Goal: Communication & Community: Answer question/provide support

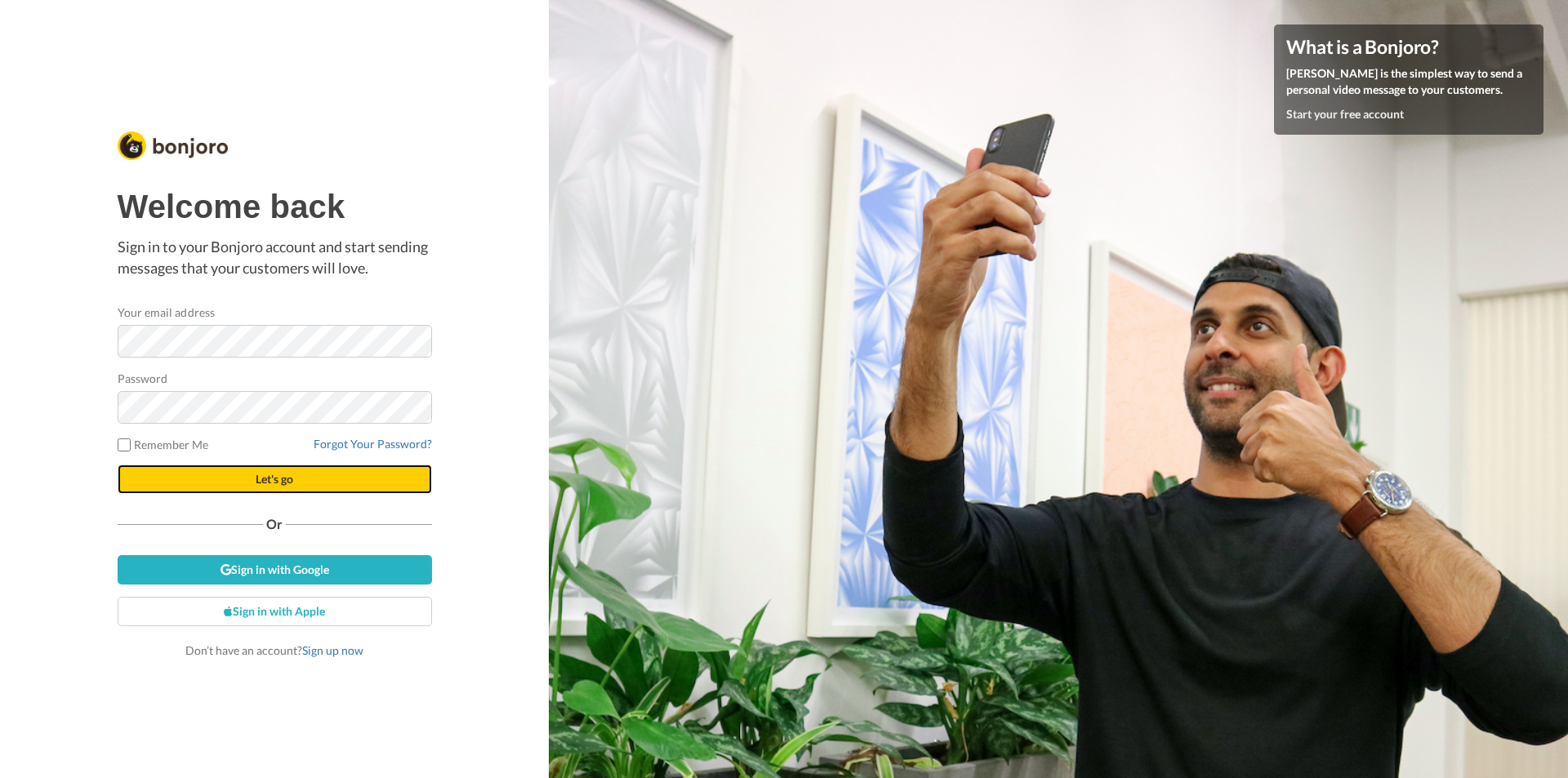
click at [296, 485] on button "Let's go" at bounding box center [275, 480] width 315 height 29
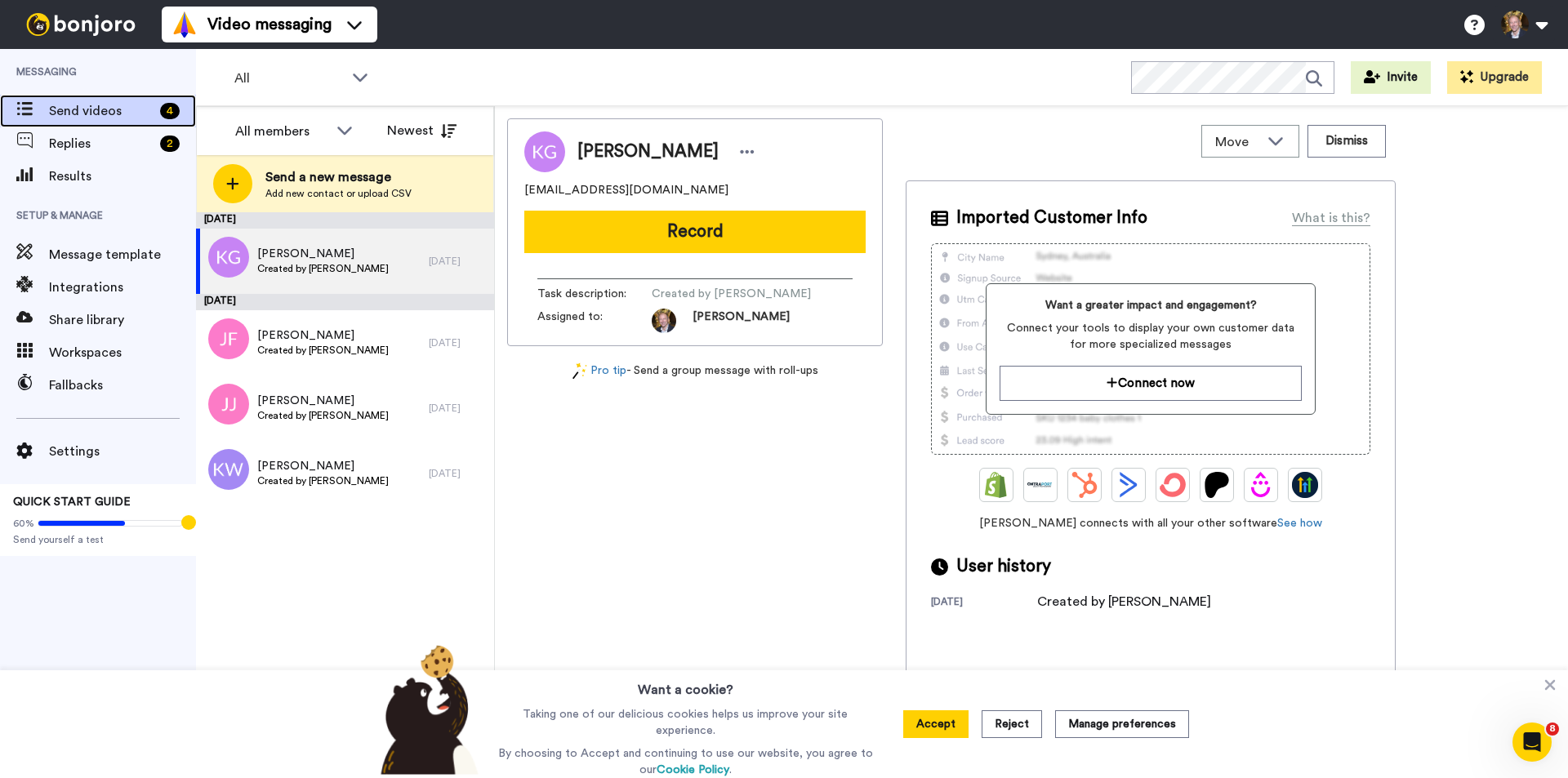
click at [83, 111] on span "Send videos" at bounding box center [101, 111] width 105 height 20
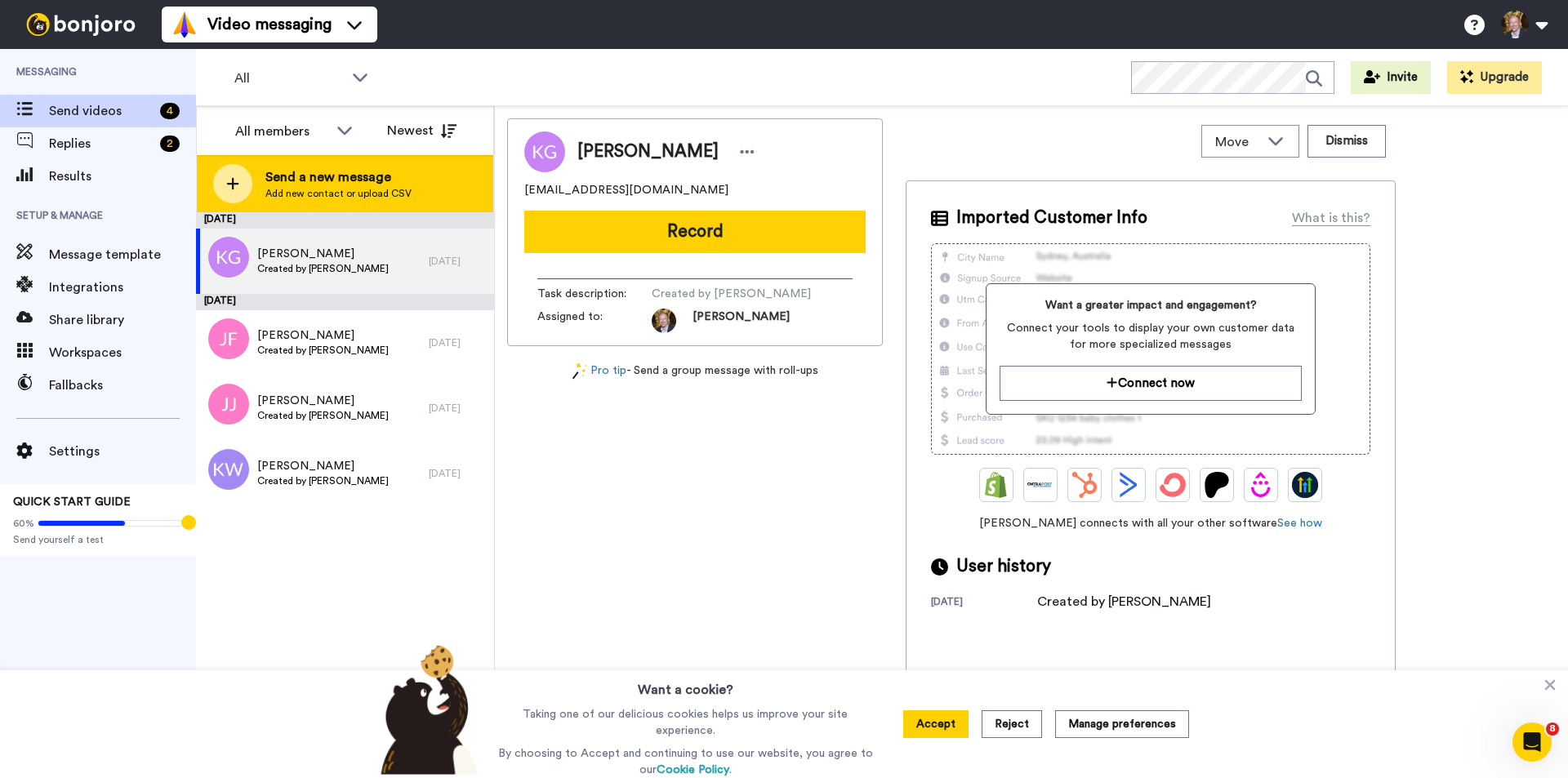
click at [364, 177] on span "Send a new message" at bounding box center [338, 177] width 146 height 20
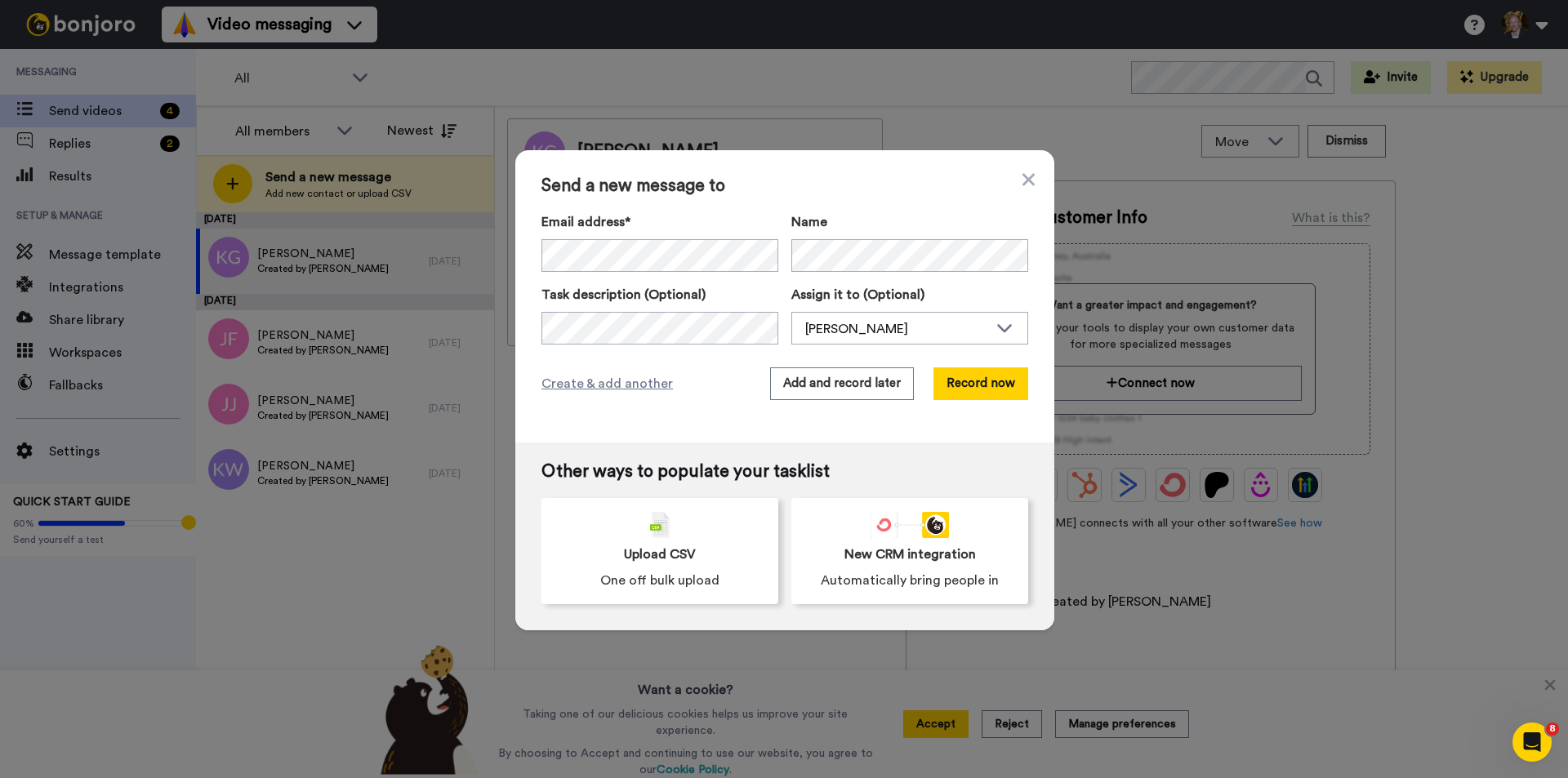
click at [1039, 177] on div "Send a new message to Email address* Booking Person <inverness103@gmail.com> Na…" at bounding box center [785, 297] width 539 height 293
click at [1025, 182] on icon at bounding box center [1028, 179] width 12 height 12
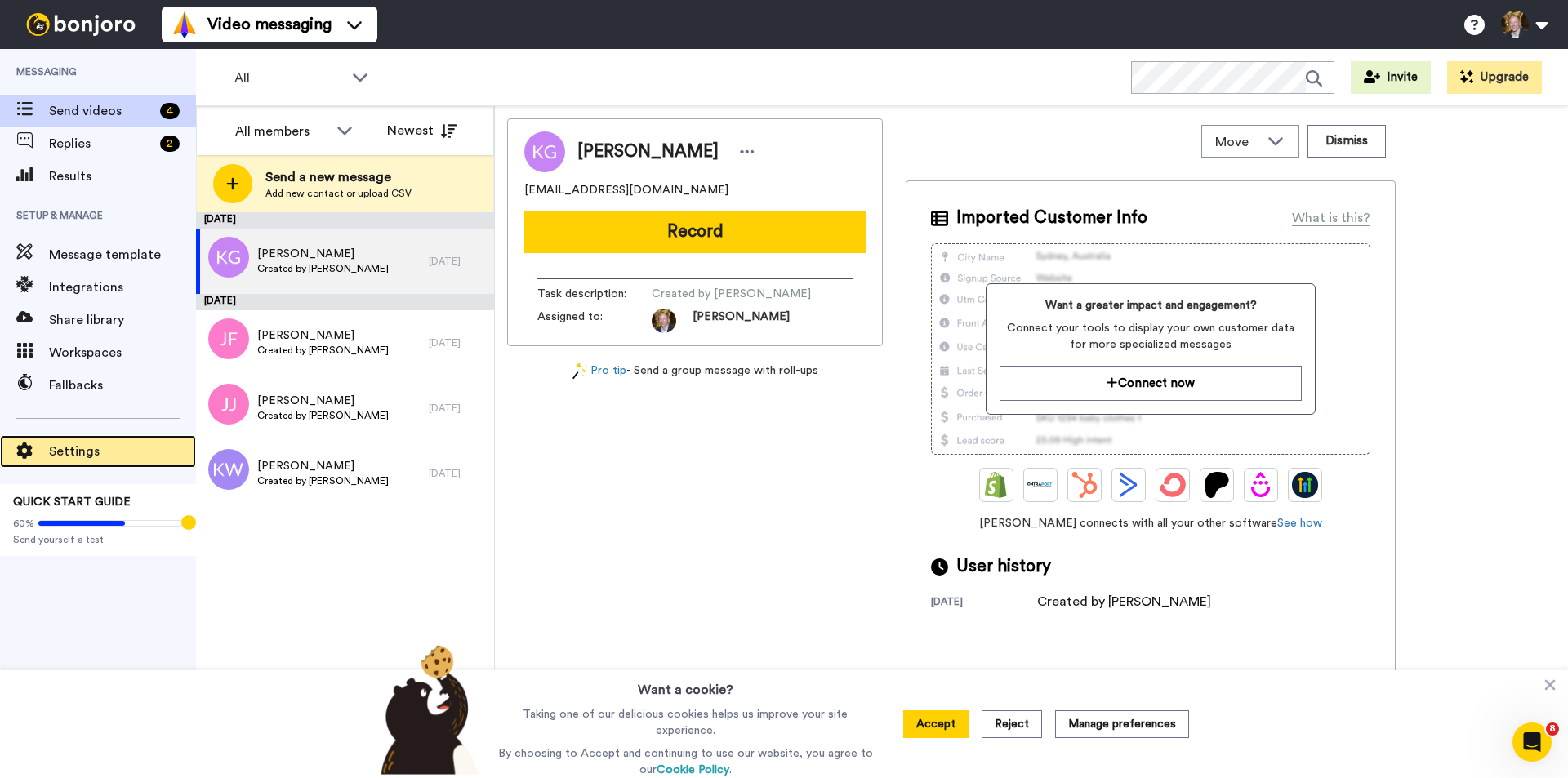
click at [87, 450] on span "Settings" at bounding box center [123, 452] width 147 height 20
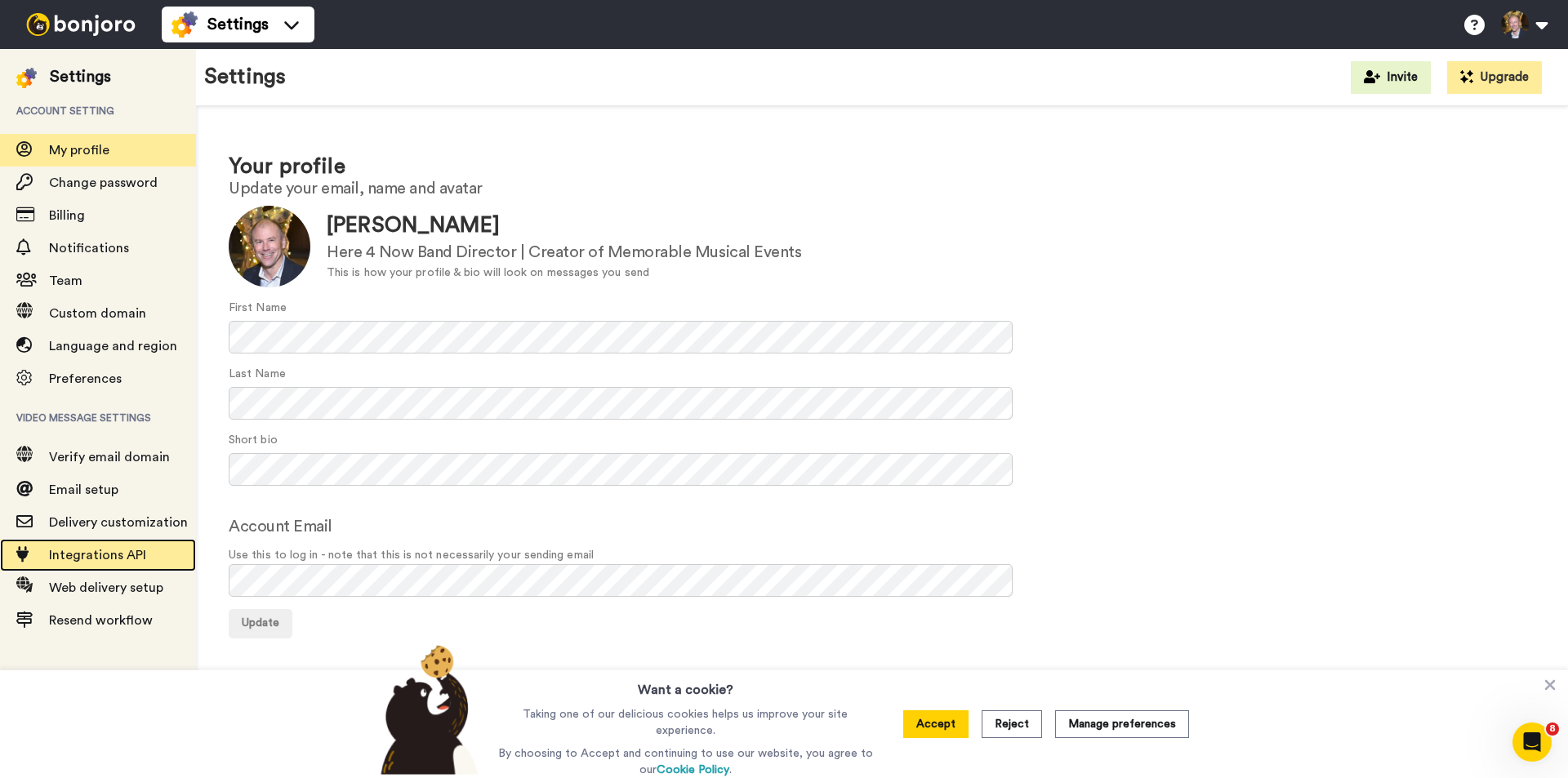
click at [96, 563] on span "Integrations API" at bounding box center [123, 555] width 147 height 20
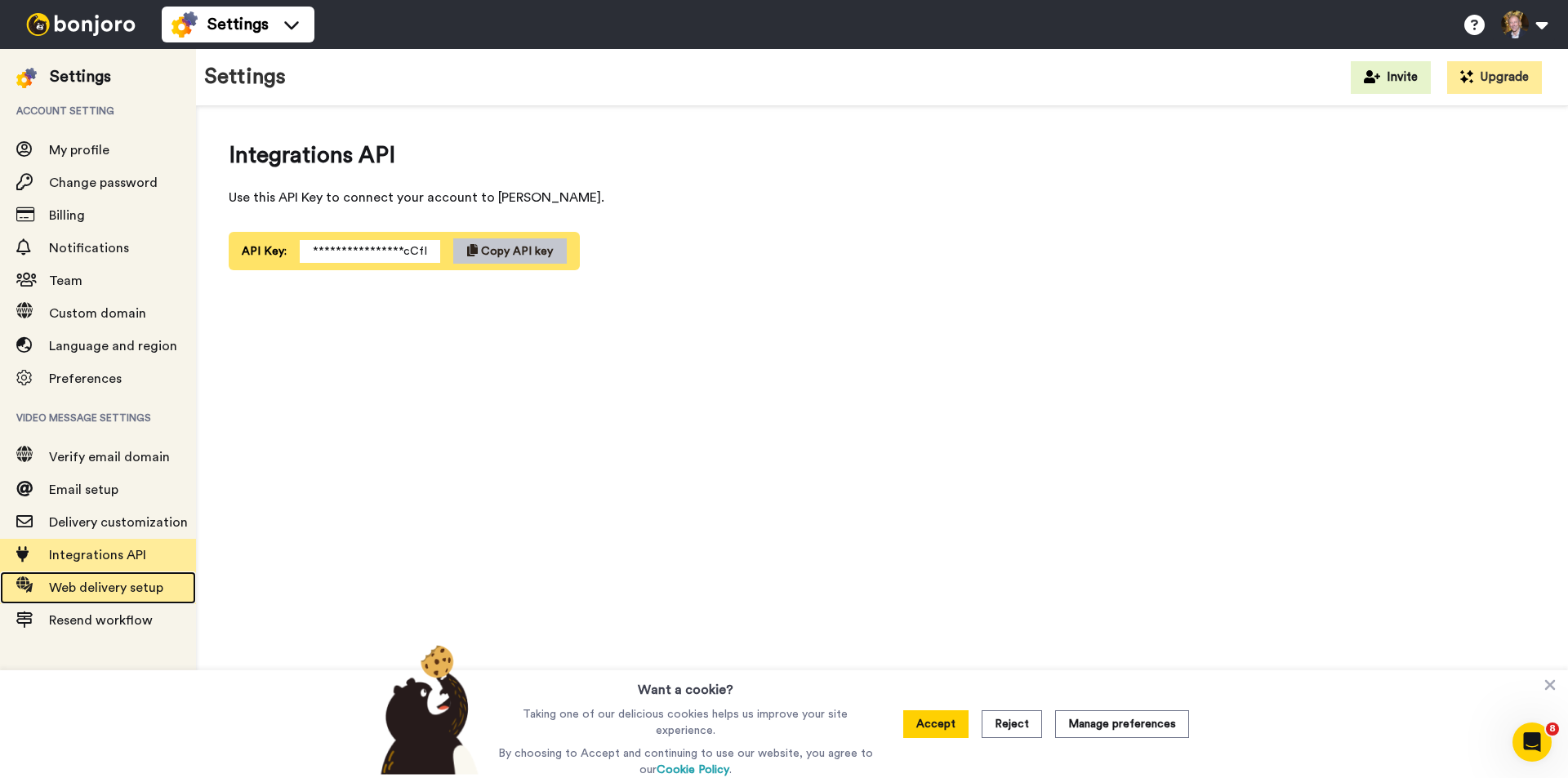
click at [135, 586] on span "Web delivery setup" at bounding box center [106, 588] width 114 height 13
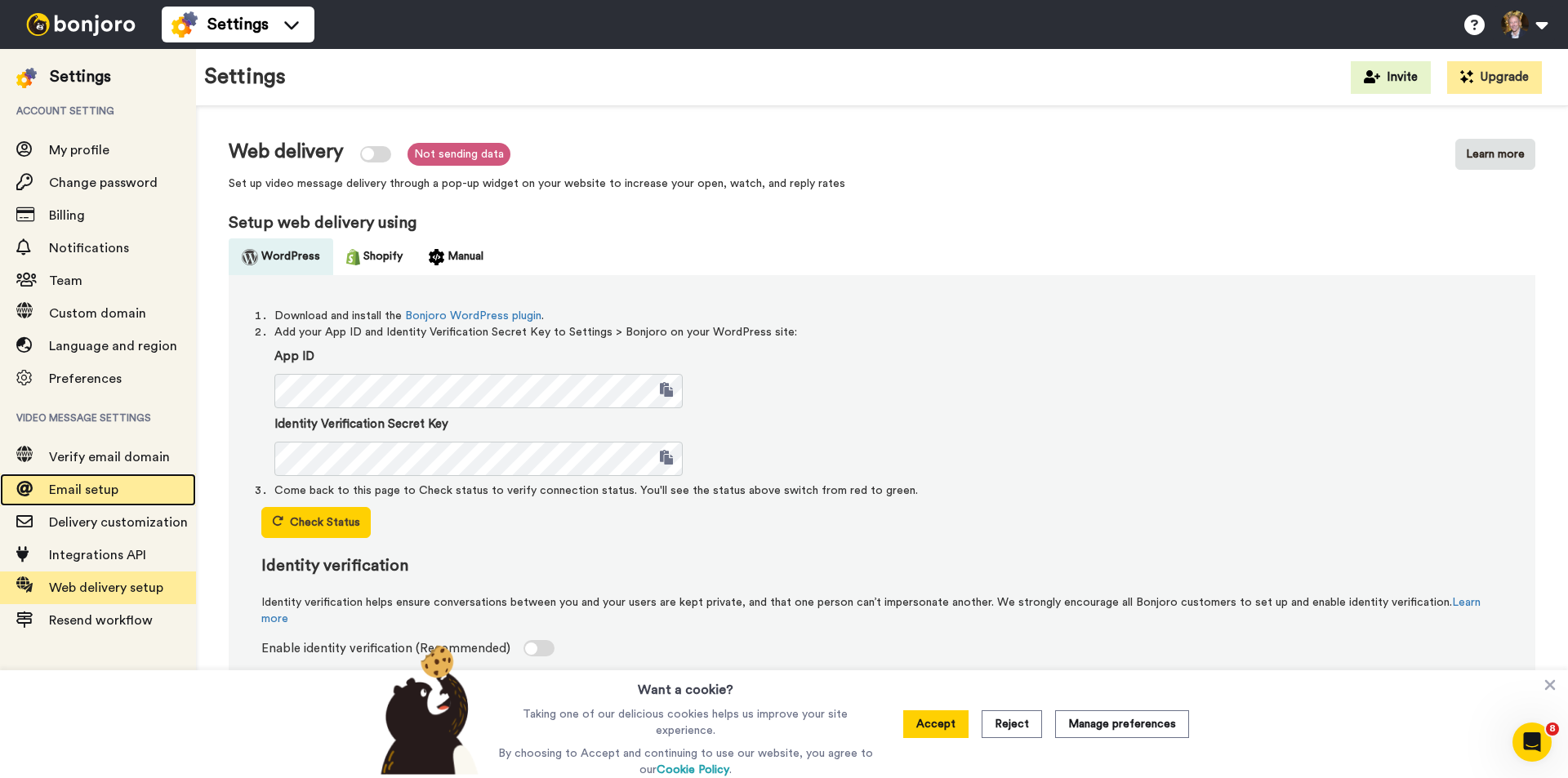
click at [92, 485] on span "Email setup" at bounding box center [83, 490] width 69 height 13
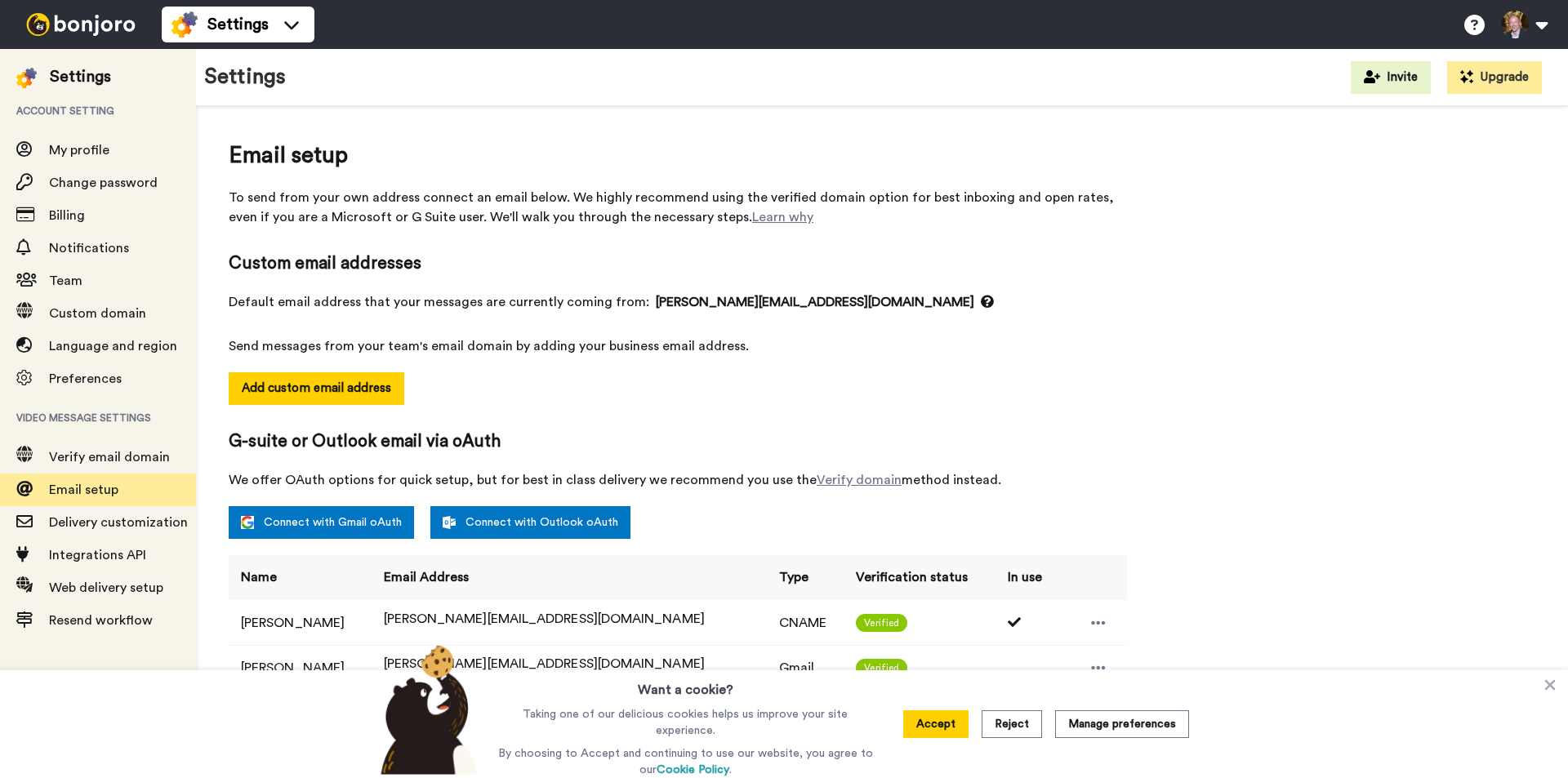
select select "143395"
click at [120, 457] on span "Verify email domain" at bounding box center [109, 458] width 121 height 13
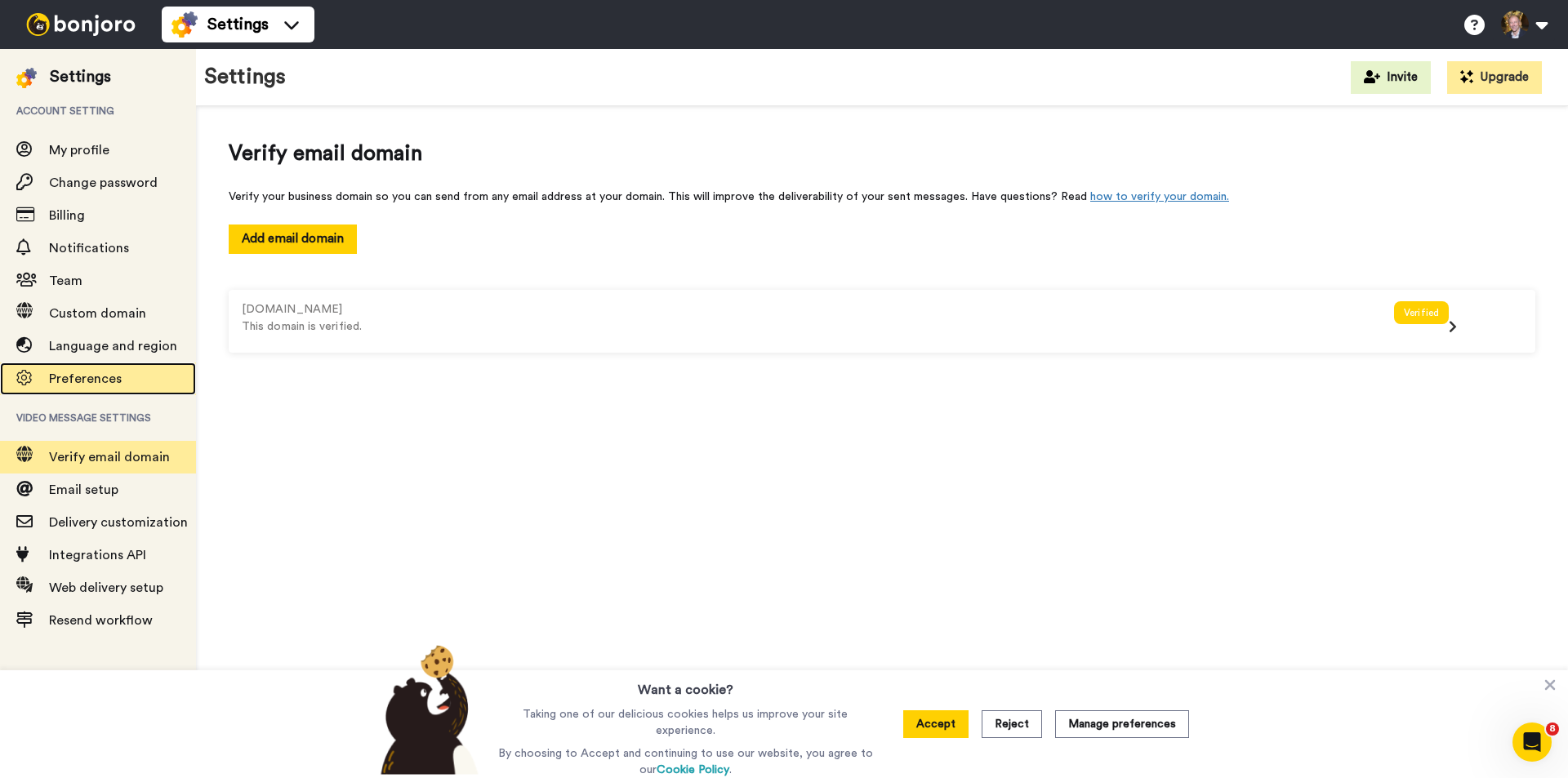
click at [87, 383] on span "Preferences" at bounding box center [85, 379] width 73 height 13
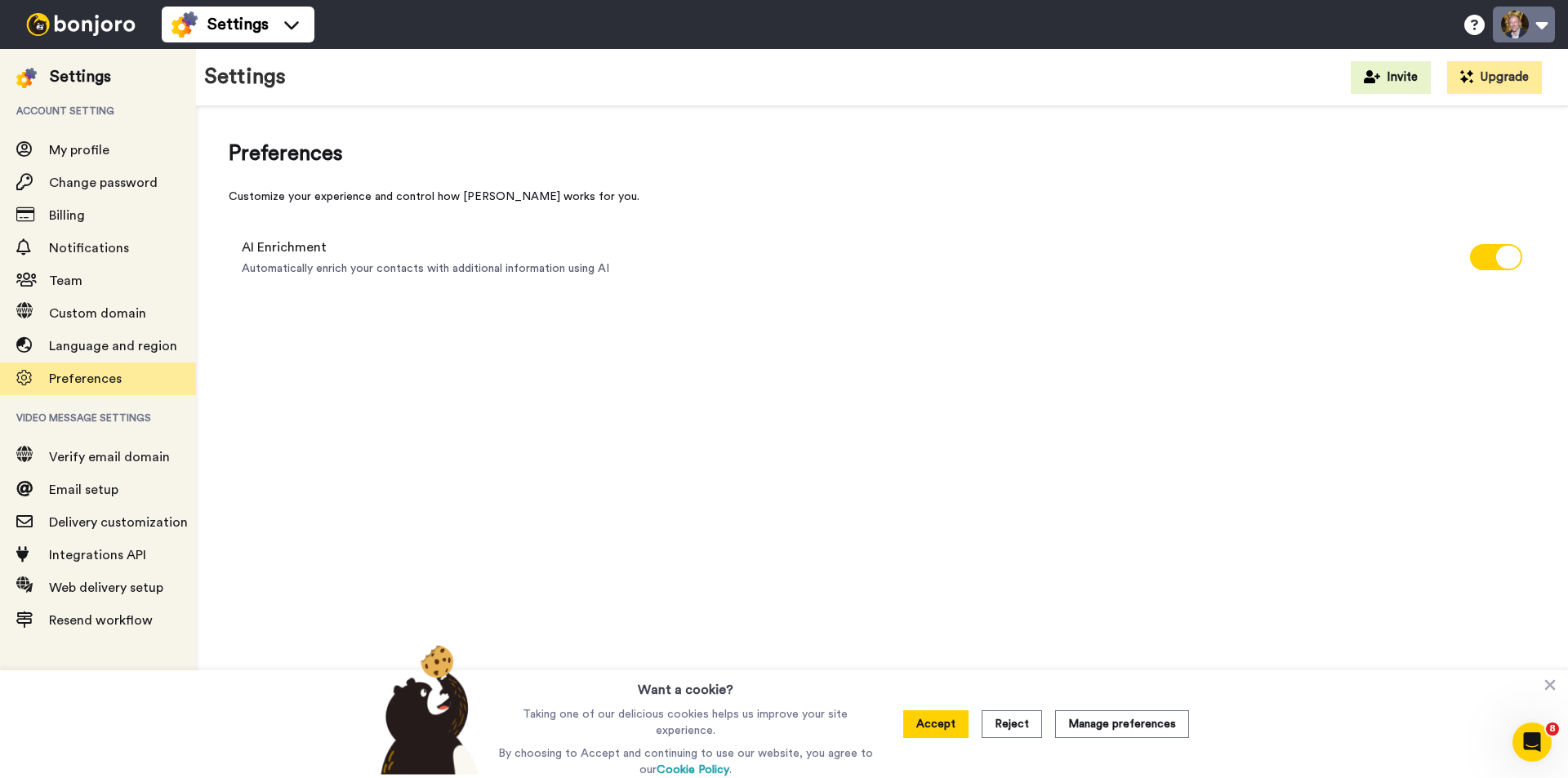
click at [1545, 21] on button at bounding box center [1524, 25] width 62 height 36
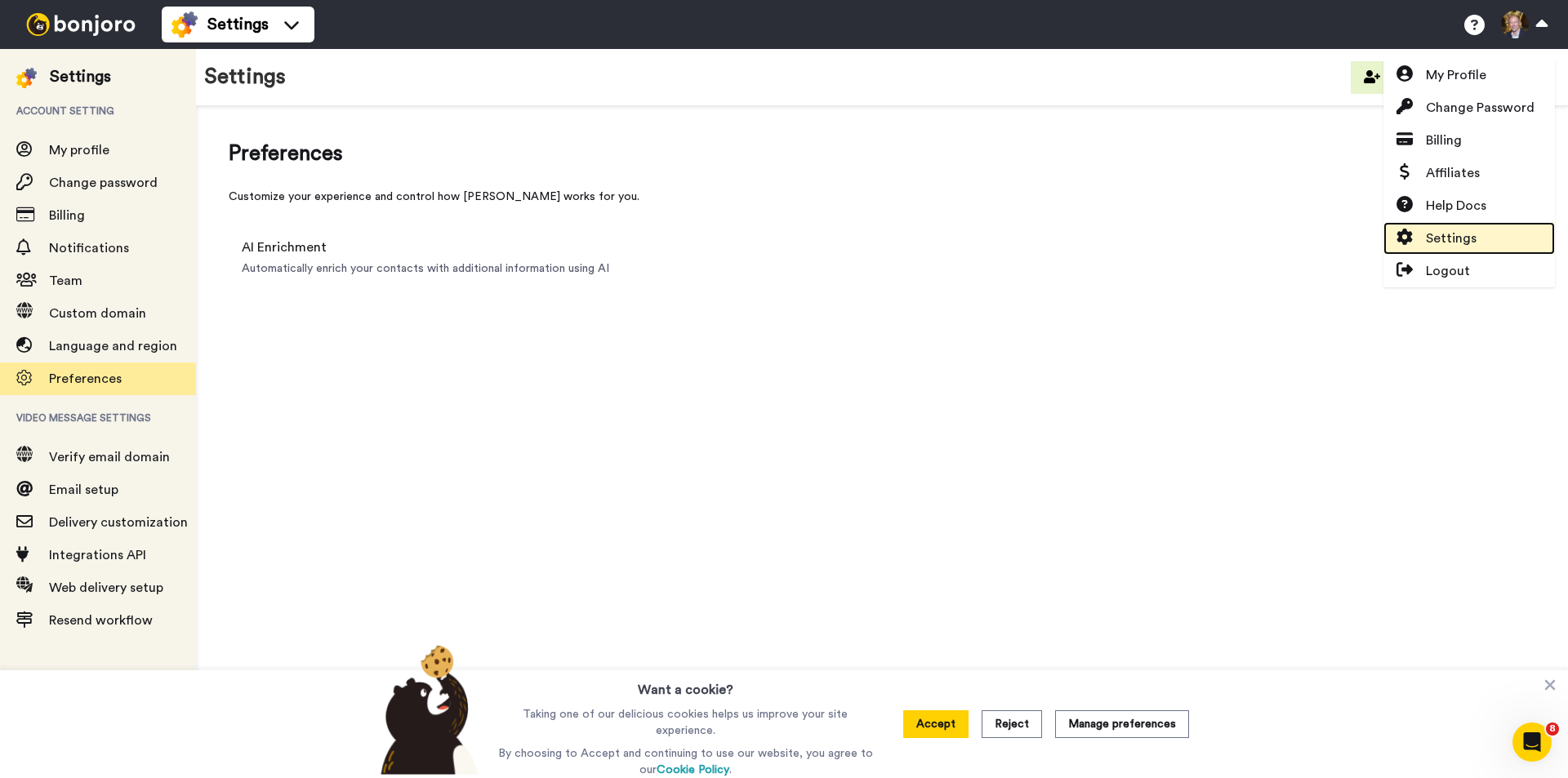
click at [1432, 231] on span "Settings" at bounding box center [1451, 239] width 51 height 20
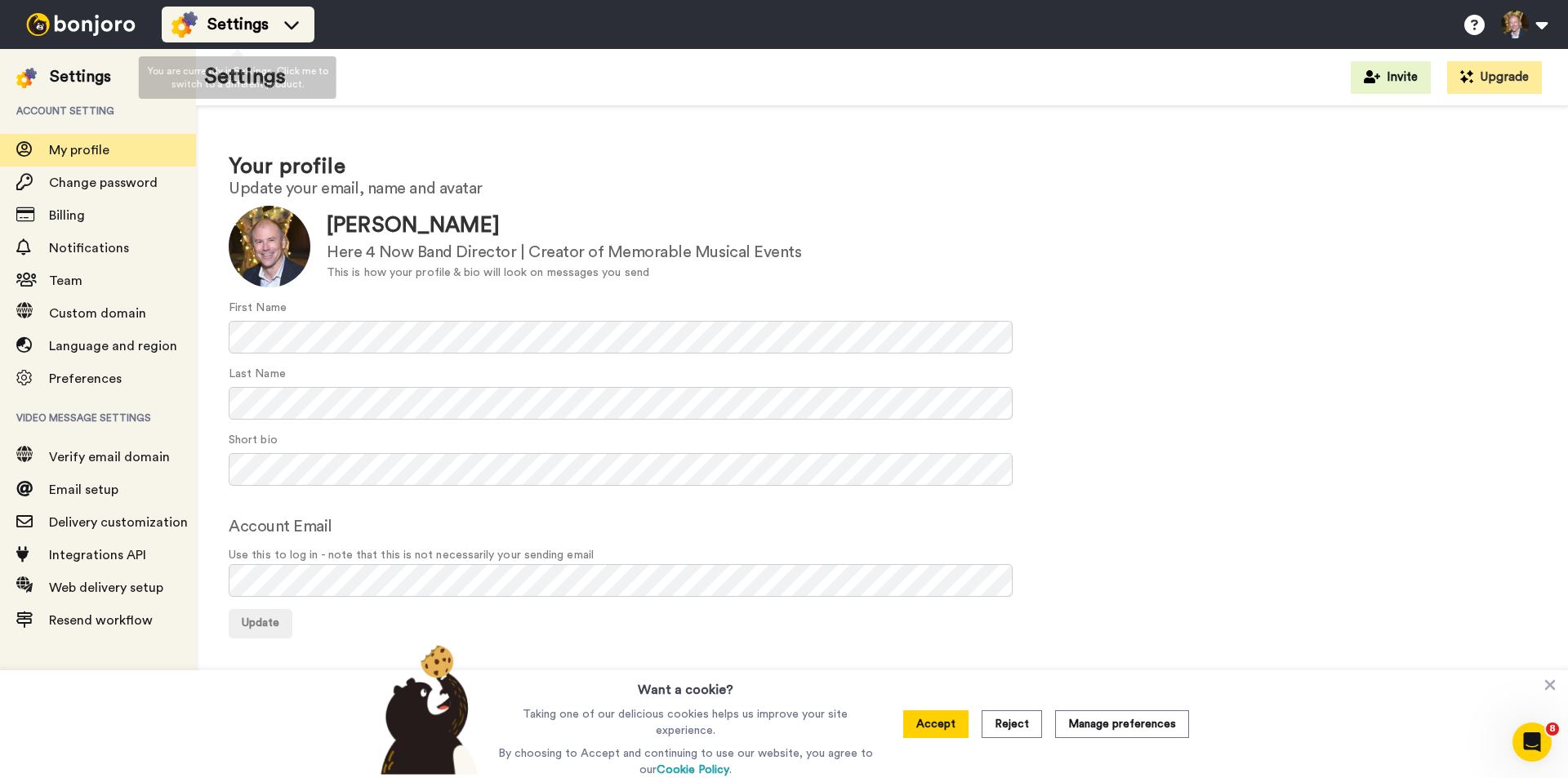
click at [292, 21] on icon at bounding box center [292, 25] width 26 height 16
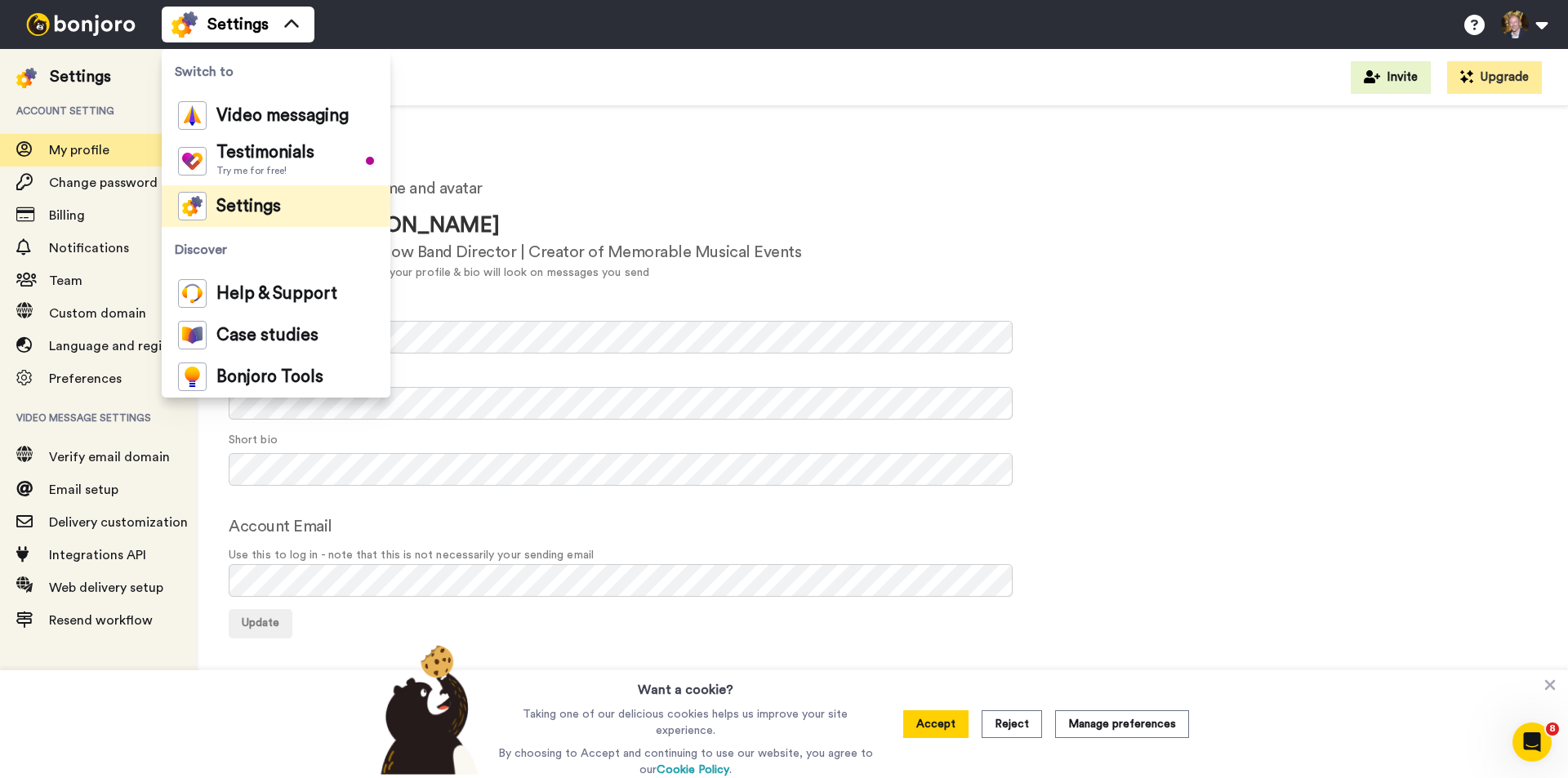
click at [885, 159] on h1 "Your profile" at bounding box center [882, 167] width 1307 height 24
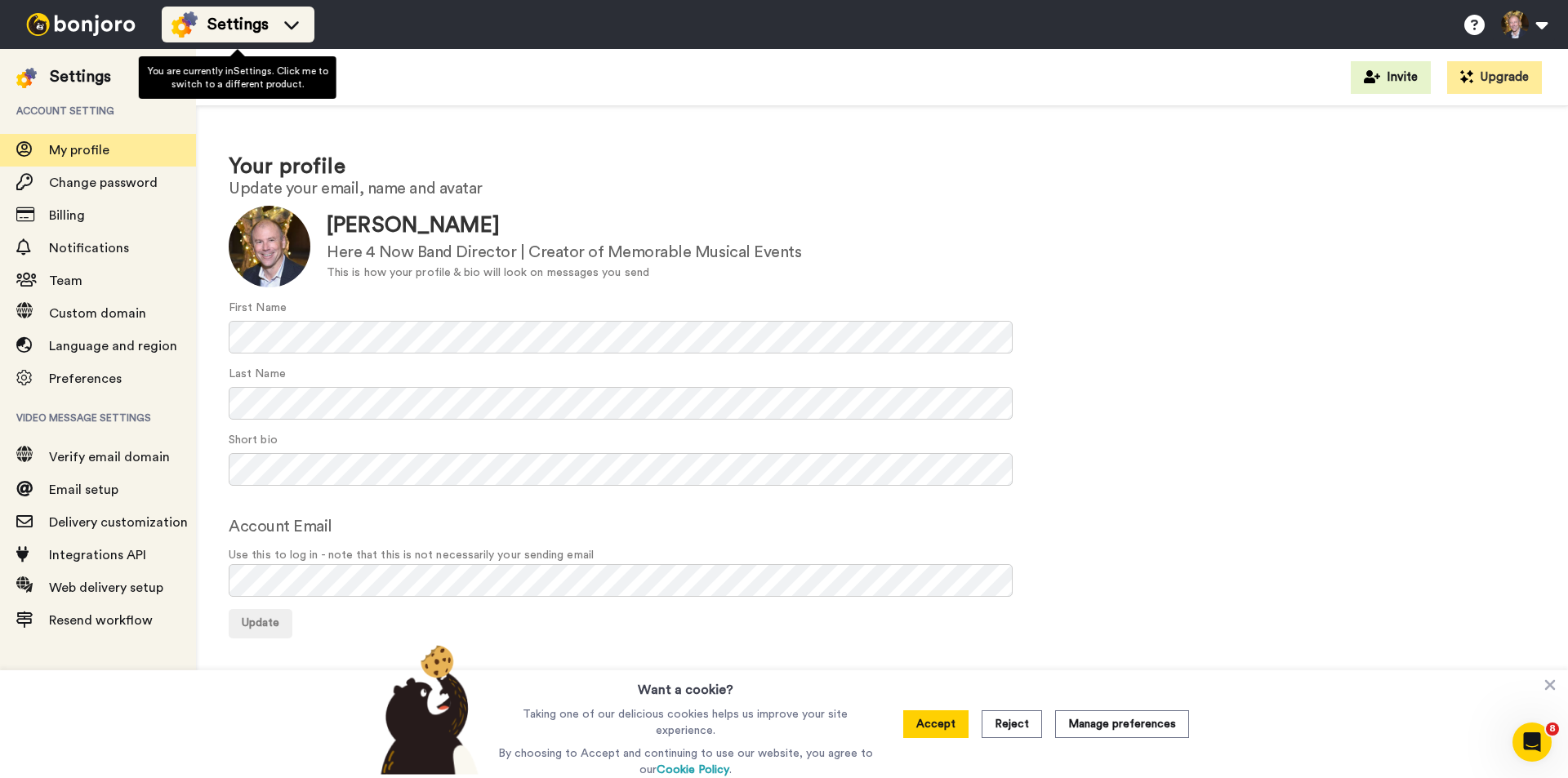
click at [227, 25] on span "Settings" at bounding box center [238, 25] width 61 height 23
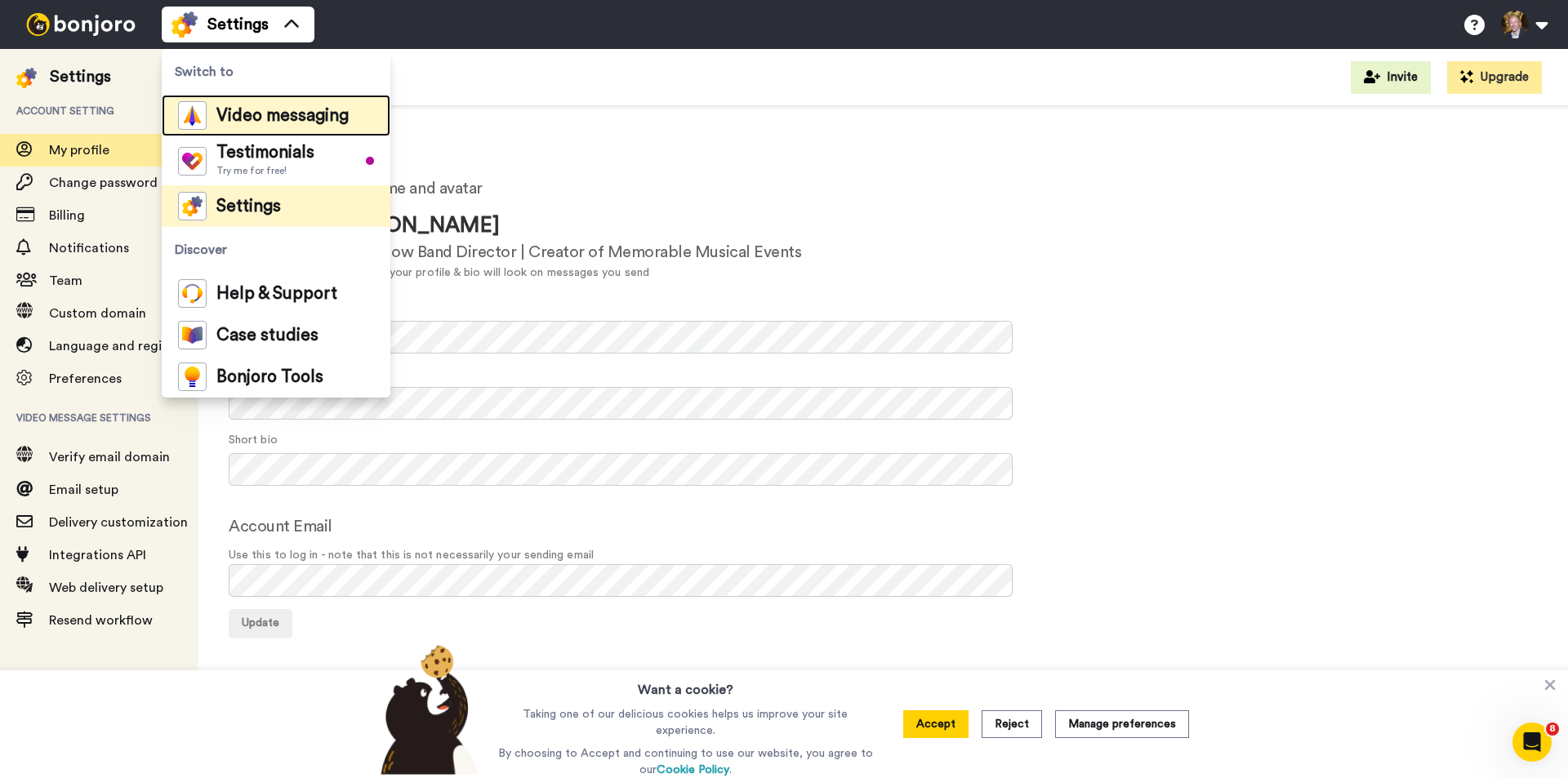
click at [256, 119] on span "Video messaging" at bounding box center [283, 116] width 132 height 16
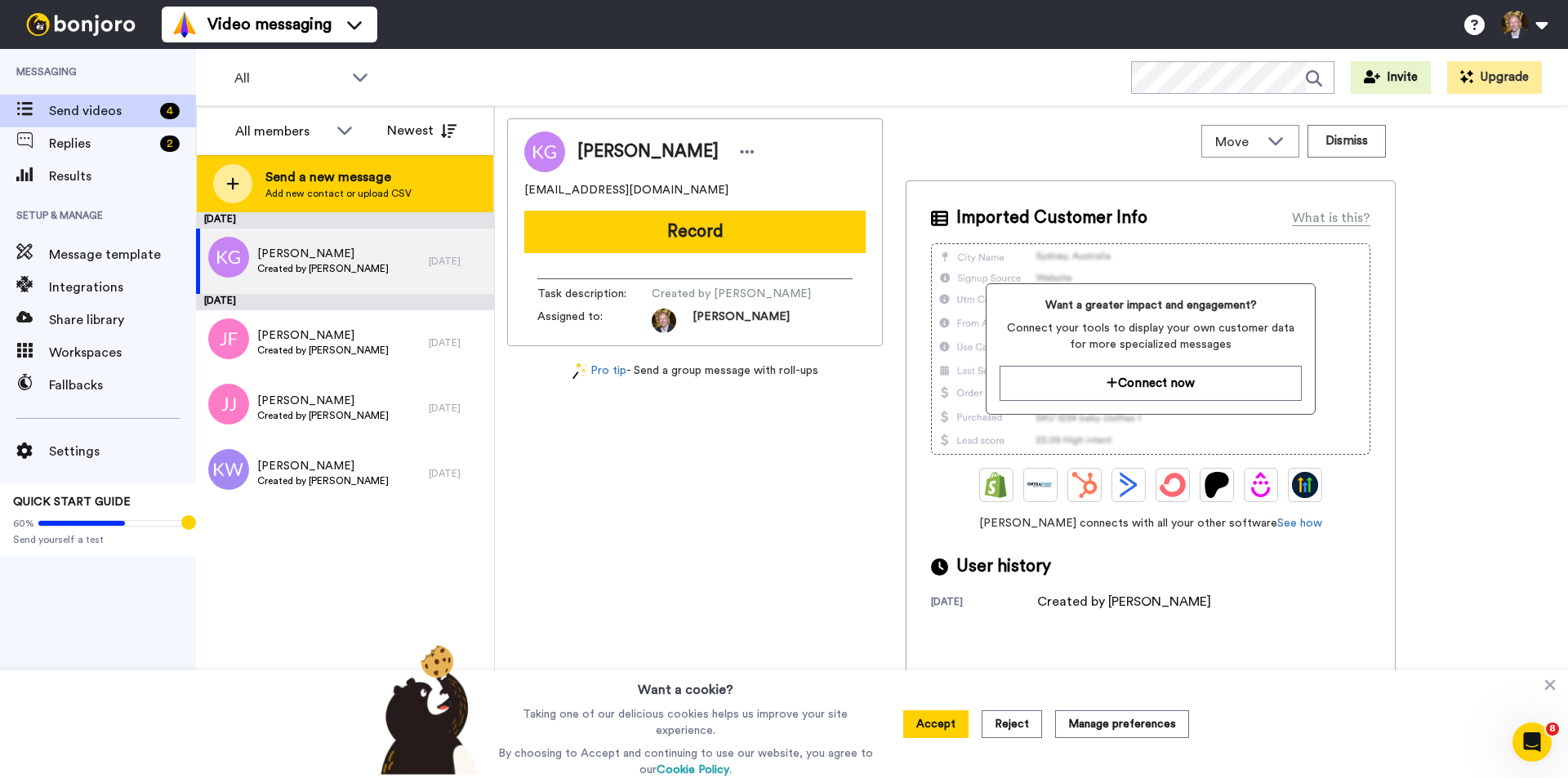
click at [230, 177] on icon at bounding box center [233, 184] width 13 height 15
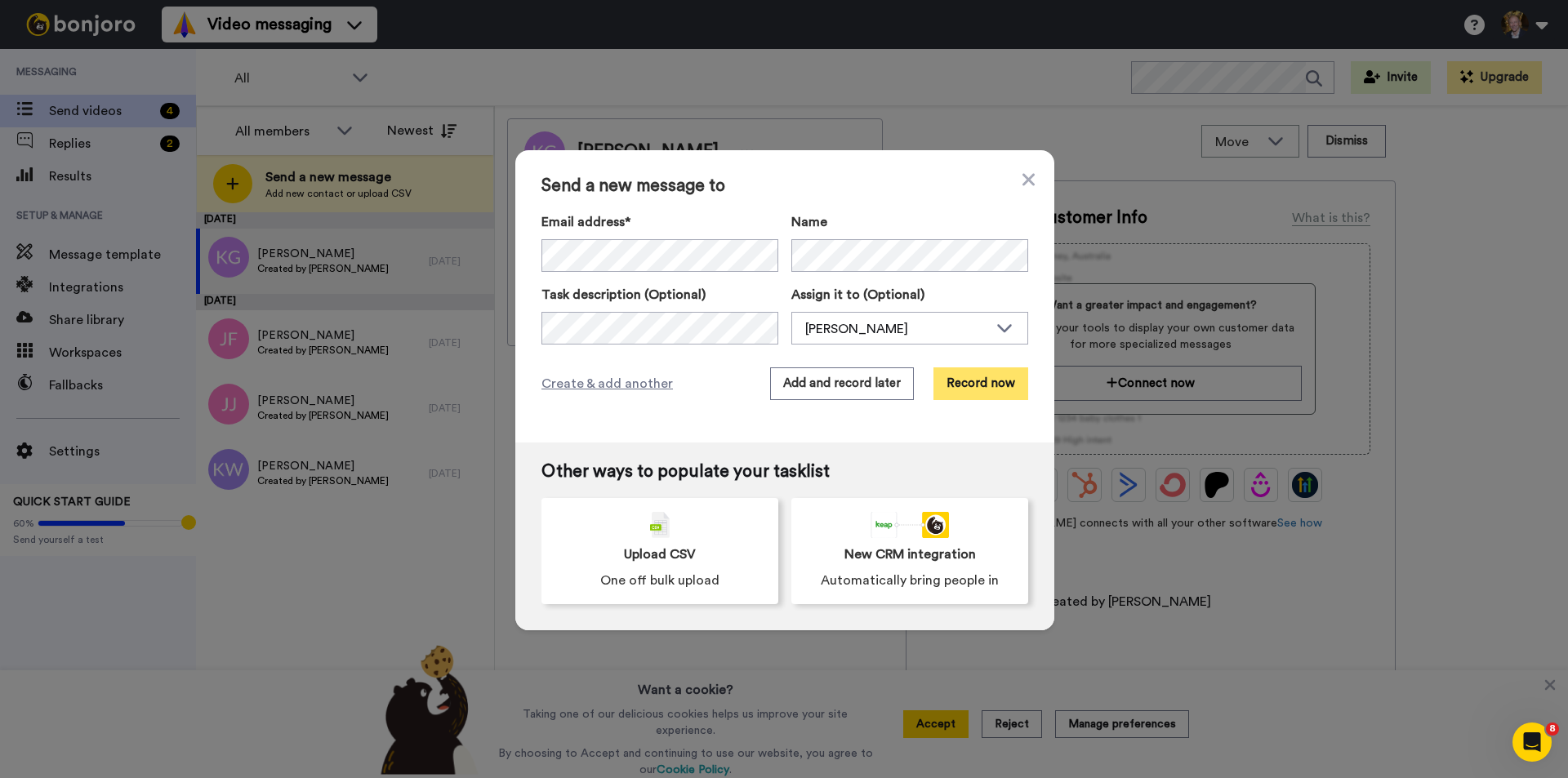
click at [952, 382] on button "Record now" at bounding box center [981, 384] width 95 height 33
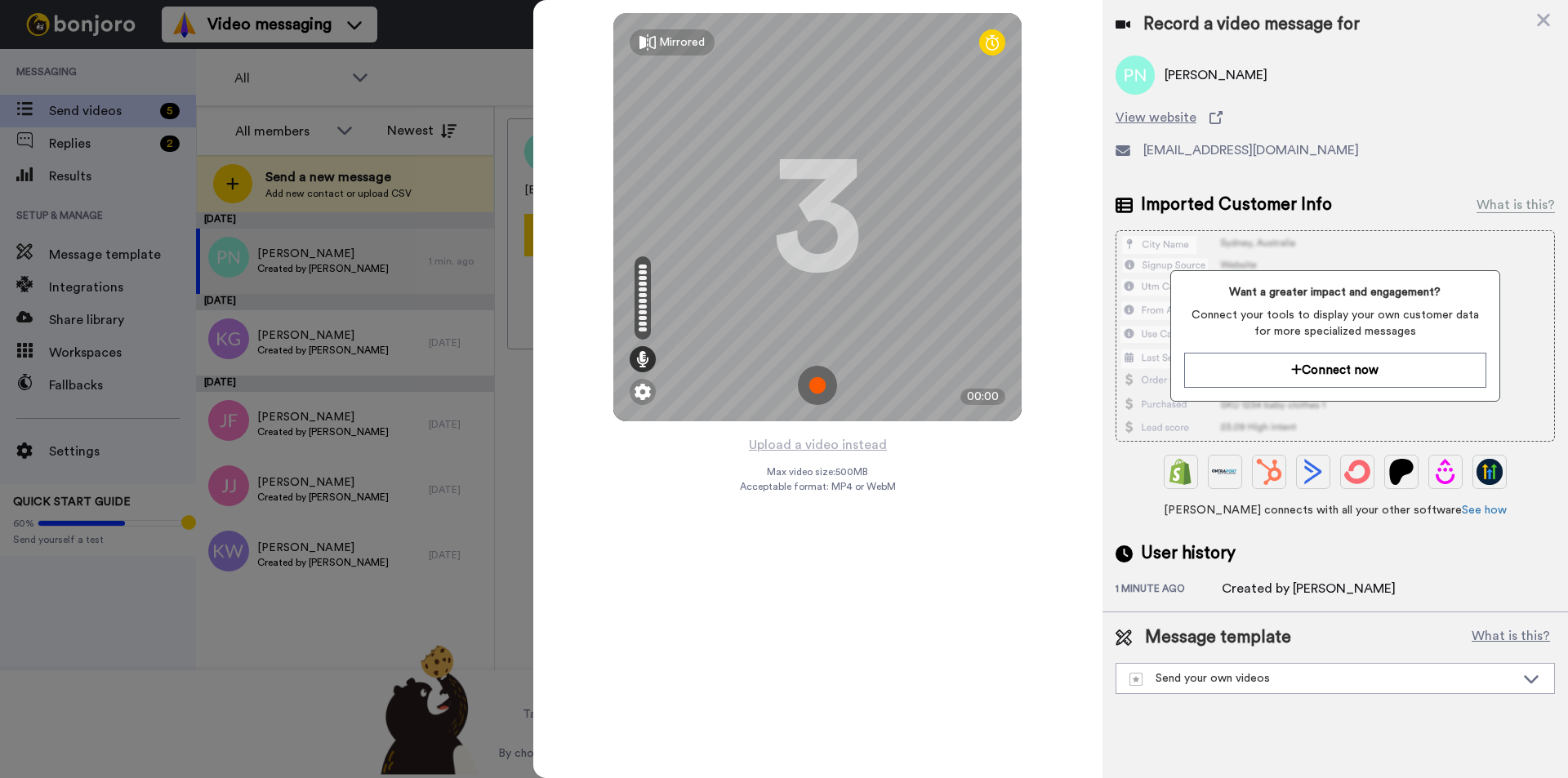
click at [820, 385] on img at bounding box center [817, 386] width 39 height 39
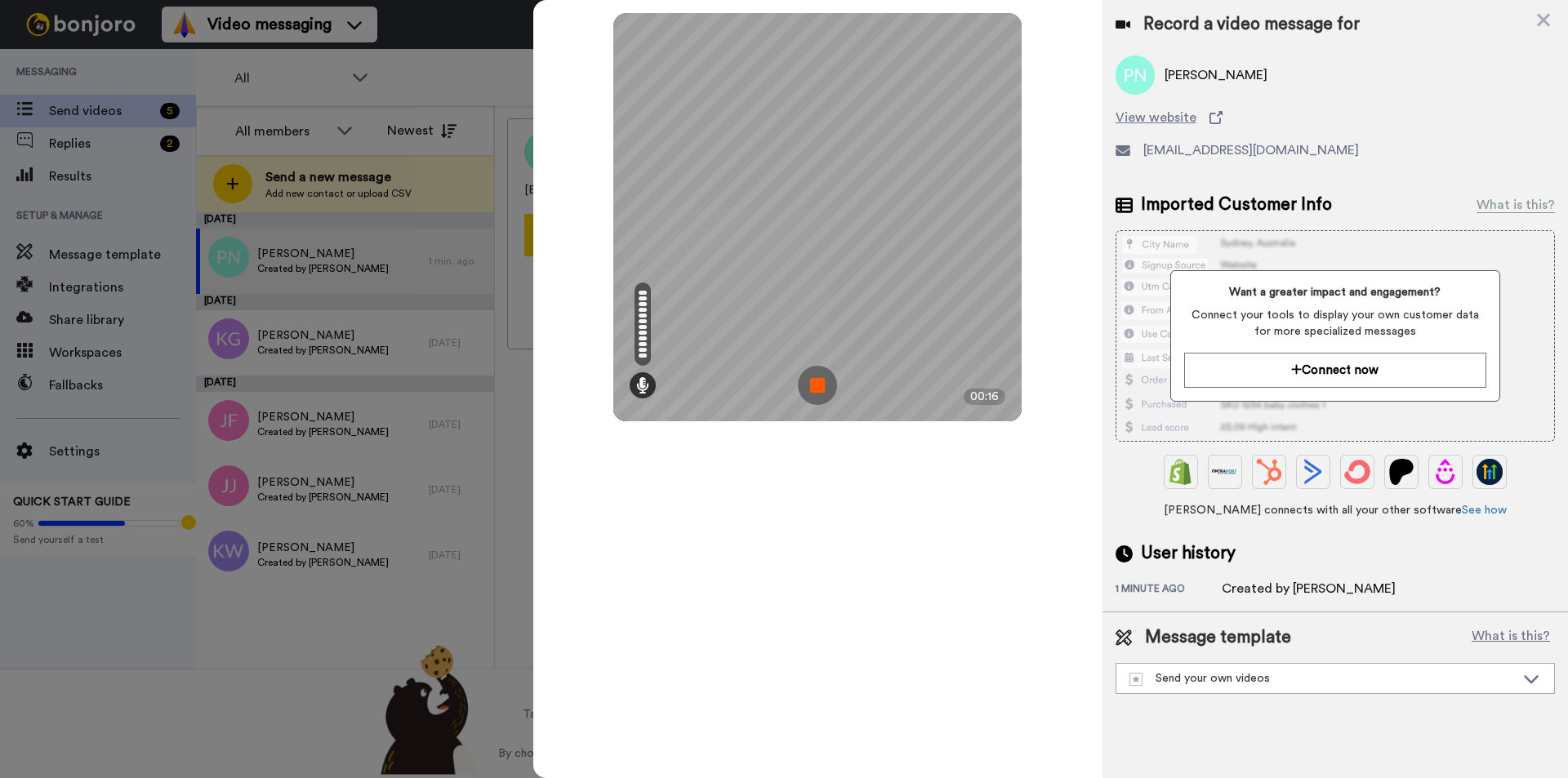
click at [820, 385] on img at bounding box center [817, 386] width 39 height 39
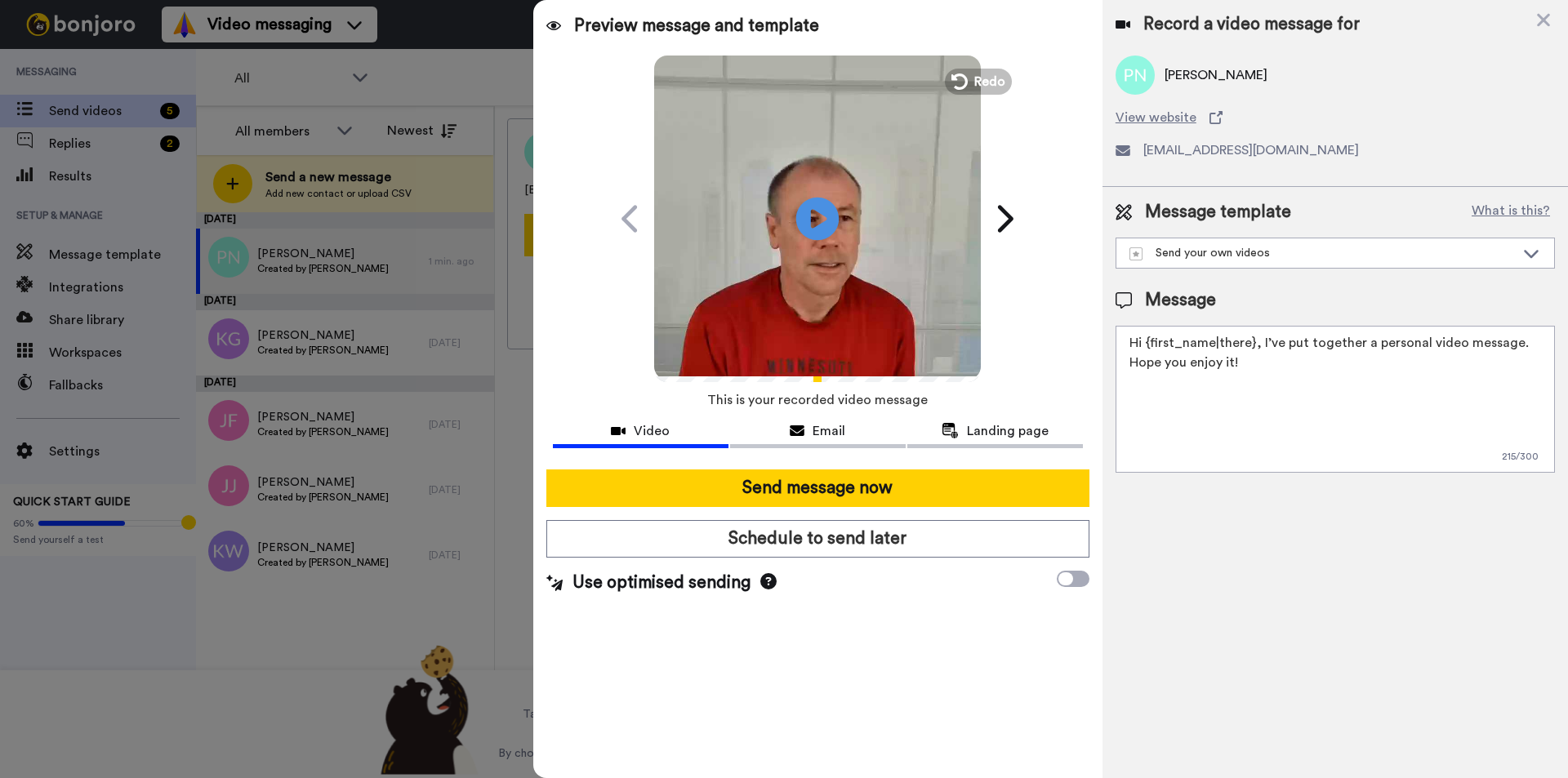
click at [819, 213] on icon "Play/Pause" at bounding box center [817, 218] width 43 height 78
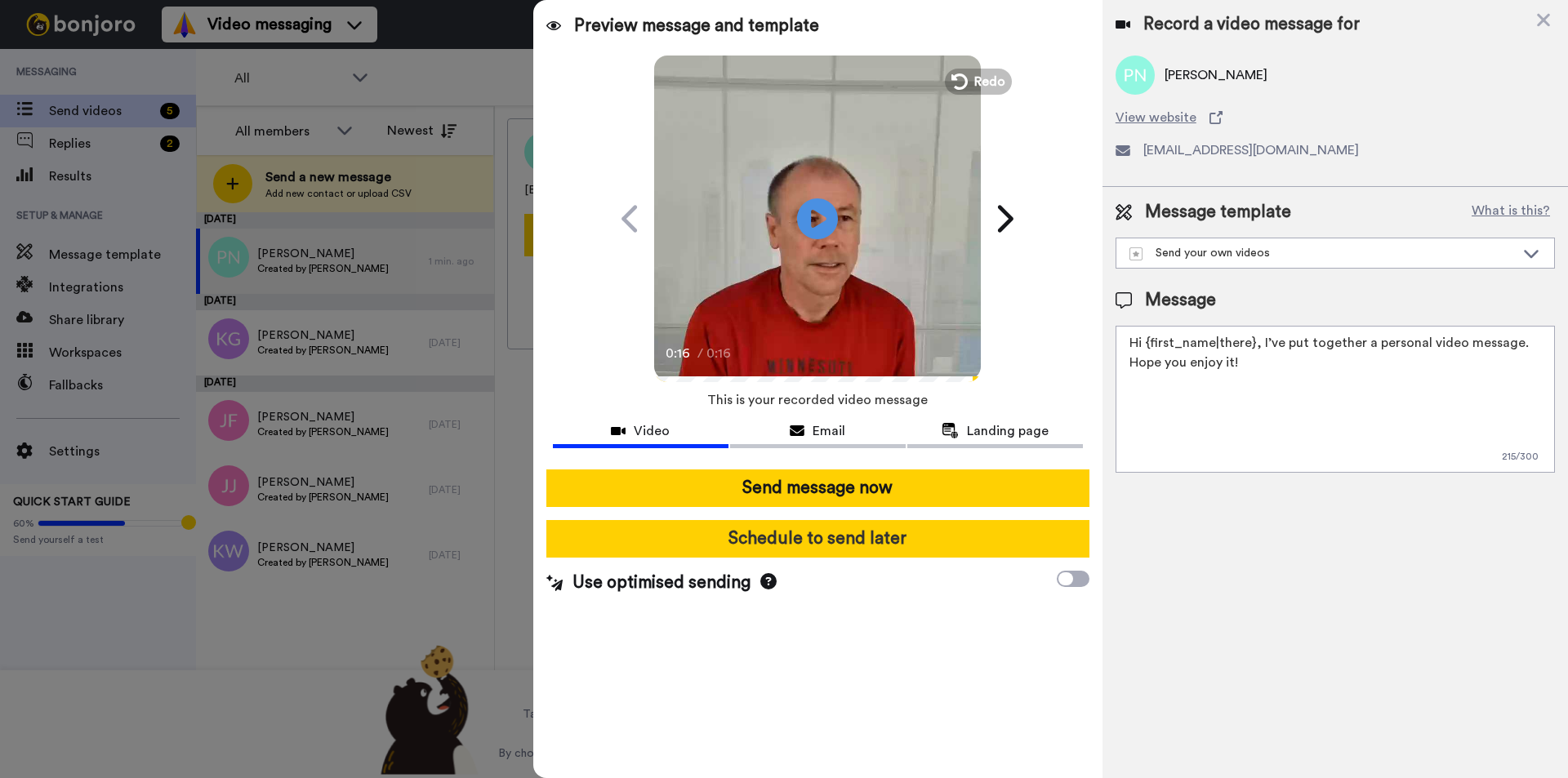
click at [814, 538] on button "Schedule to send later" at bounding box center [817, 539] width 543 height 38
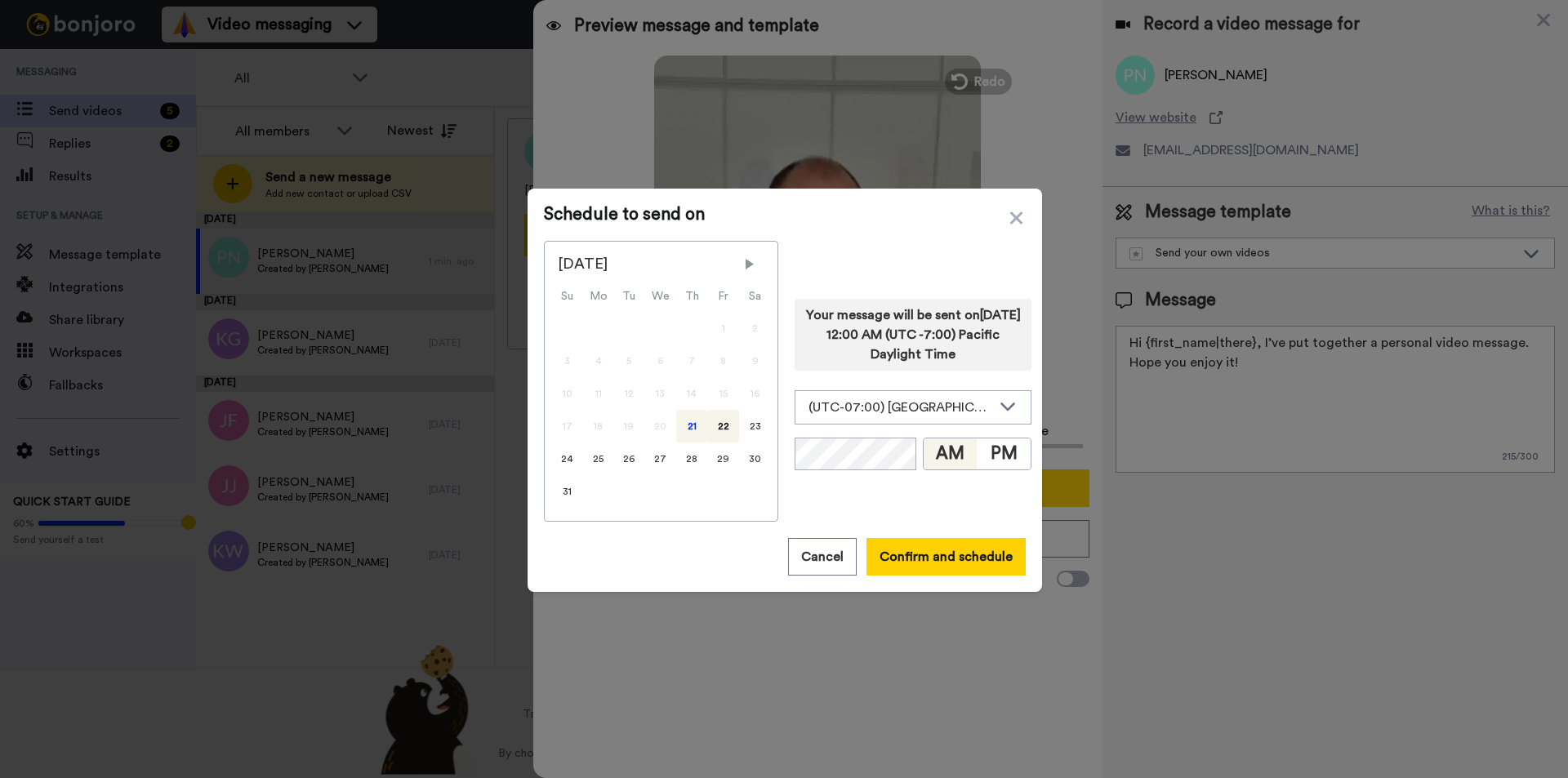
click at [681, 430] on div "21" at bounding box center [691, 427] width 31 height 33
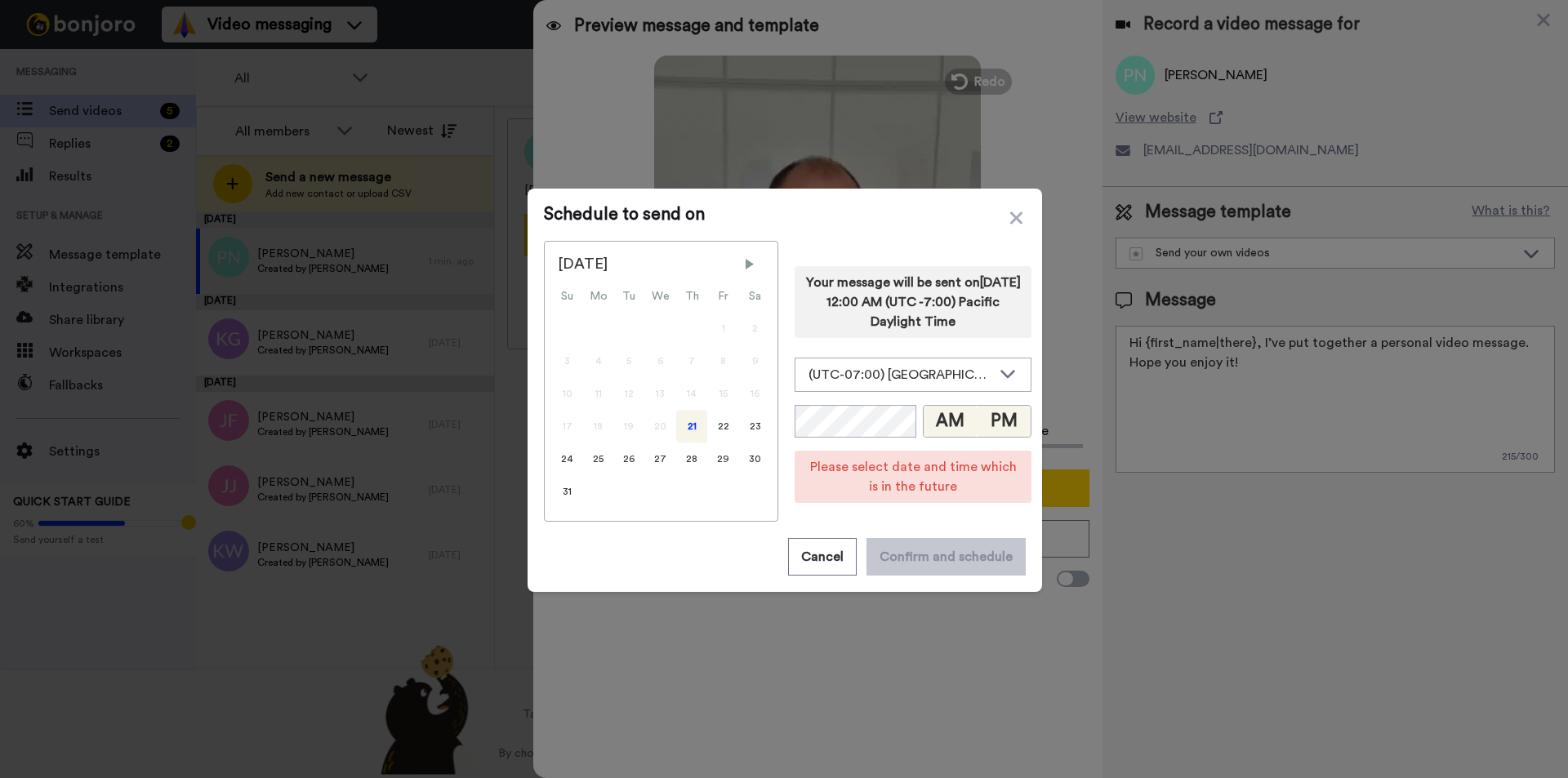
click at [981, 418] on button "PM" at bounding box center [1003, 422] width 54 height 31
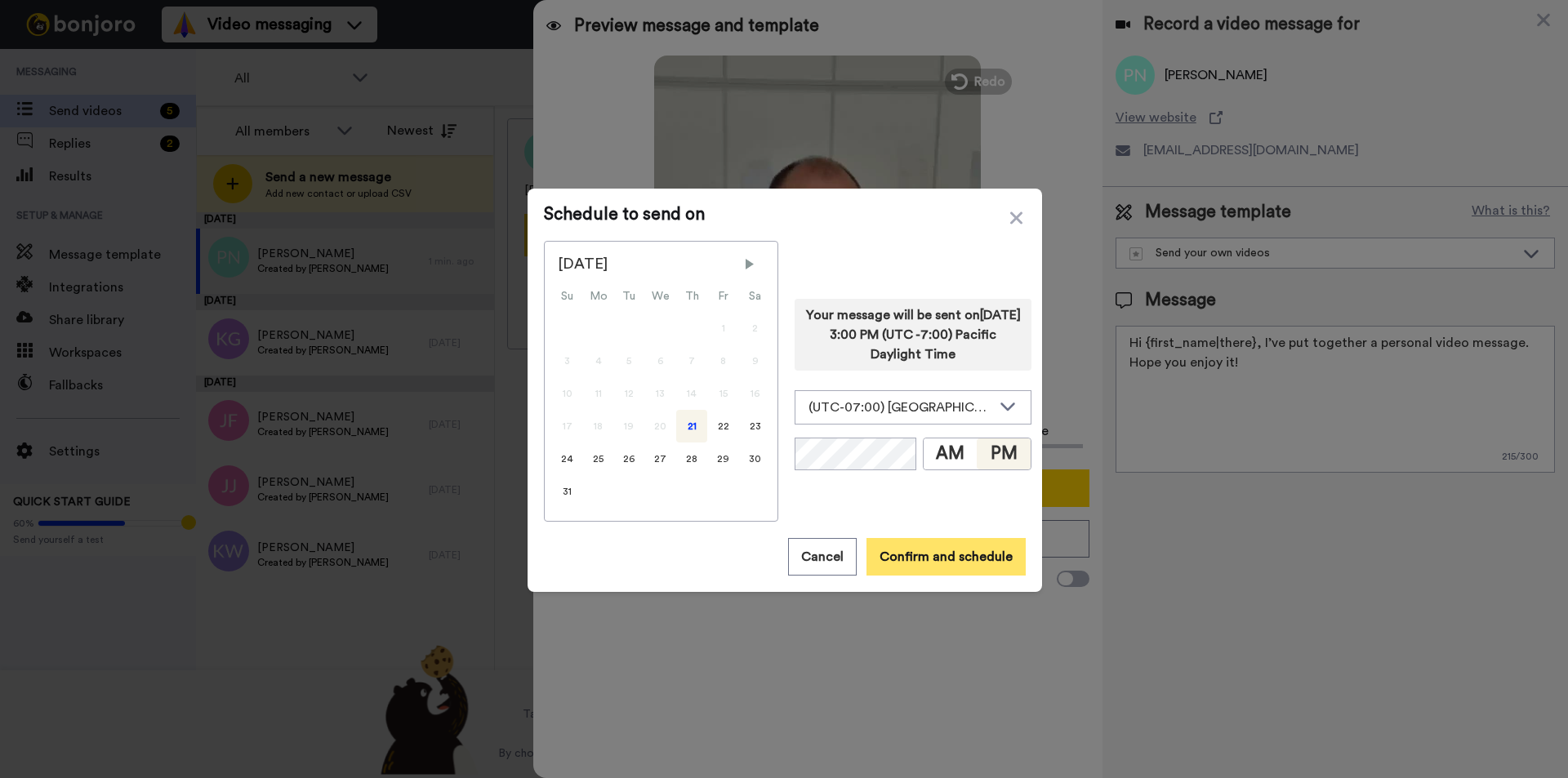
click at [927, 560] on button "Confirm and schedule" at bounding box center [945, 557] width 159 height 38
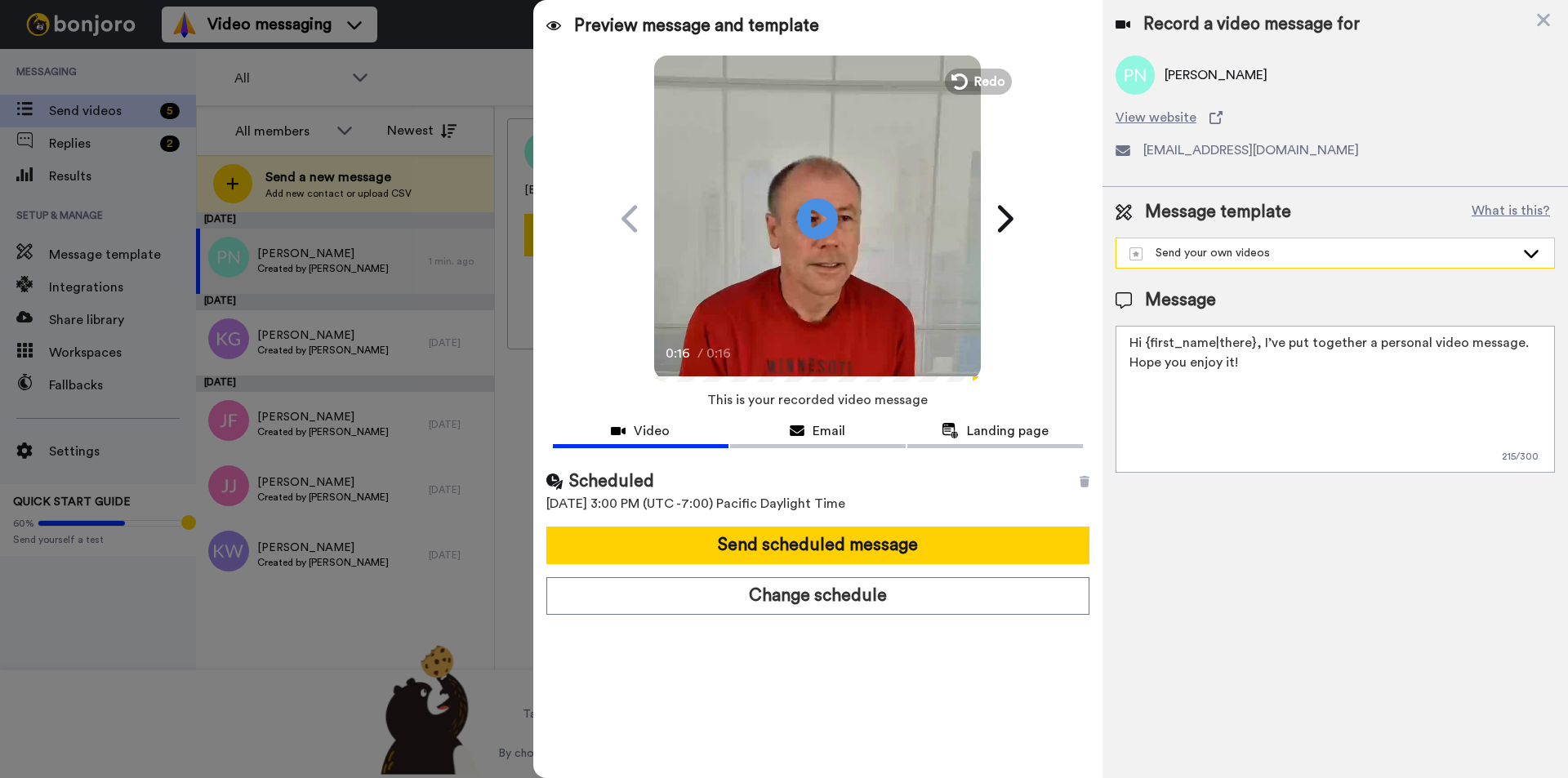
click at [1315, 255] on div "Send your own videos" at bounding box center [1322, 253] width 386 height 16
click at [1280, 293] on li "Here 4 Now" at bounding box center [1335, 290] width 440 height 26
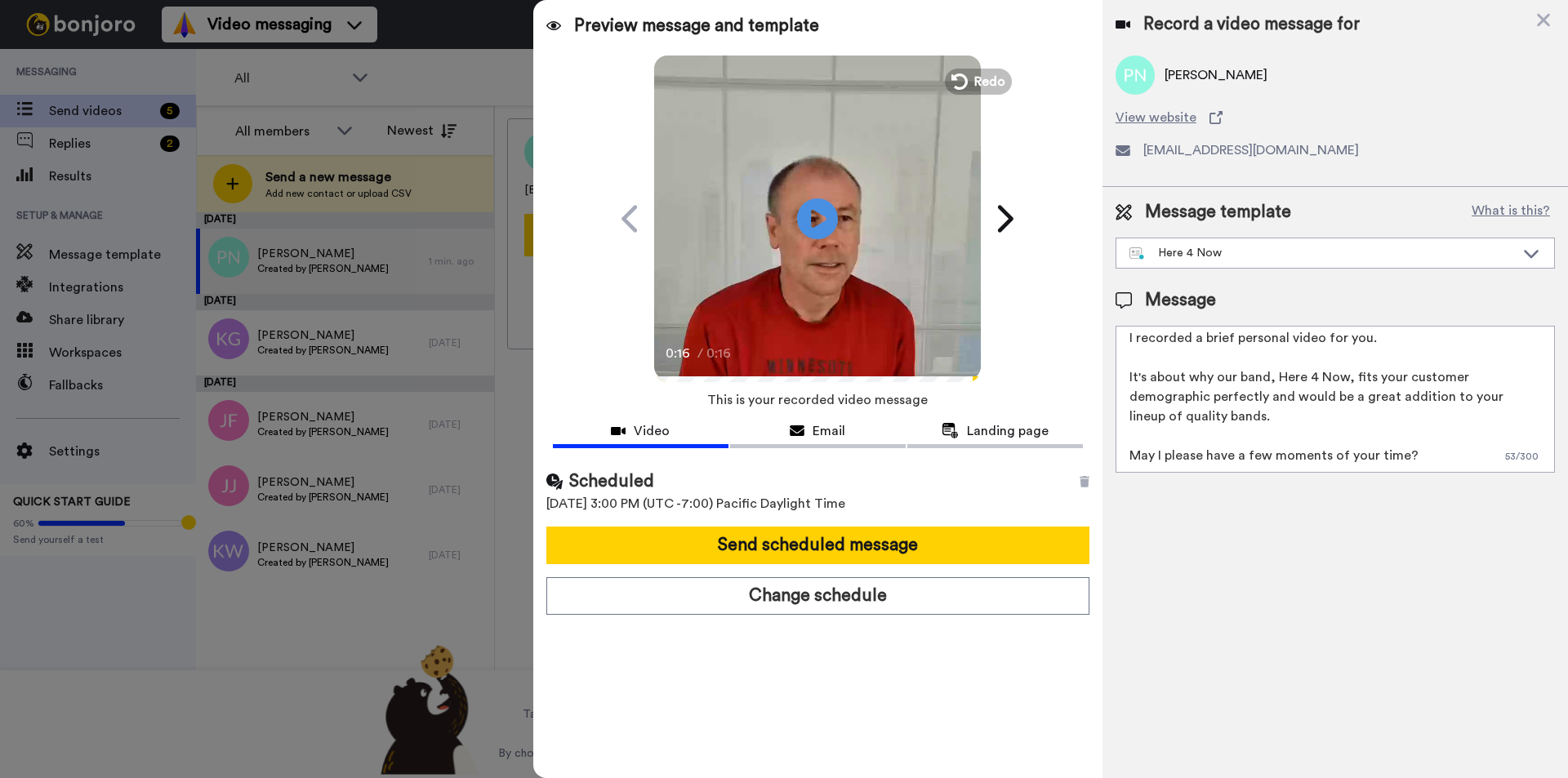
scroll to position [83, 0]
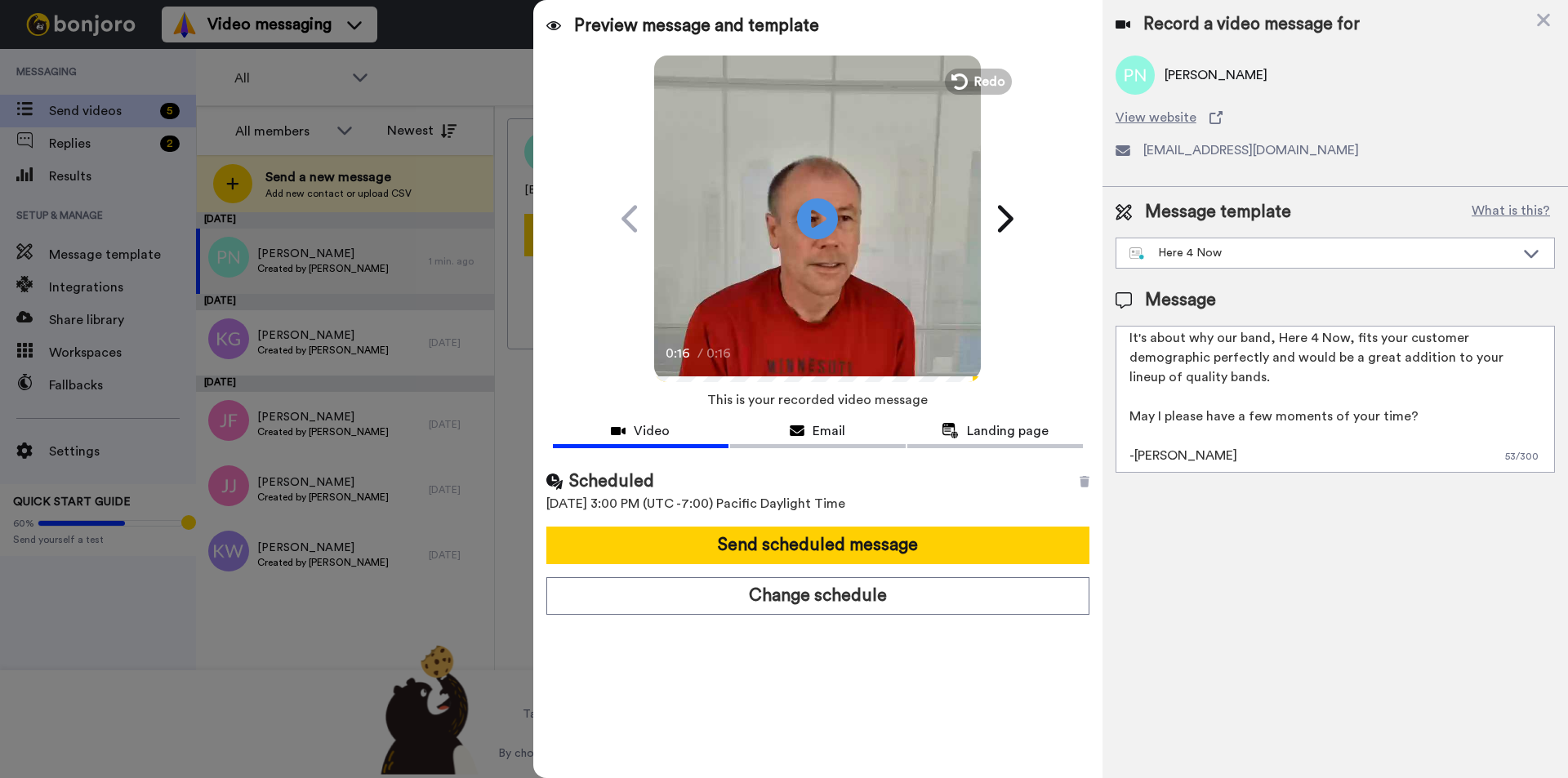
click at [1445, 415] on textarea "Hello I recorded a brief personal video for you. It's about why our band, Here …" at bounding box center [1335, 400] width 440 height 147
paste textarea "[URL][DOMAIN_NAME]"
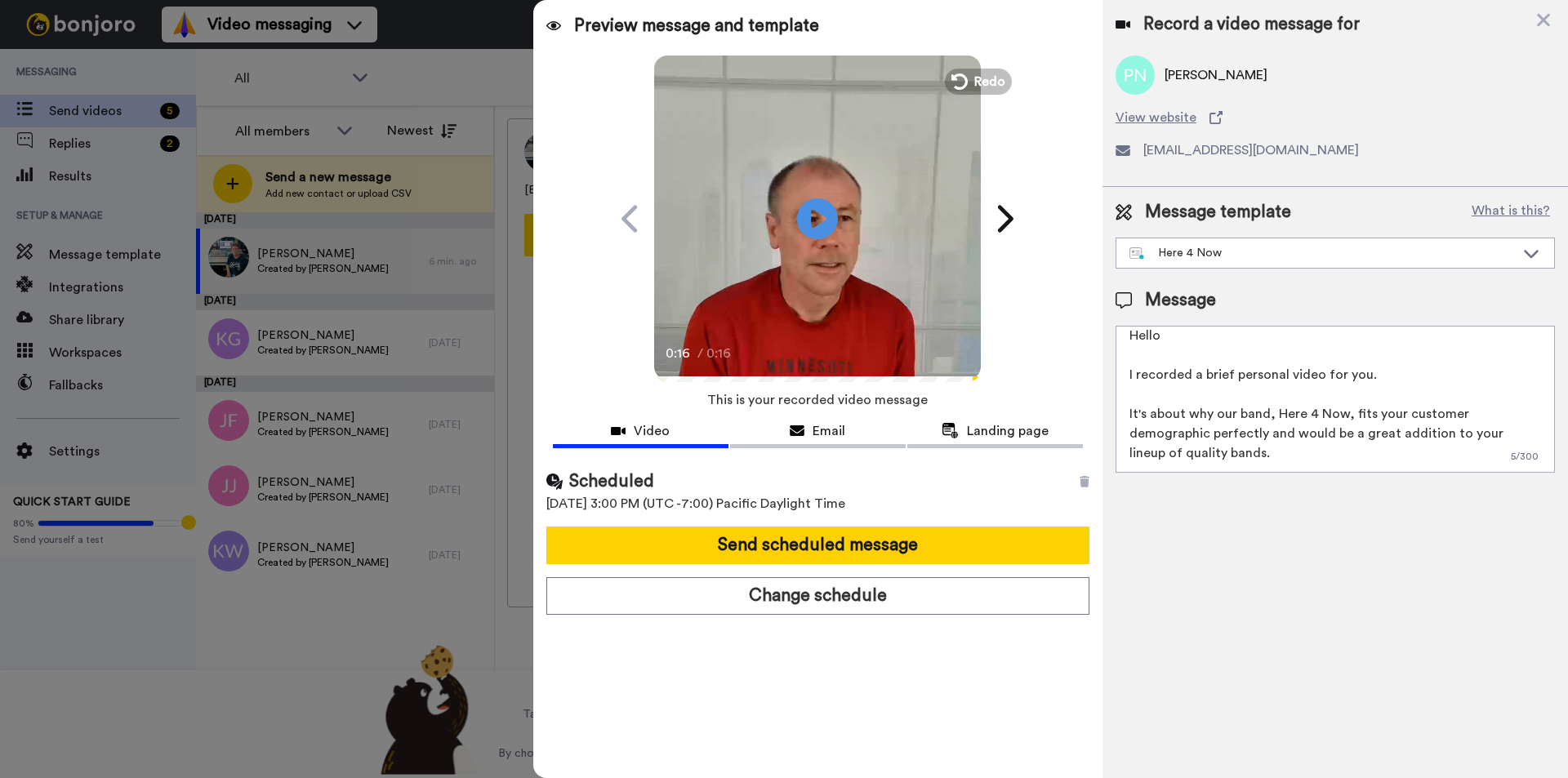
scroll to position [0, 0]
type textarea "Hello I recorded a brief personal video for you. It's about why our band, Here …"
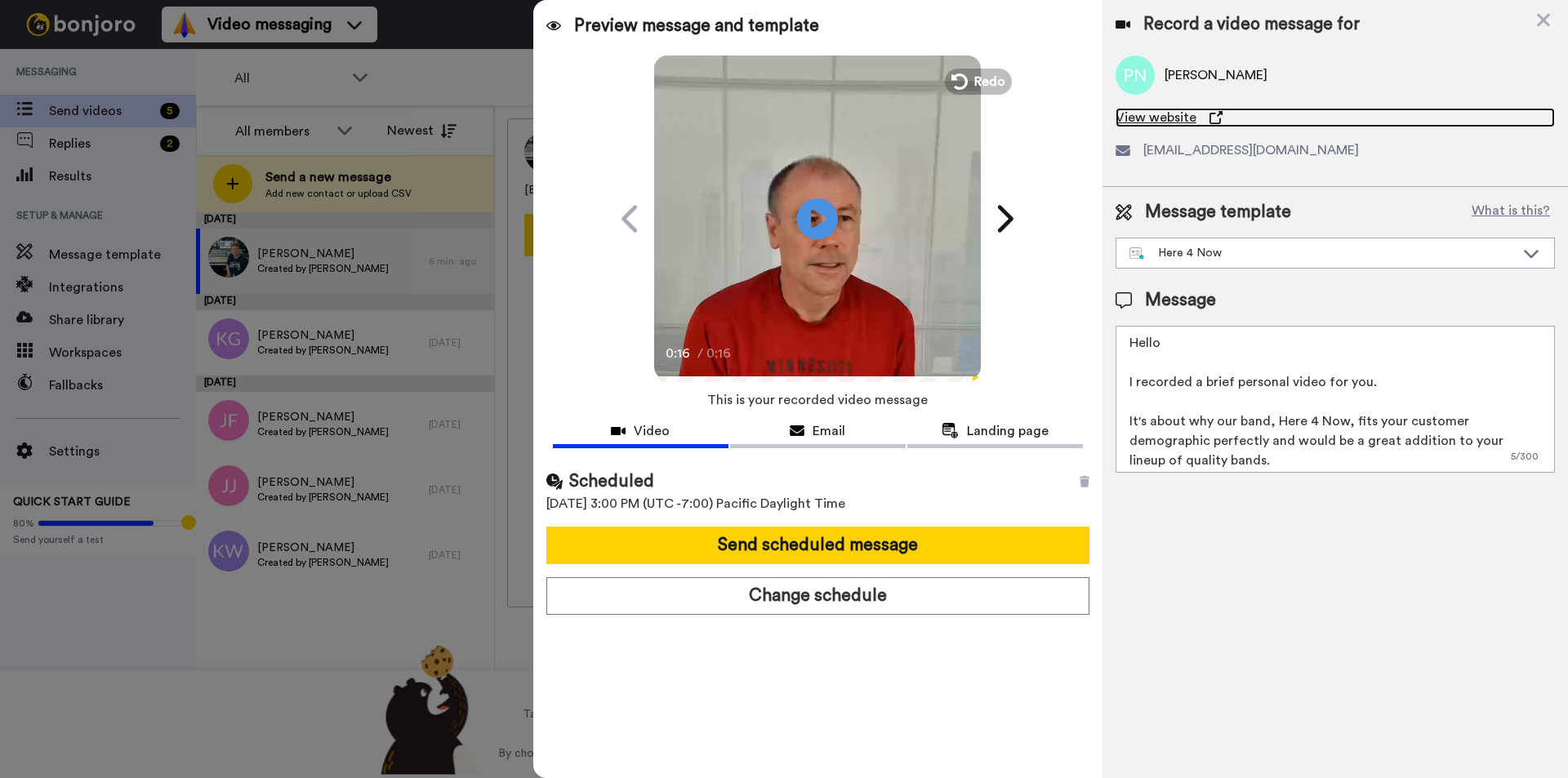
click at [1171, 114] on span "View website" at bounding box center [1155, 118] width 81 height 20
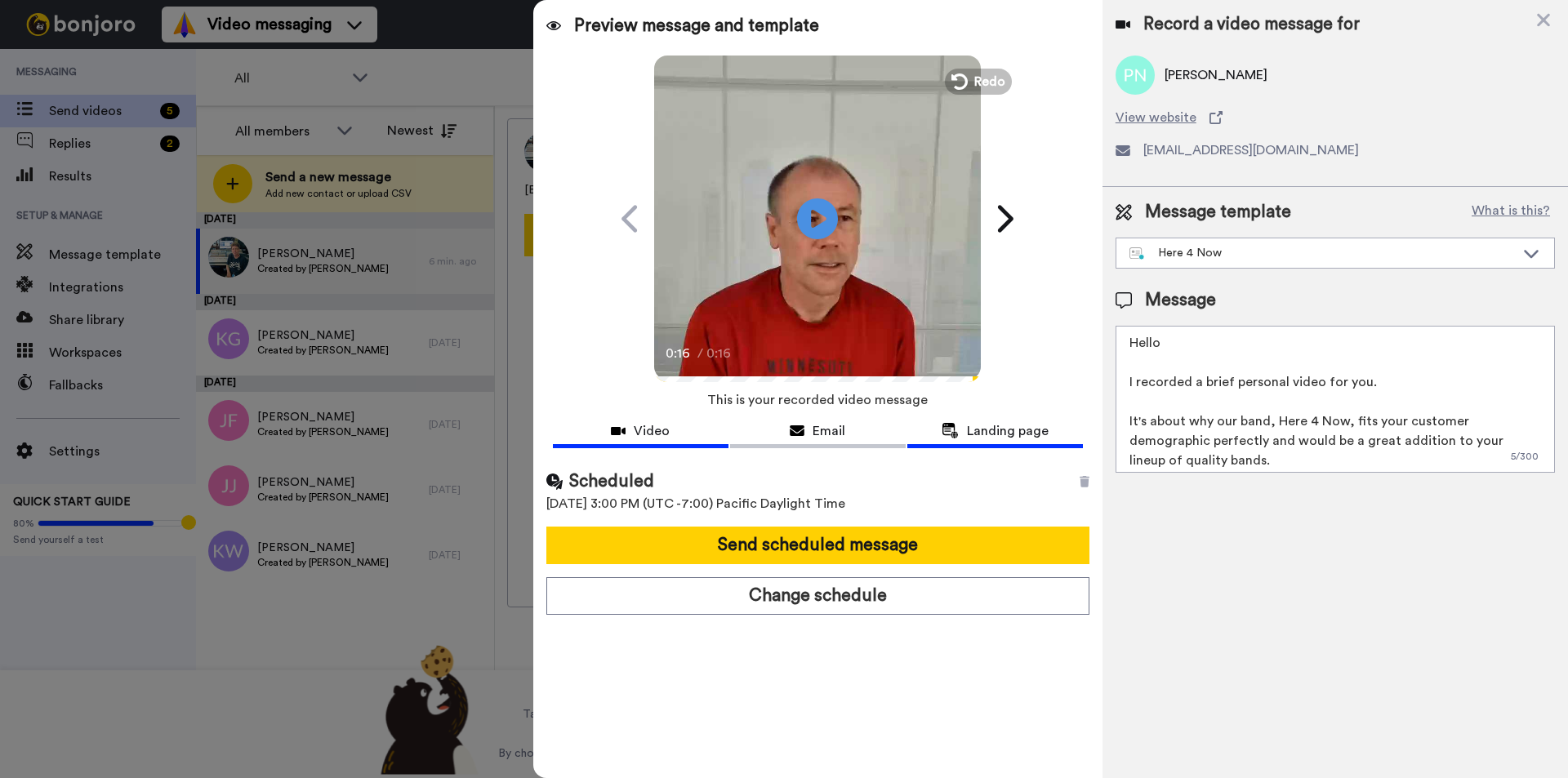
click at [1015, 423] on span "Landing page" at bounding box center [1007, 431] width 82 height 20
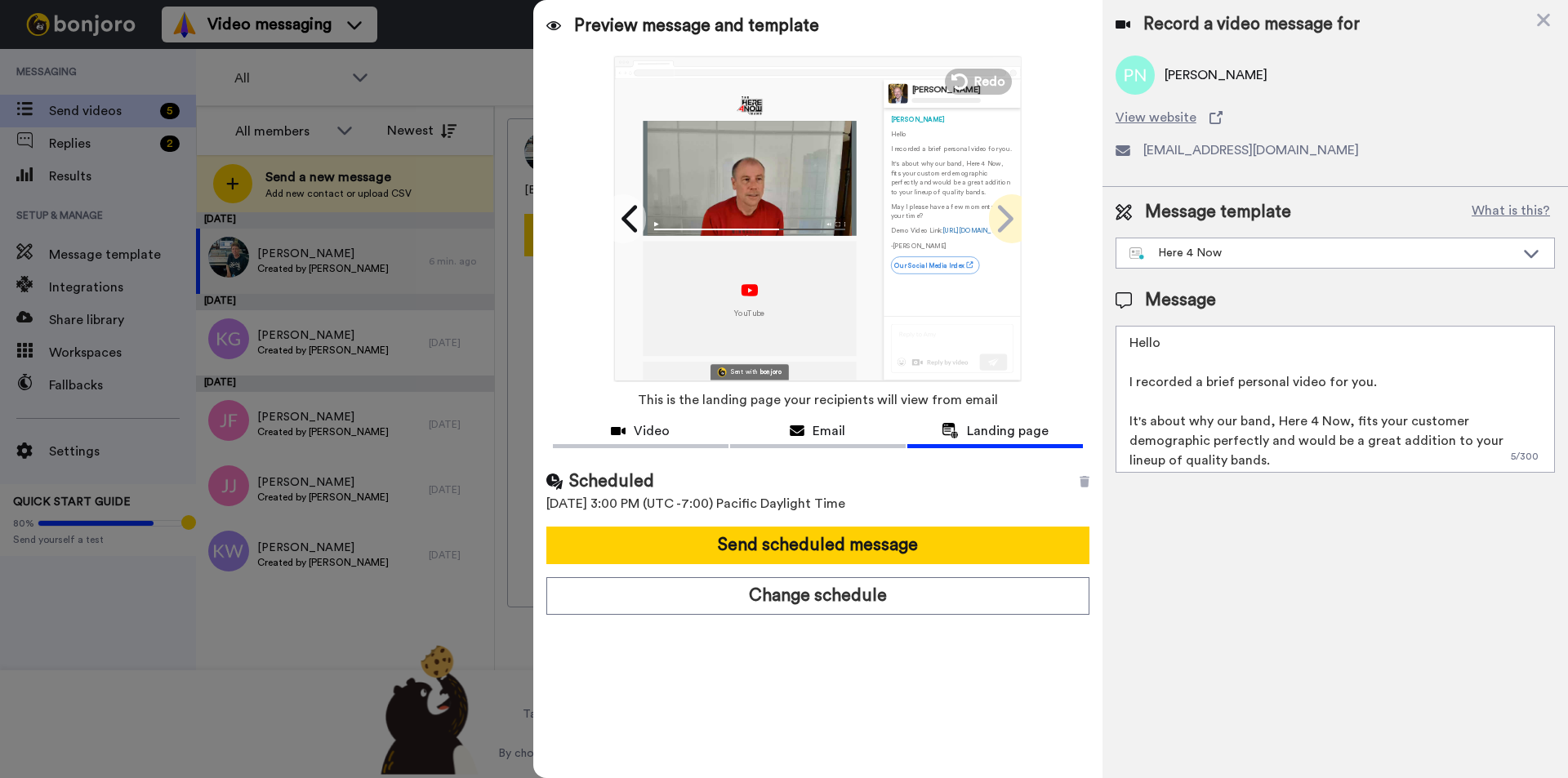
click at [1014, 212] on icon at bounding box center [1003, 219] width 26 height 31
click at [622, 215] on icon at bounding box center [631, 219] width 26 height 31
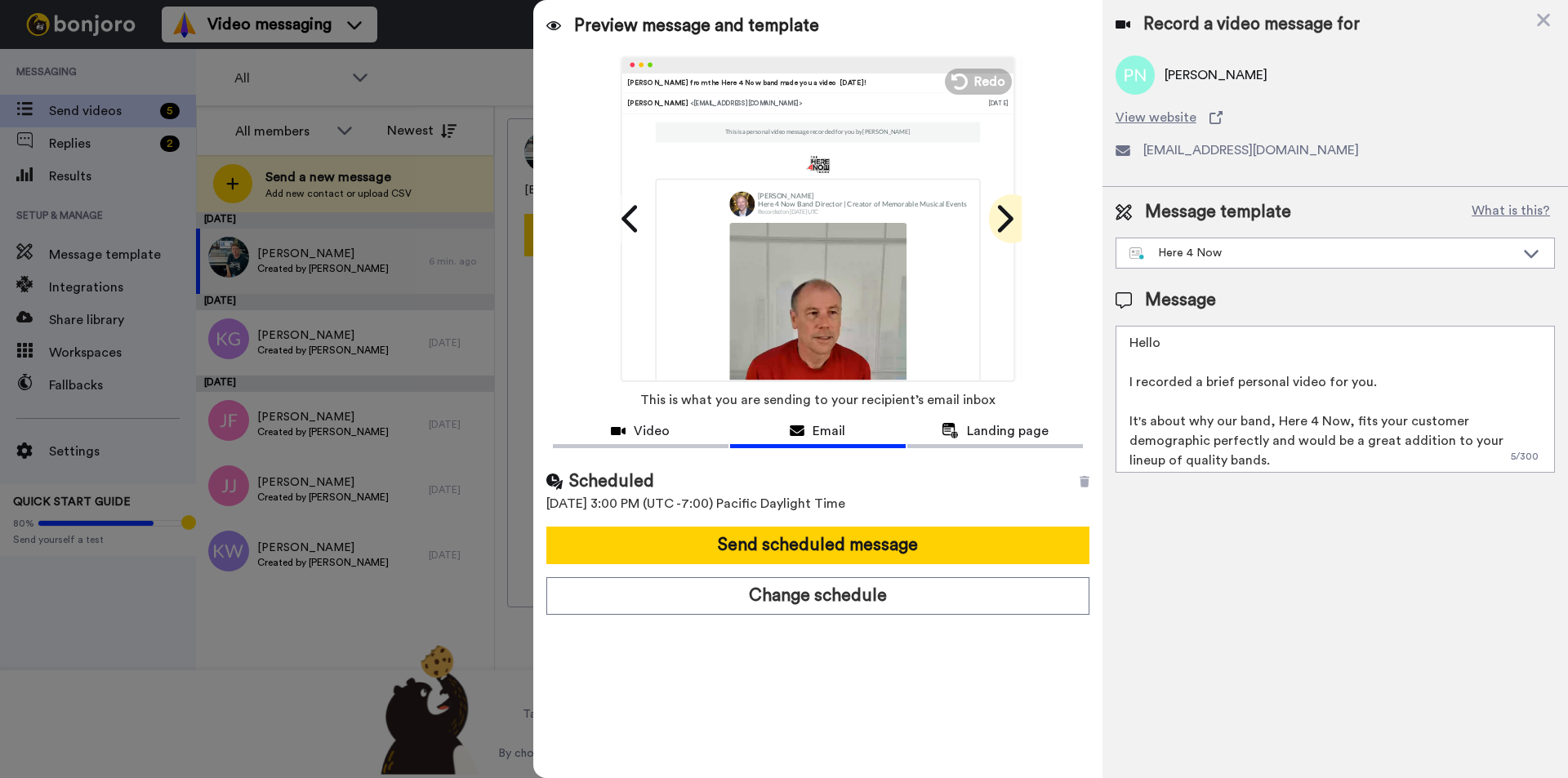
click at [999, 220] on icon at bounding box center [1003, 219] width 26 height 31
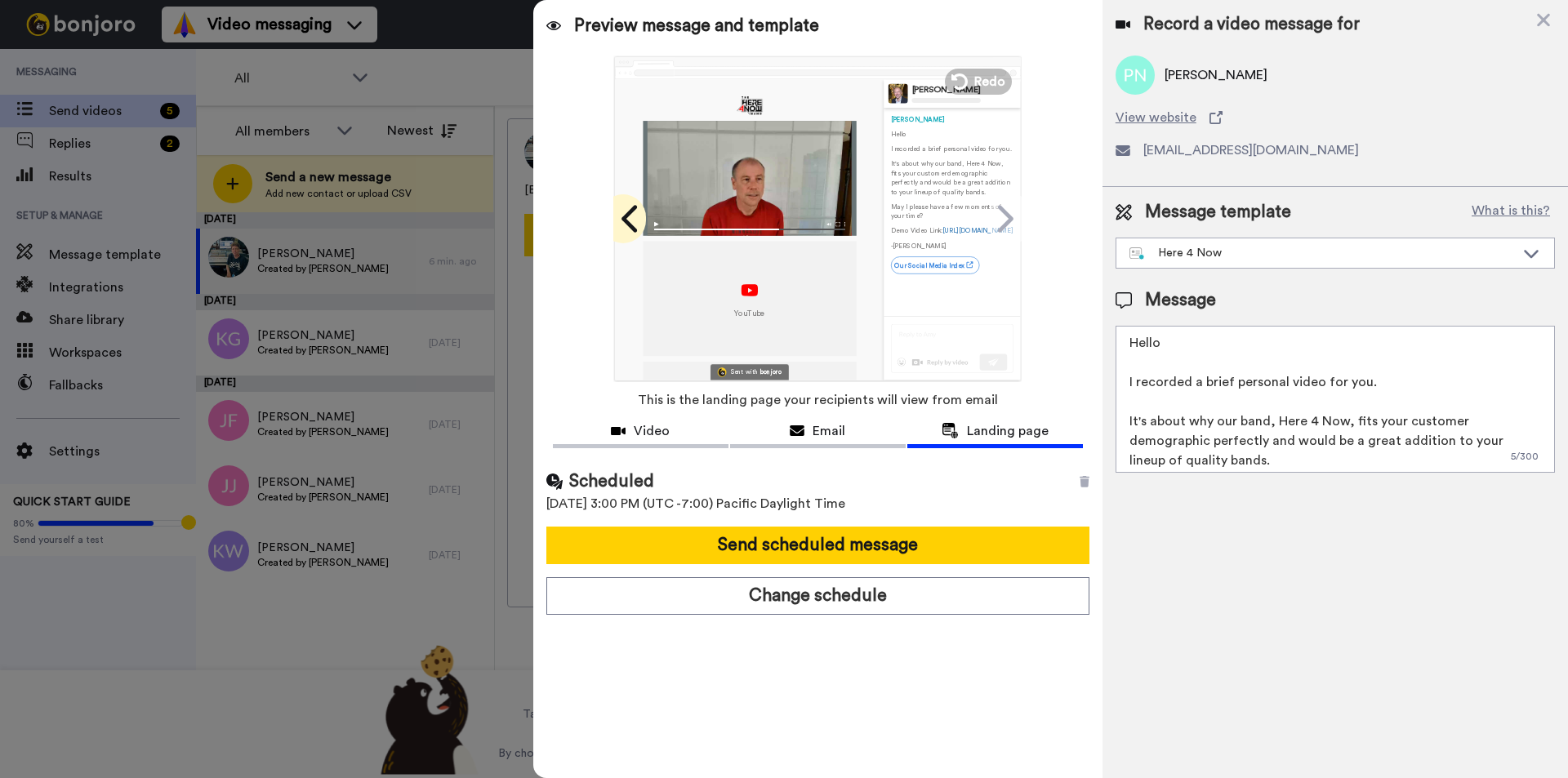
click at [628, 213] on icon at bounding box center [628, 218] width 16 height 27
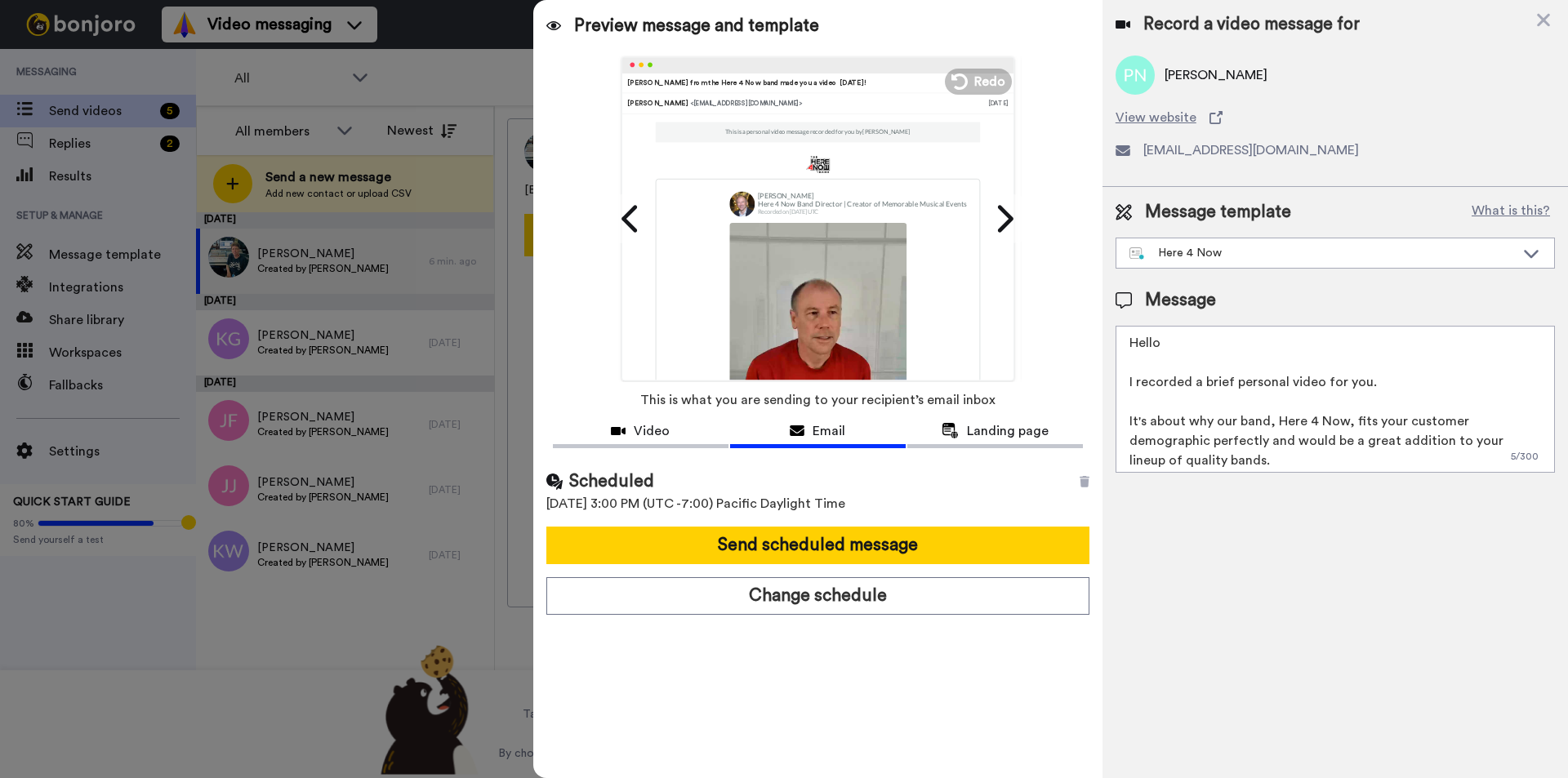
click at [880, 711] on div "Preview message and template Play/Pause 0:16 / 0:16 Paul from the Here 4 Now ba…" at bounding box center [818, 389] width 569 height 778
click at [1547, 18] on icon at bounding box center [1543, 20] width 13 height 13
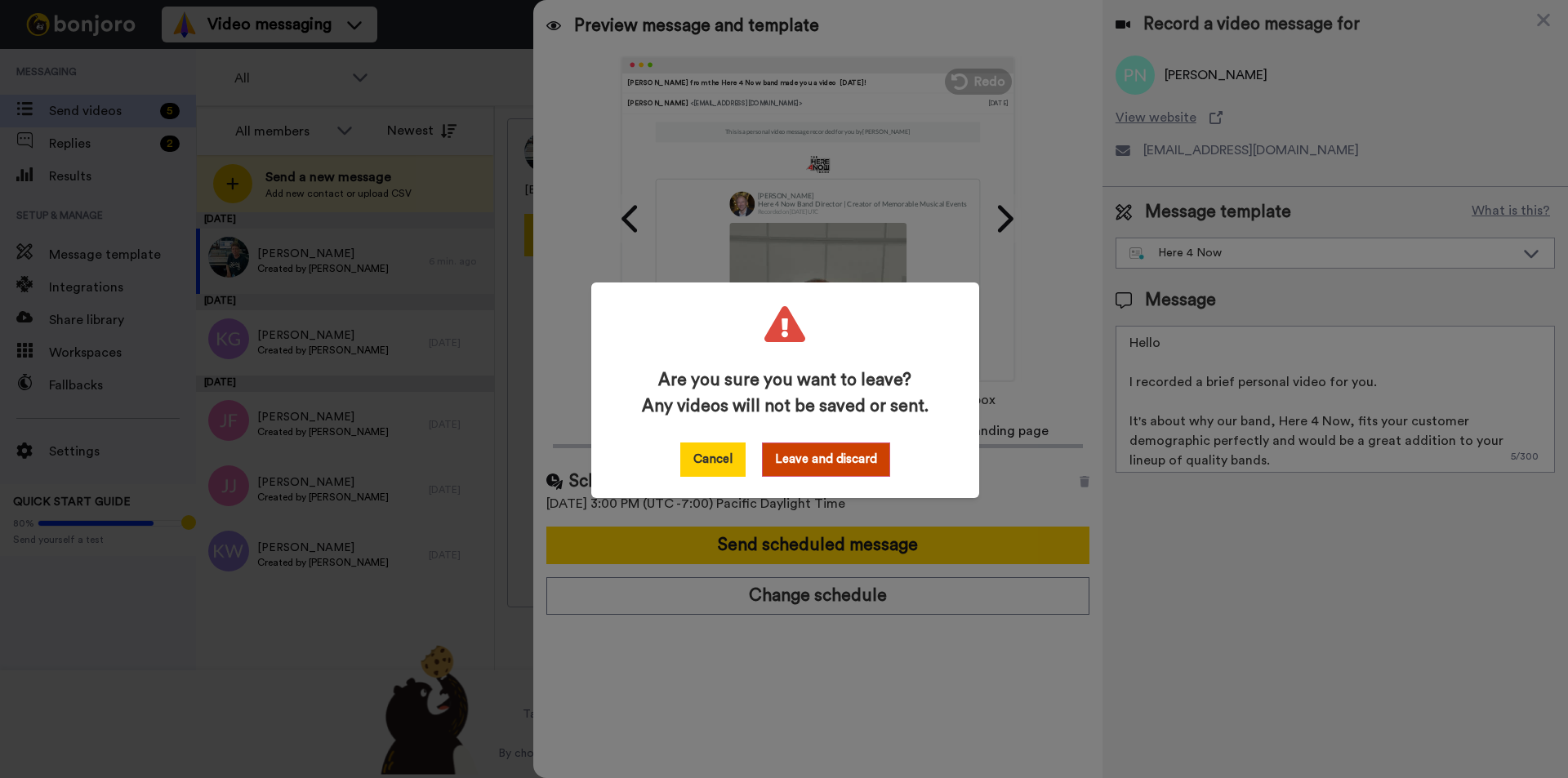
click at [725, 448] on button "Cancel" at bounding box center [713, 460] width 65 height 34
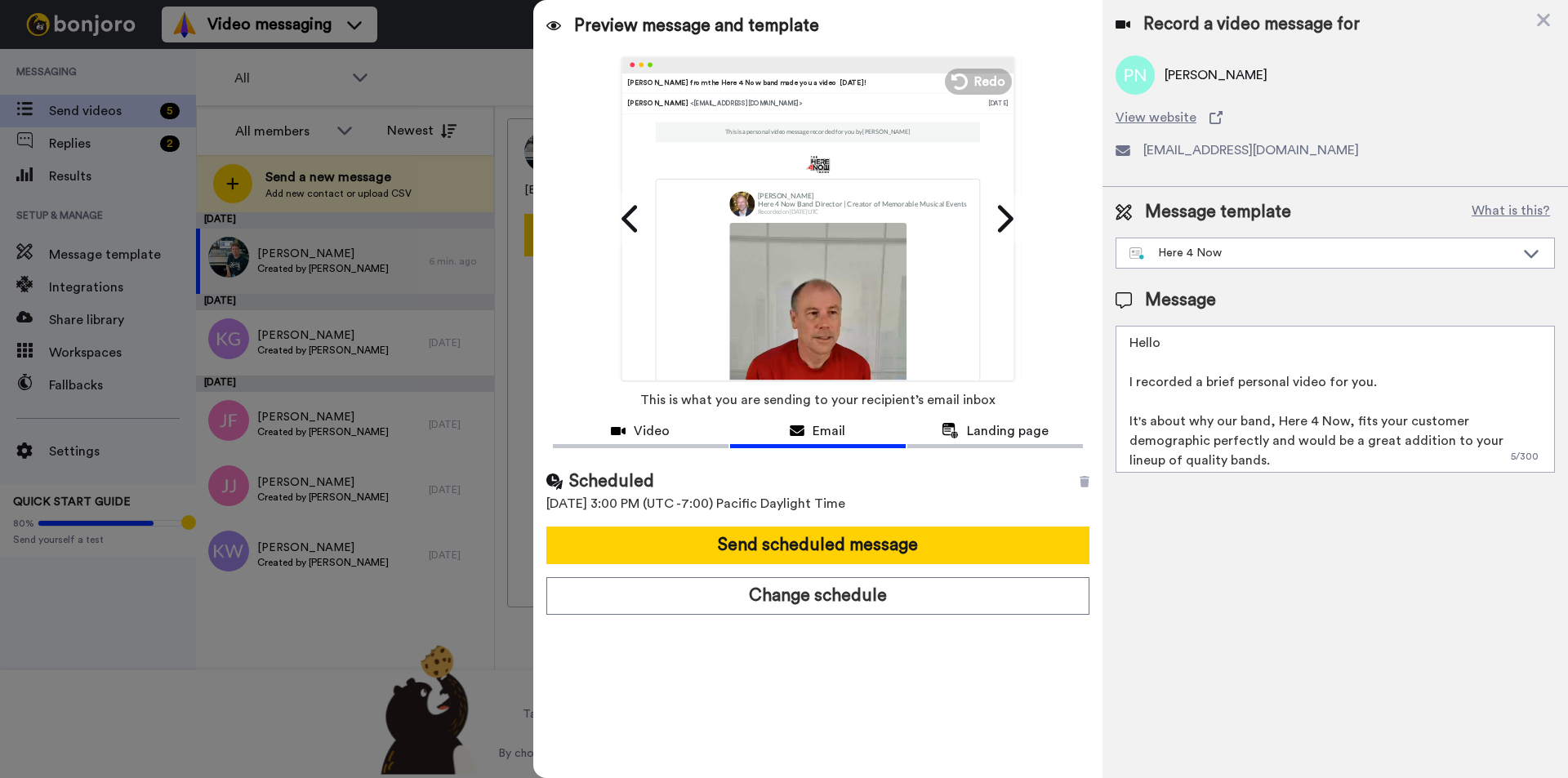
click at [1327, 637] on div "Record a video message for Paul N View website nelsonorng@dslextreme.com Messag…" at bounding box center [1335, 389] width 466 height 778
drag, startPoint x: 306, startPoint y: 727, endPoint x: 311, endPoint y: 720, distance: 8.6
click at [308, 724] on div at bounding box center [784, 389] width 1568 height 778
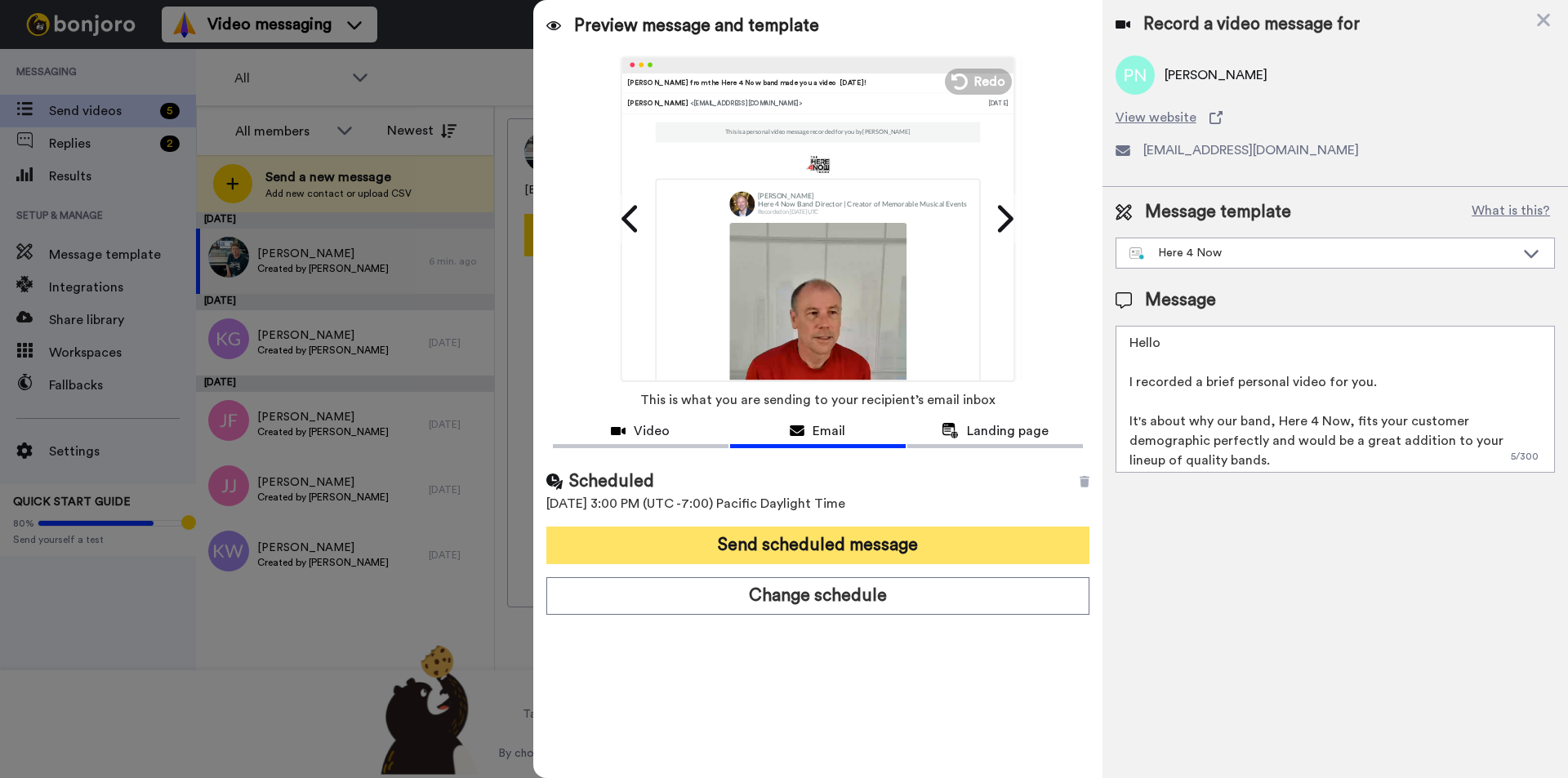
click at [880, 545] on button "Send scheduled message" at bounding box center [817, 546] width 543 height 38
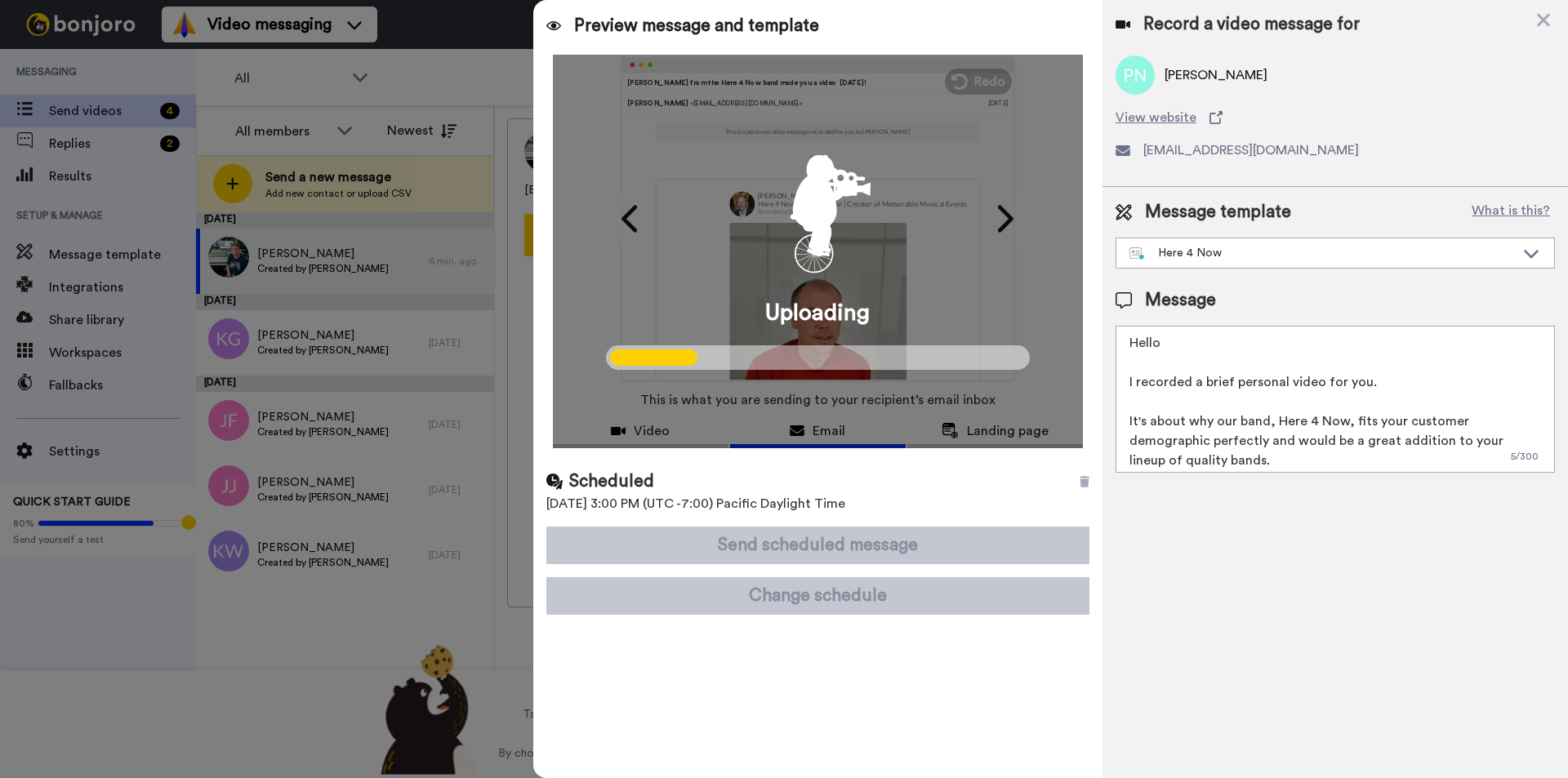
click at [848, 226] on icon "animation" at bounding box center [817, 207] width 147 height 147
drag, startPoint x: 839, startPoint y: 230, endPoint x: 872, endPoint y: 134, distance: 101.5
click at [872, 134] on icon "animation" at bounding box center [817, 207] width 147 height 147
click at [1002, 218] on div "Uploading" at bounding box center [817, 252] width 530 height 394
click at [632, 210] on div "Uploading" at bounding box center [817, 252] width 530 height 394
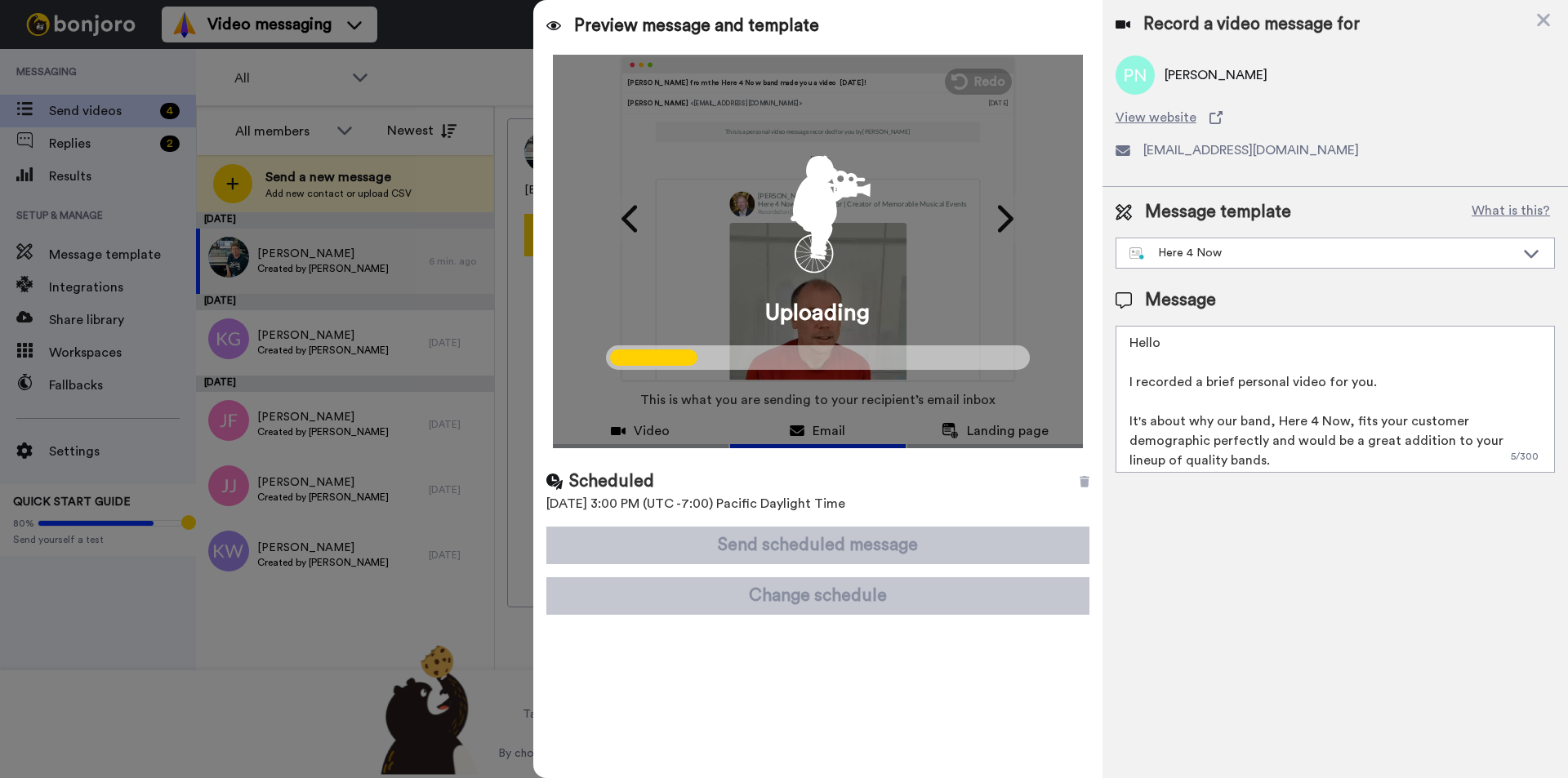
click at [1233, 589] on div "Record a video message for Paul N View website nelsonorng@dslextreme.com Messag…" at bounding box center [1335, 389] width 466 height 778
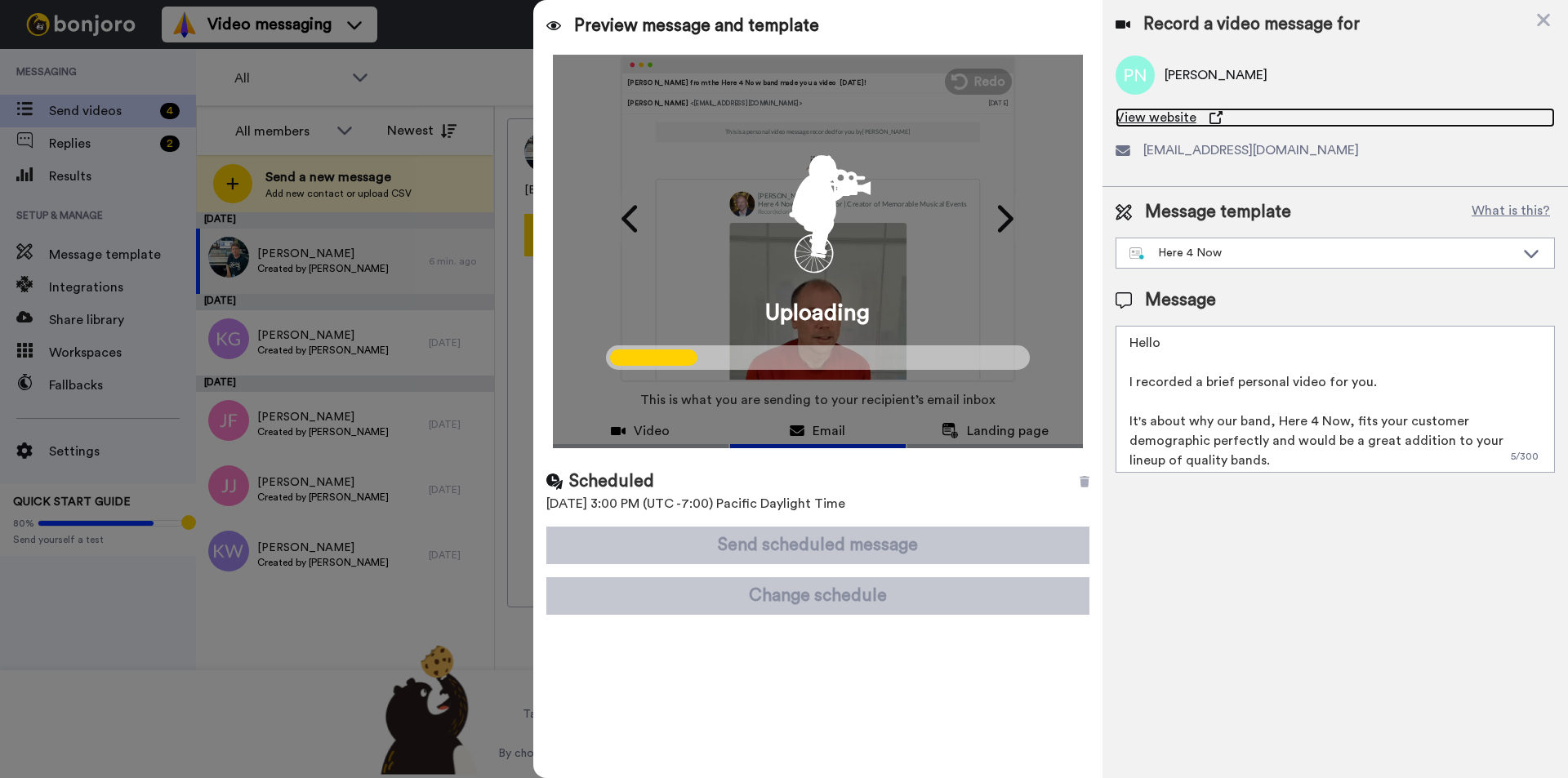
click at [1168, 118] on span "View website" at bounding box center [1155, 118] width 81 height 20
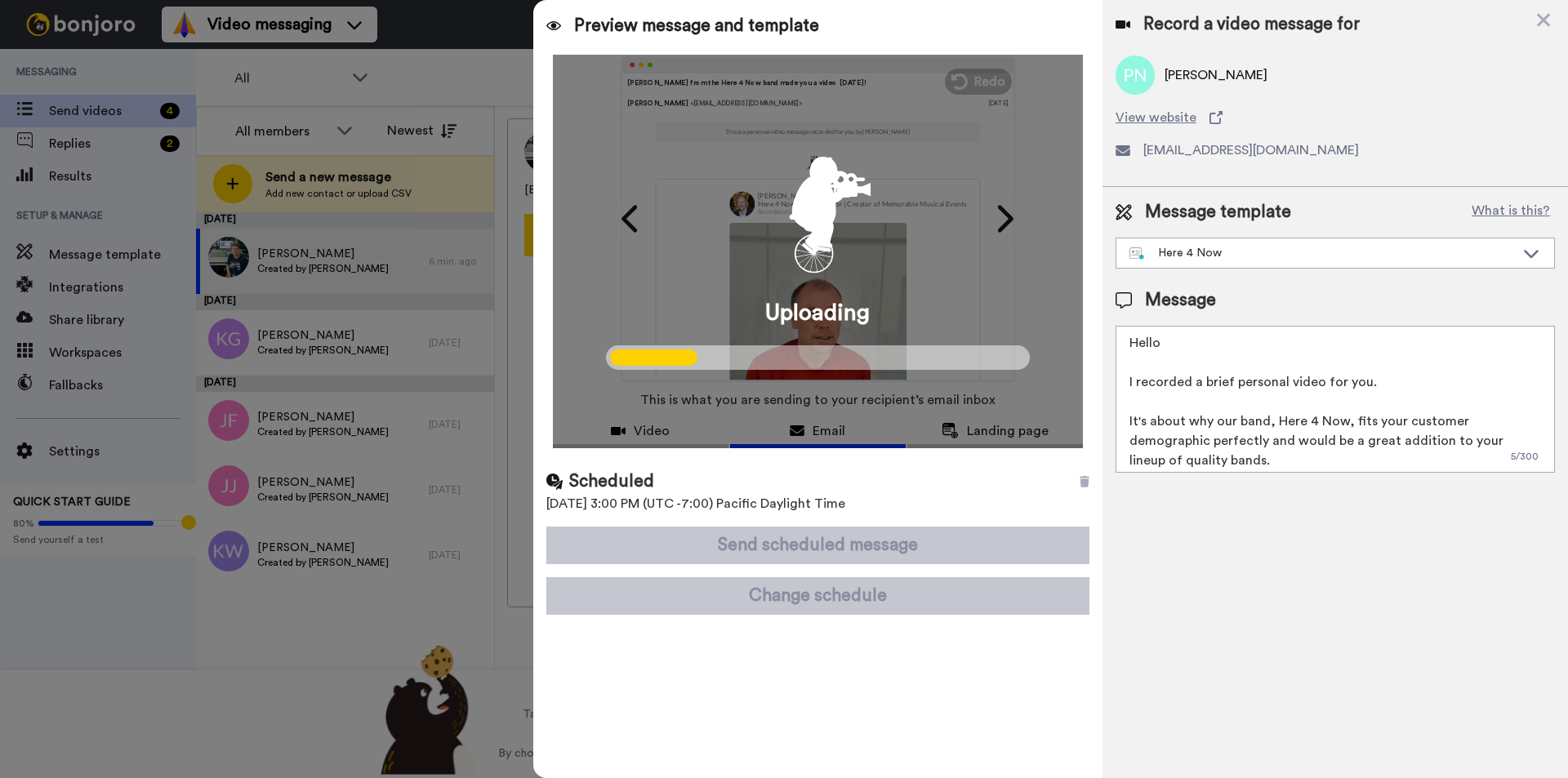
click at [1337, 652] on div "Record a video message for Paul N View website nelsonorng@dslextreme.com Messag…" at bounding box center [1335, 389] width 466 height 778
drag, startPoint x: 922, startPoint y: 75, endPoint x: 913, endPoint y: 82, distance: 11.4
click at [919, 77] on div "Uploading" at bounding box center [817, 252] width 530 height 394
click at [784, 142] on icon "animation" at bounding box center [817, 207] width 147 height 147
drag, startPoint x: 784, startPoint y: 142, endPoint x: 737, endPoint y: 248, distance: 116.0
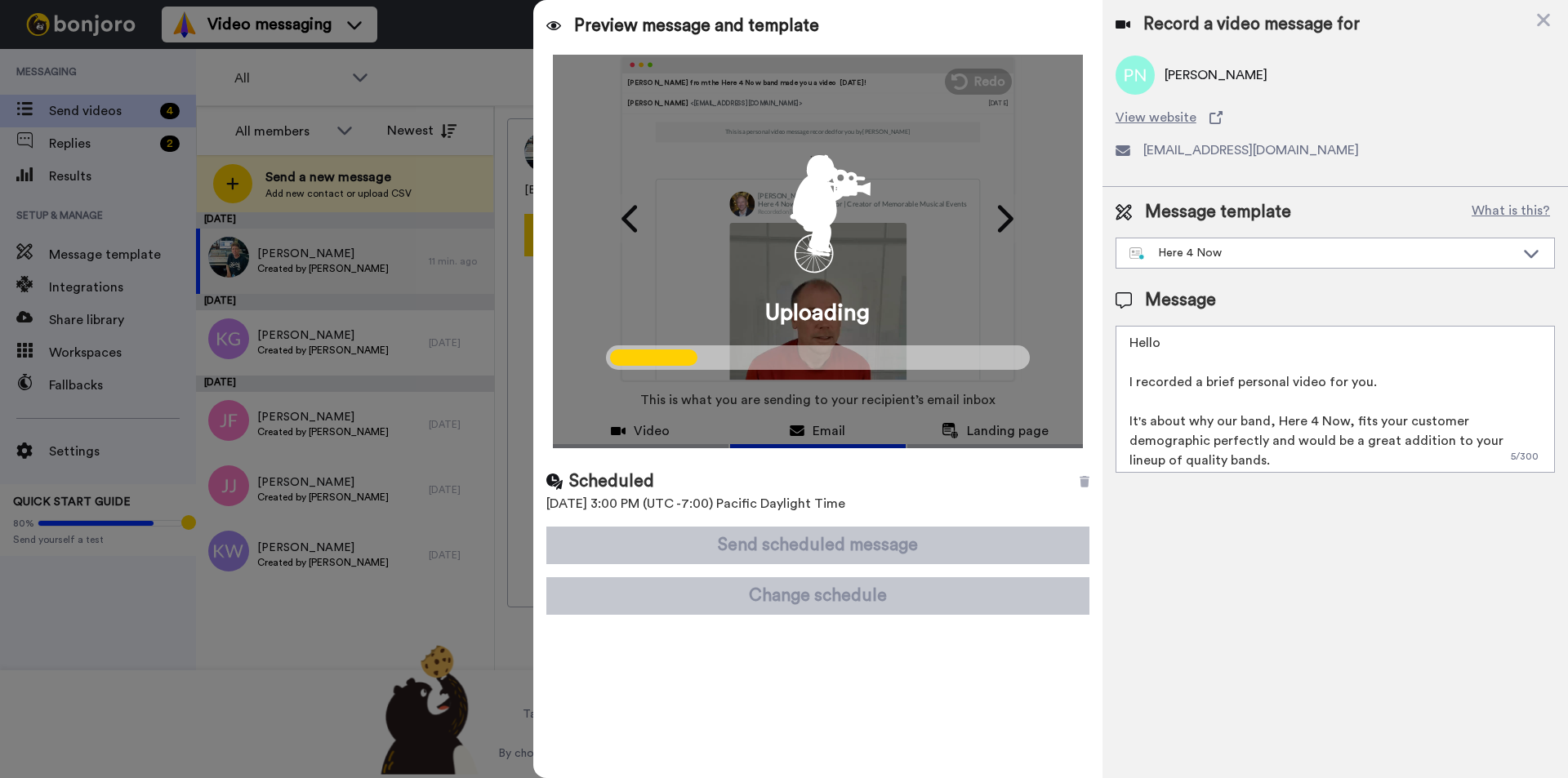
click at [737, 248] on div "Uploading" at bounding box center [817, 252] width 530 height 394
click at [626, 217] on div "Uploading" at bounding box center [817, 252] width 530 height 394
click at [740, 355] on span at bounding box center [817, 358] width 424 height 25
drag, startPoint x: 740, startPoint y: 355, endPoint x: 1129, endPoint y: 668, distance: 499.3
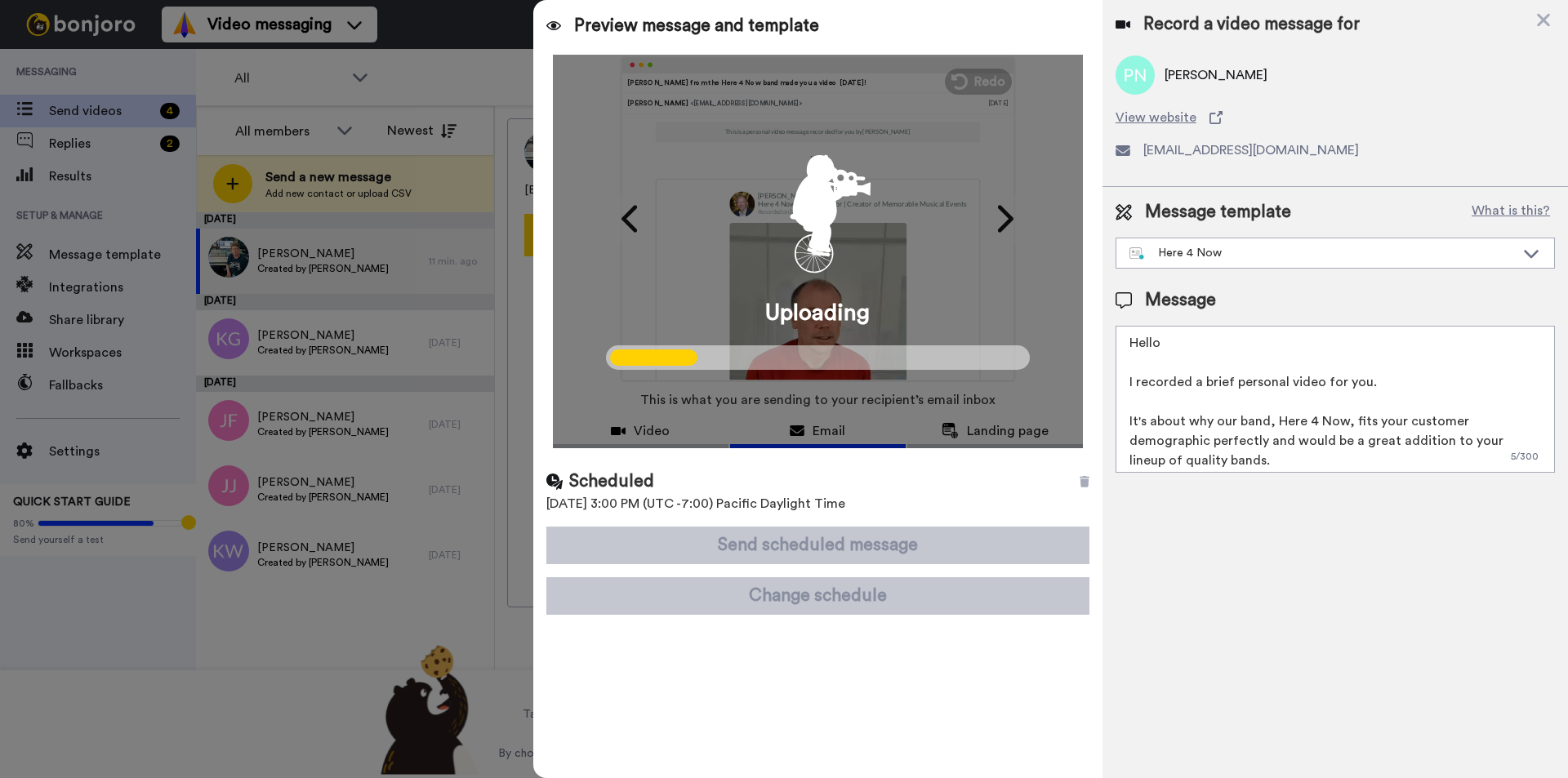
click at [1123, 682] on div "Record a video message for Paul N View website nelsonorng@dslextreme.com Messag…" at bounding box center [1335, 389] width 466 height 778
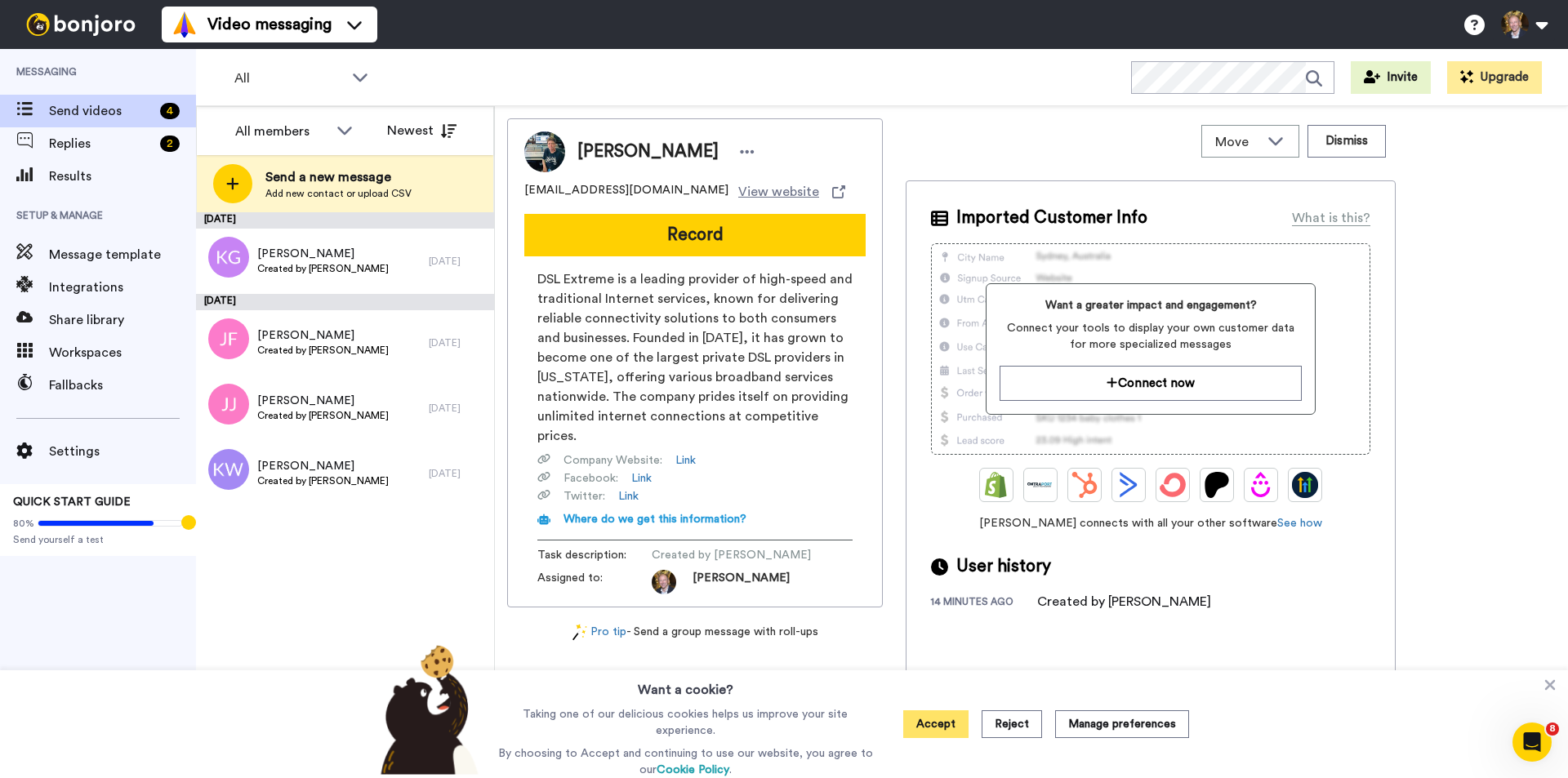
click at [940, 727] on button "Accept" at bounding box center [936, 724] width 65 height 28
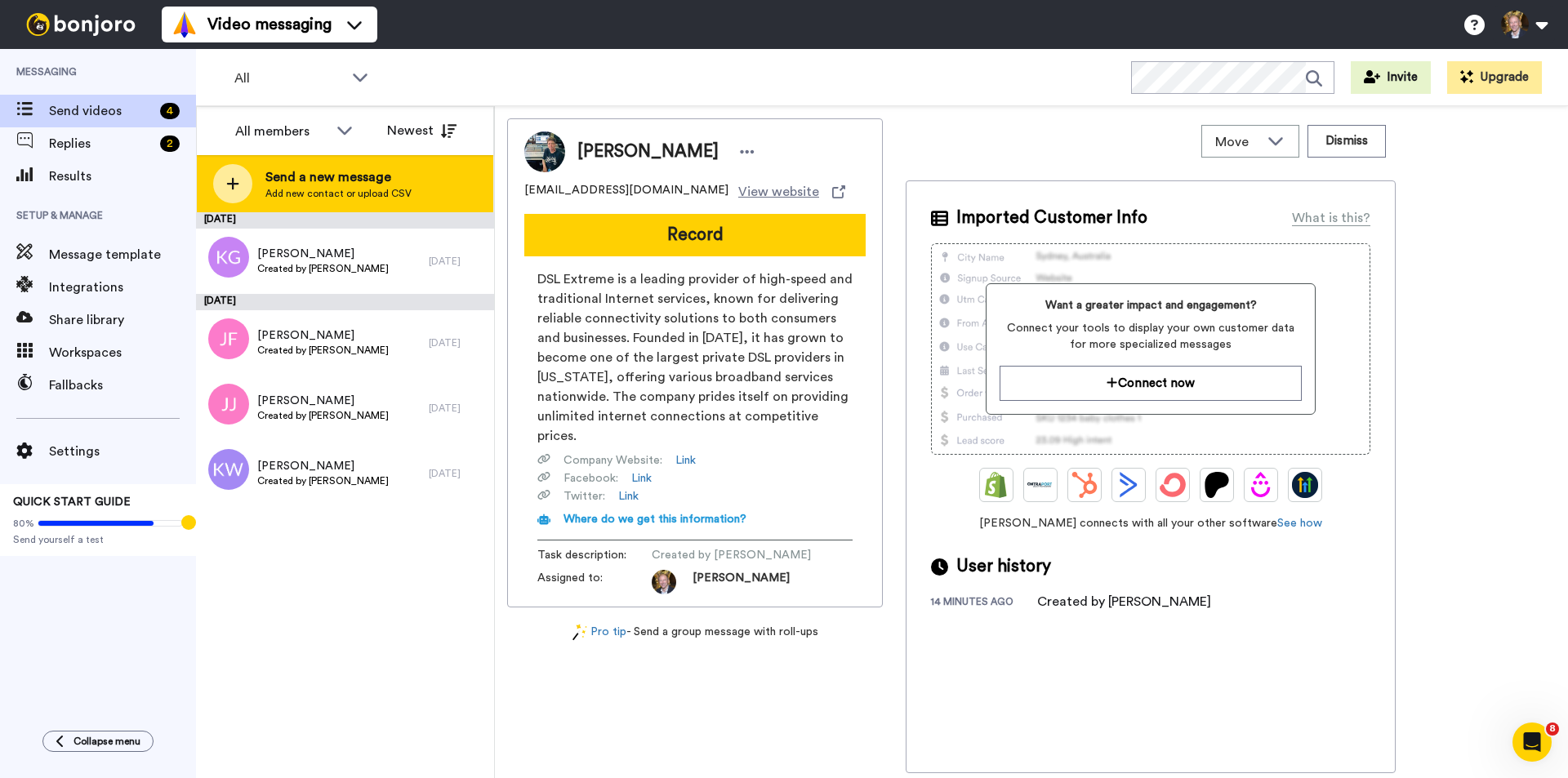
click at [358, 177] on span "Send a new message" at bounding box center [338, 177] width 146 height 20
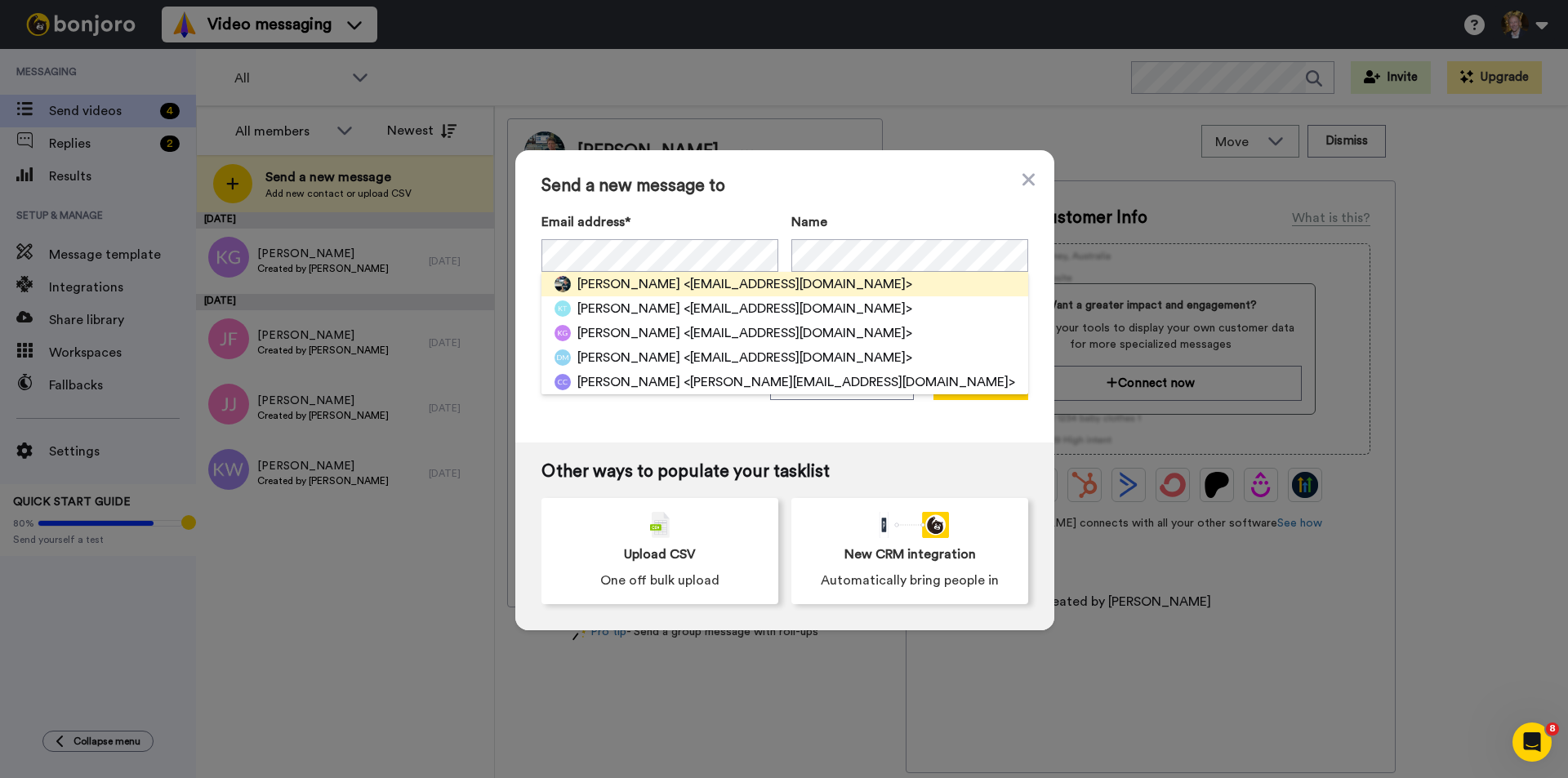
click at [711, 290] on span "<[EMAIL_ADDRESS][DOMAIN_NAME]>" at bounding box center [797, 284] width 229 height 20
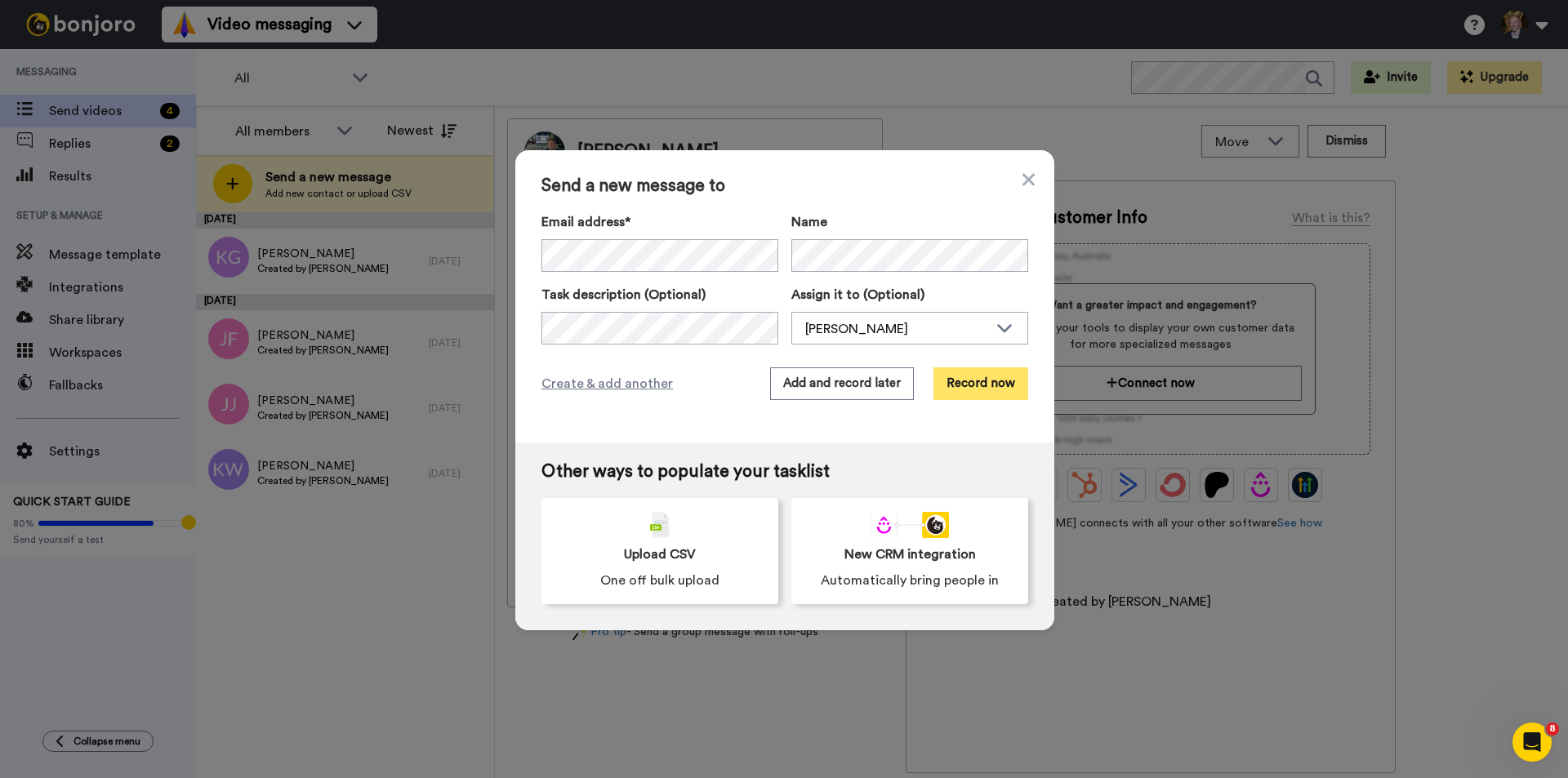
click at [975, 381] on button "Record now" at bounding box center [981, 384] width 95 height 33
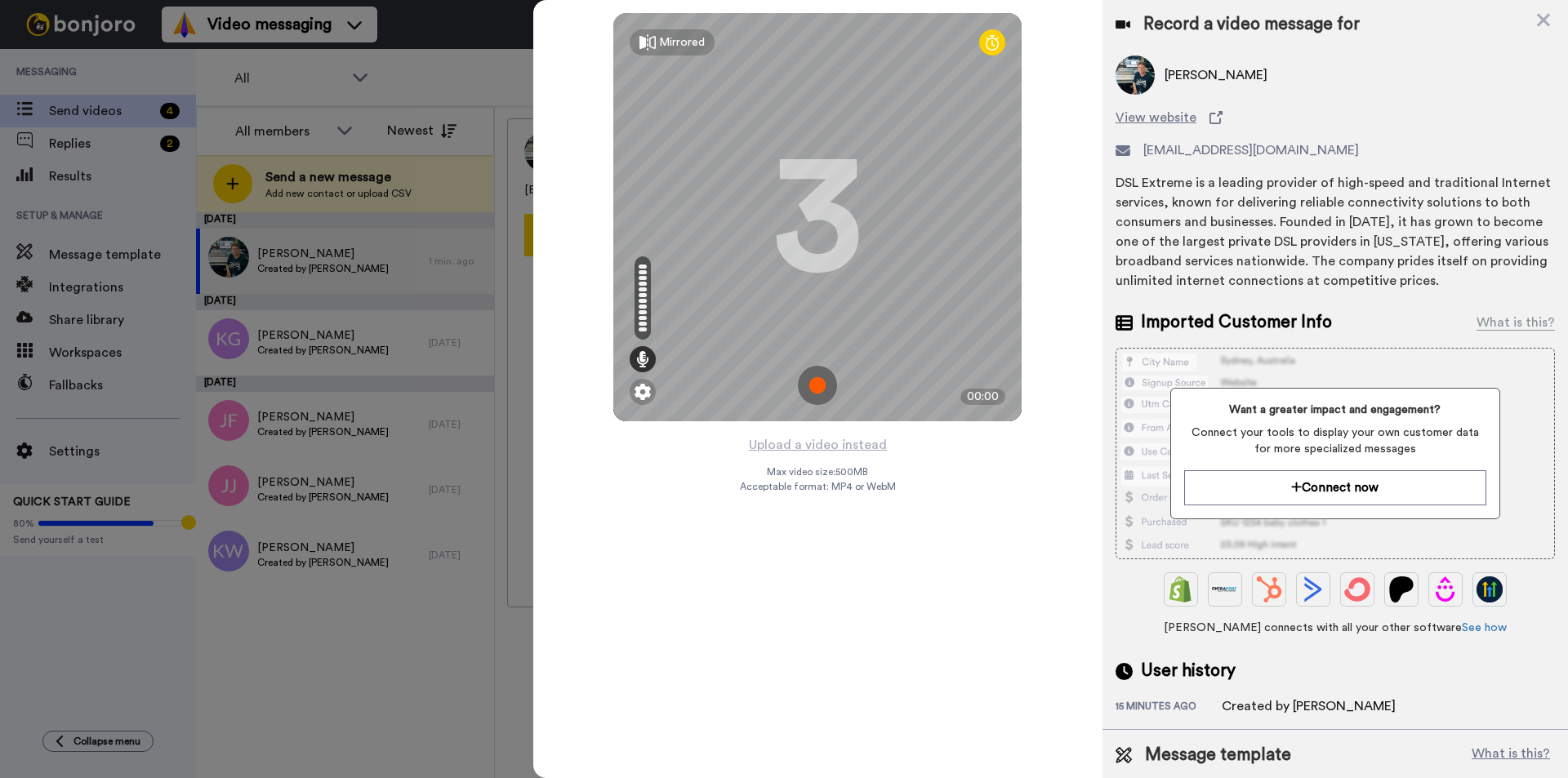
click at [822, 381] on img at bounding box center [817, 386] width 39 height 39
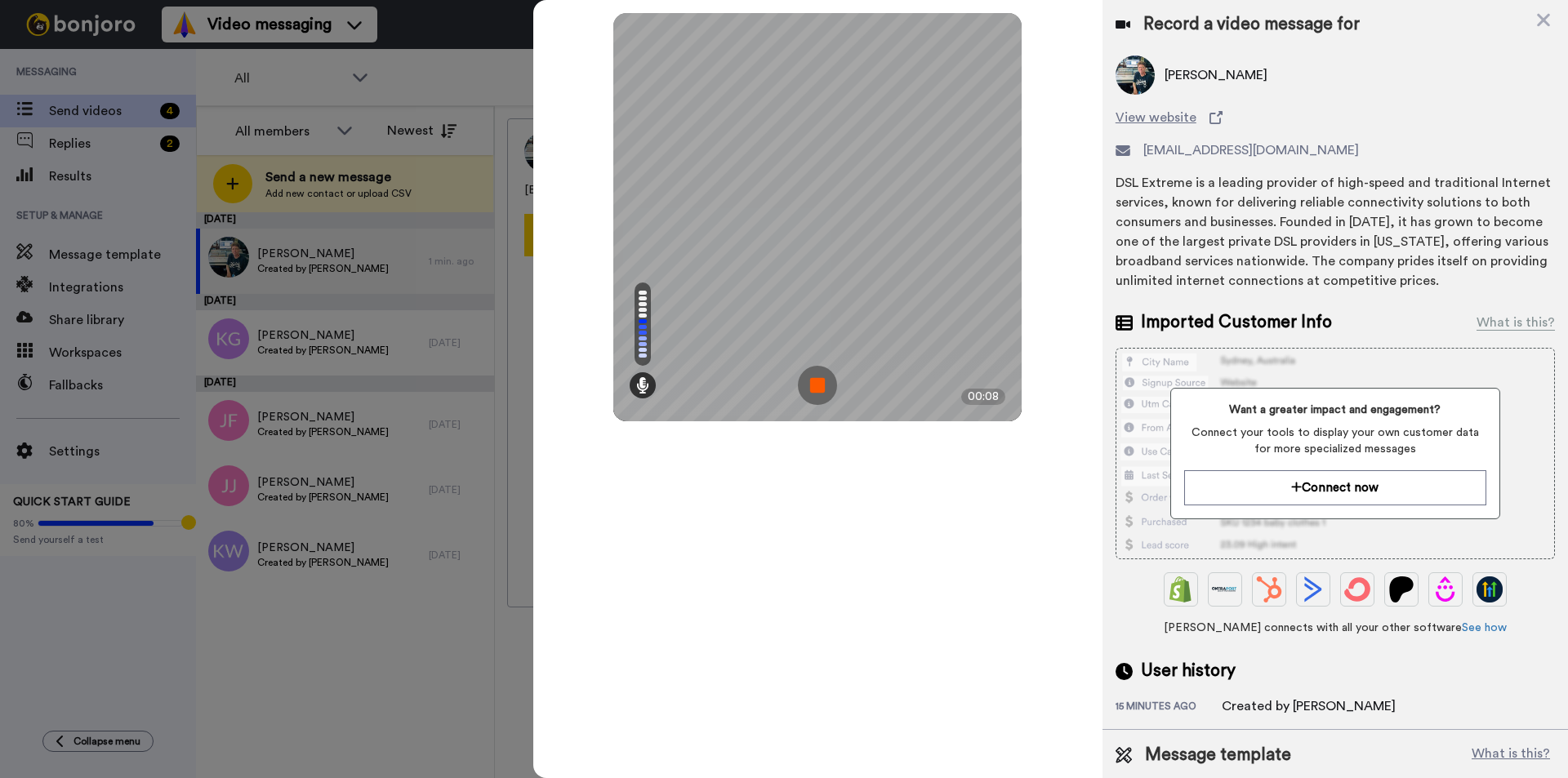
click at [822, 381] on img at bounding box center [817, 386] width 39 height 39
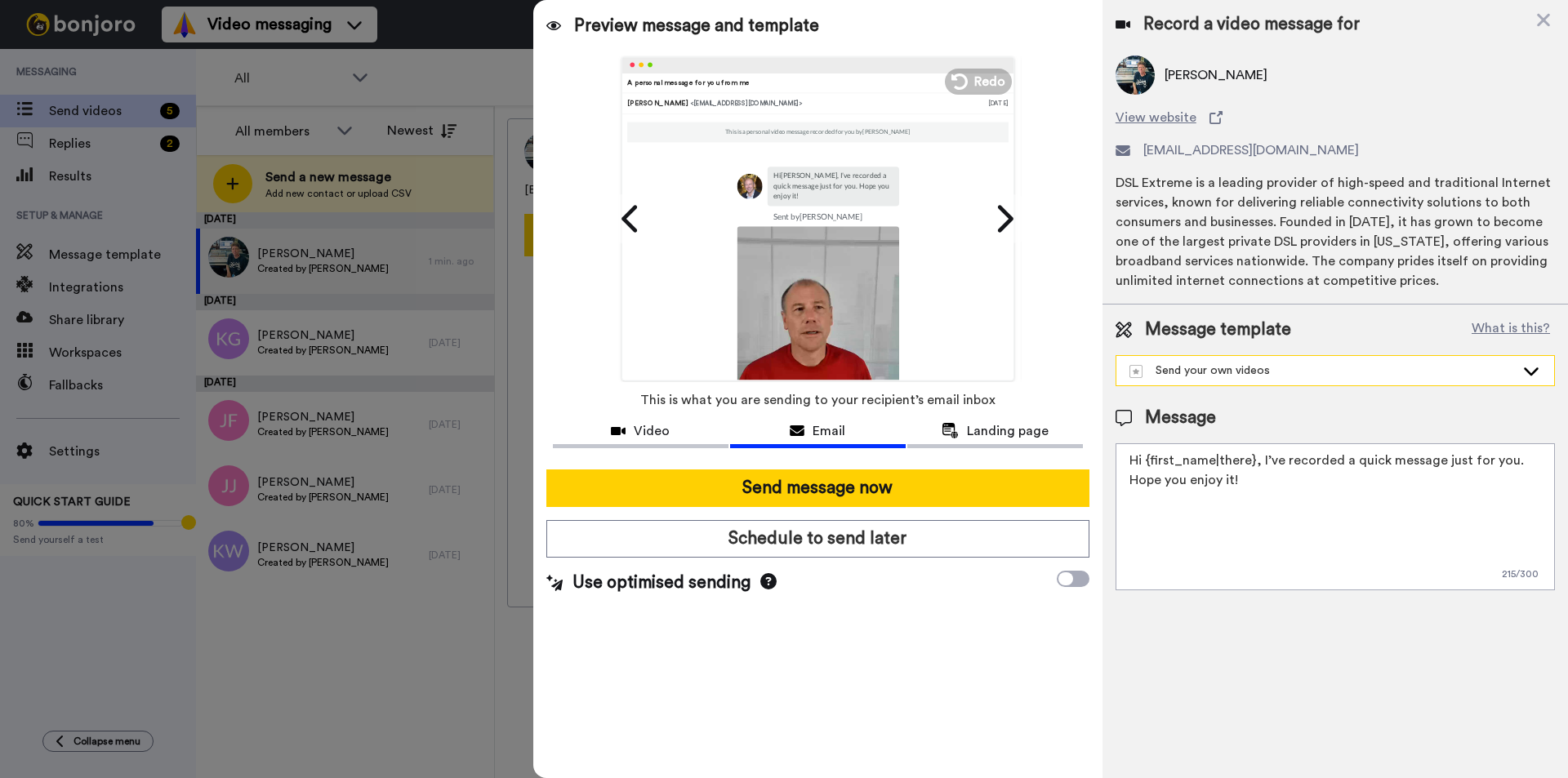
click at [1288, 372] on div "Send your own videos" at bounding box center [1322, 371] width 386 height 16
click at [1258, 409] on li "Here 4 Now" at bounding box center [1335, 408] width 440 height 26
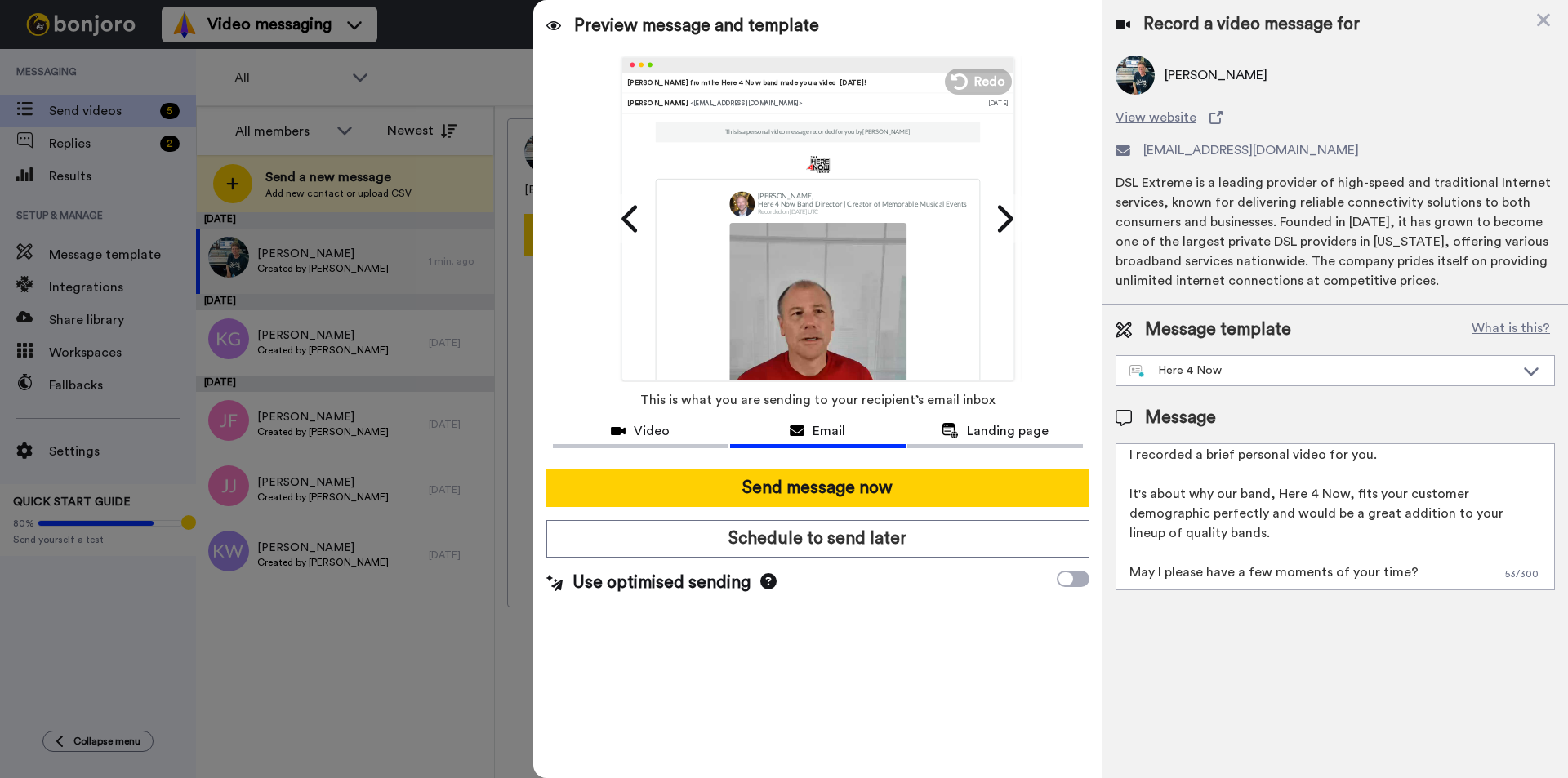
scroll to position [83, 0]
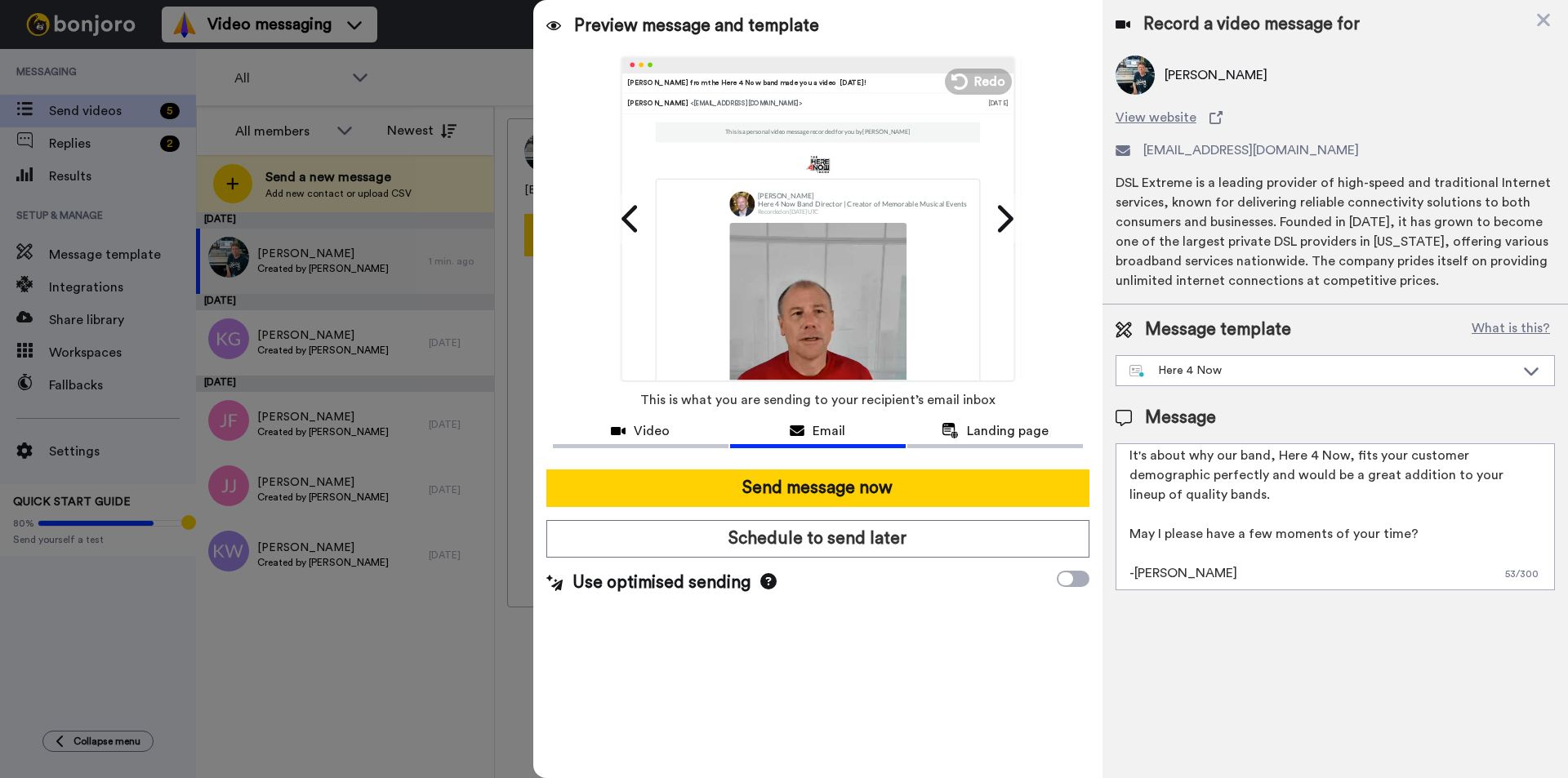
click at [1430, 526] on textarea "Hello I recorded a brief personal video for you. It's about why our band, Here …" at bounding box center [1335, 517] width 440 height 147
click at [1436, 530] on textarea "Hello I recorded a brief personal video for you. It's about why our band, Here …" at bounding box center [1335, 517] width 440 height 147
paste textarea "[URL][DOMAIN_NAME]"
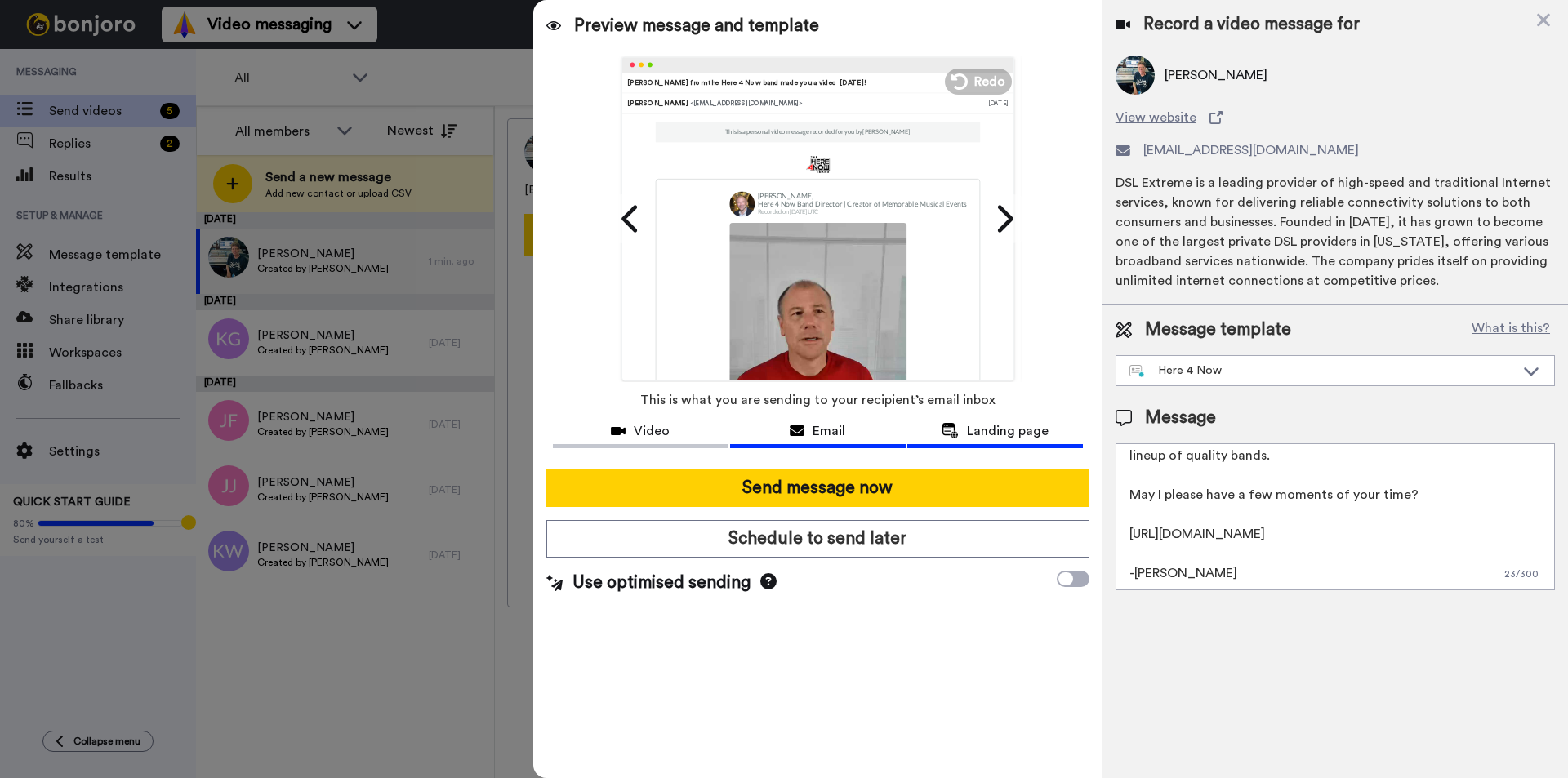
type textarea "Hello I recorded a brief personal video for you. It's about why our band, Here …"
click at [1019, 432] on span "Landing page" at bounding box center [1007, 431] width 82 height 20
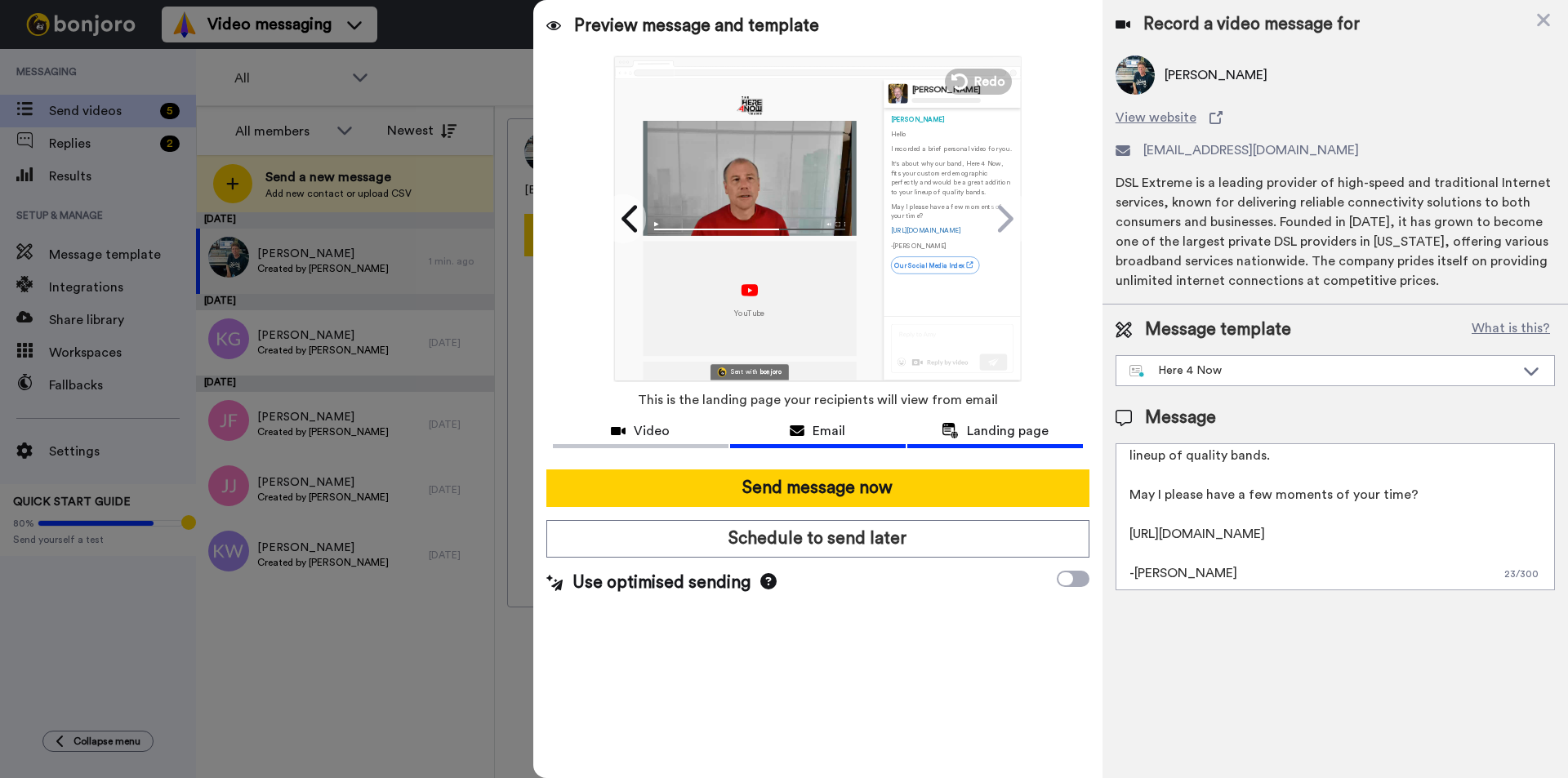
click at [847, 428] on div "Email" at bounding box center [817, 431] width 176 height 20
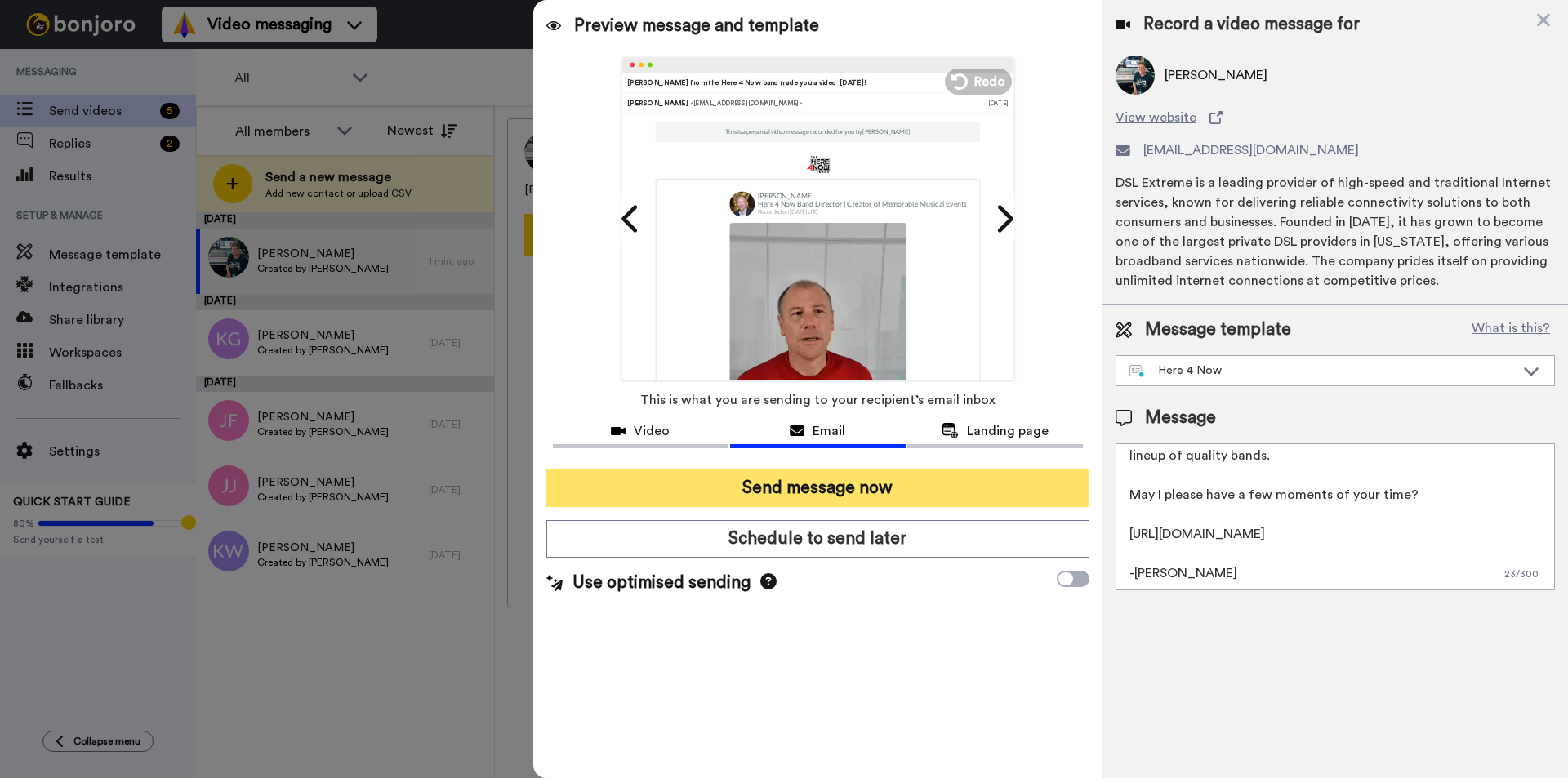
click at [843, 490] on button "Send message now" at bounding box center [817, 489] width 543 height 38
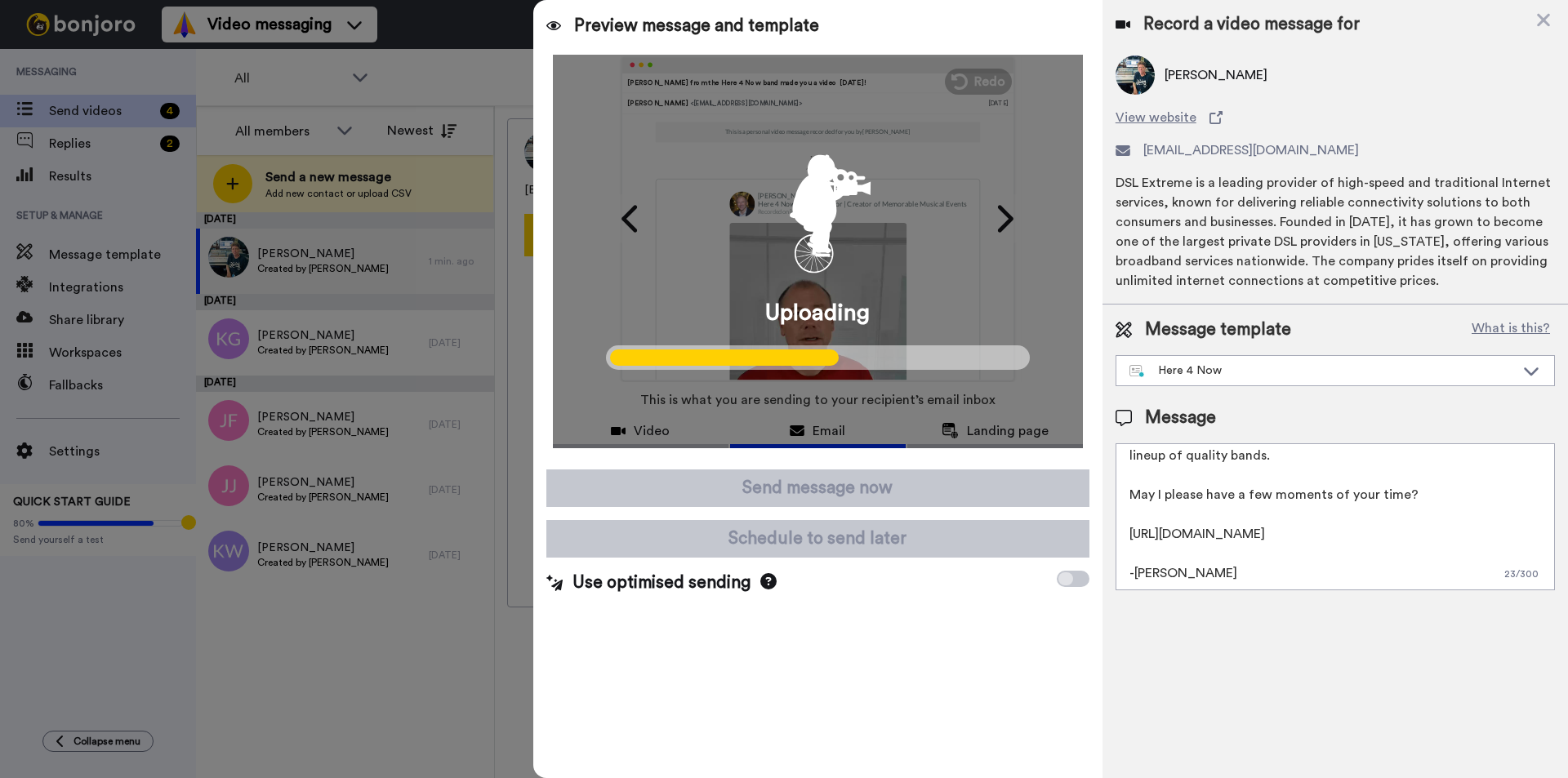
click at [1132, 75] on img at bounding box center [1135, 75] width 39 height 39
click at [762, 580] on icon at bounding box center [768, 581] width 16 height 16
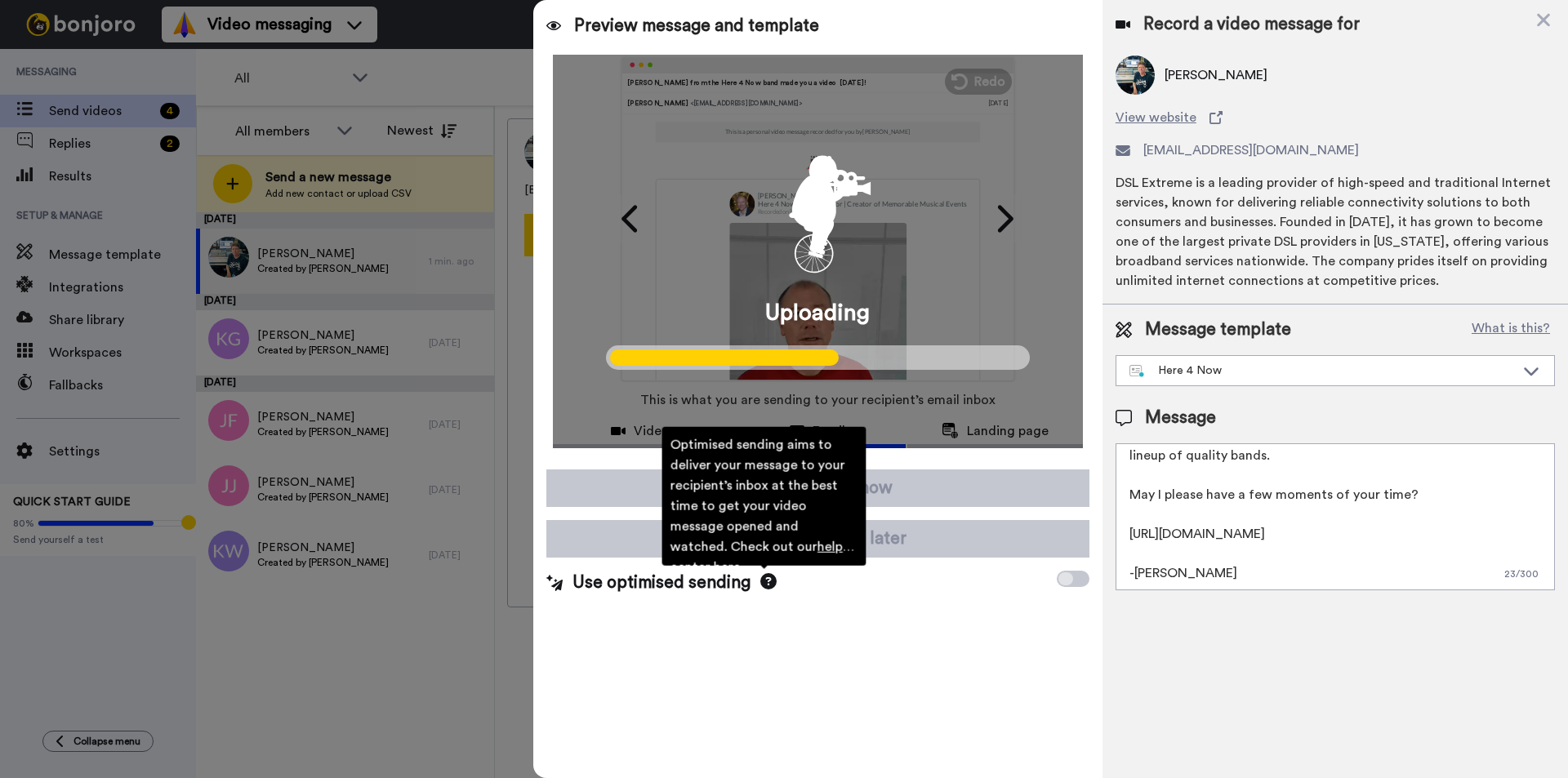
click at [786, 669] on div "Preview message and template Play/Pause Paul from the Here 4 Now band made you …" at bounding box center [818, 389] width 569 height 778
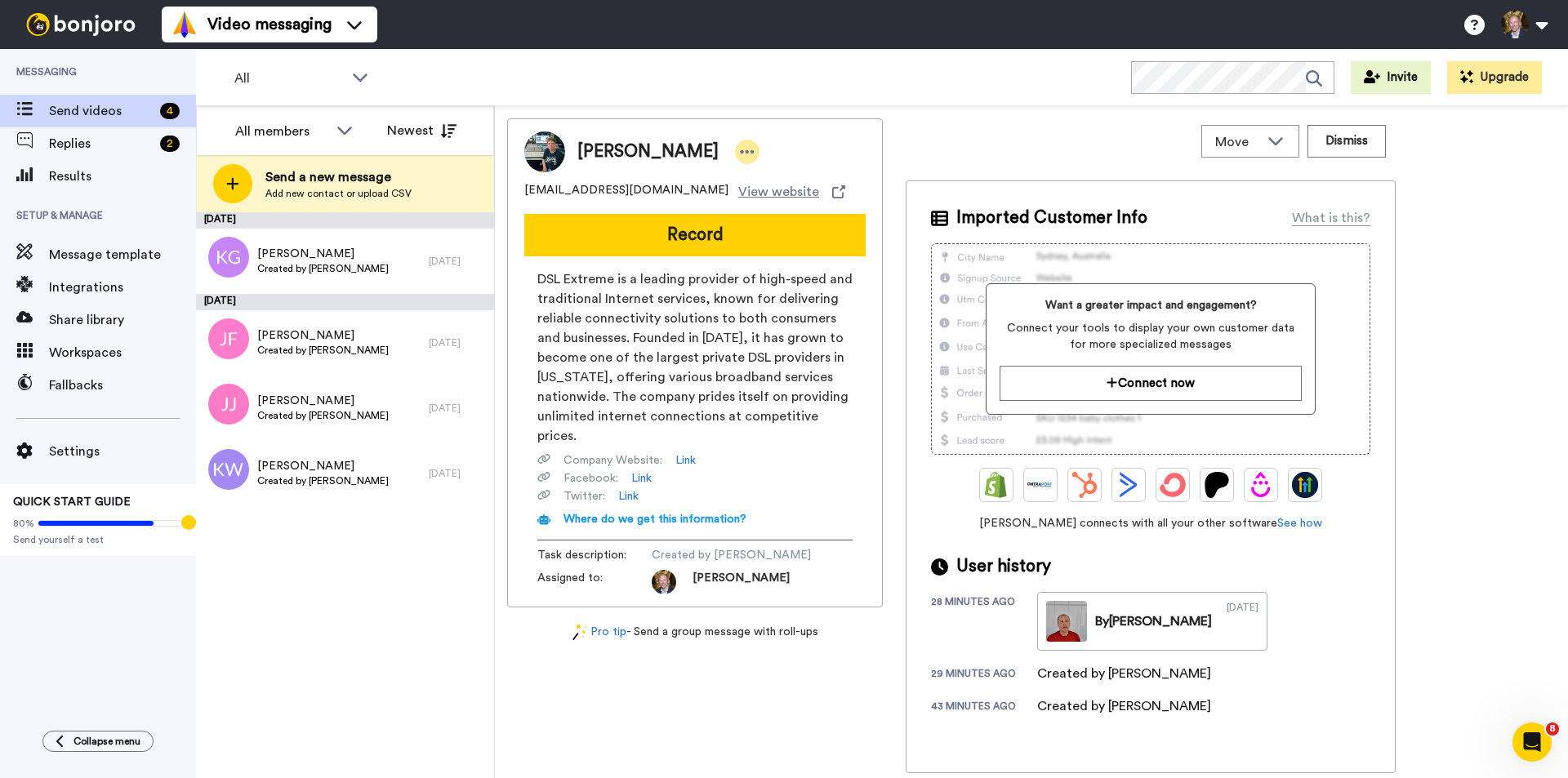
click at [740, 151] on icon at bounding box center [747, 152] width 14 height 3
click at [712, 175] on li "Edit contact" at bounding box center [702, 180] width 118 height 23
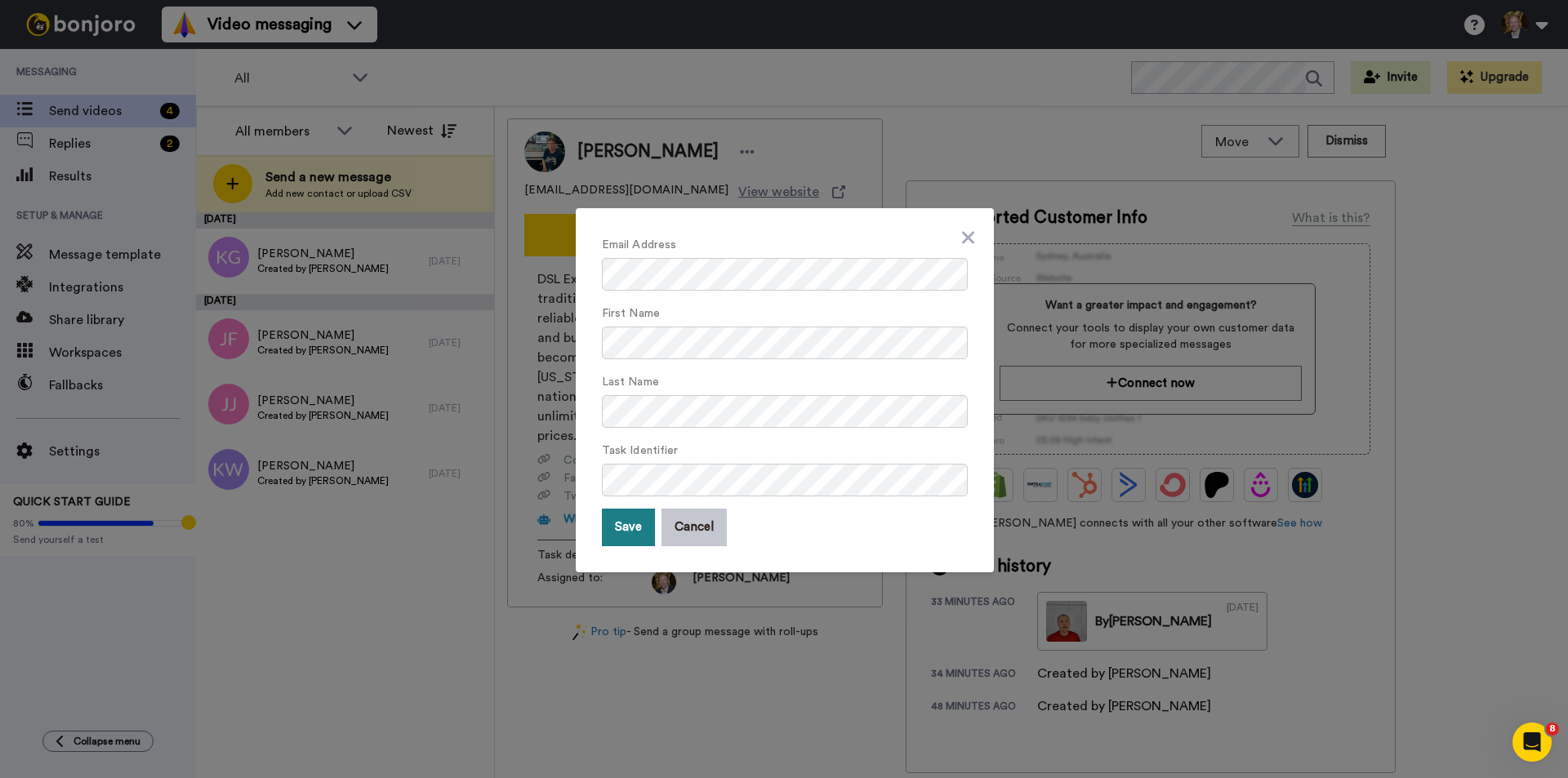
click at [625, 534] on button "Save" at bounding box center [628, 528] width 53 height 38
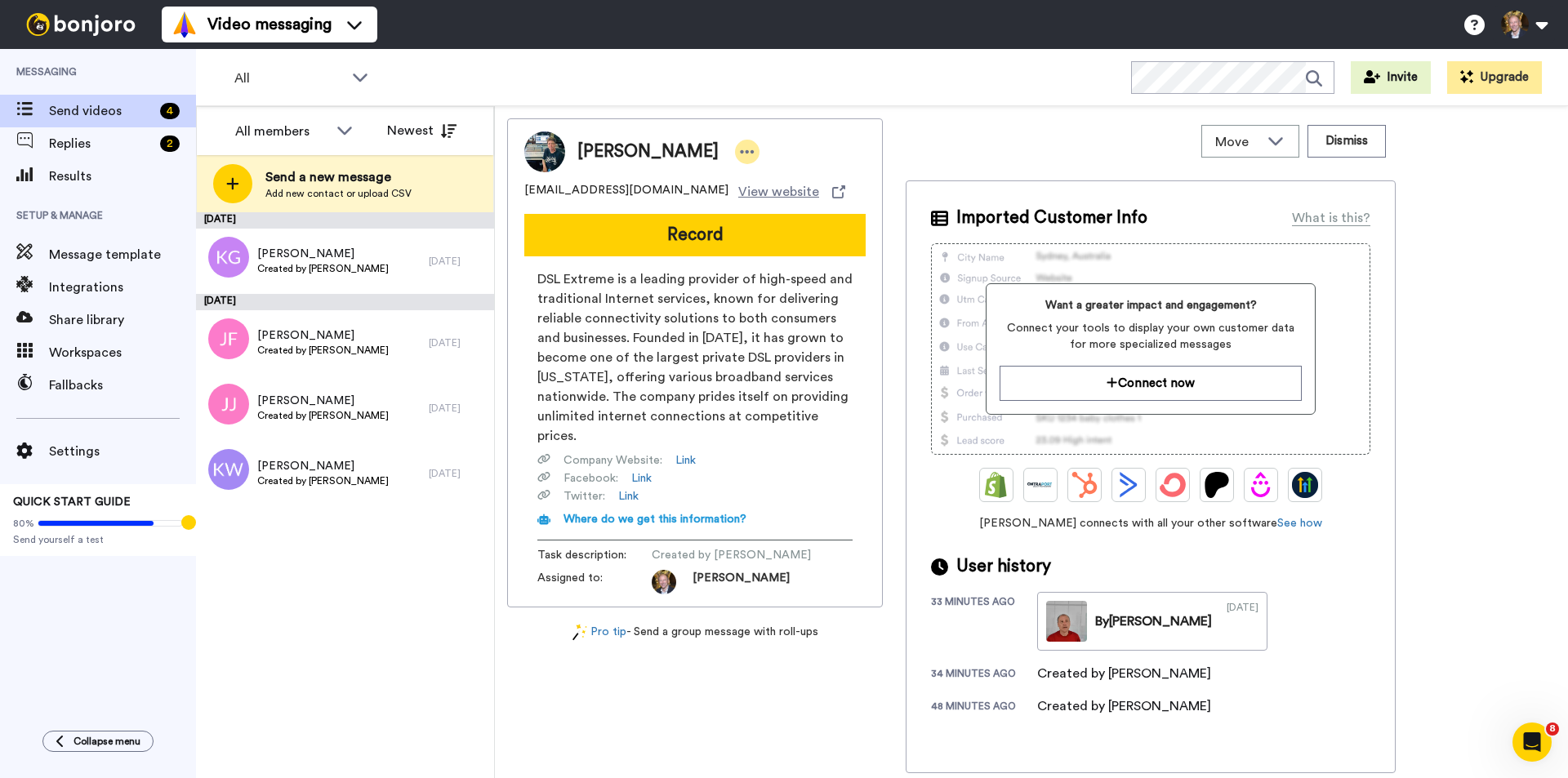
click at [740, 151] on icon at bounding box center [747, 152] width 14 height 3
click at [698, 203] on li "Assign" at bounding box center [702, 203] width 118 height 23
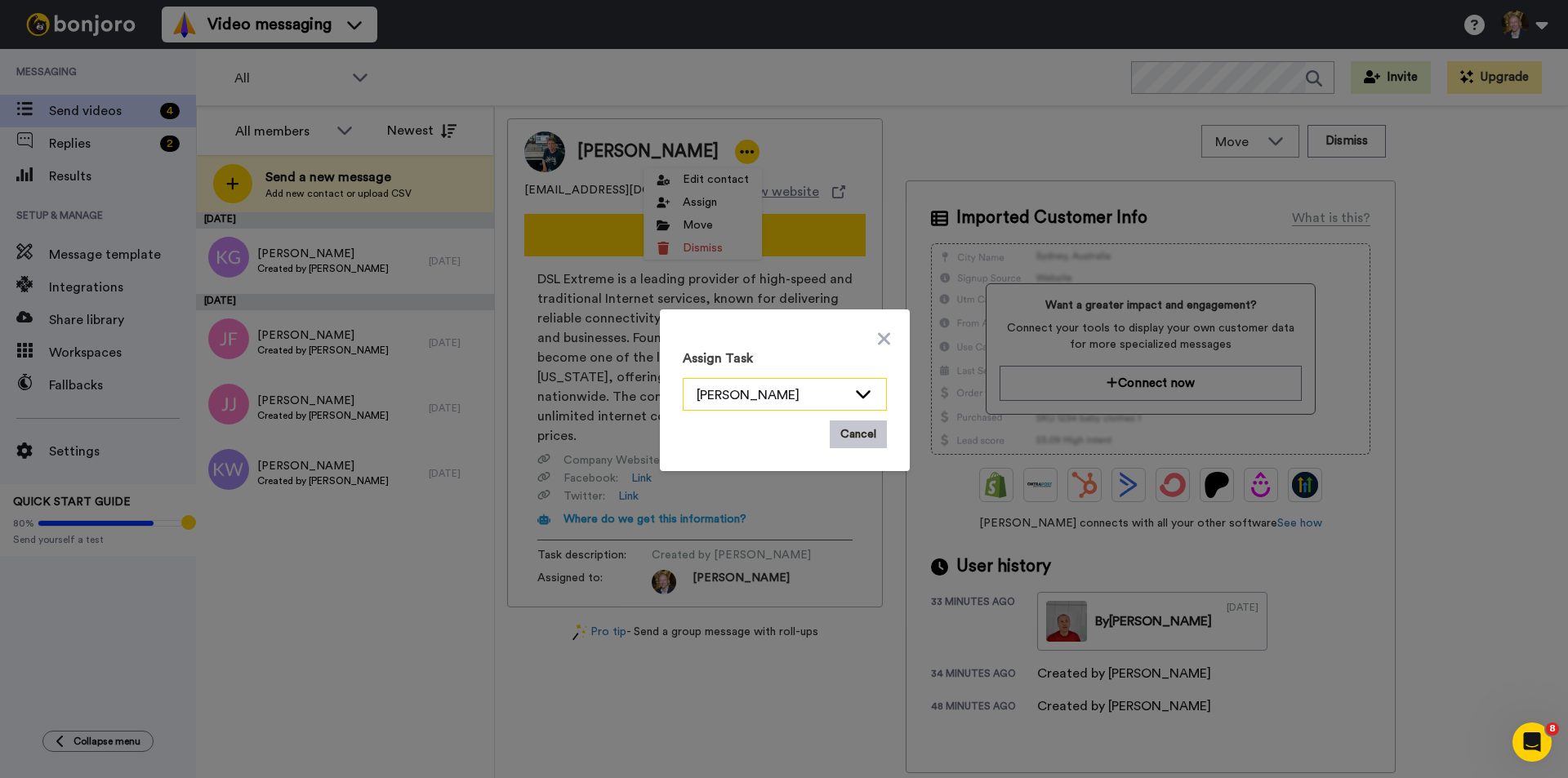
click at [864, 390] on icon at bounding box center [863, 394] width 20 height 16
drag, startPoint x: 865, startPoint y: 436, endPoint x: 873, endPoint y: 351, distance: 85.4
click at [864, 435] on button "Cancel" at bounding box center [858, 435] width 57 height 28
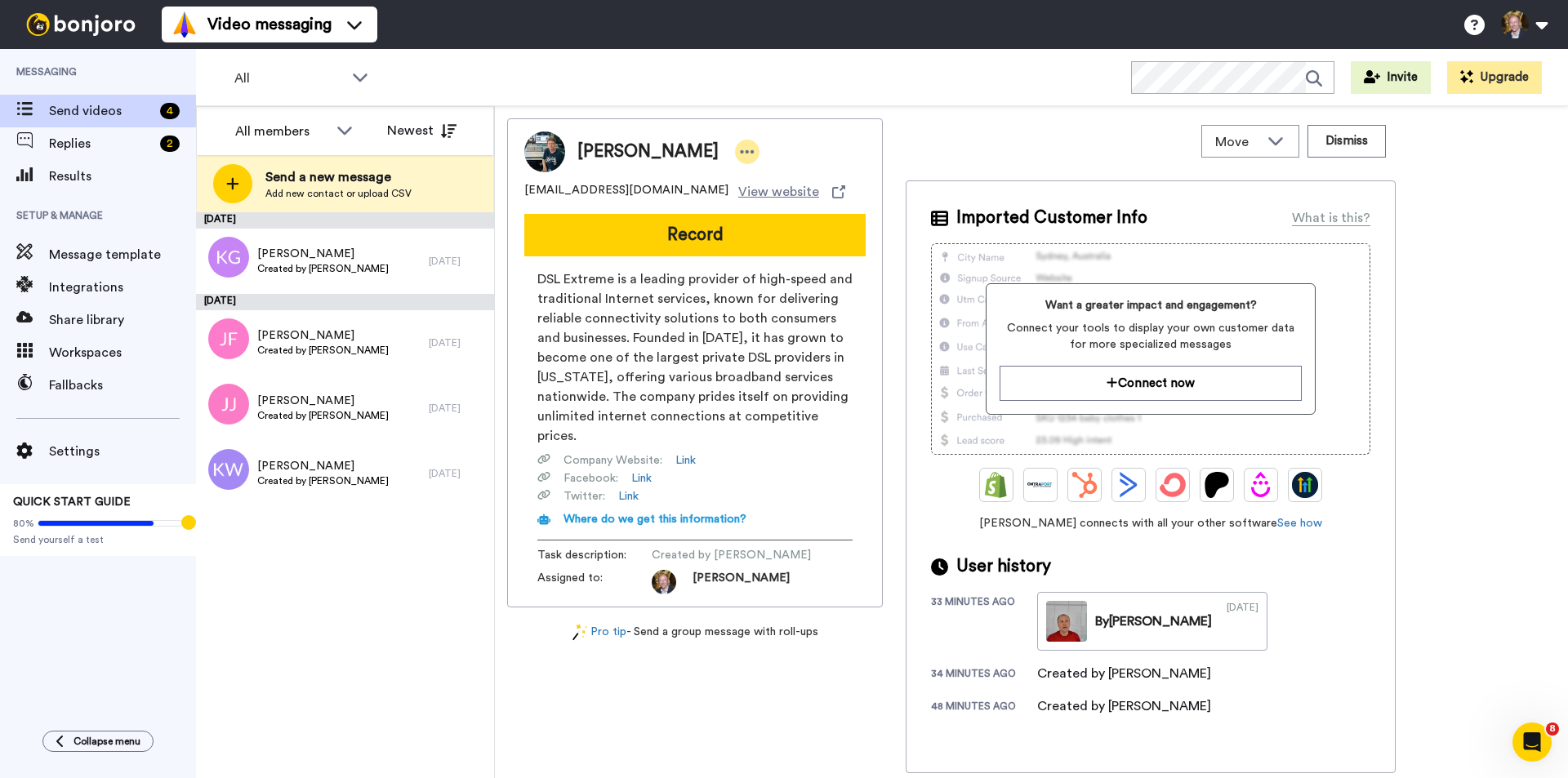
click at [740, 150] on icon at bounding box center [747, 152] width 14 height 3
click at [739, 149] on icon at bounding box center [747, 152] width 15 height 16
click at [706, 248] on li "Dismiss" at bounding box center [702, 248] width 118 height 23
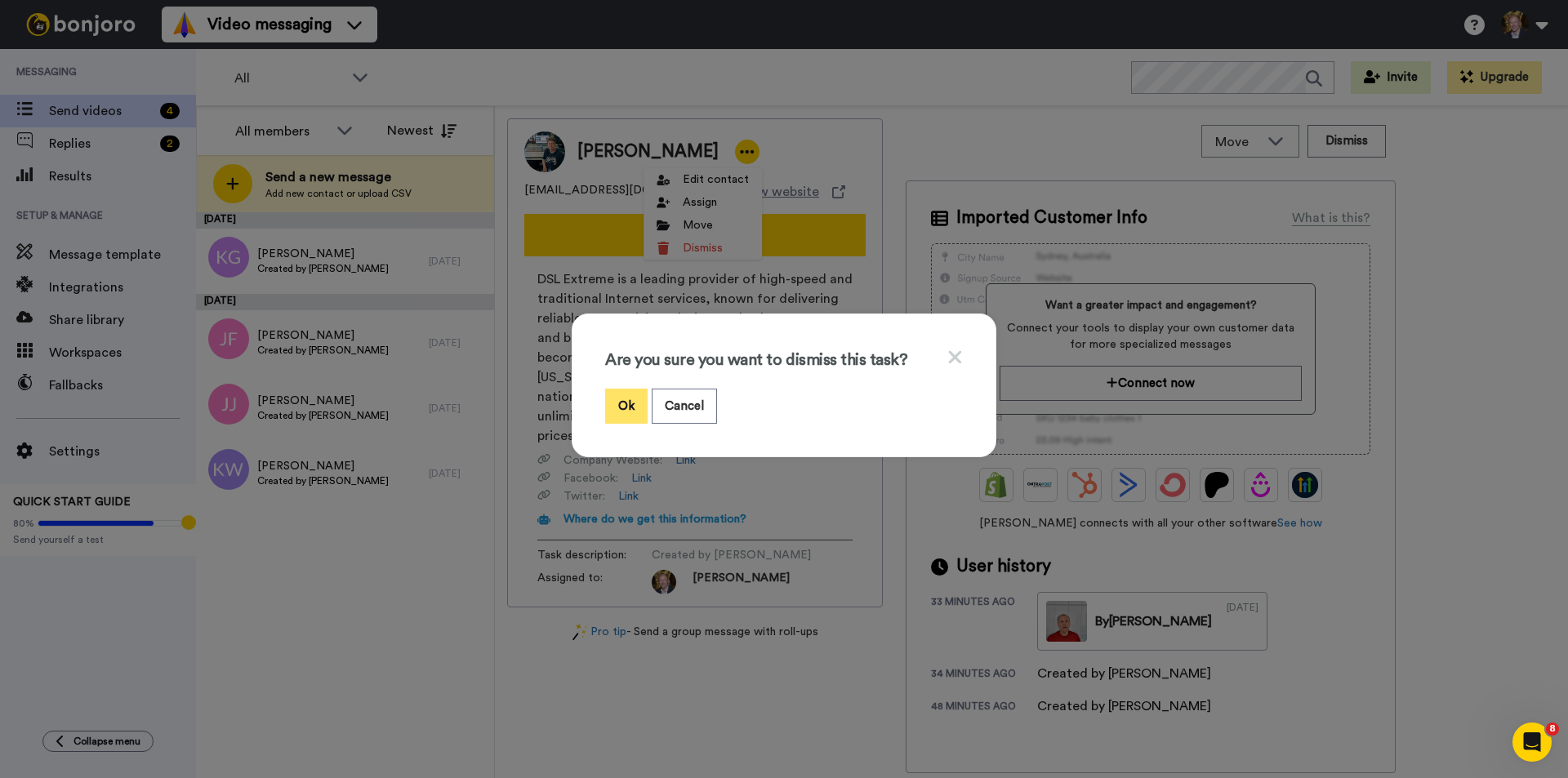
click at [623, 406] on button "Ok" at bounding box center [626, 406] width 42 height 35
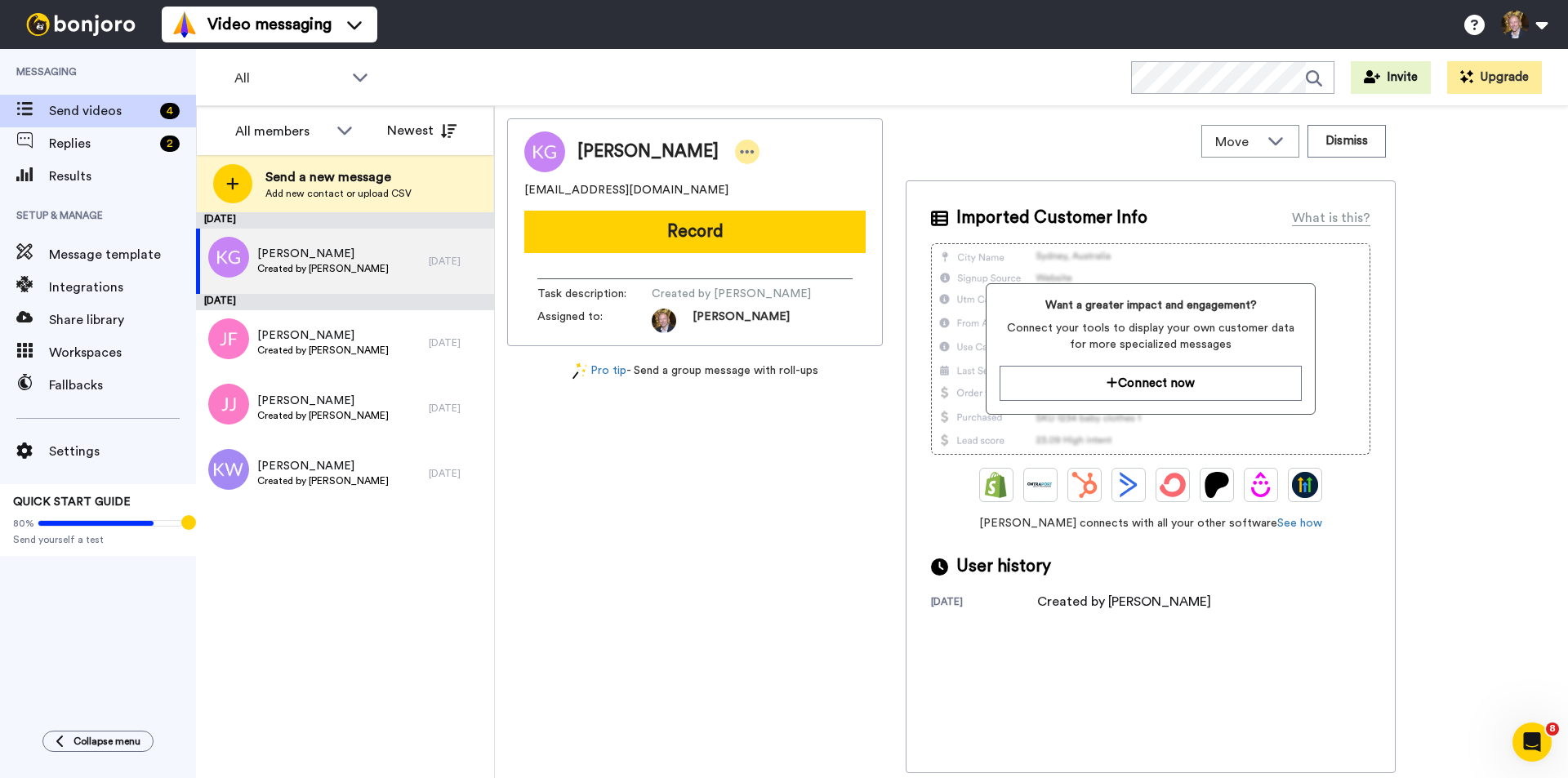
click at [739, 150] on icon at bounding box center [747, 152] width 15 height 16
click at [719, 243] on li "Dismiss" at bounding box center [725, 248] width 118 height 23
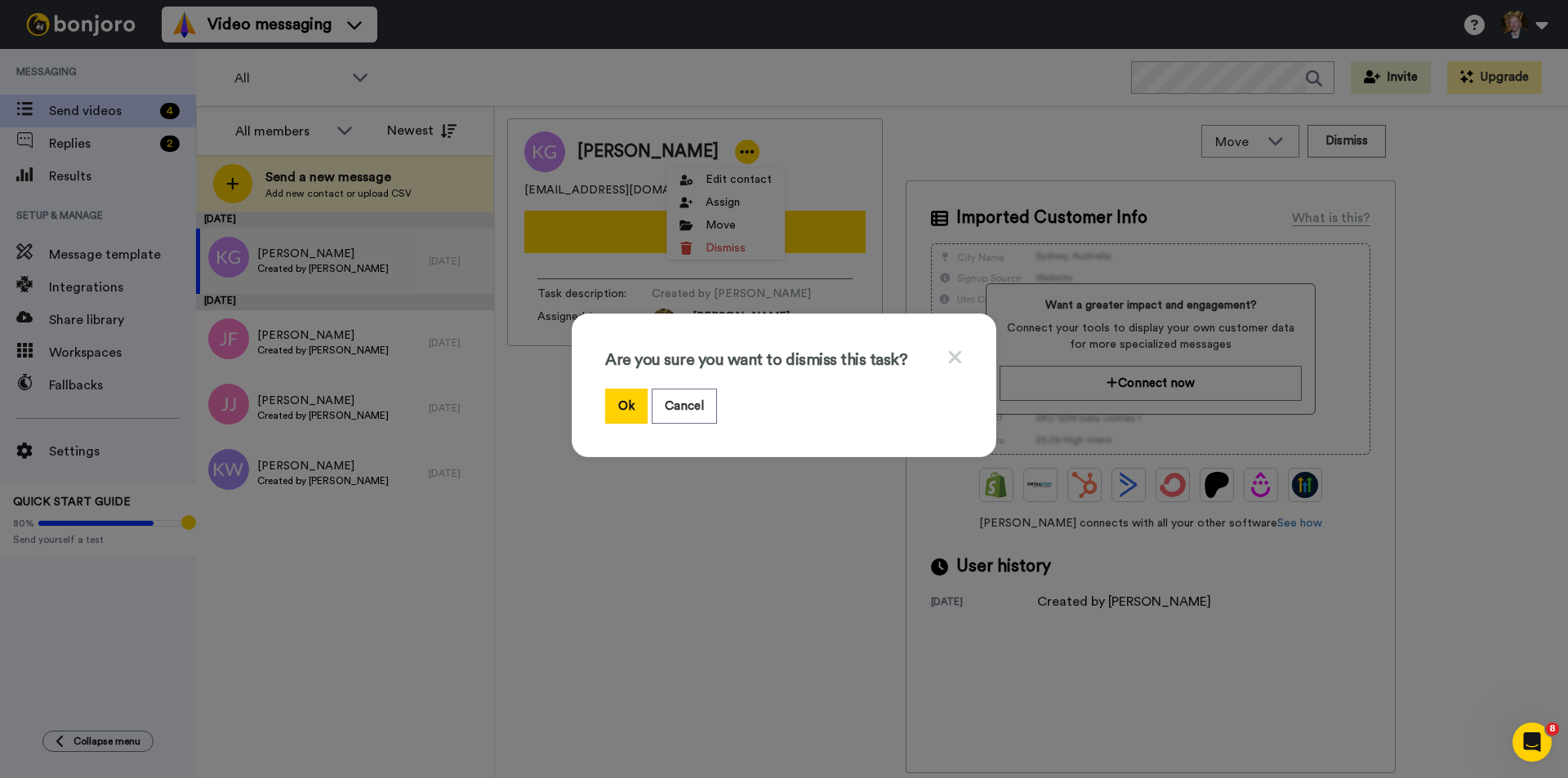
click at [624, 384] on div "Are you sure you want to dismiss this task?" at bounding box center [784, 368] width 358 height 42
click at [624, 409] on button "Ok" at bounding box center [626, 406] width 42 height 35
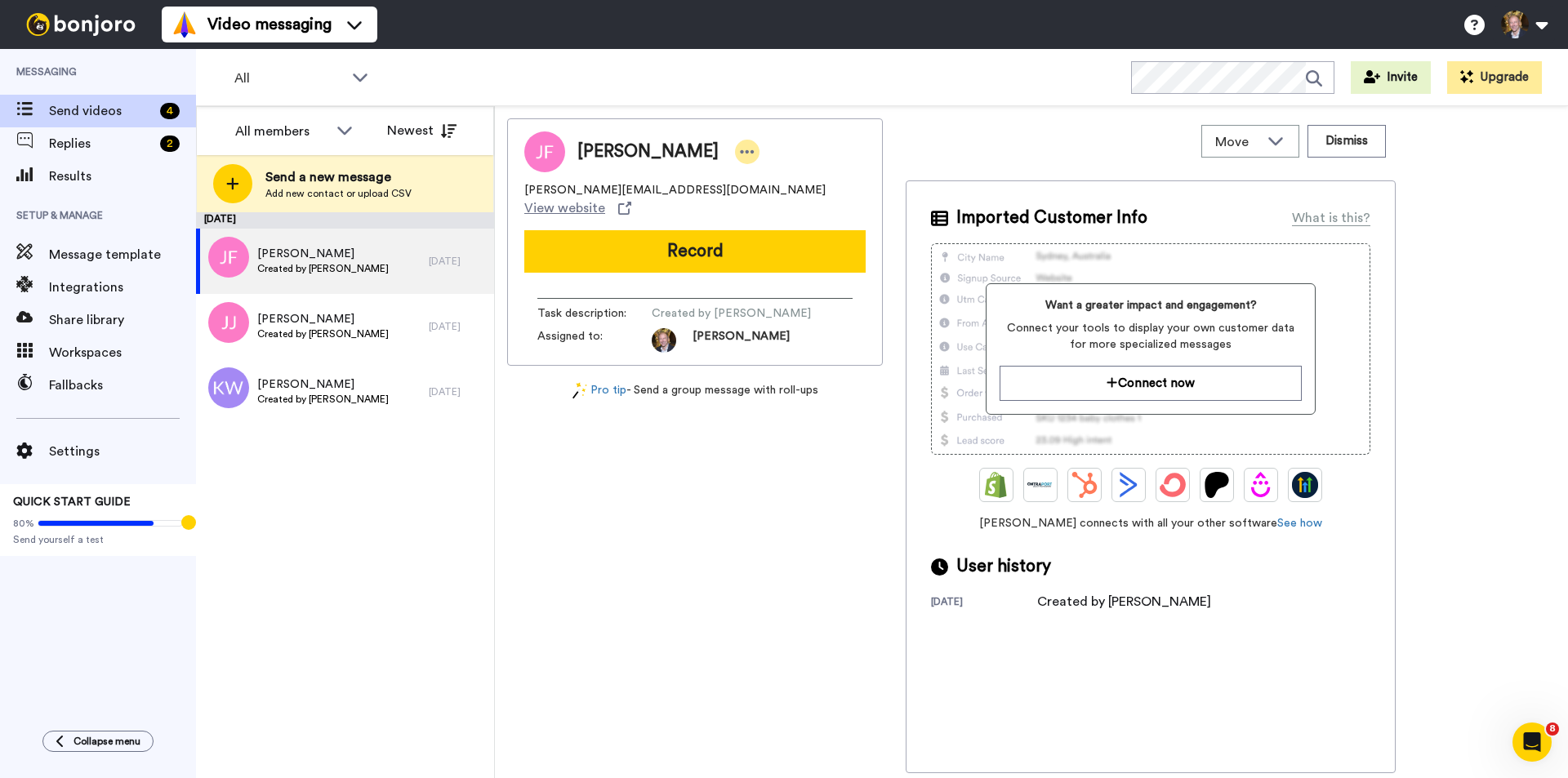
click at [739, 150] on icon at bounding box center [747, 152] width 15 height 16
click at [756, 244] on li "Dismiss" at bounding box center [751, 248] width 118 height 23
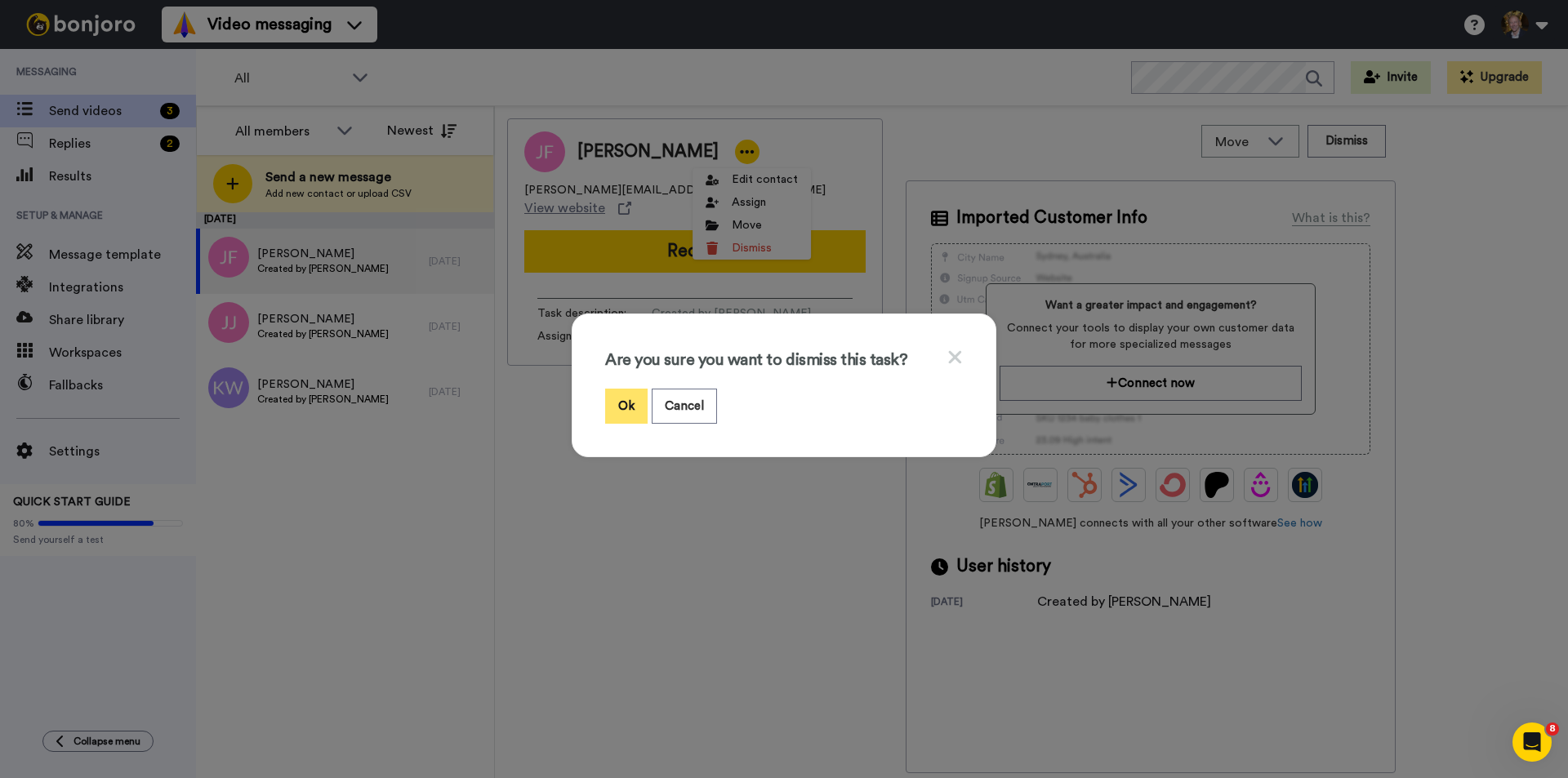
click at [615, 413] on button "Ok" at bounding box center [626, 406] width 42 height 35
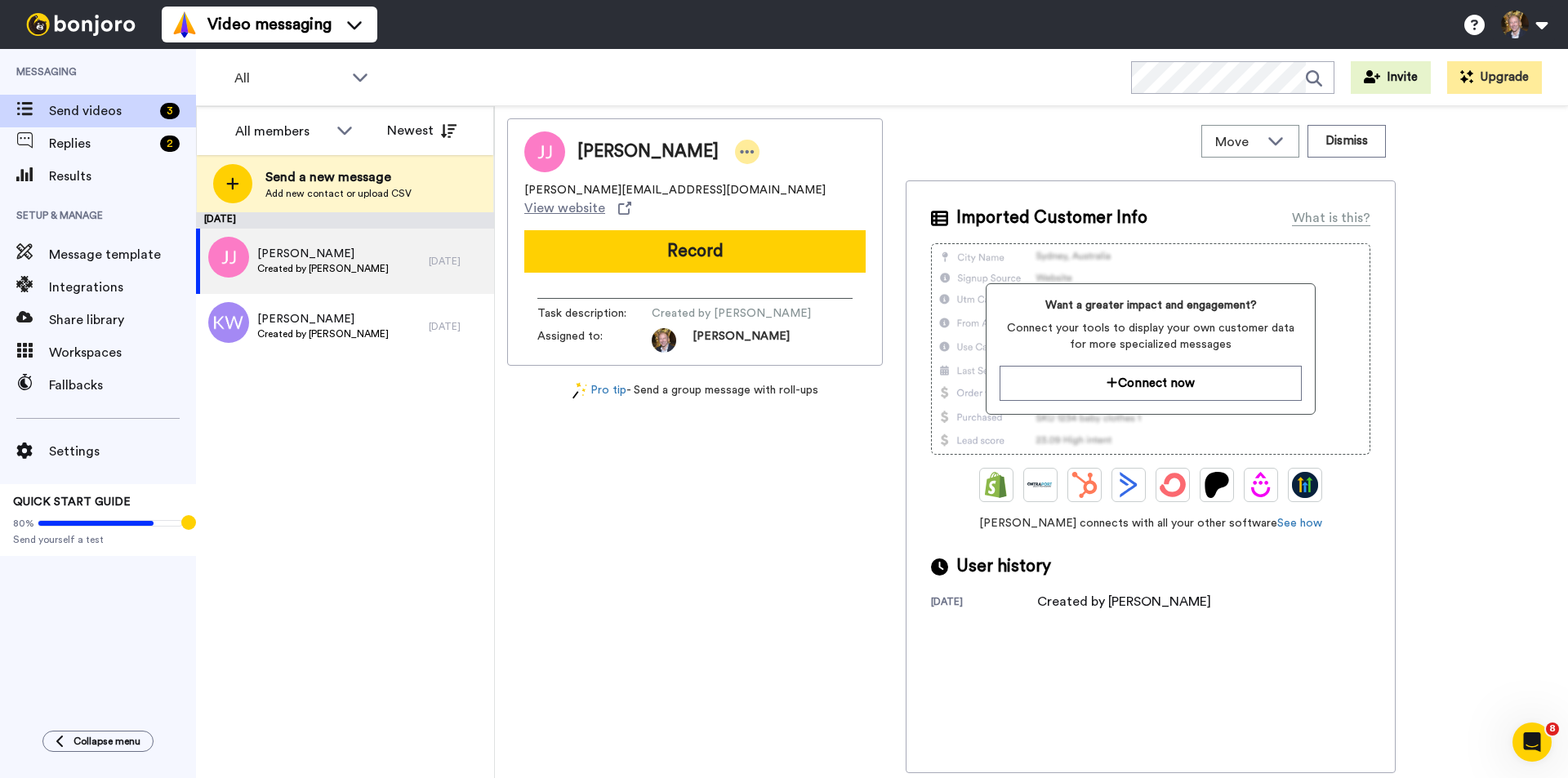
click at [735, 152] on div at bounding box center [747, 152] width 25 height 25
click at [726, 240] on li "Dismiss" at bounding box center [748, 248] width 118 height 23
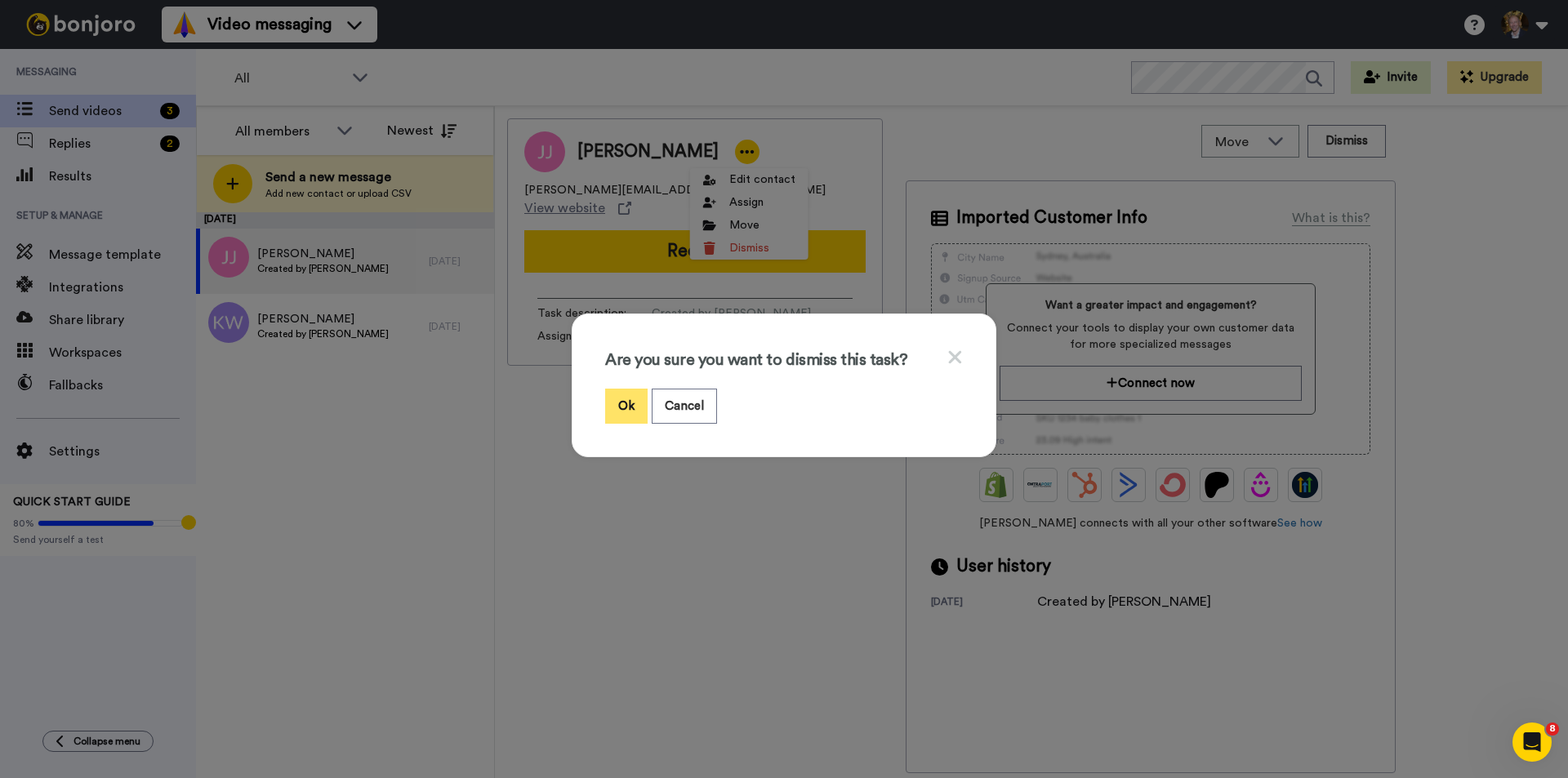
click at [621, 400] on button "Ok" at bounding box center [626, 406] width 42 height 35
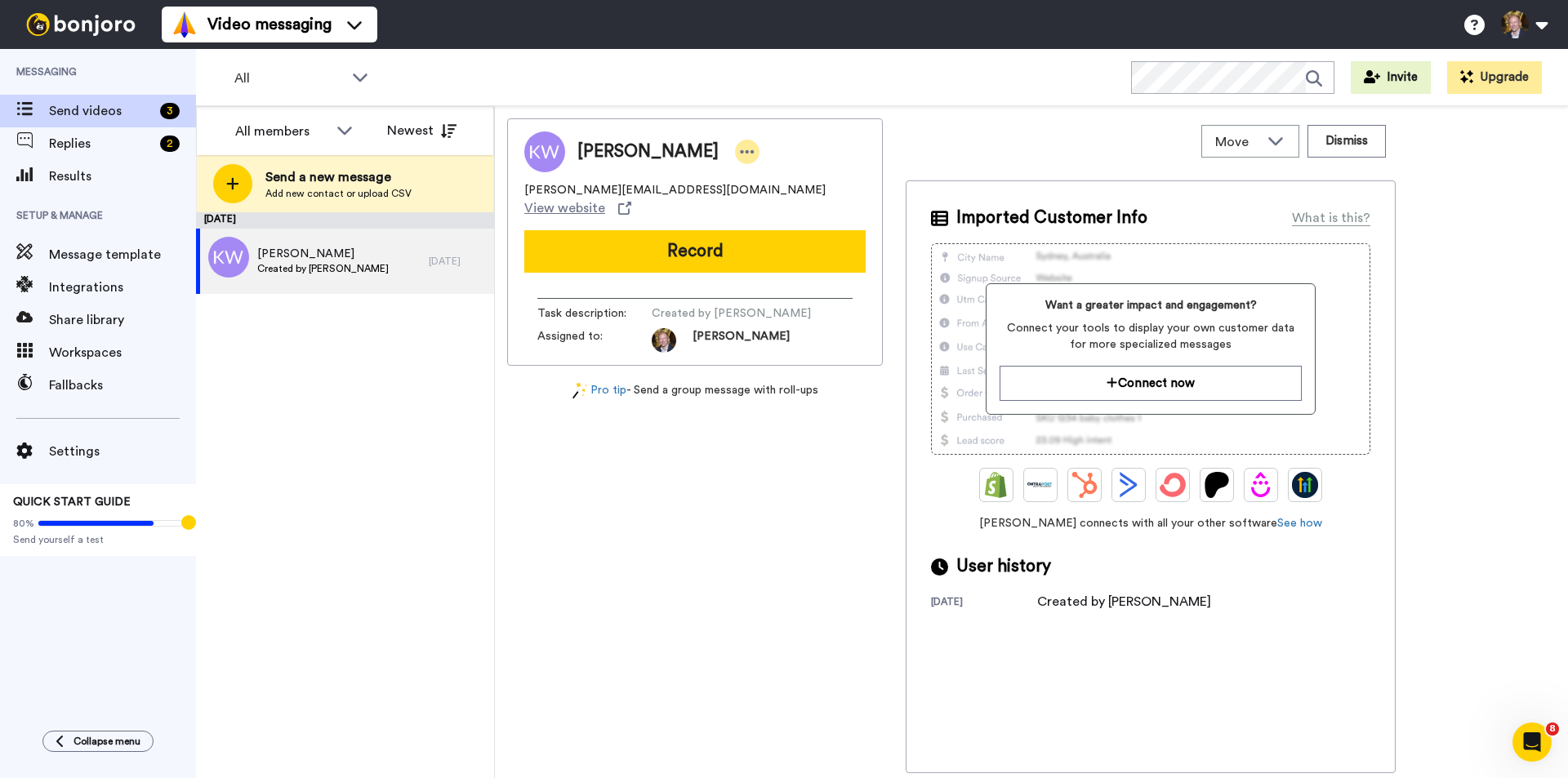
click at [739, 154] on icon at bounding box center [747, 152] width 15 height 16
click at [738, 241] on li "Dismiss" at bounding box center [747, 248] width 118 height 23
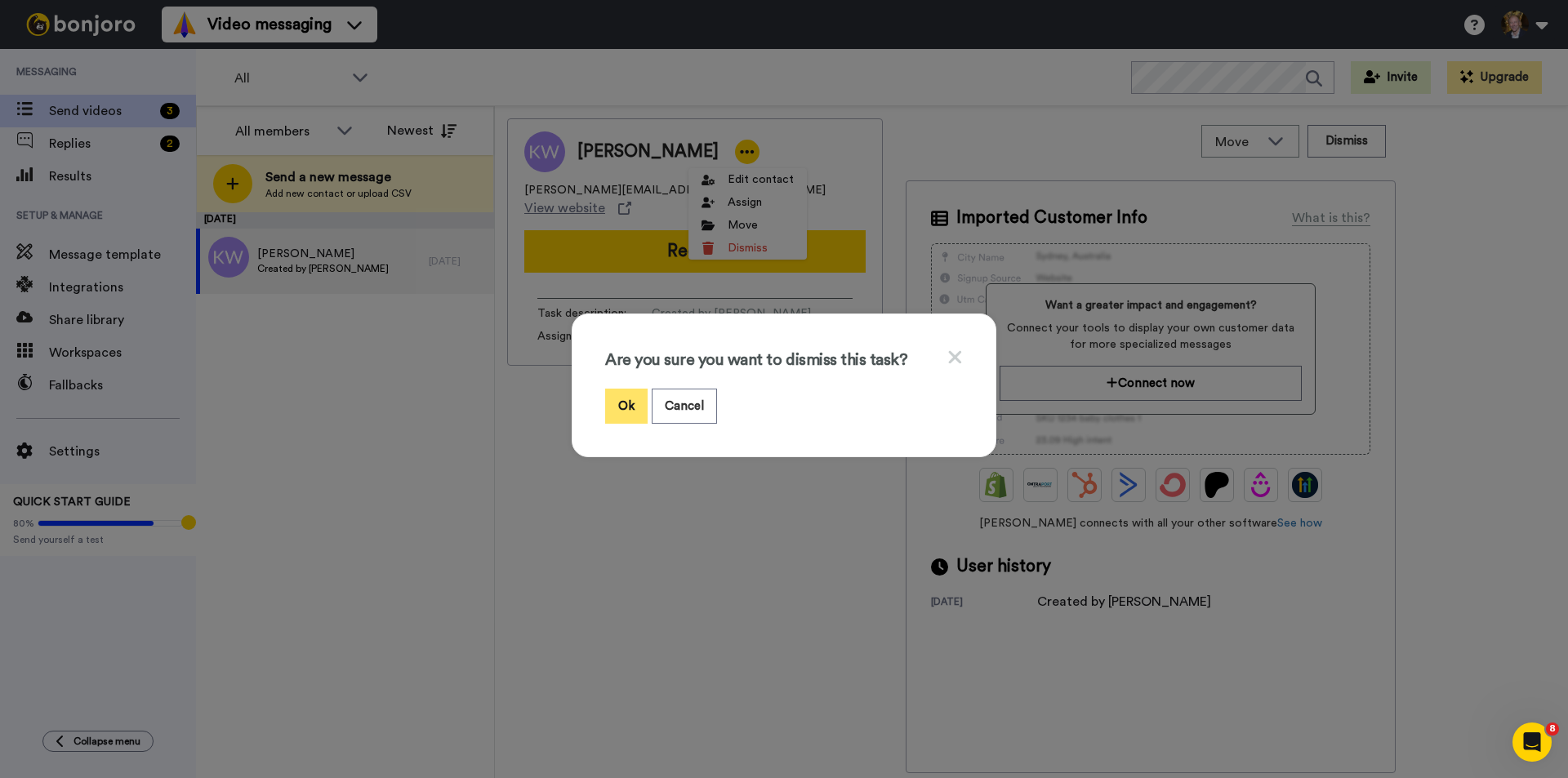
click at [624, 405] on button "Ok" at bounding box center [626, 406] width 42 height 35
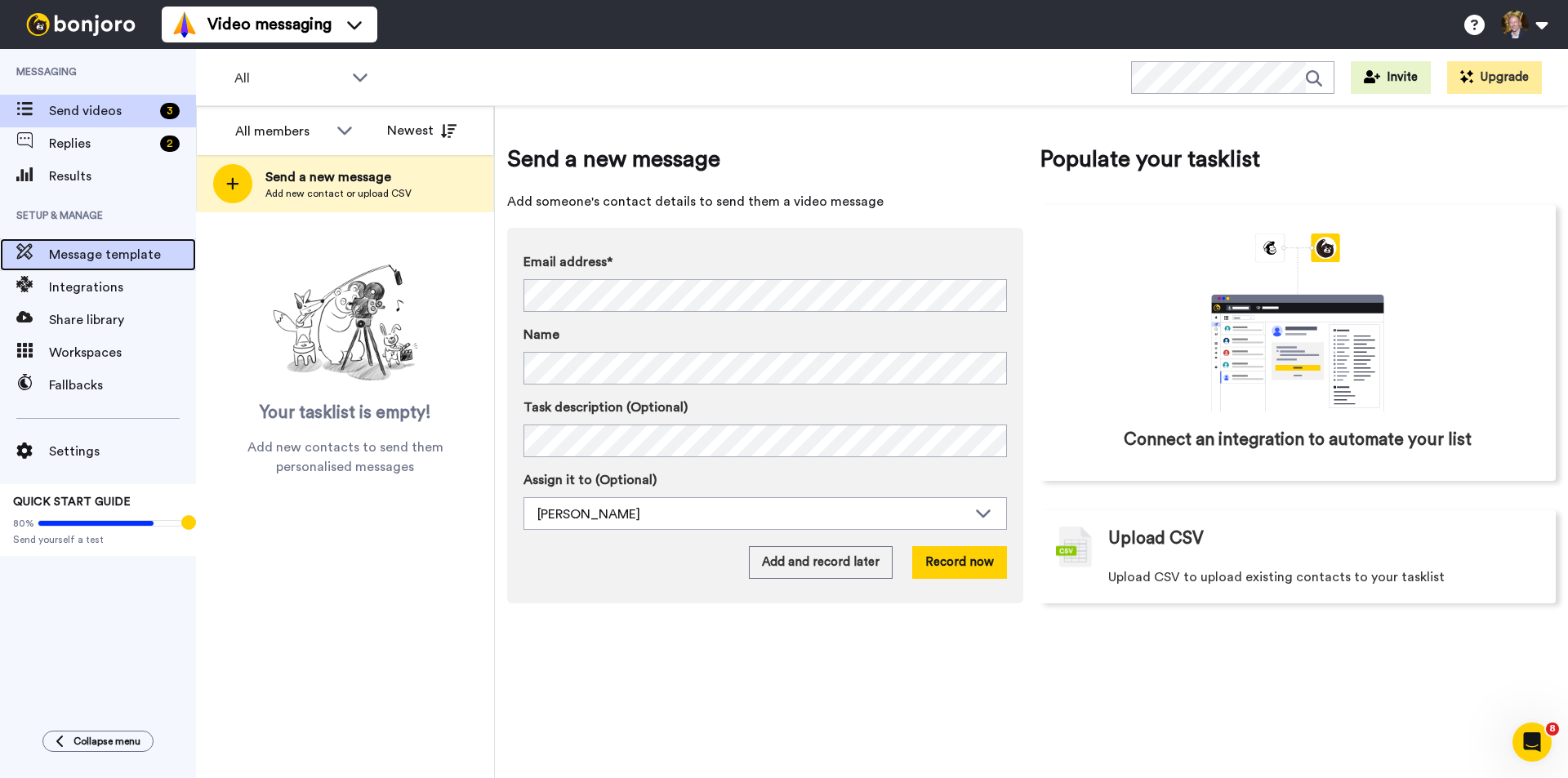
click at [105, 254] on span "Message template" at bounding box center [123, 255] width 147 height 20
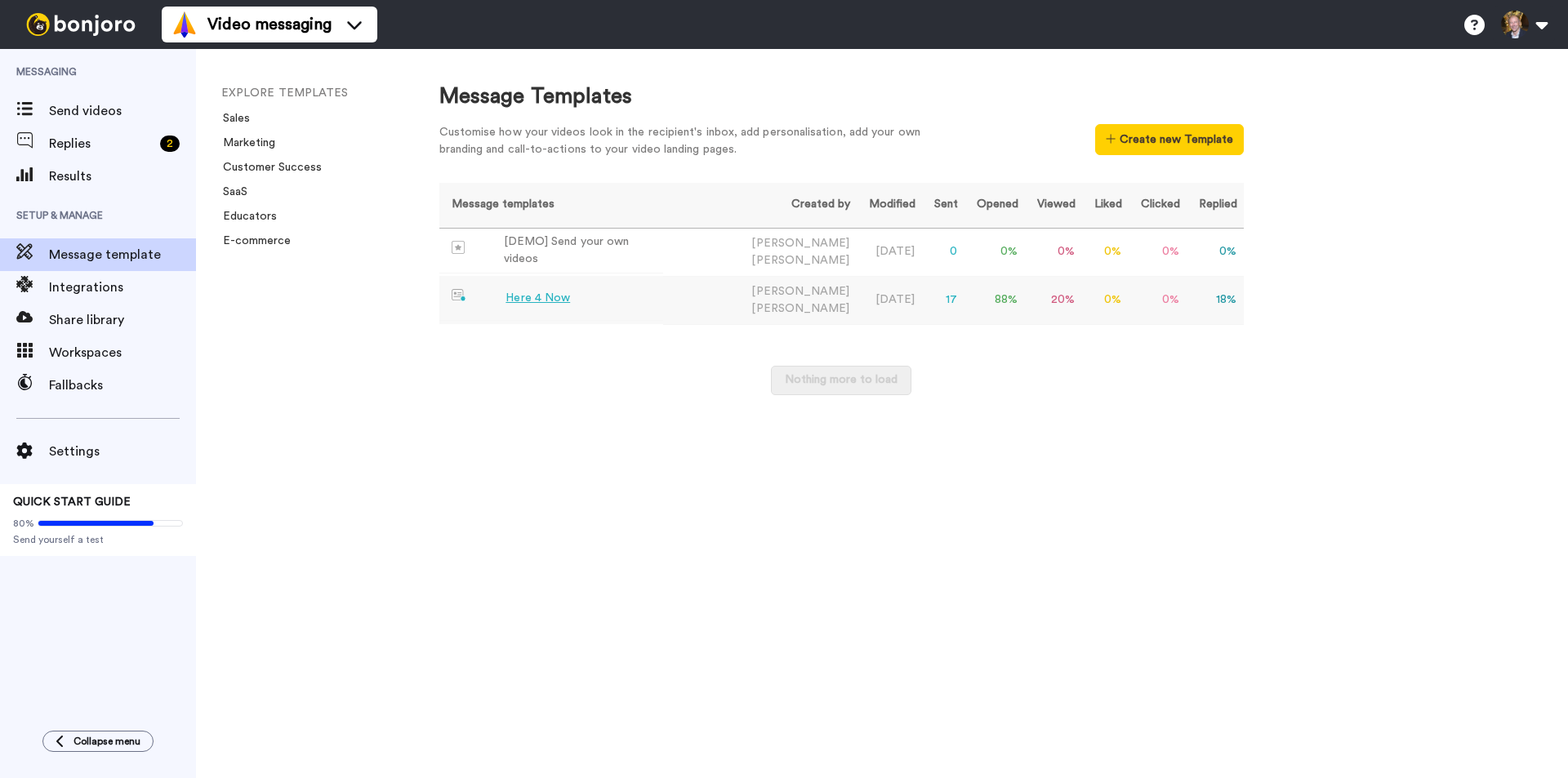
click at [533, 298] on div "Here 4 Now" at bounding box center [538, 298] width 65 height 17
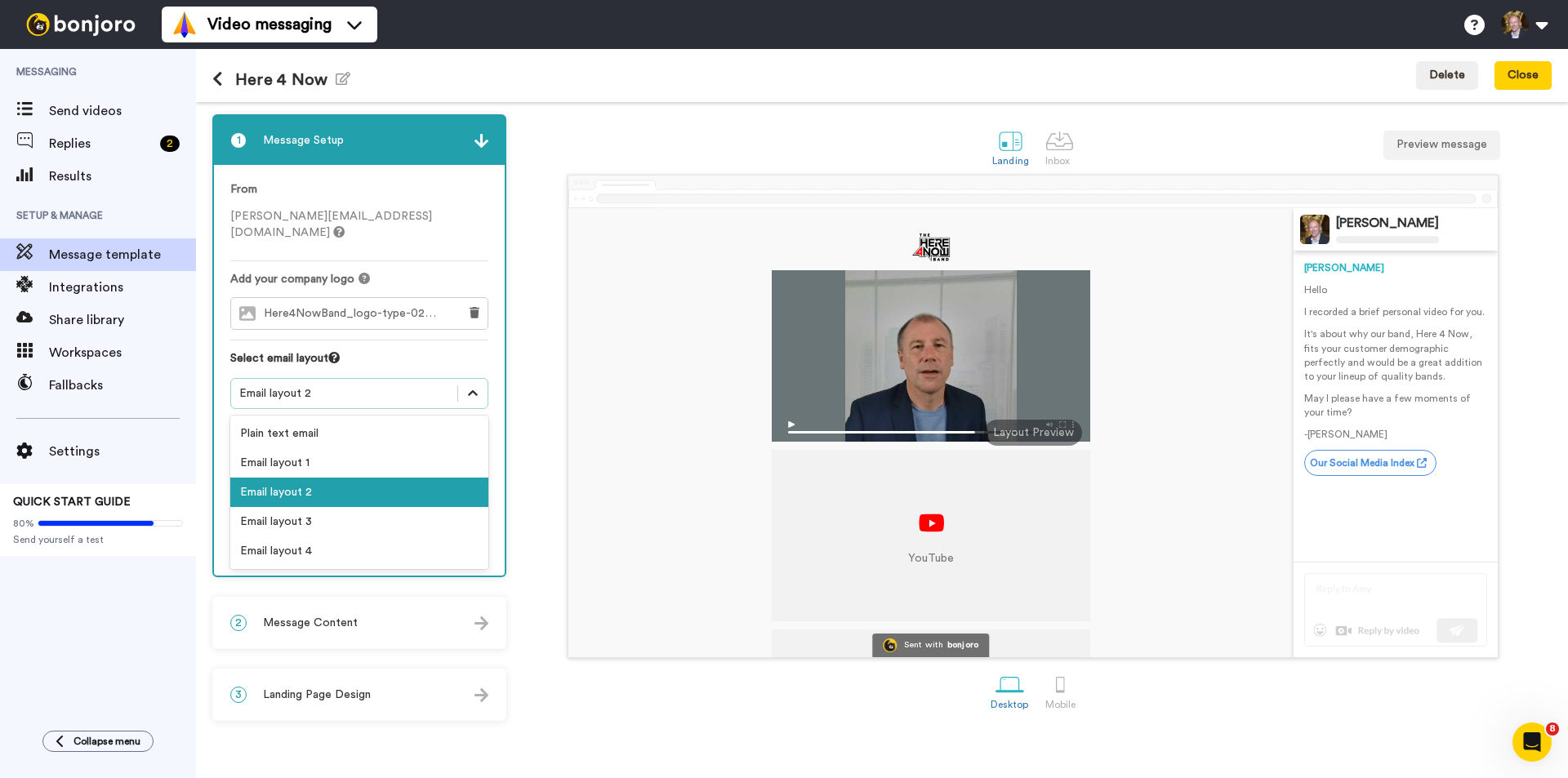
click at [471, 386] on icon at bounding box center [473, 394] width 16 height 16
click at [408, 454] on div "Email layout 1" at bounding box center [360, 463] width 258 height 29
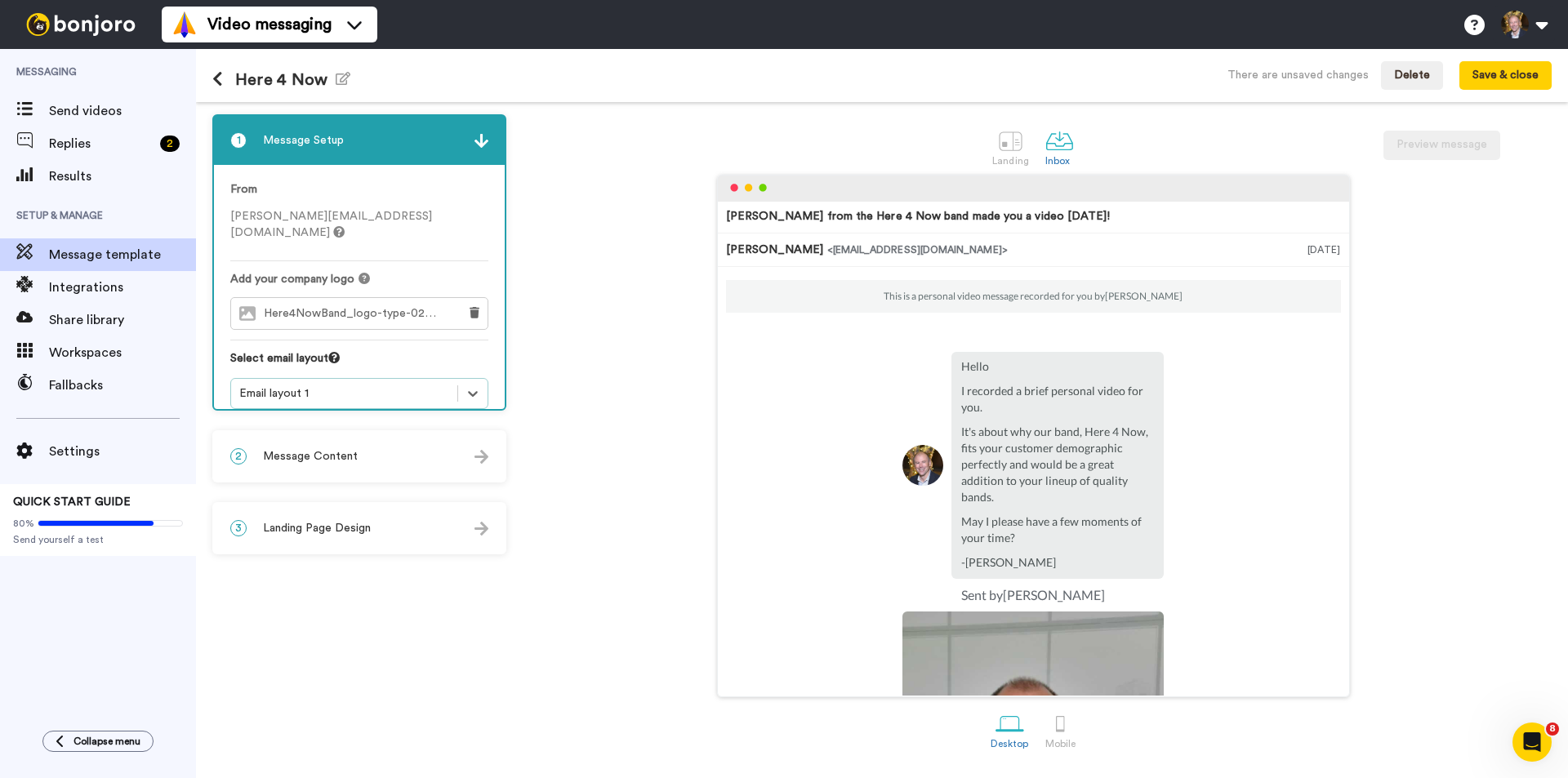
click at [386, 386] on div "Email layout 1" at bounding box center [344, 394] width 210 height 16
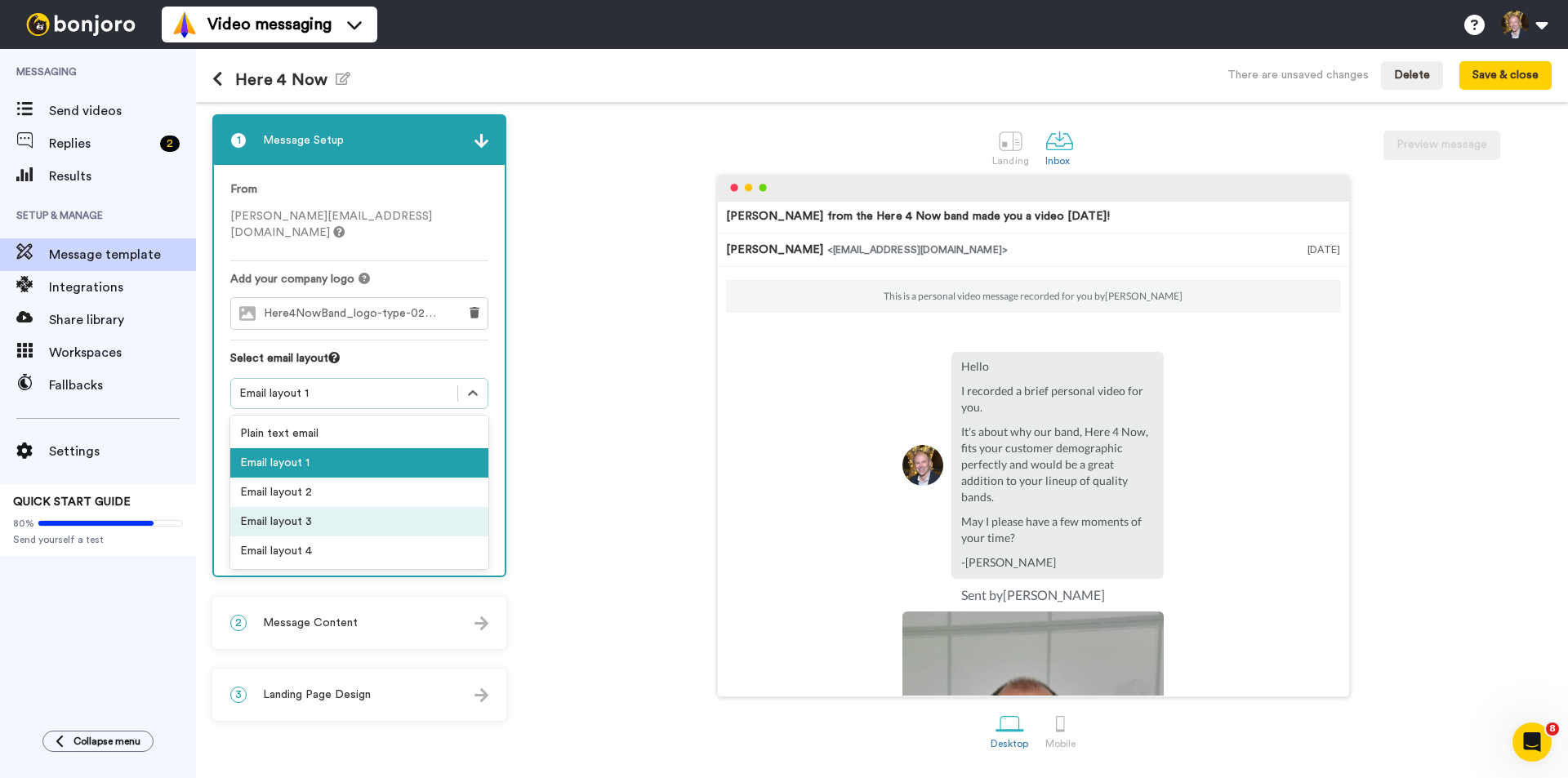
click at [337, 507] on div "Email layout 3" at bounding box center [360, 522] width 258 height 29
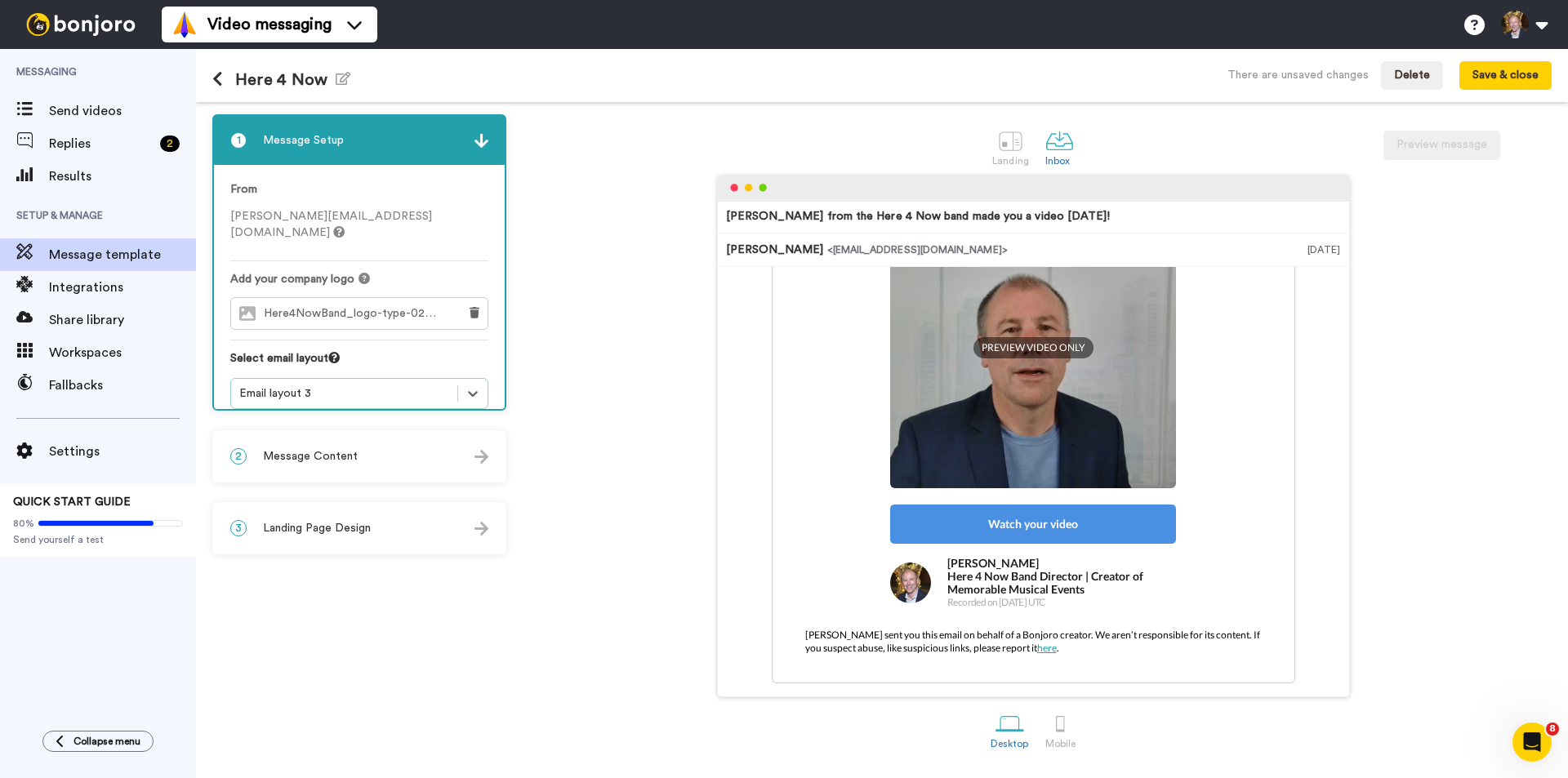
scroll to position [320, 0]
click at [472, 386] on icon at bounding box center [473, 394] width 16 height 16
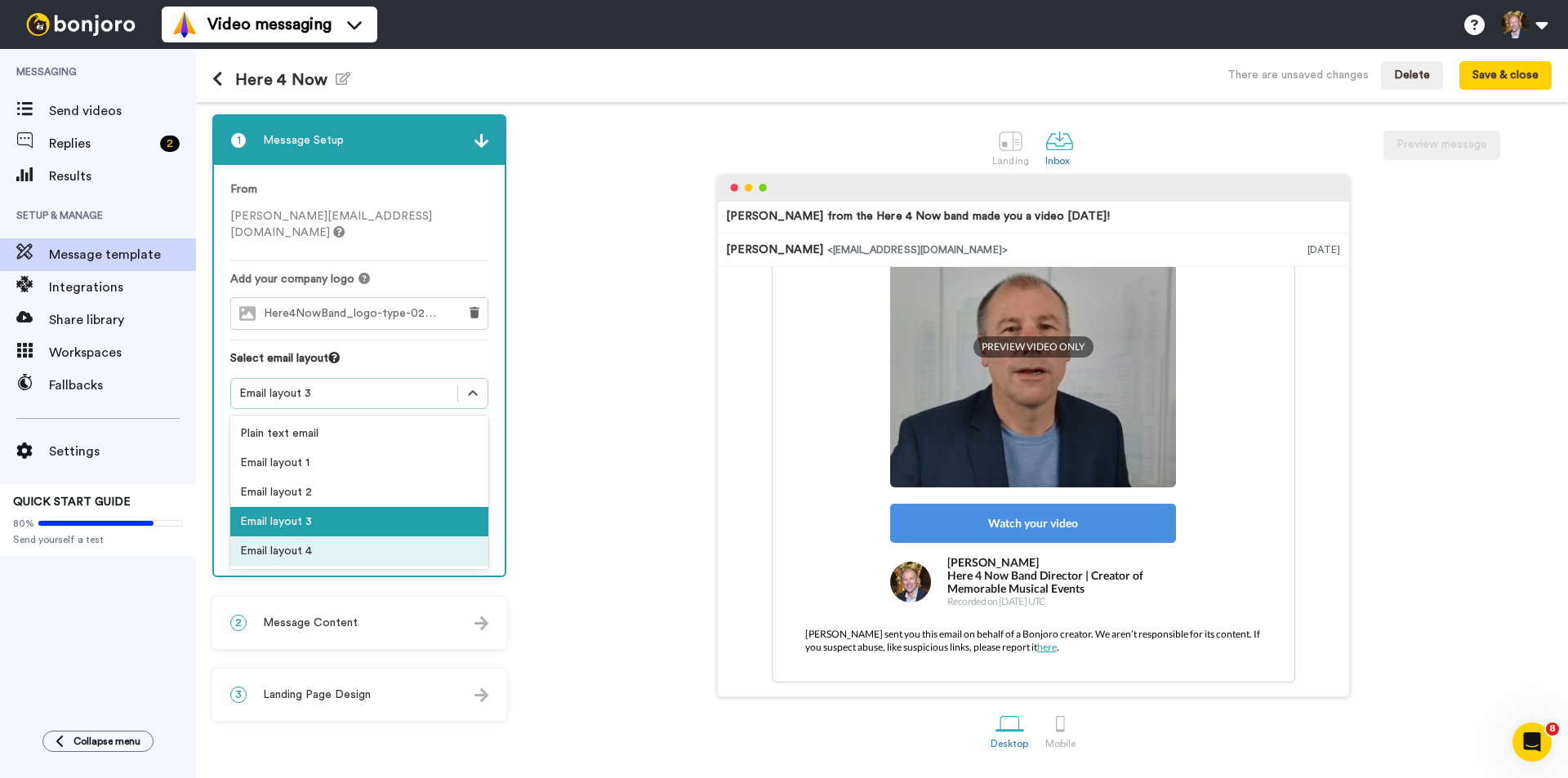
click at [423, 537] on div "Email layout 4" at bounding box center [360, 552] width 258 height 29
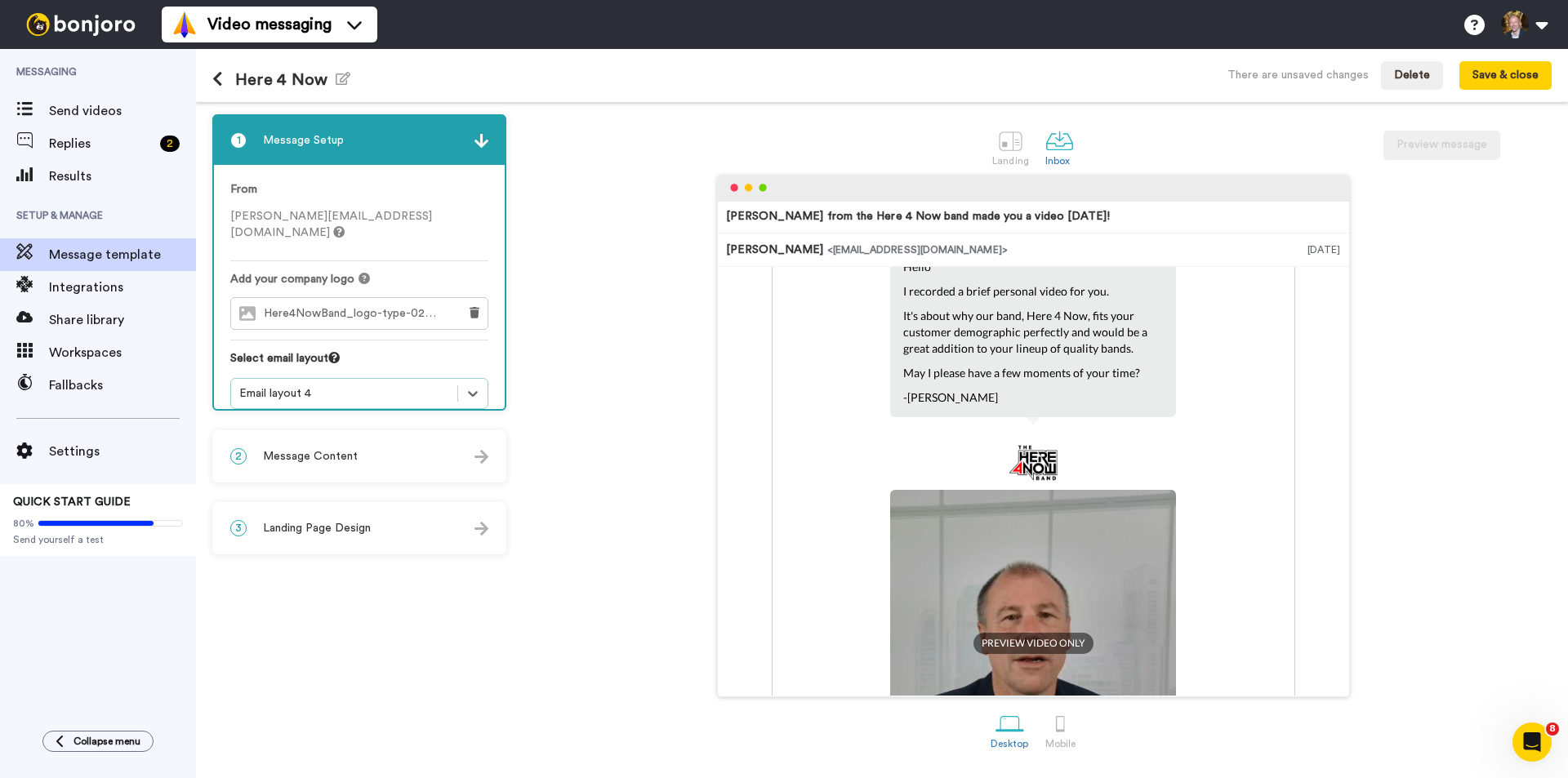
scroll to position [327, 0]
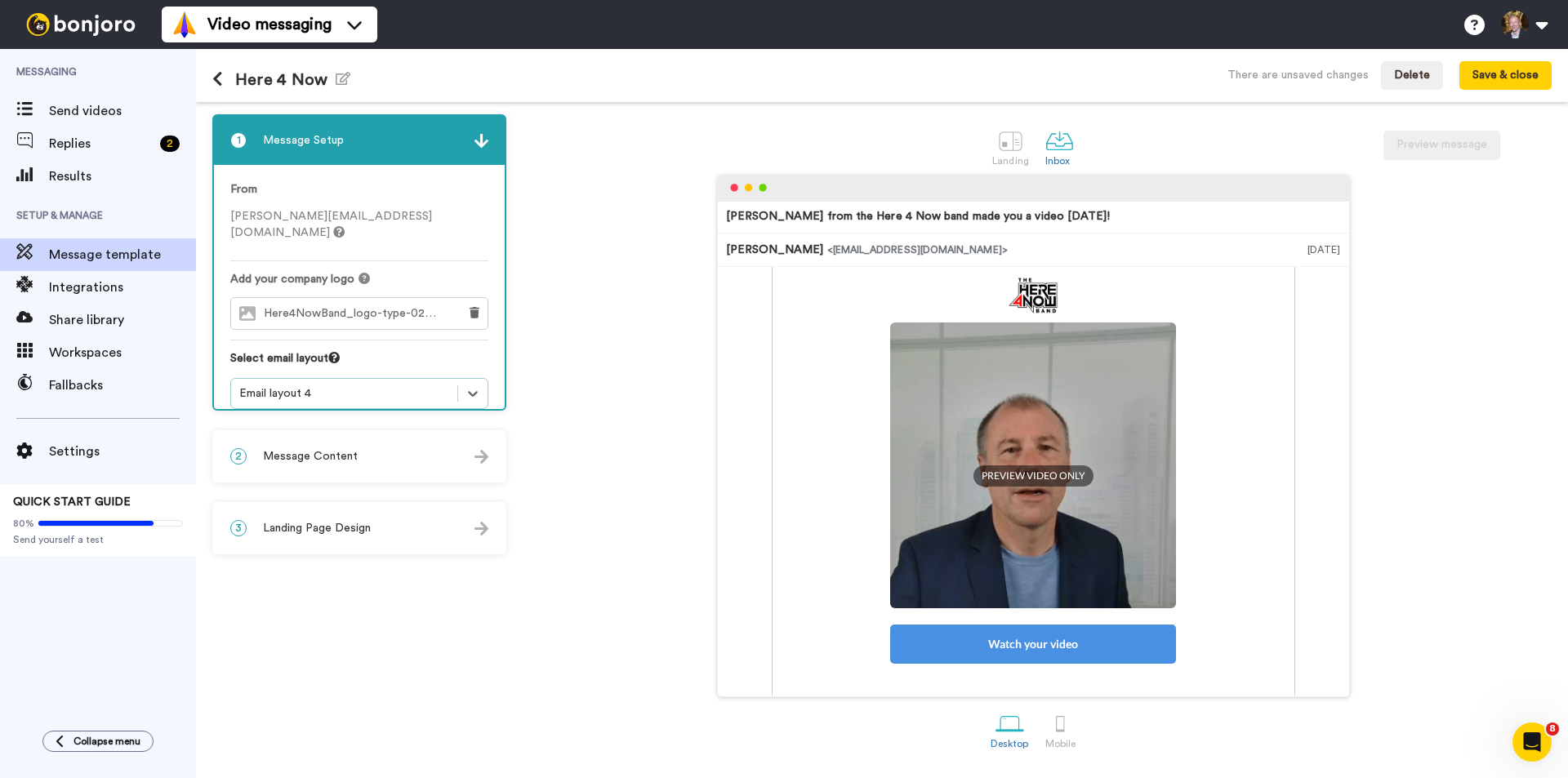
click at [372, 452] on div "2 Message Content" at bounding box center [360, 457] width 291 height 49
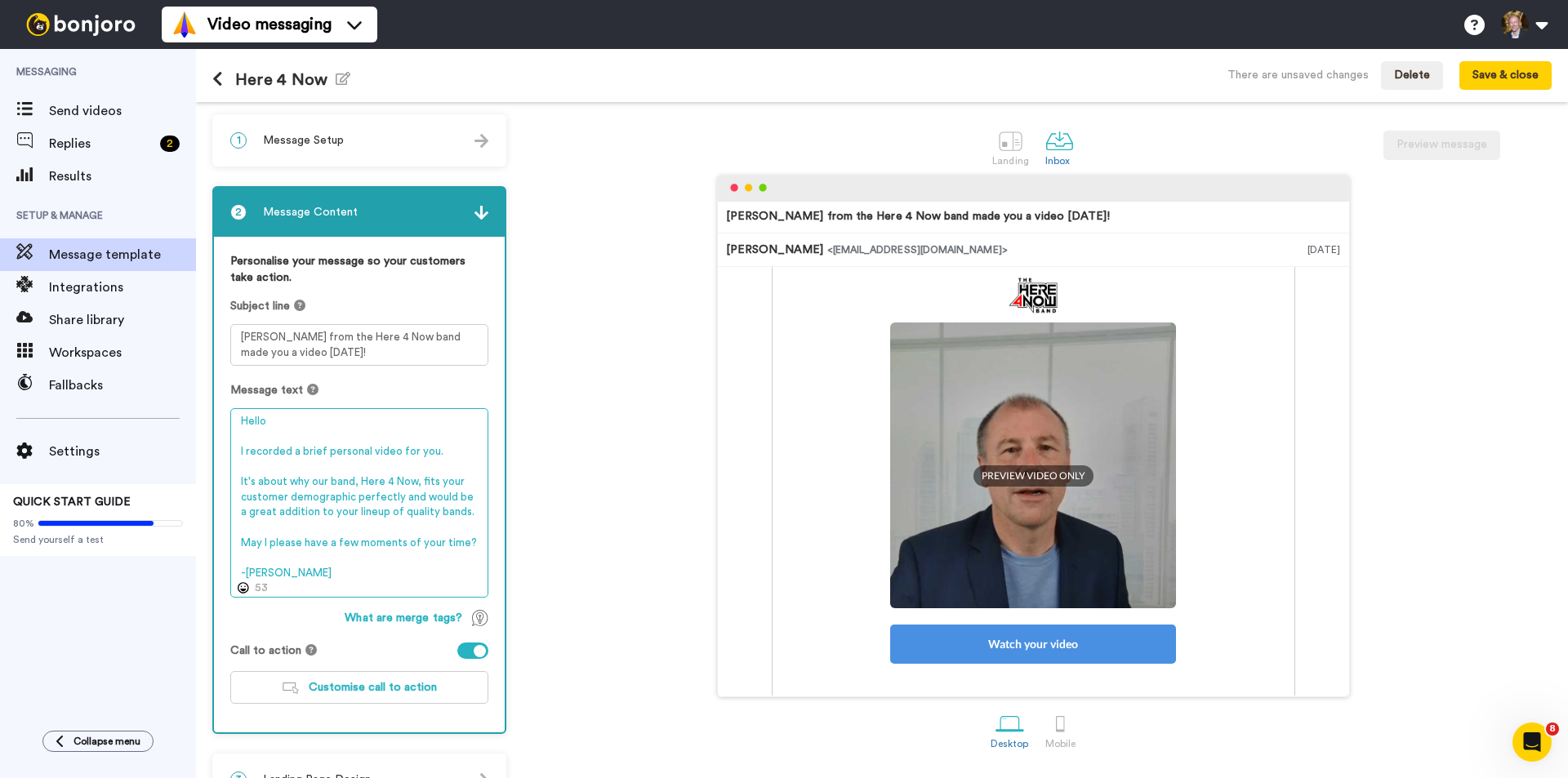
click at [475, 542] on textarea "Hello I recorded a brief personal video for you. It's about why our band, Here …" at bounding box center [360, 503] width 258 height 190
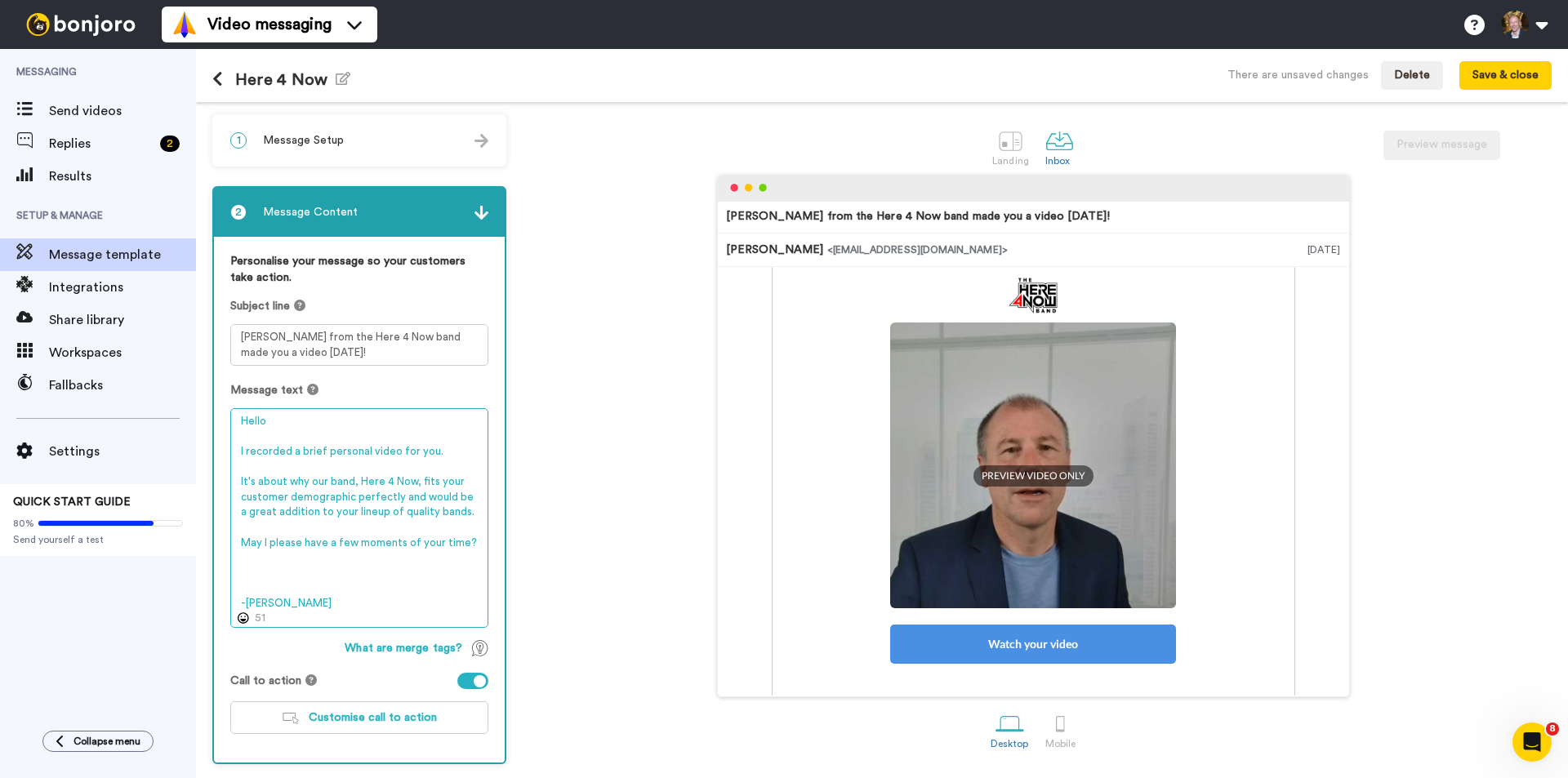
drag, startPoint x: 248, startPoint y: 570, endPoint x: 324, endPoint y: 572, distance: 76.0
click at [250, 570] on textarea "Hello I recorded a brief personal video for you. It's about why our band, Here …" at bounding box center [360, 518] width 258 height 220
paste textarea "[URL][DOMAIN_NAME]"
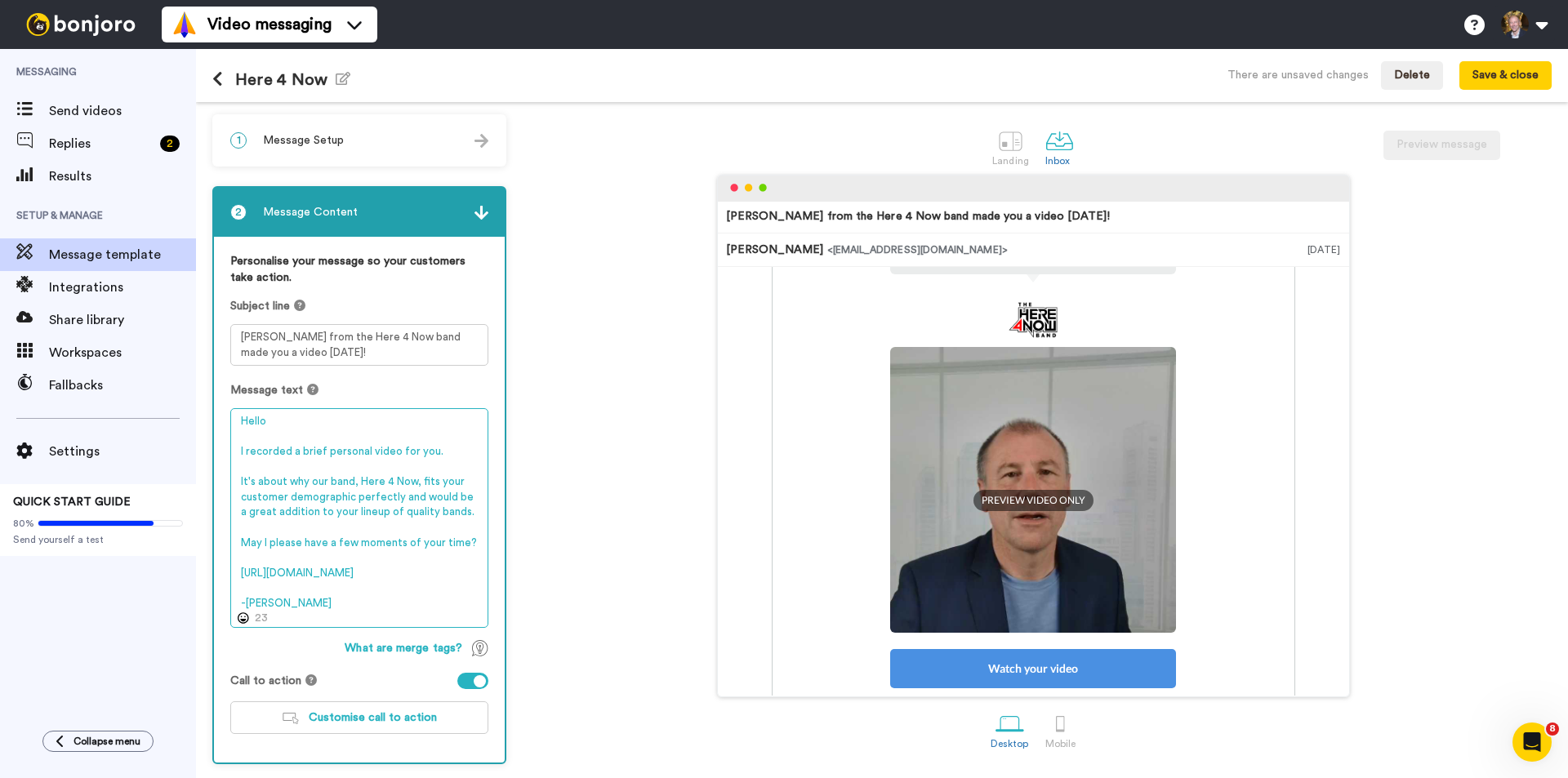
click at [242, 569] on textarea "Hello I recorded a brief personal video for you. It's about why our band, Here …" at bounding box center [360, 518] width 258 height 220
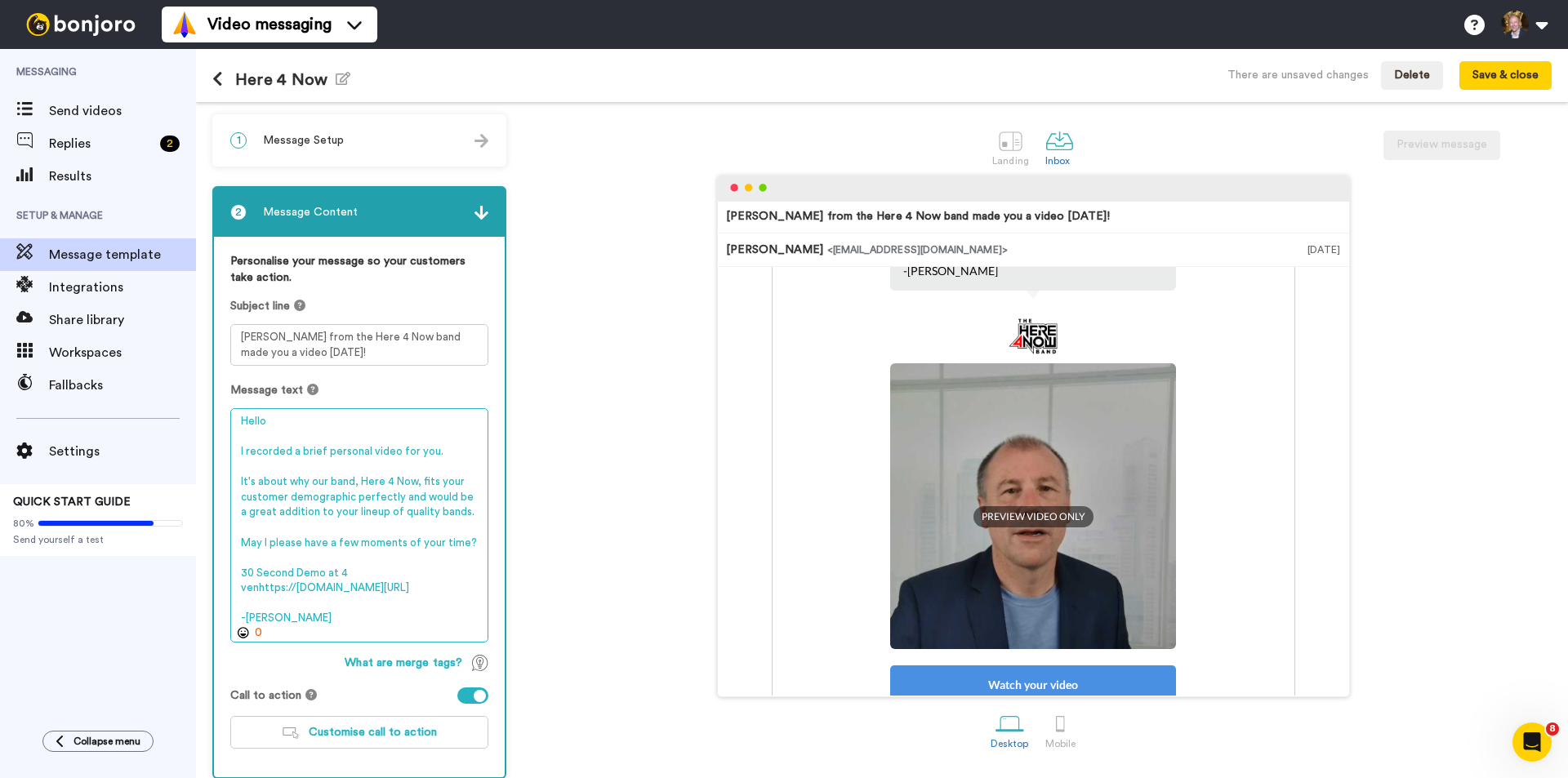
click at [402, 544] on textarea "Hello I recorded a brief personal video for you. It's about why our band, Here …" at bounding box center [360, 525] width 258 height 235
click at [365, 566] on textarea "Hello I recorded a brief personal video for you. It's about why our band, Here …" at bounding box center [360, 525] width 258 height 235
drag, startPoint x: 295, startPoint y: 572, endPoint x: 413, endPoint y: 454, distance: 166.9
click at [297, 568] on textarea "Hello I recorded a brief personal video for you. It's about why our band, Here …" at bounding box center [360, 525] width 258 height 235
click at [343, 565] on textarea "Hello I recorded a brief personal video for you. It's about why our band, Here …" at bounding box center [360, 525] width 258 height 235
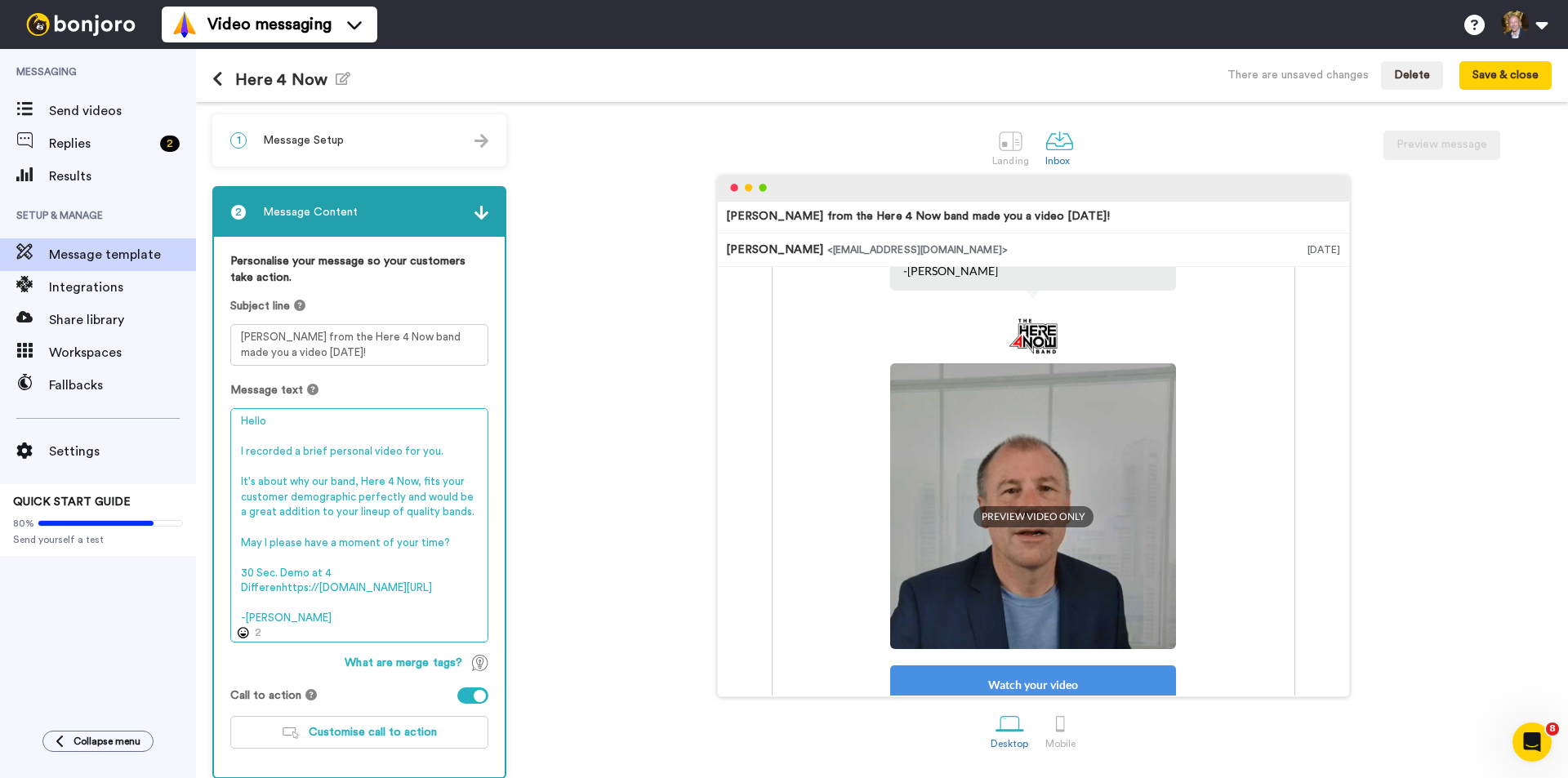
click at [355, 566] on textarea "Hello I recorded a brief personal video for you. It's about why our band, Here …" at bounding box center [360, 525] width 258 height 235
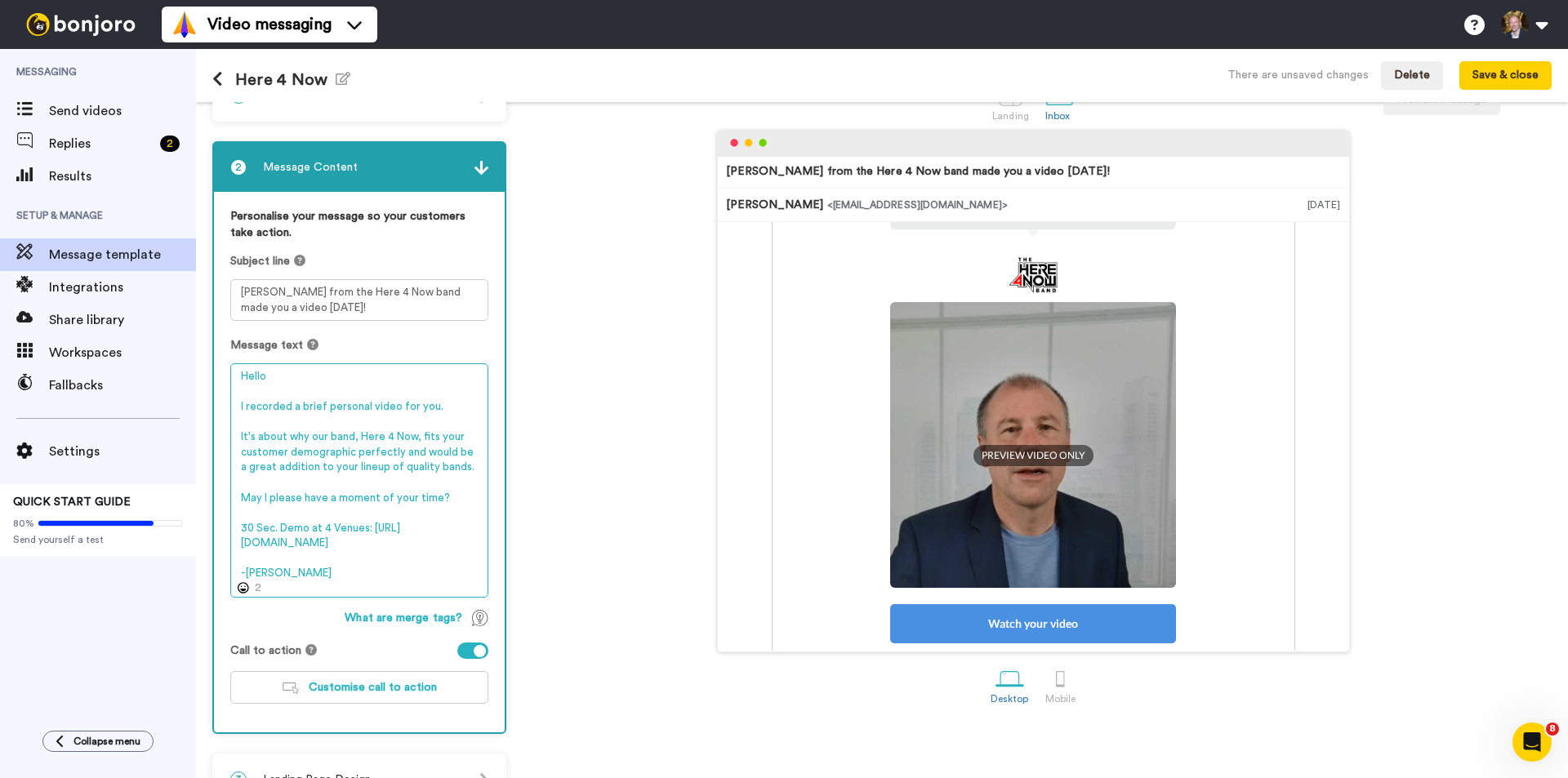
scroll to position [85, 0]
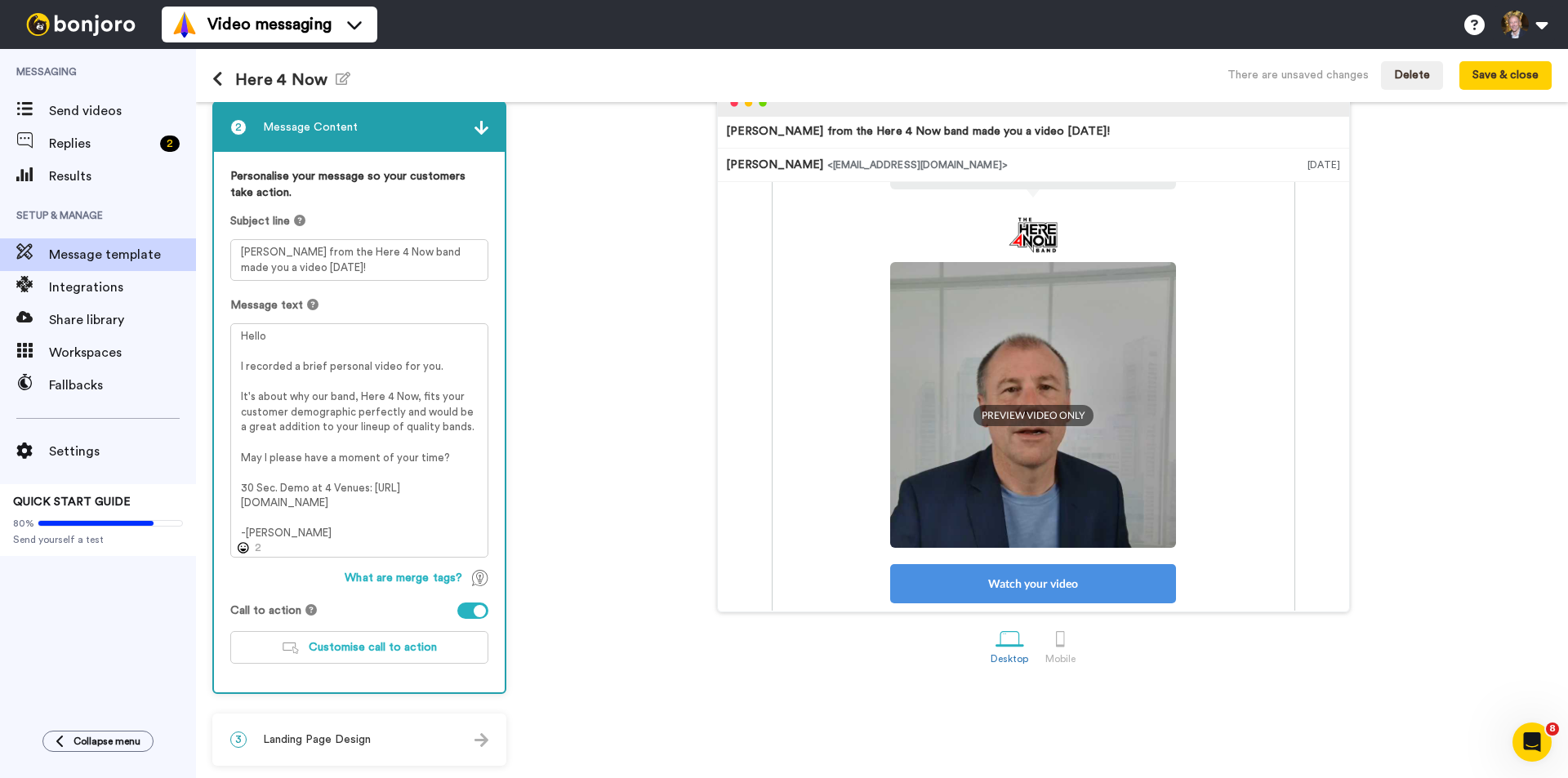
click at [661, 390] on div "Paul from the Here 4 Now band made you a video today! Paul Nelson <senderfrom@e…" at bounding box center [1033, 351] width 1037 height 523
click at [479, 739] on img at bounding box center [481, 740] width 14 height 14
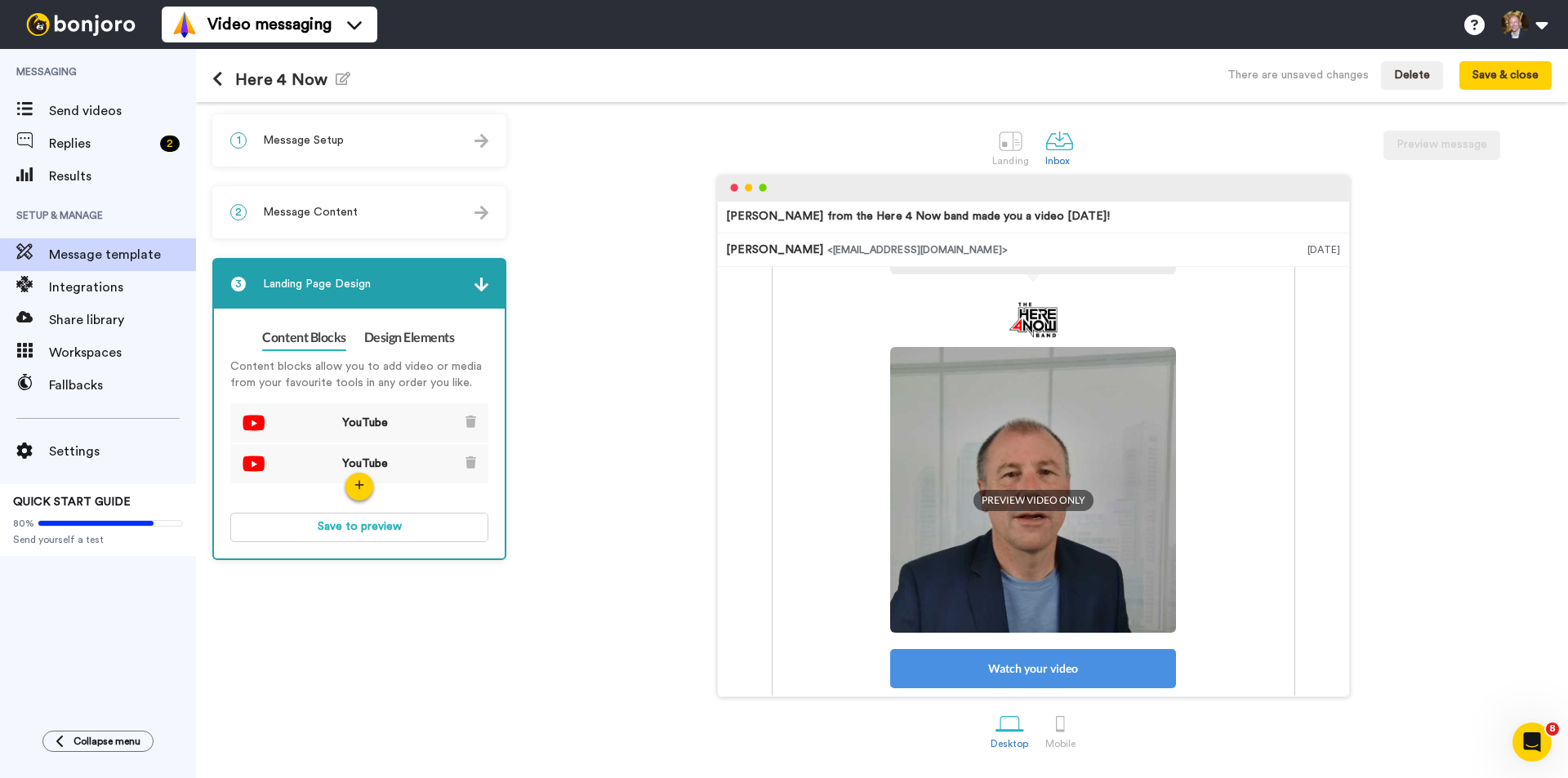
scroll to position [0, 0]
click at [343, 430] on span "YouTube" at bounding box center [365, 423] width 62 height 16
click at [386, 429] on span "YouTube" at bounding box center [365, 423] width 62 height 16
click at [355, 489] on icon "button" at bounding box center [360, 485] width 10 height 11
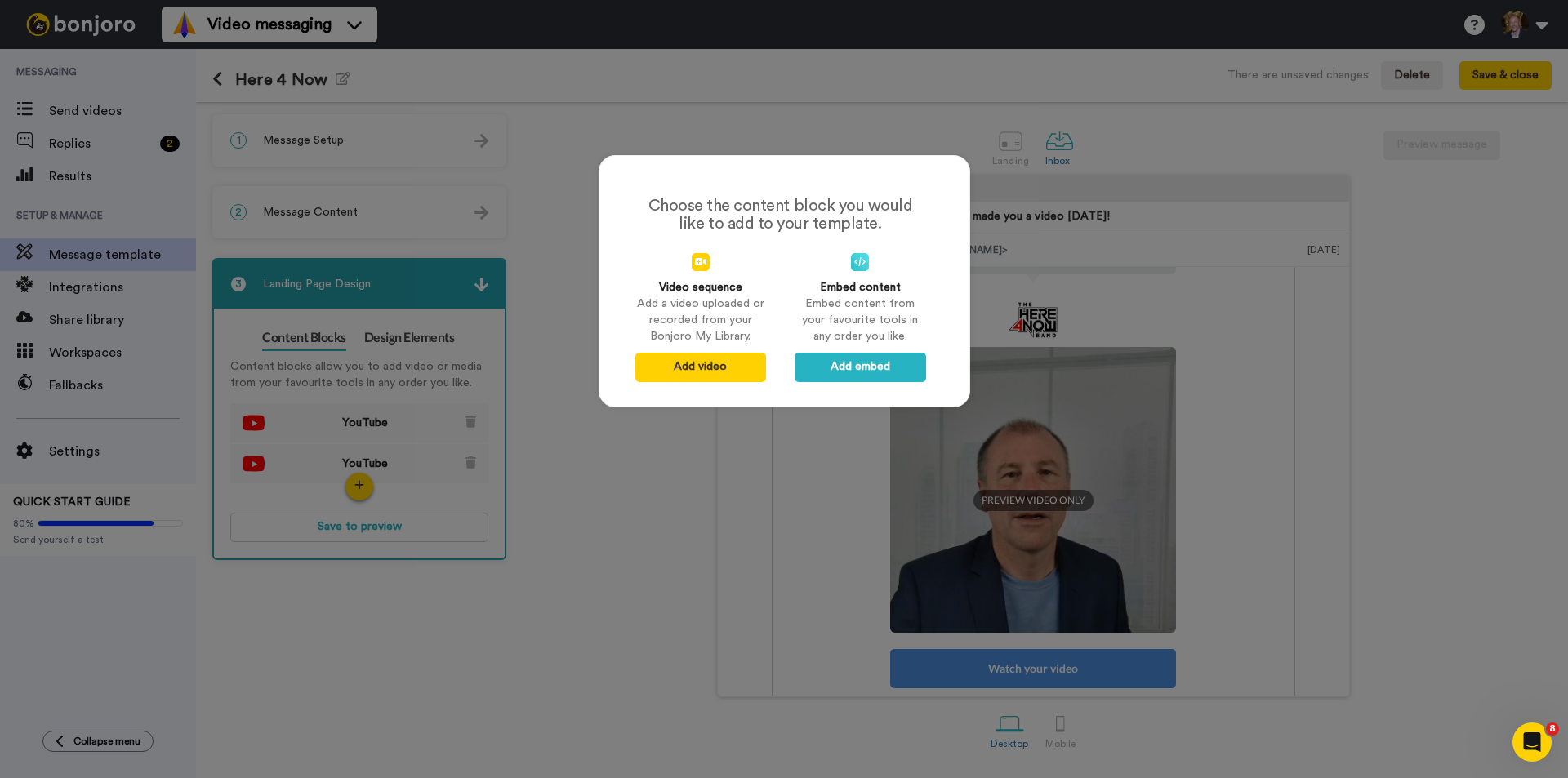
click at [474, 457] on div "Choose the content block you would like to add to your template. Video sequence…" at bounding box center [784, 389] width 1568 height 778
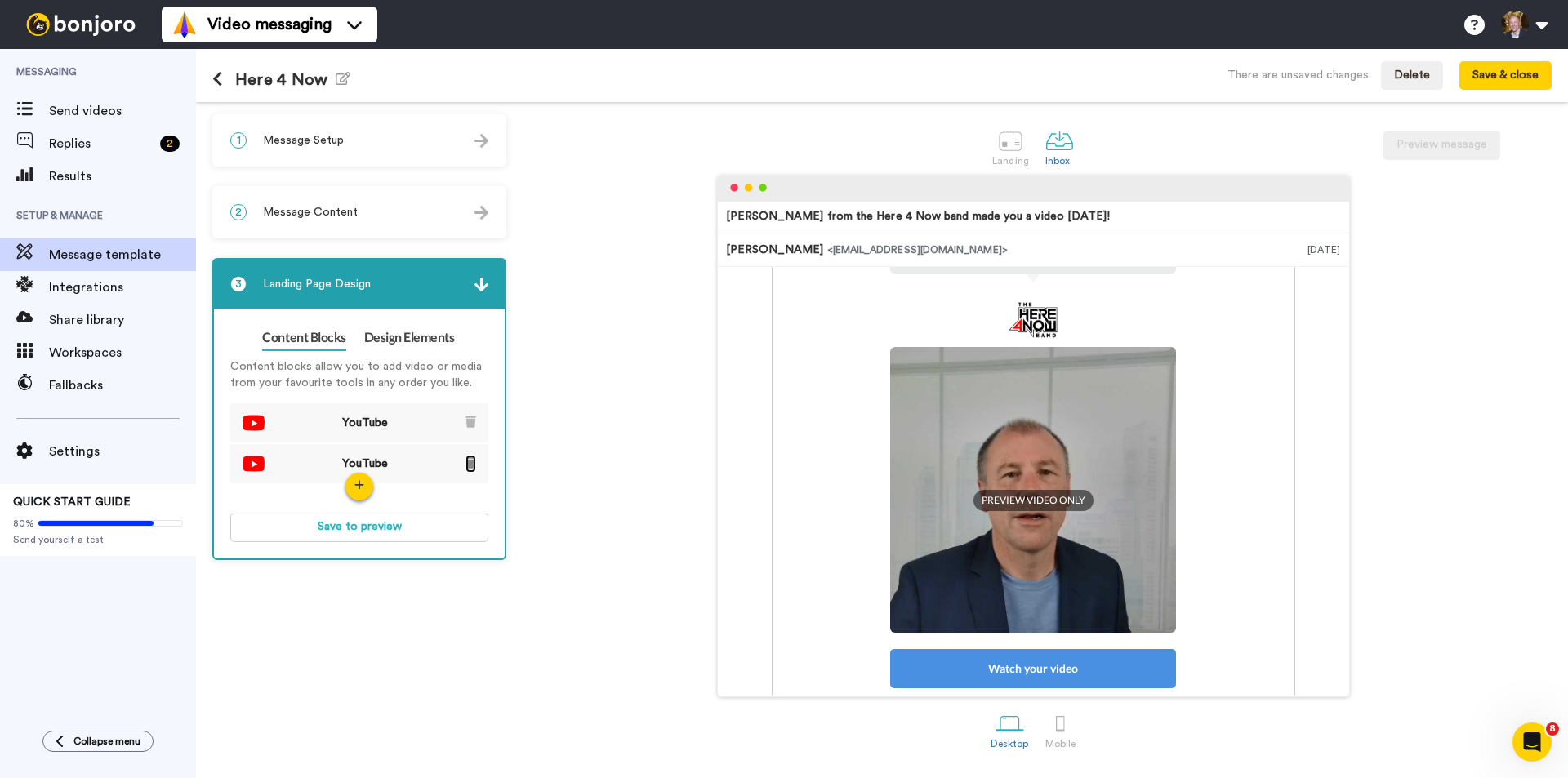
click at [468, 463] on icon at bounding box center [471, 463] width 11 height 12
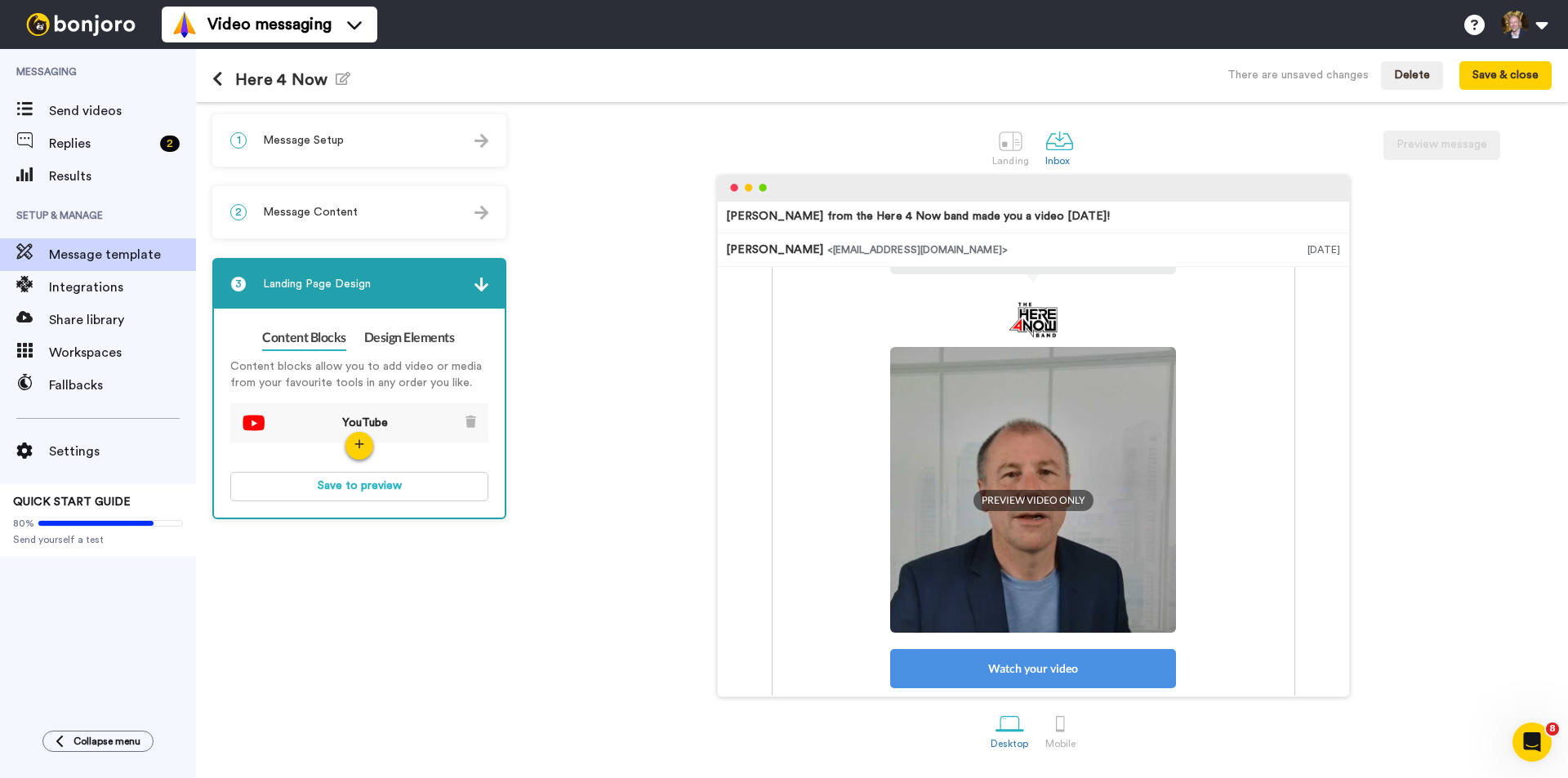
click at [462, 417] on li "YouTube" at bounding box center [360, 424] width 258 height 41
click at [467, 418] on icon at bounding box center [471, 422] width 11 height 12
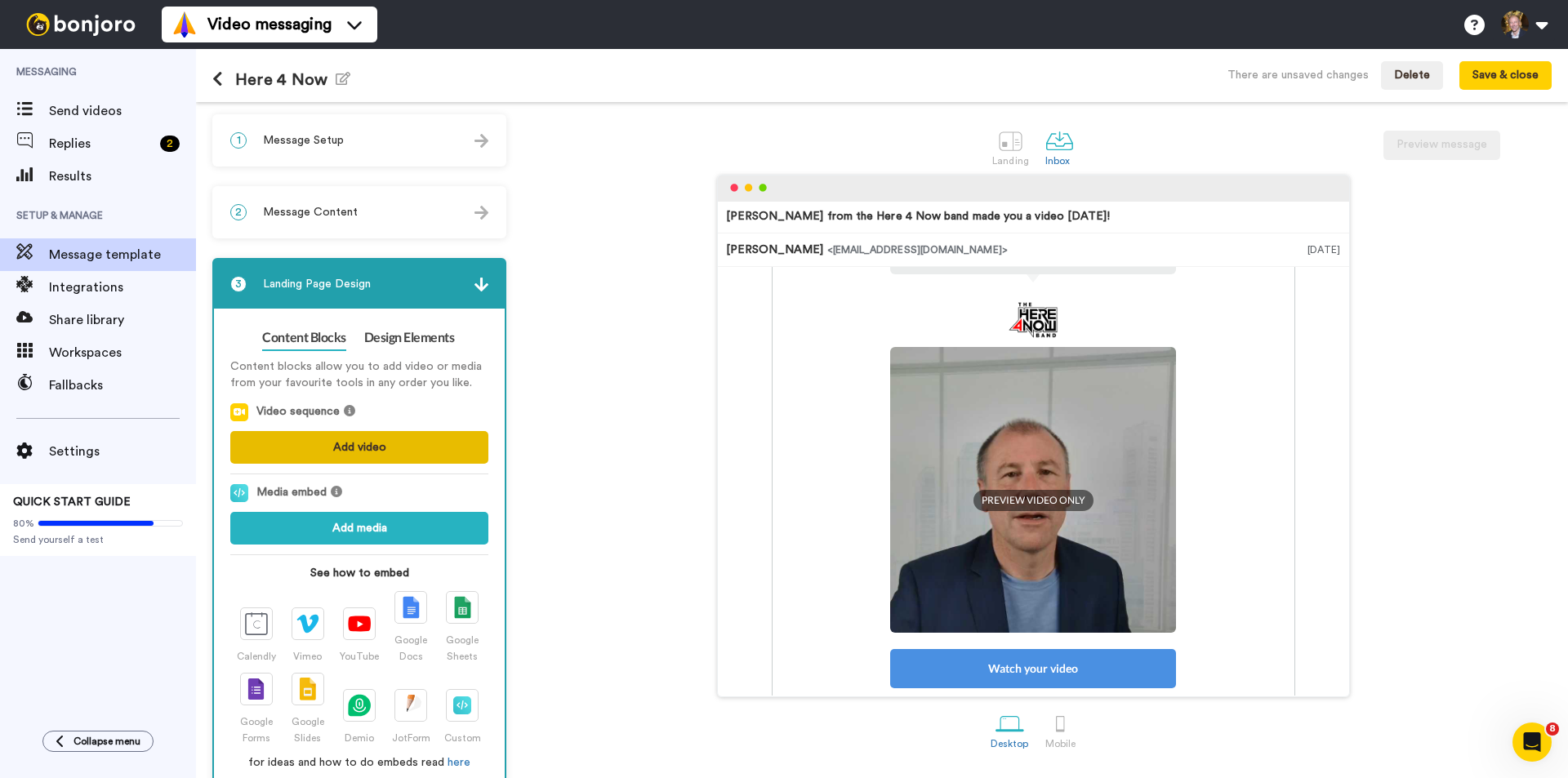
click at [371, 444] on button "Add video" at bounding box center [360, 448] width 258 height 33
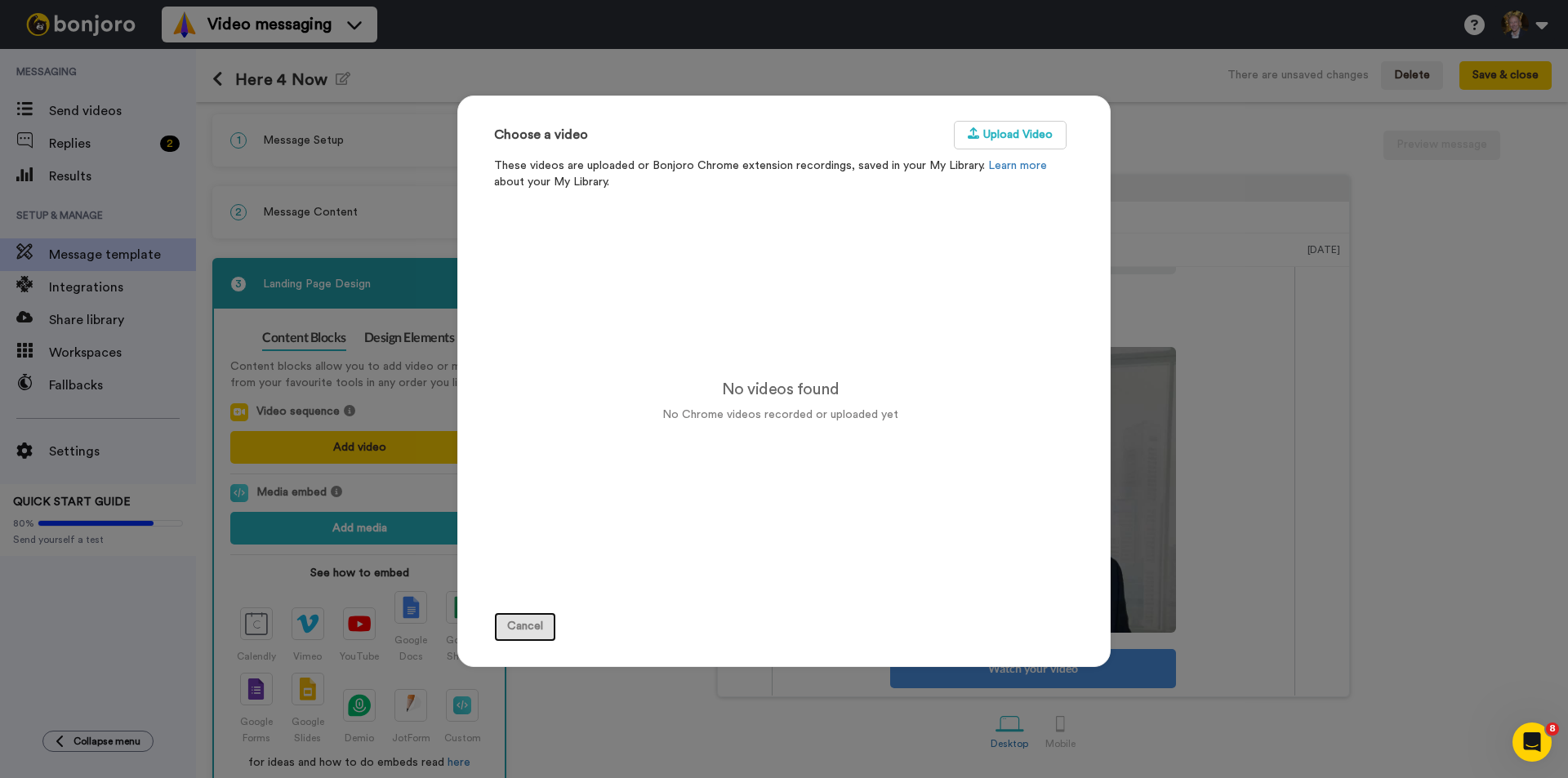
click at [526, 624] on button "Cancel" at bounding box center [525, 627] width 62 height 29
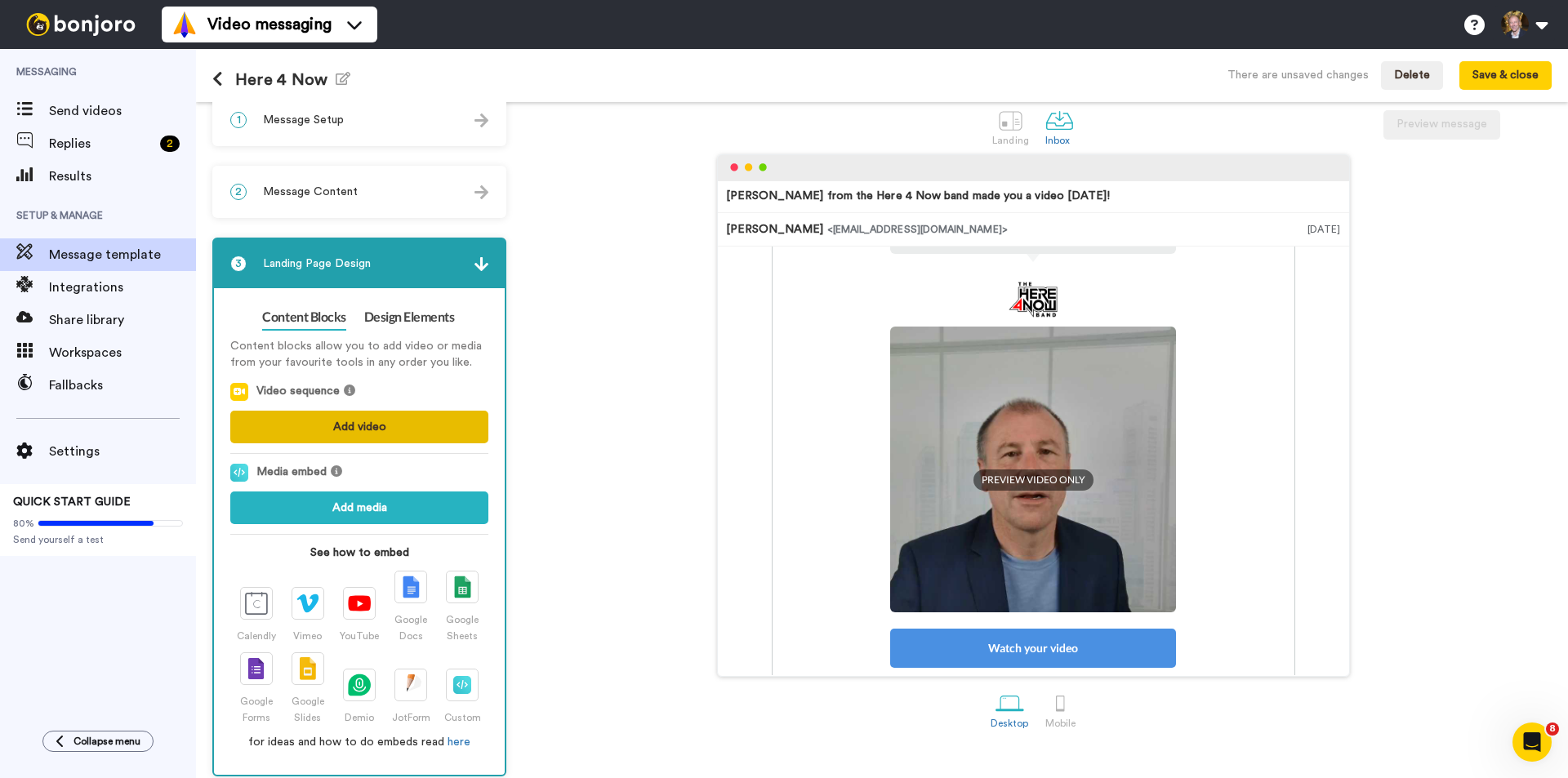
scroll to position [31, 0]
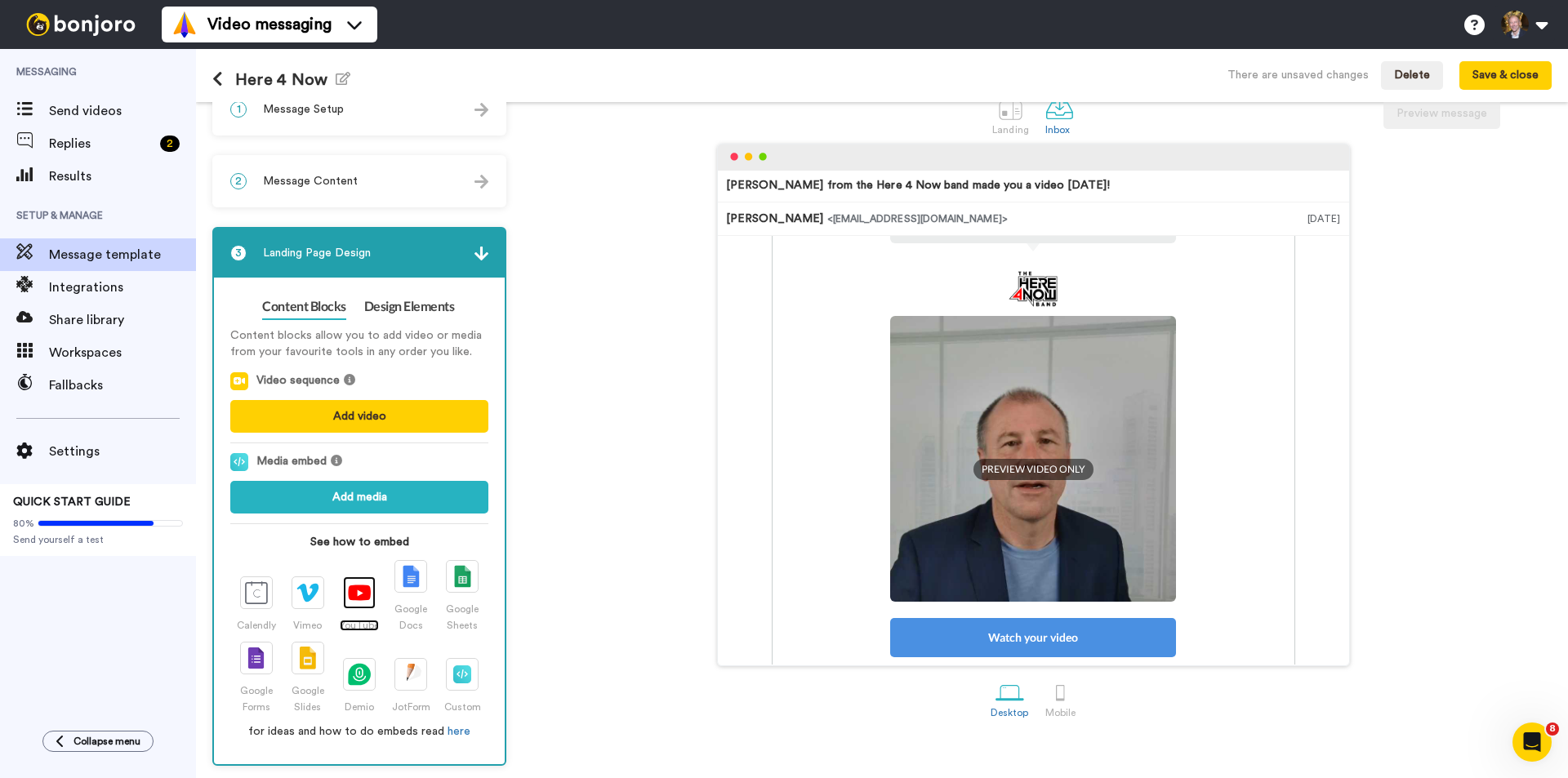
click at [354, 588] on img at bounding box center [360, 592] width 23 height 17
click at [364, 410] on button "Add video" at bounding box center [360, 417] width 258 height 33
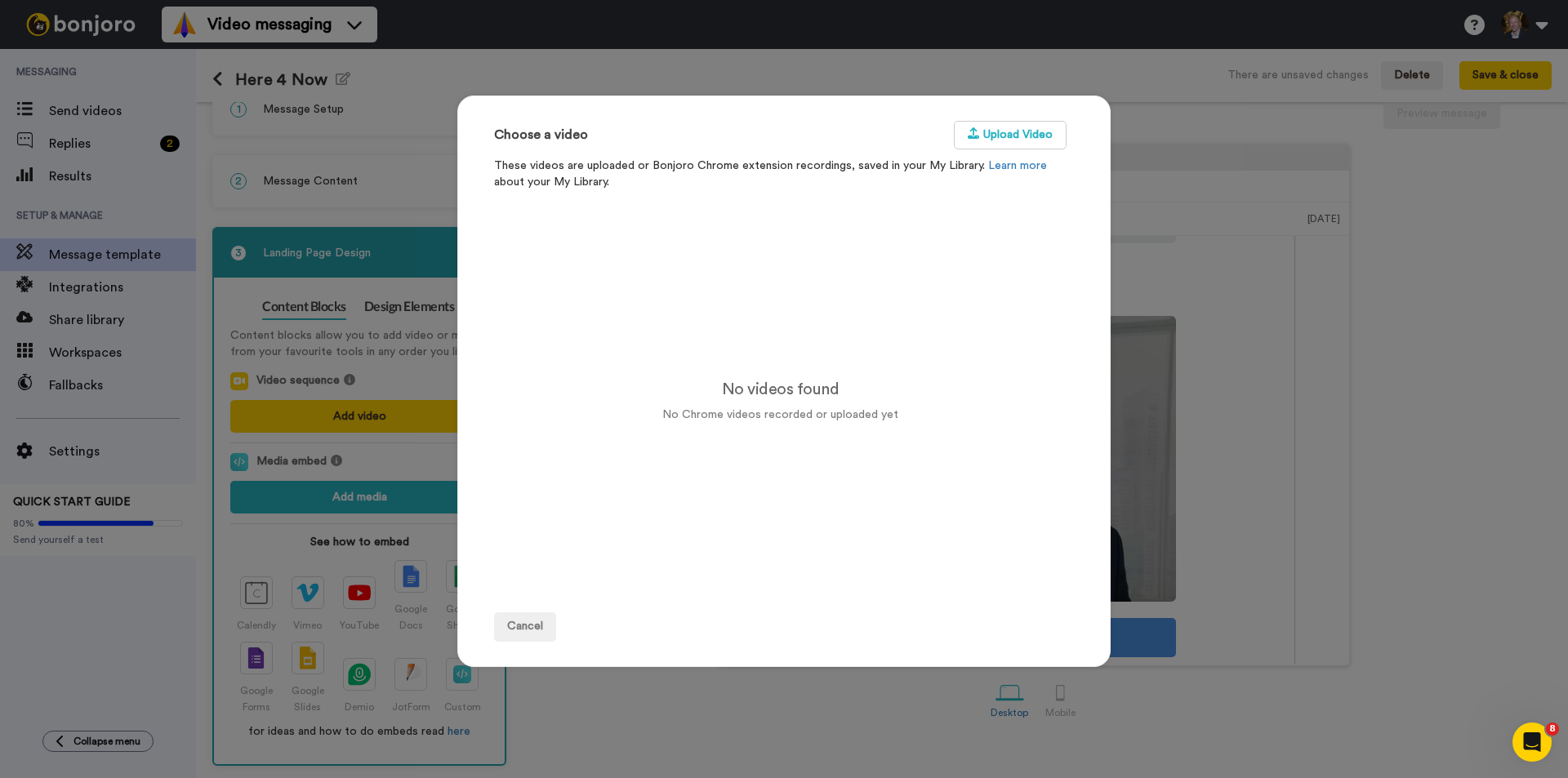
click at [337, 503] on div "Choose a video Upload Video These videos are uploaded or Bonjoro Chrome extensi…" at bounding box center [784, 389] width 1568 height 778
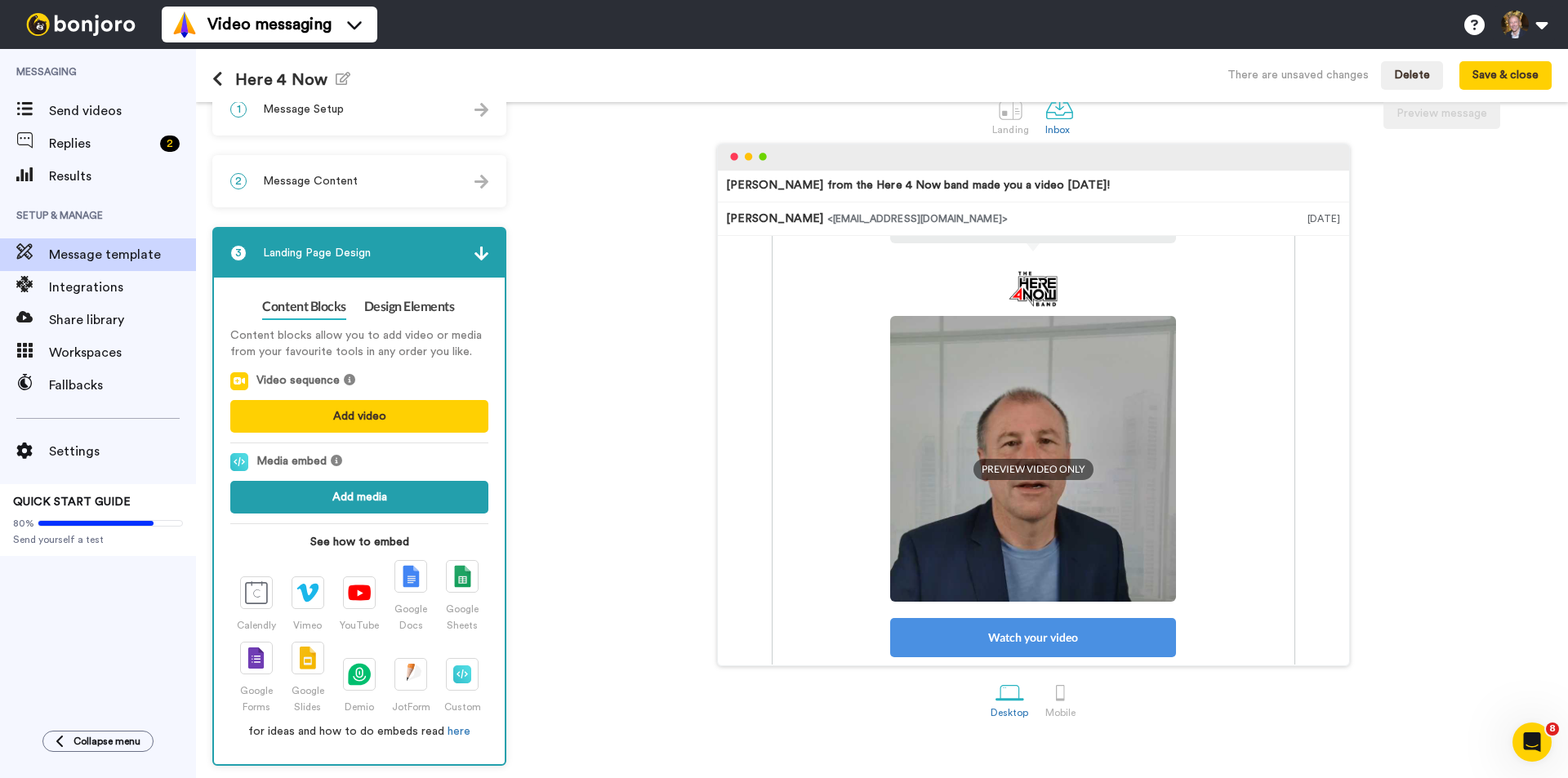
click at [355, 502] on button "Add media" at bounding box center [360, 498] width 258 height 33
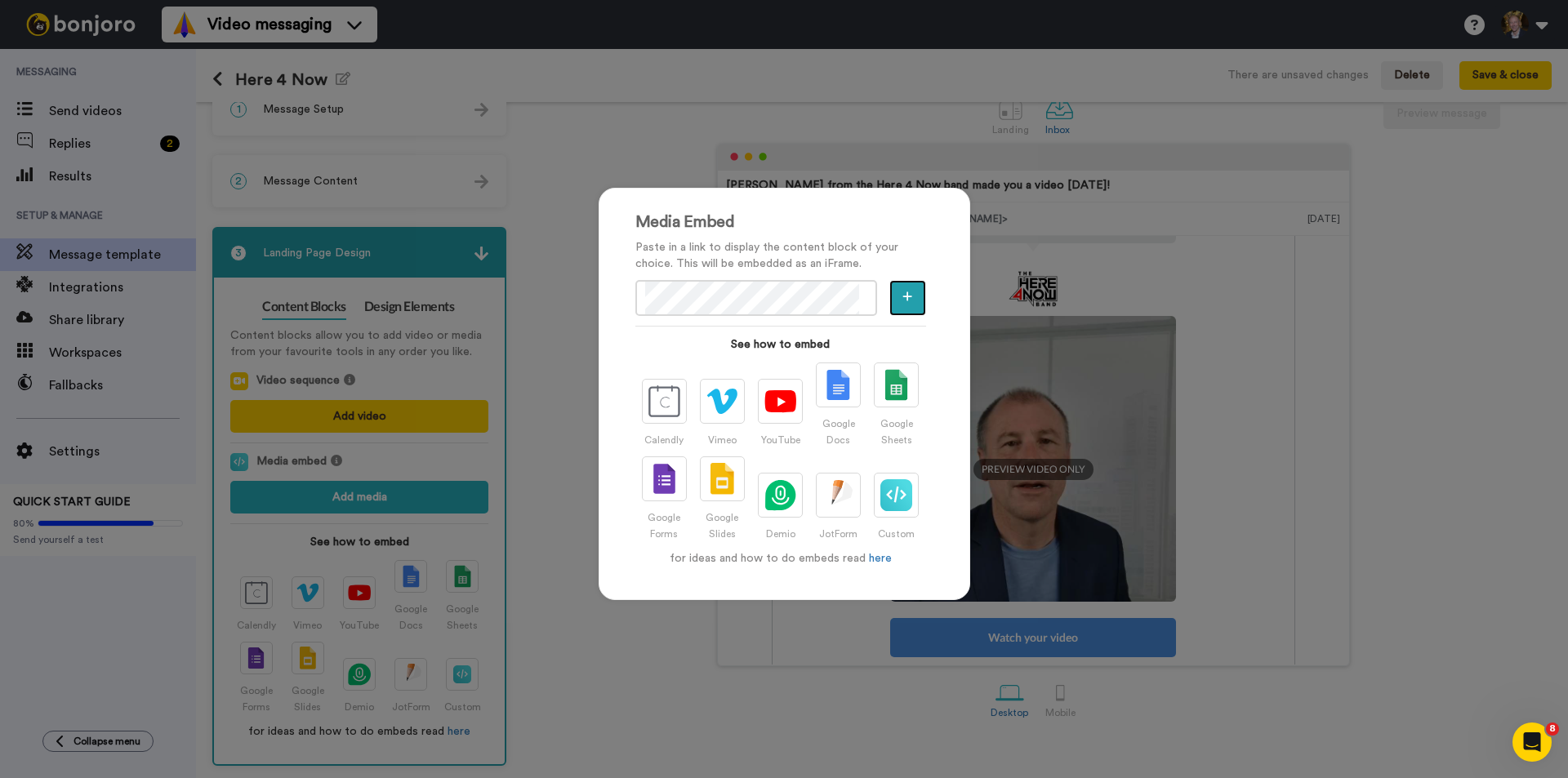
click at [909, 298] on button "button" at bounding box center [907, 298] width 36 height 36
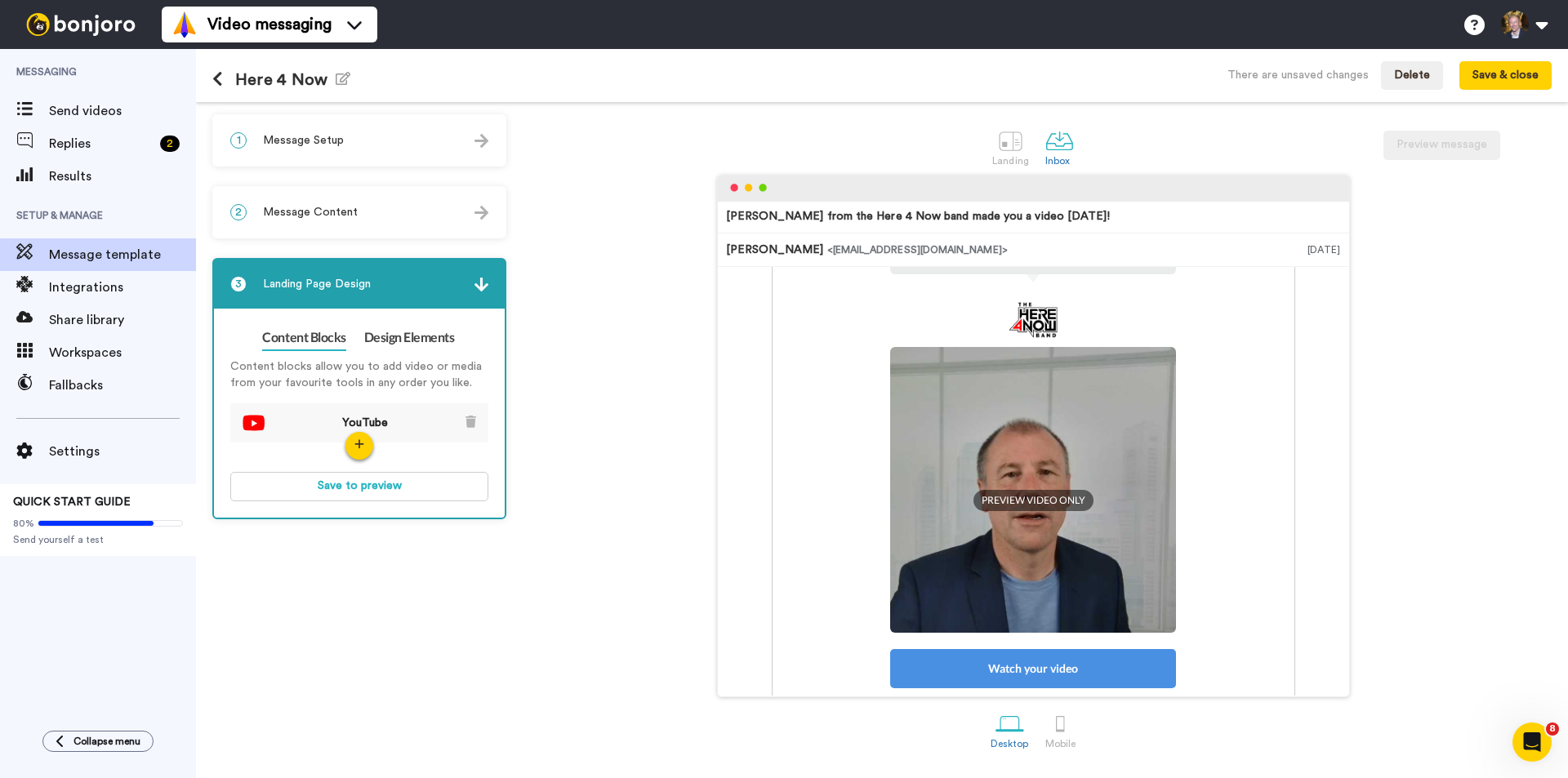
scroll to position [0, 0]
click at [343, 205] on span "Message Content" at bounding box center [310, 212] width 95 height 16
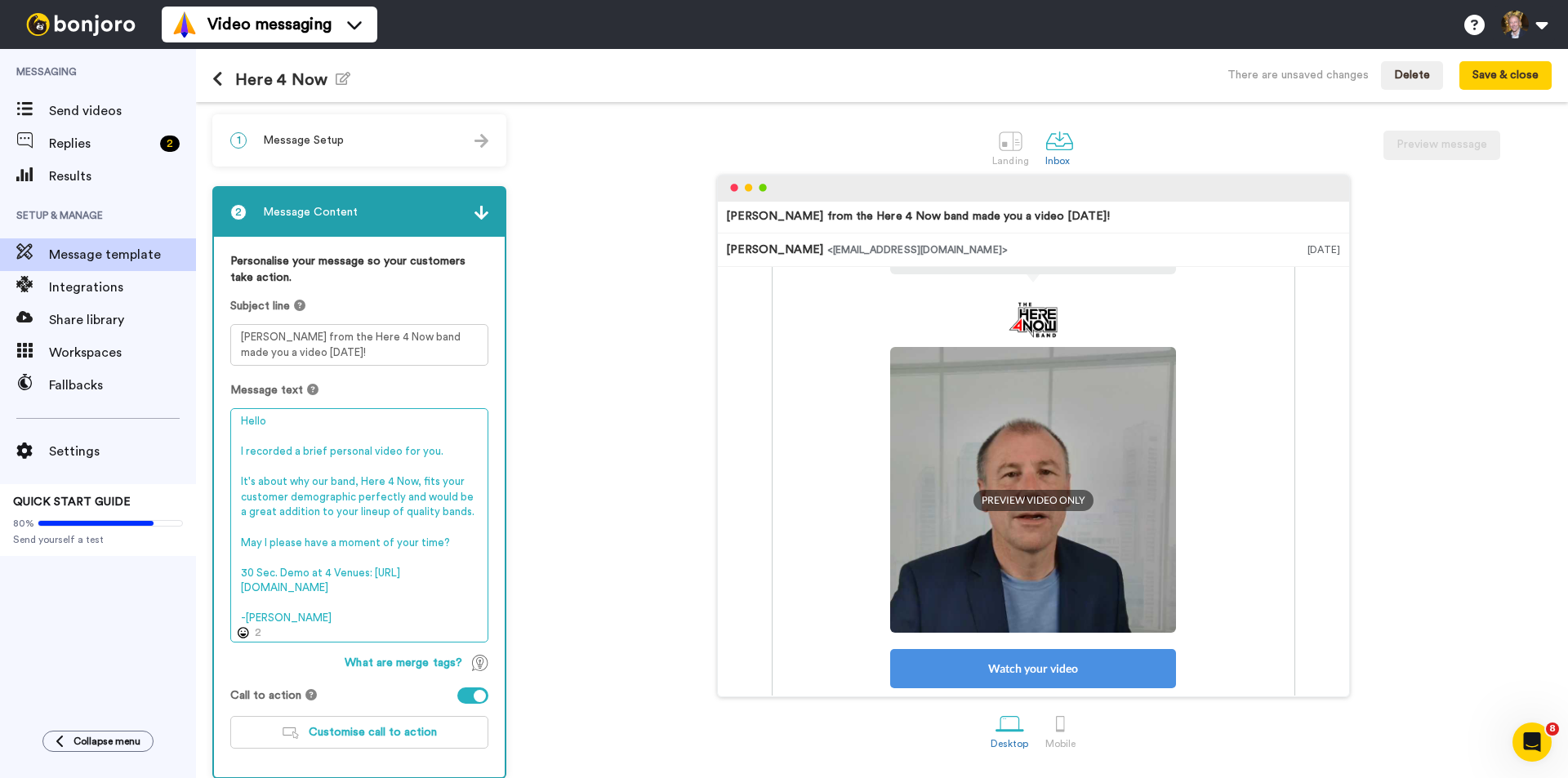
click at [427, 592] on textarea "Hello I recorded a brief personal video for you. It's about why our band, Here …" at bounding box center [360, 525] width 258 height 235
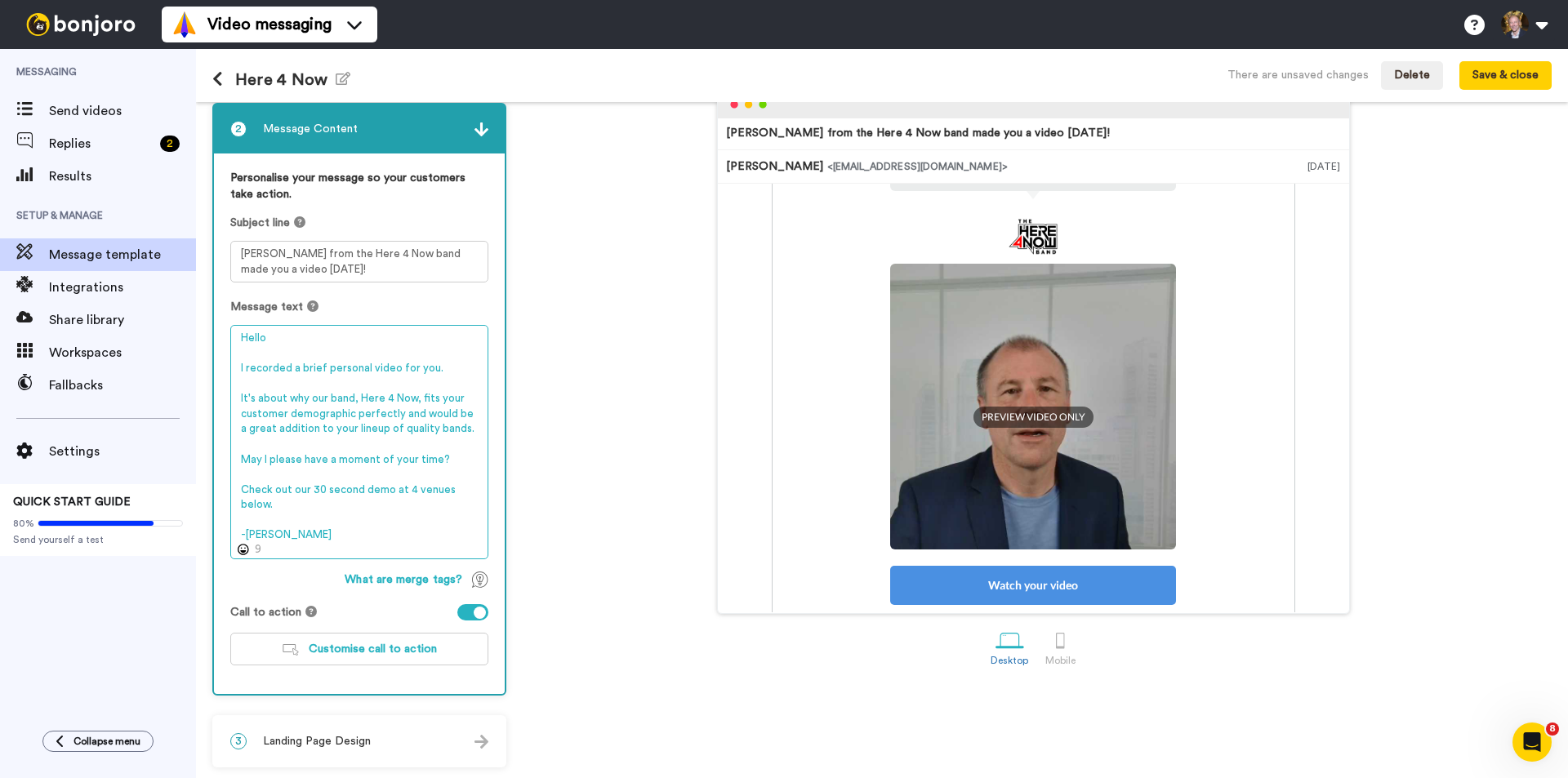
scroll to position [85, 0]
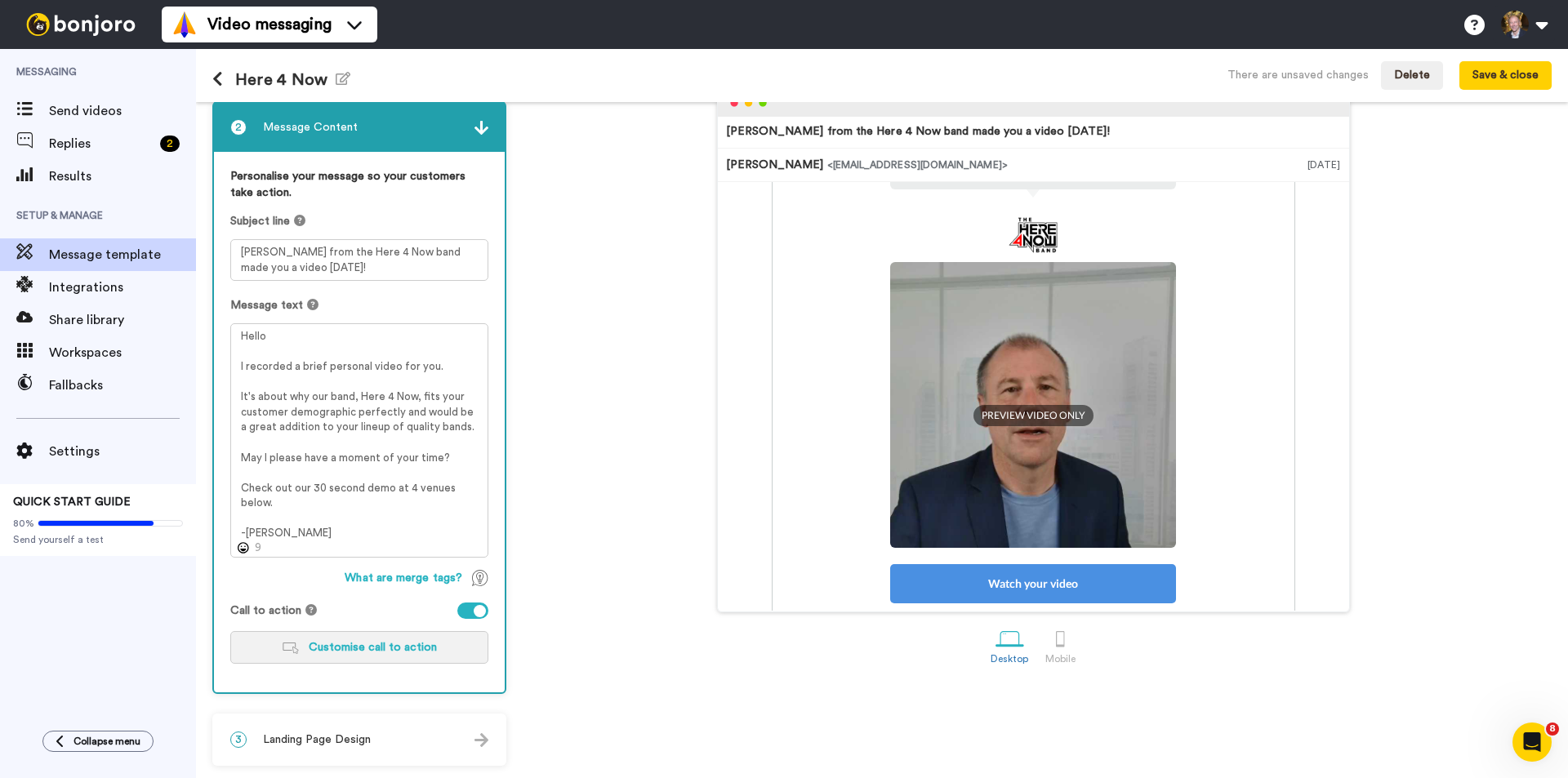
click at [379, 651] on span "Customise call to action" at bounding box center [373, 647] width 128 height 11
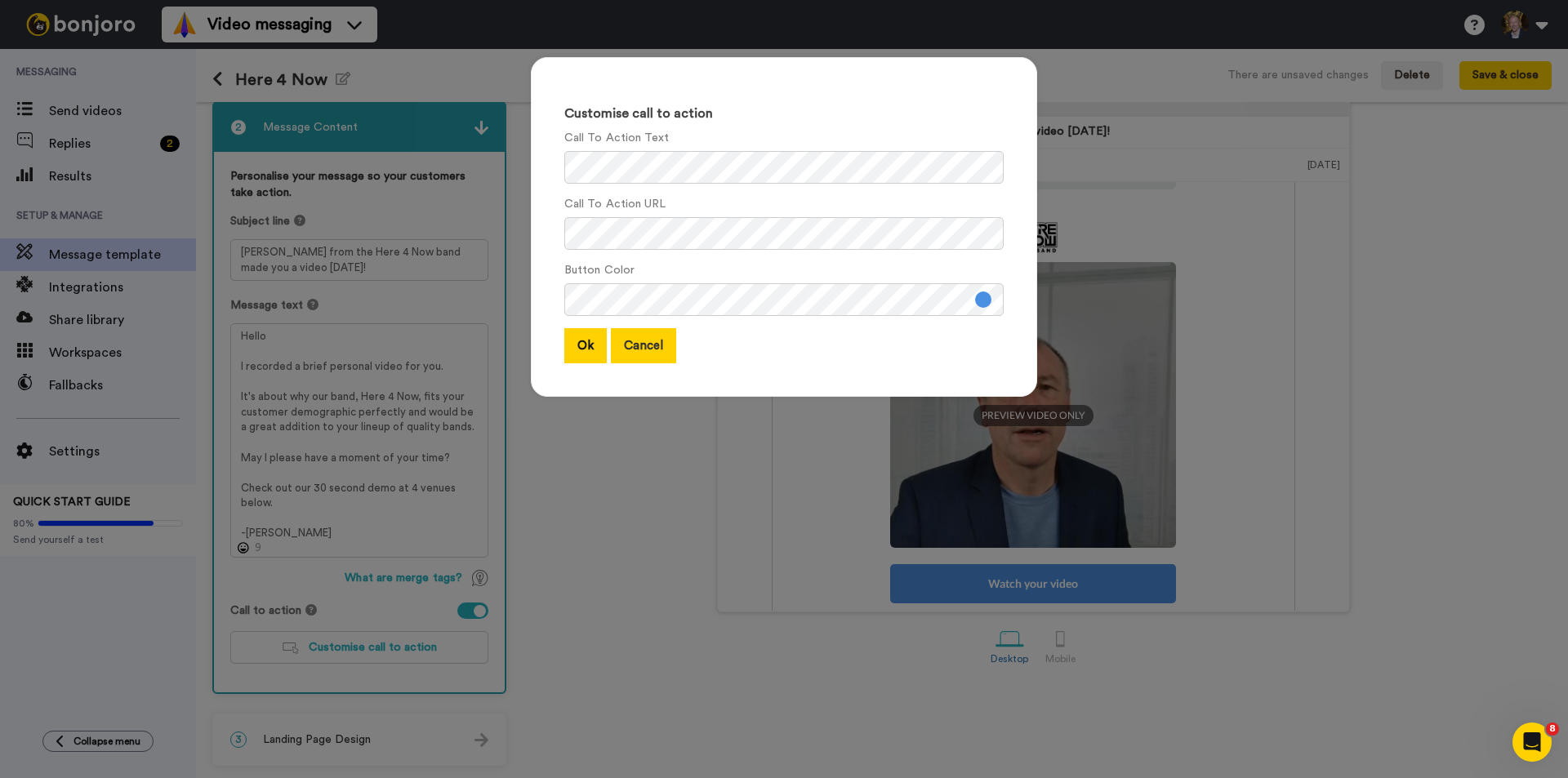
drag, startPoint x: 646, startPoint y: 329, endPoint x: 645, endPoint y: 355, distance: 26.0
click at [646, 331] on button "Cancel" at bounding box center [643, 346] width 65 height 35
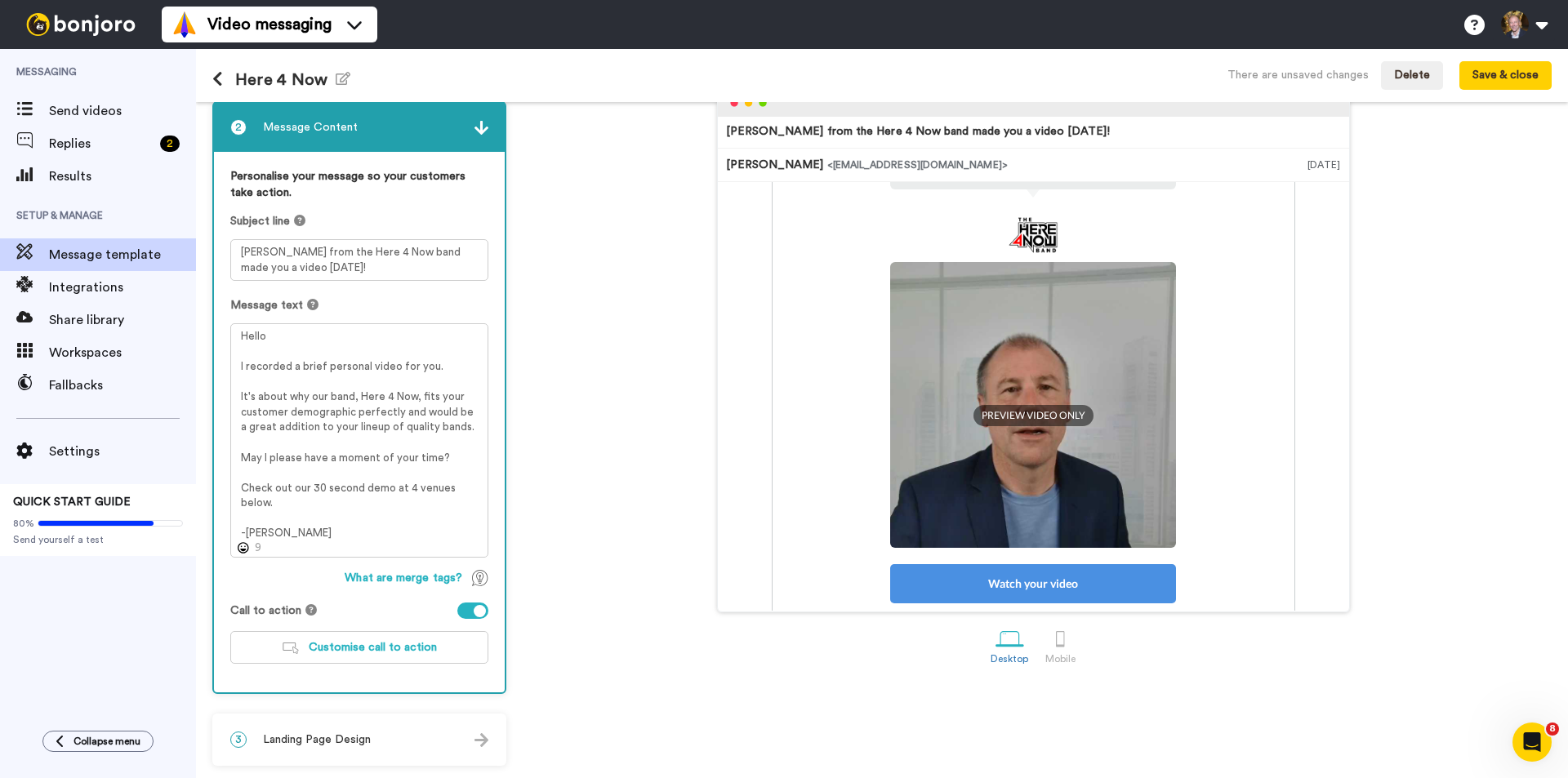
click at [411, 730] on div "3 Landing Page Design" at bounding box center [360, 740] width 291 height 49
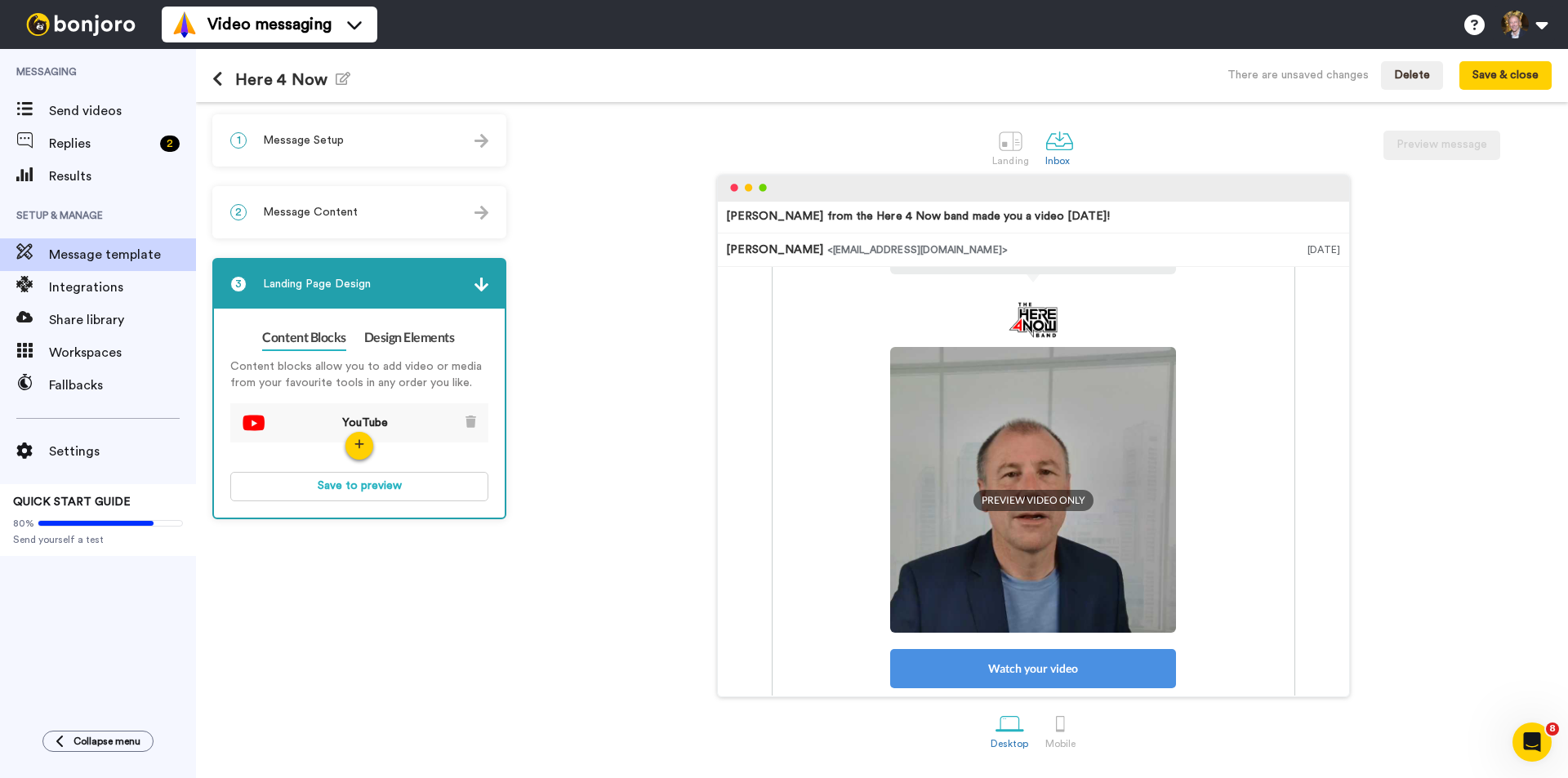
click at [391, 141] on div "1 Message Setup" at bounding box center [360, 141] width 291 height 49
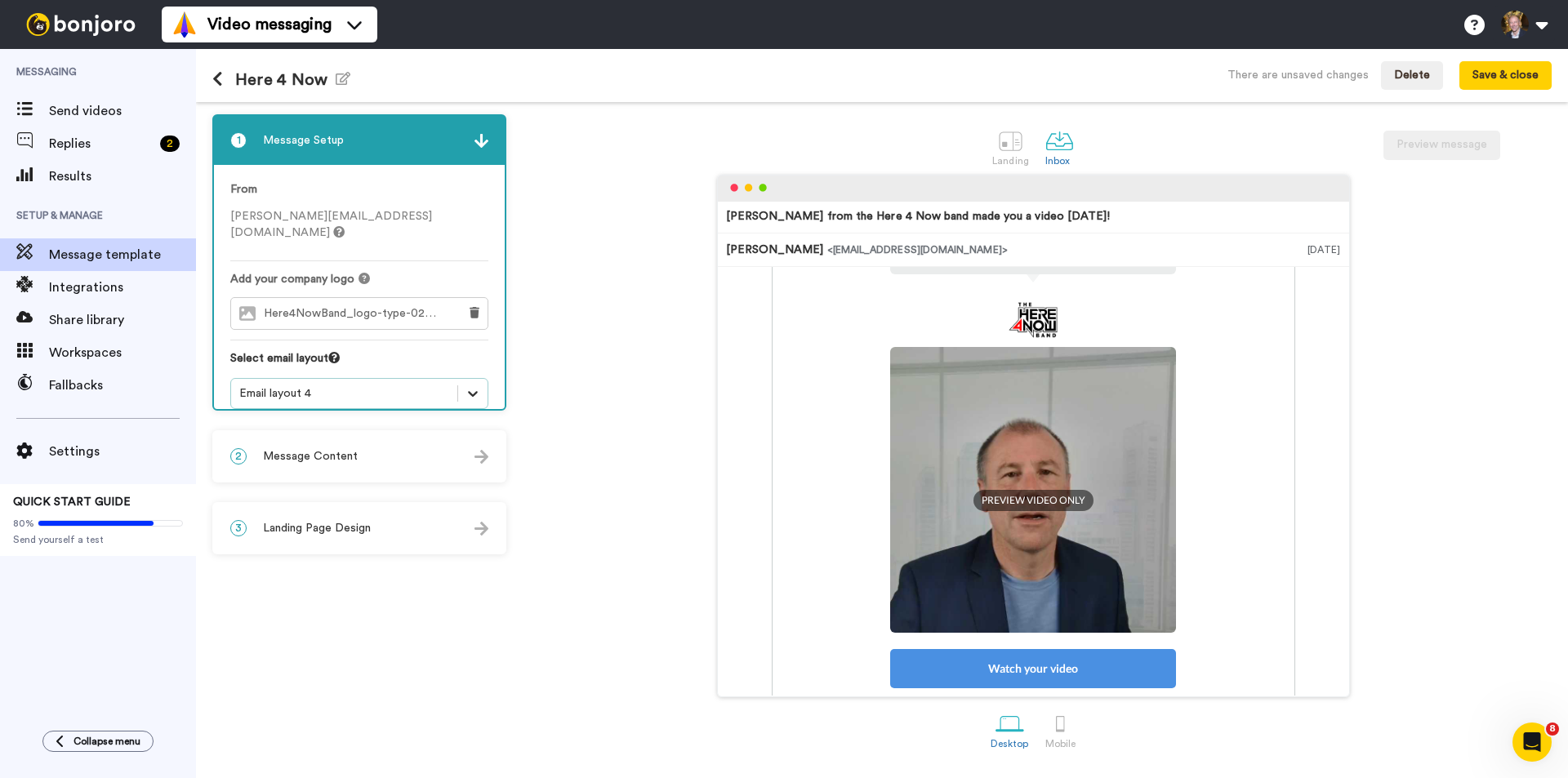
click at [476, 391] on icon at bounding box center [473, 394] width 10 height 6
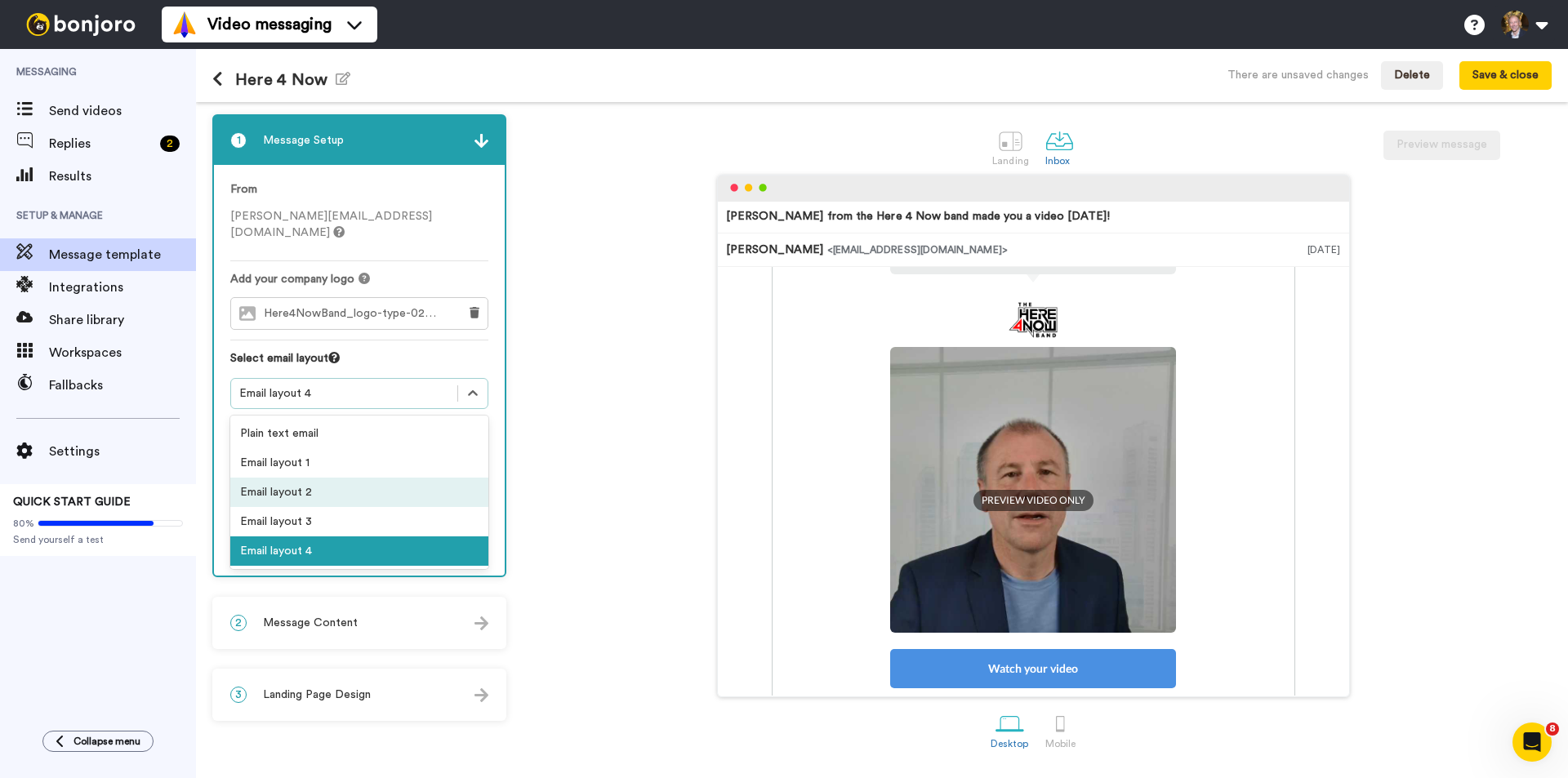
click at [425, 478] on div "Email layout 2" at bounding box center [360, 493] width 258 height 29
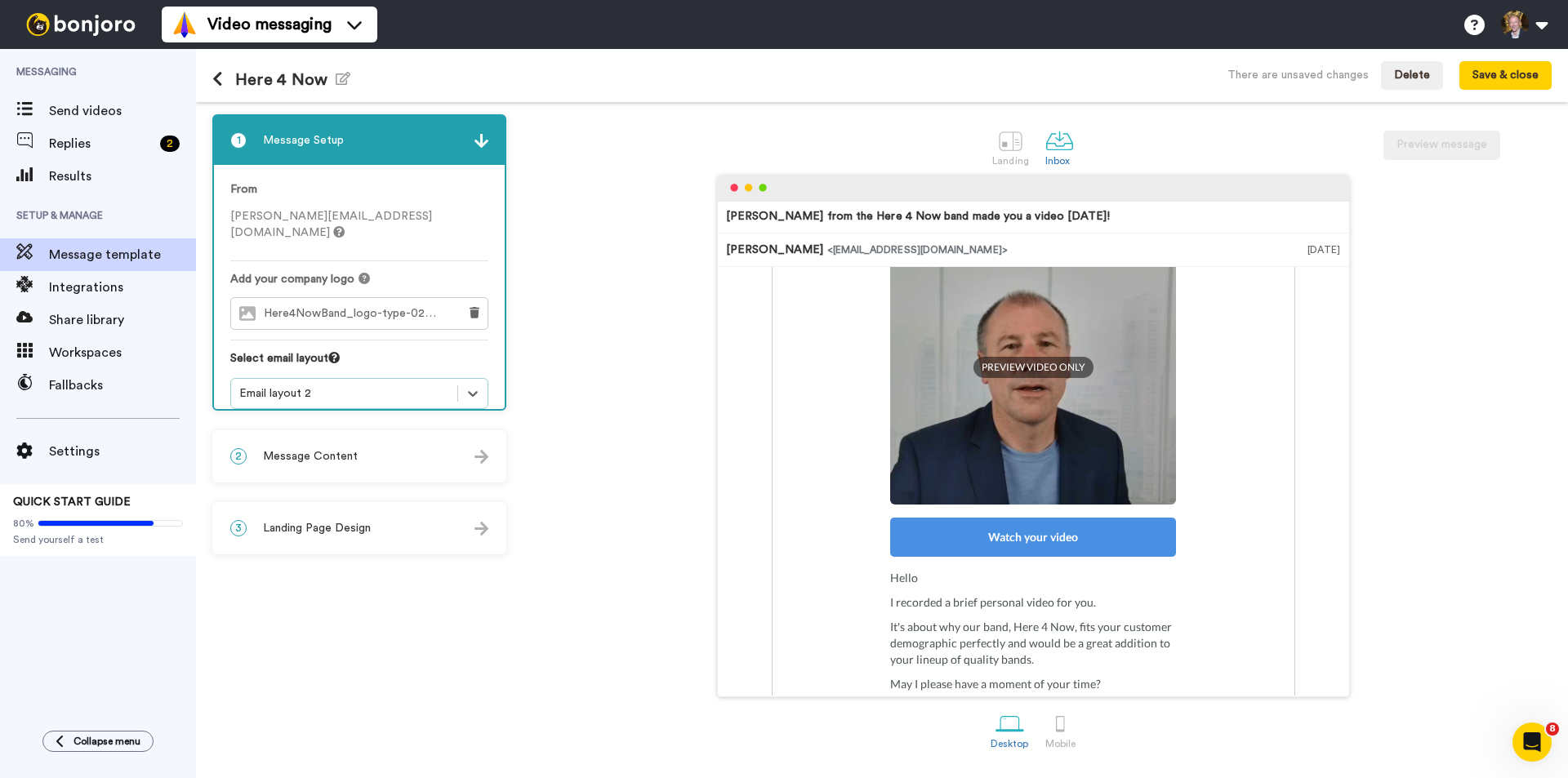
scroll to position [74, 0]
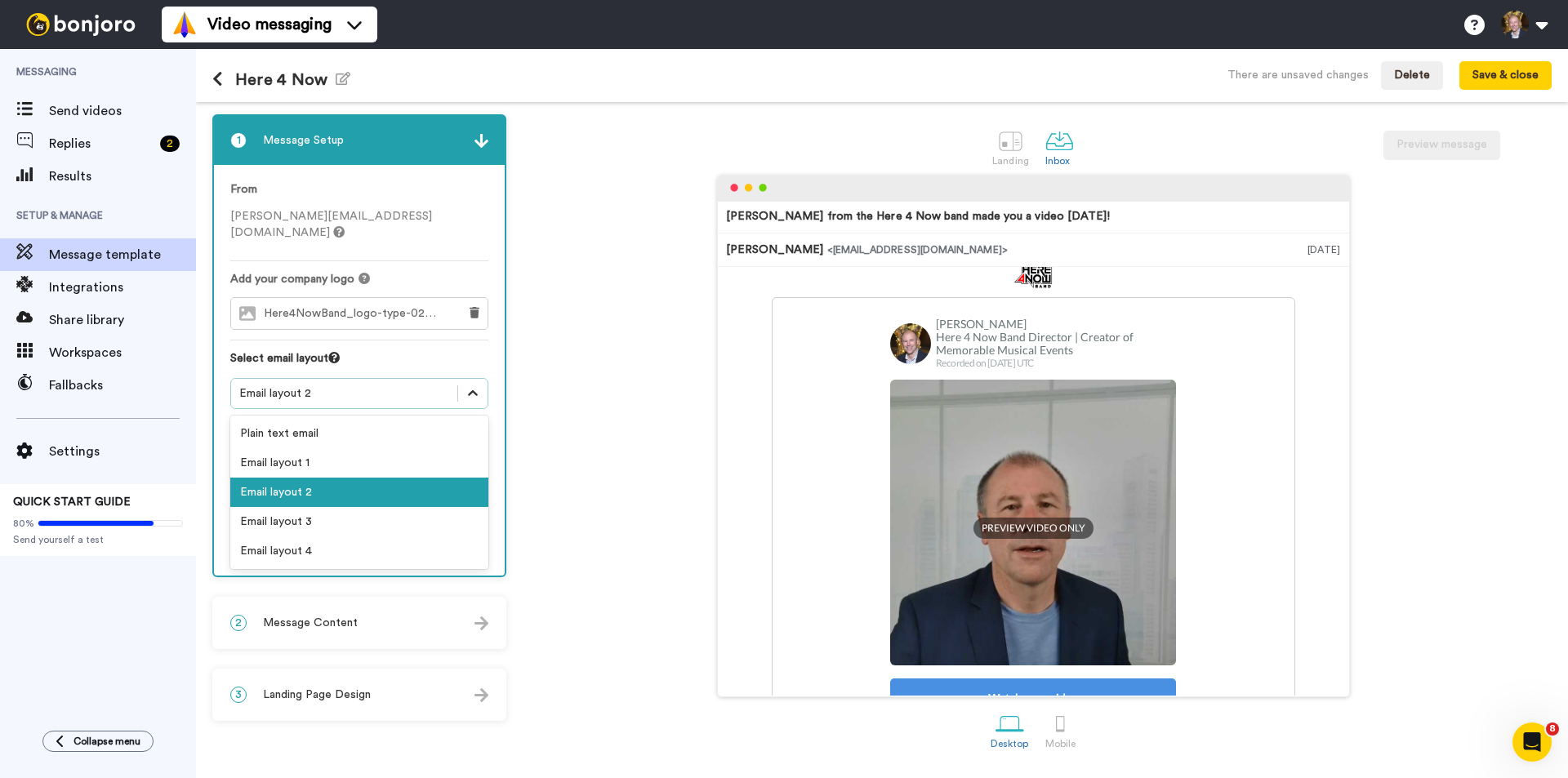
click at [481, 379] on div at bounding box center [473, 394] width 29 height 29
click at [453, 449] on div "Email layout 1" at bounding box center [360, 463] width 258 height 29
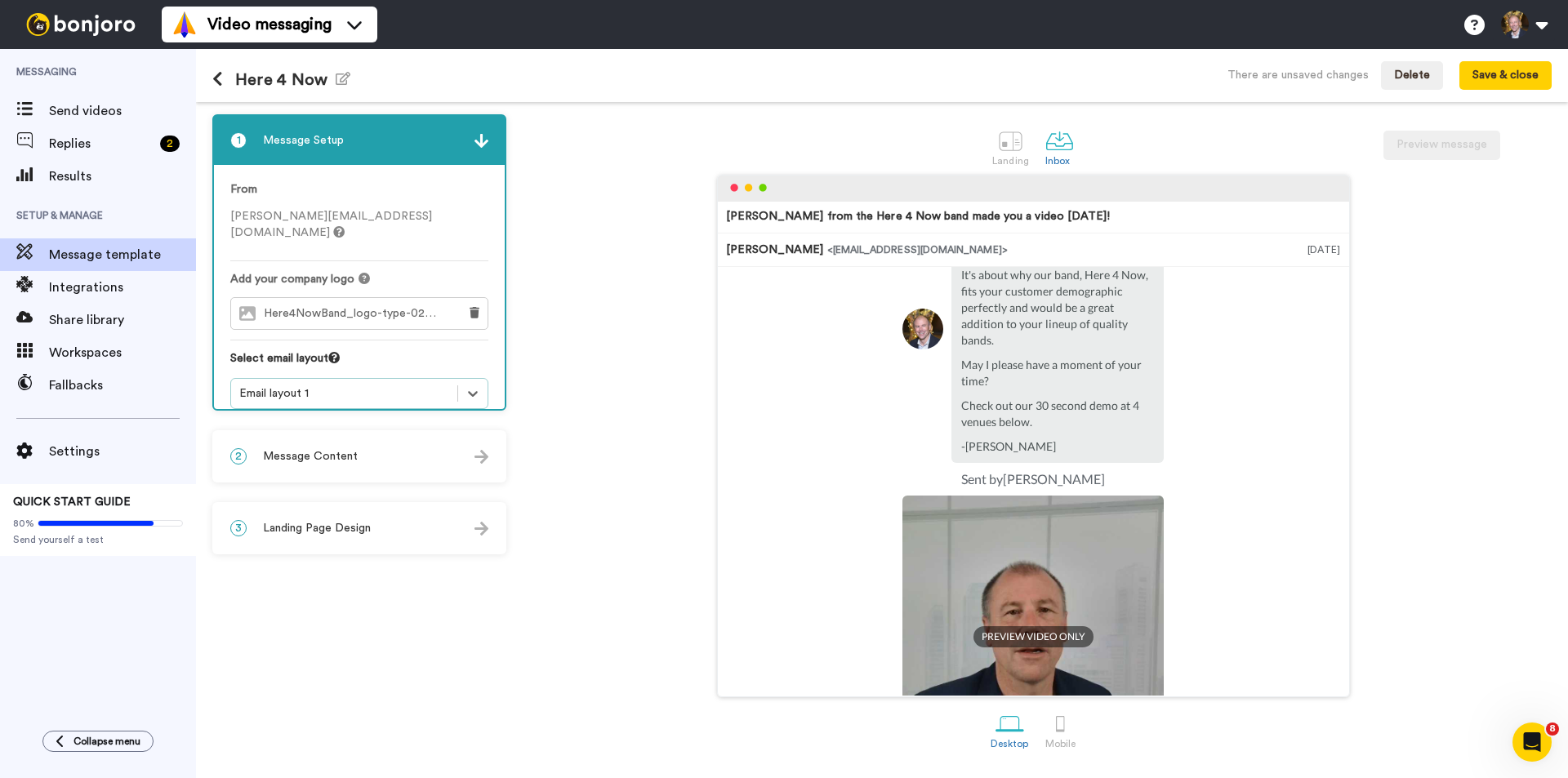
scroll to position [0, 0]
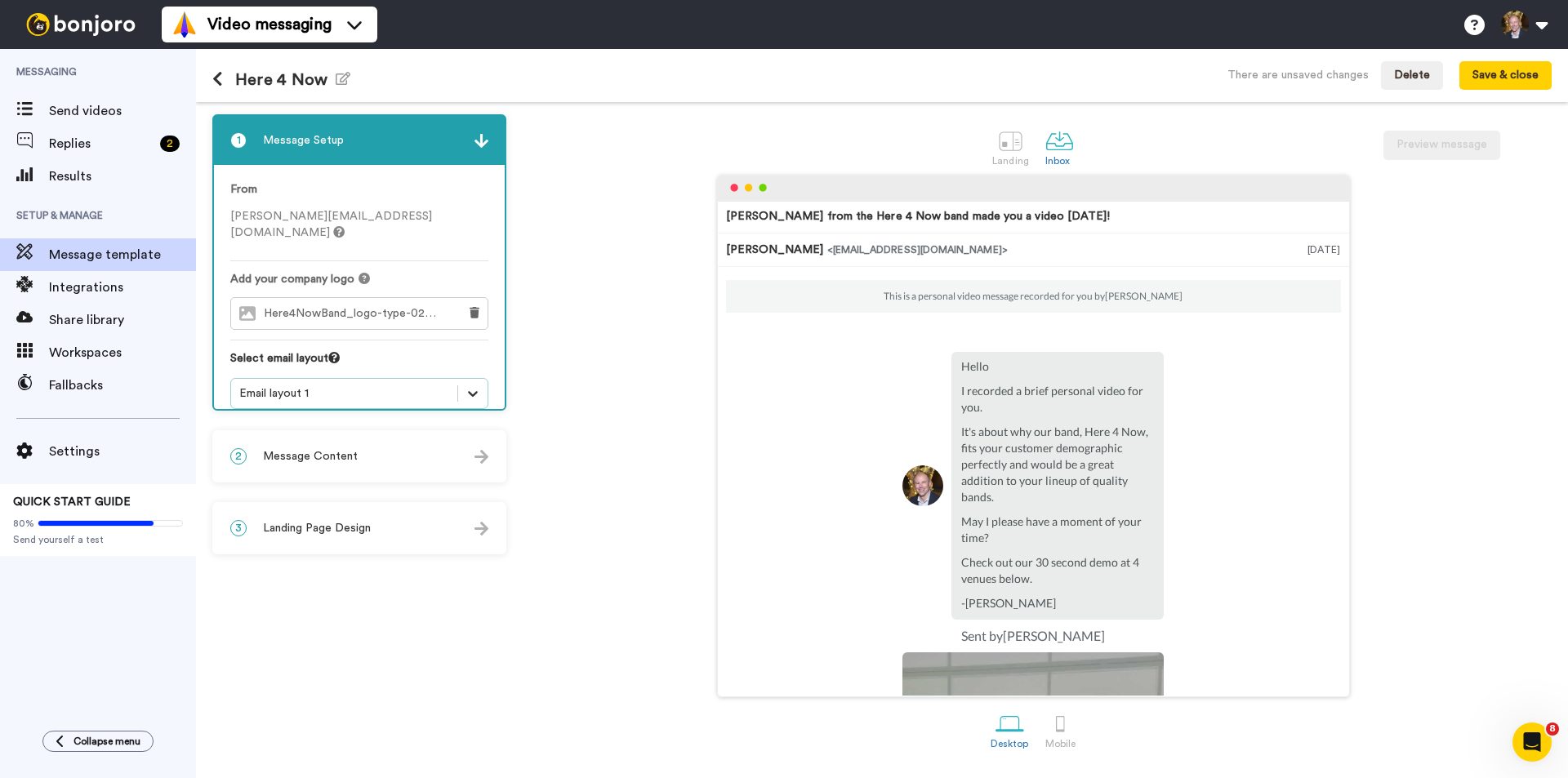
click at [466, 386] on icon at bounding box center [473, 394] width 16 height 16
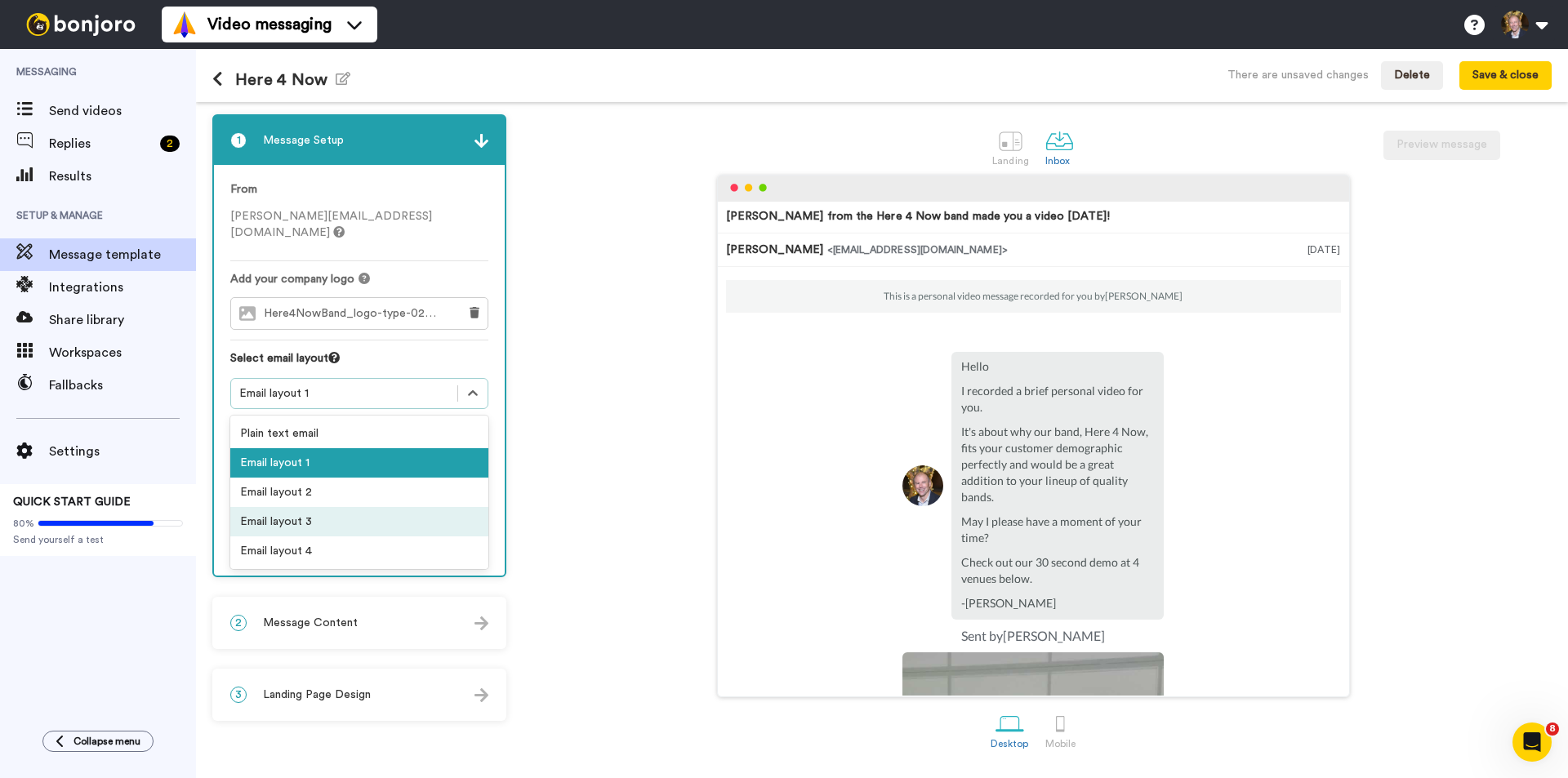
click at [460, 507] on div "Email layout 3" at bounding box center [360, 522] width 258 height 29
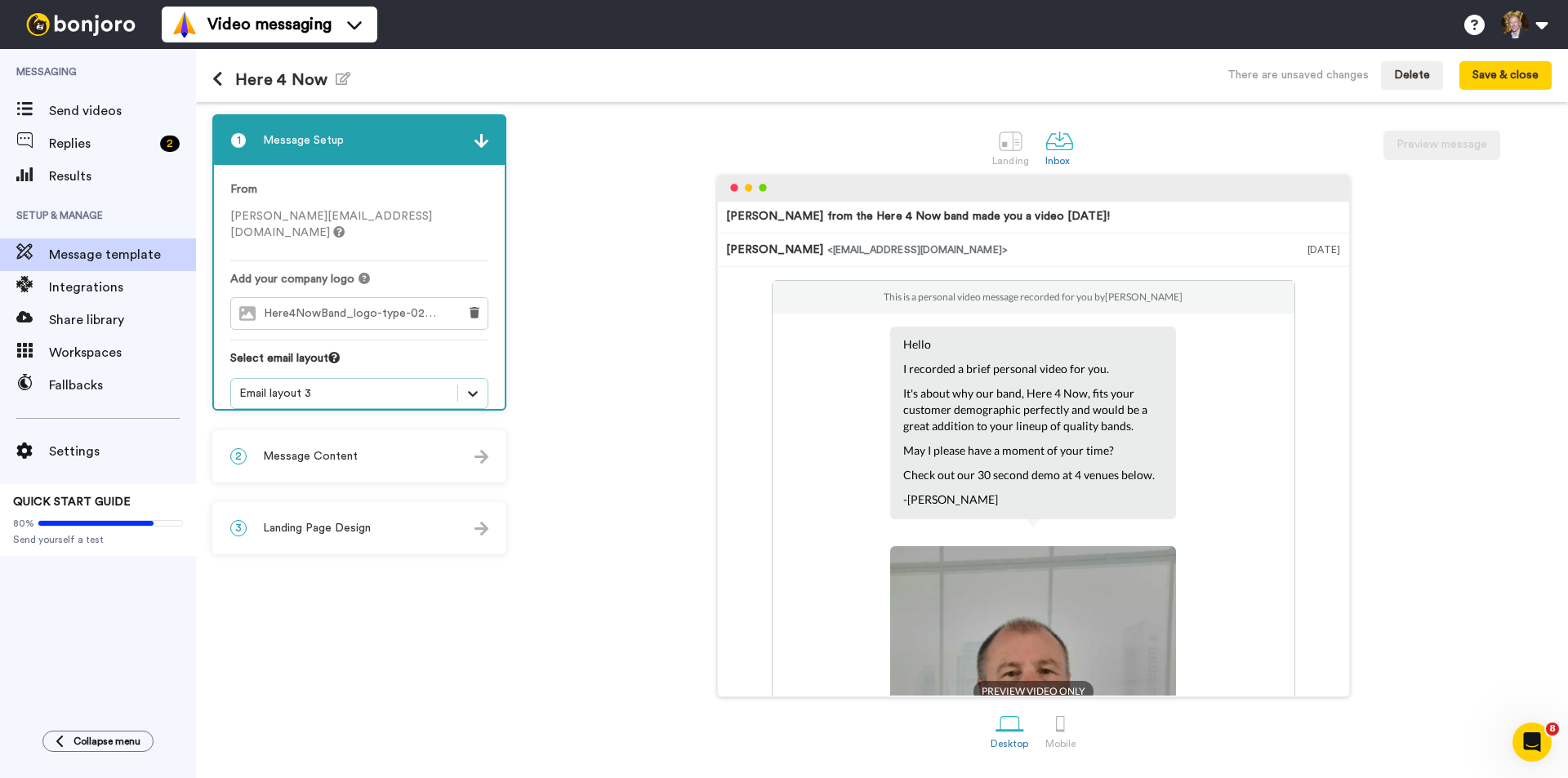
click at [474, 386] on icon at bounding box center [473, 394] width 16 height 16
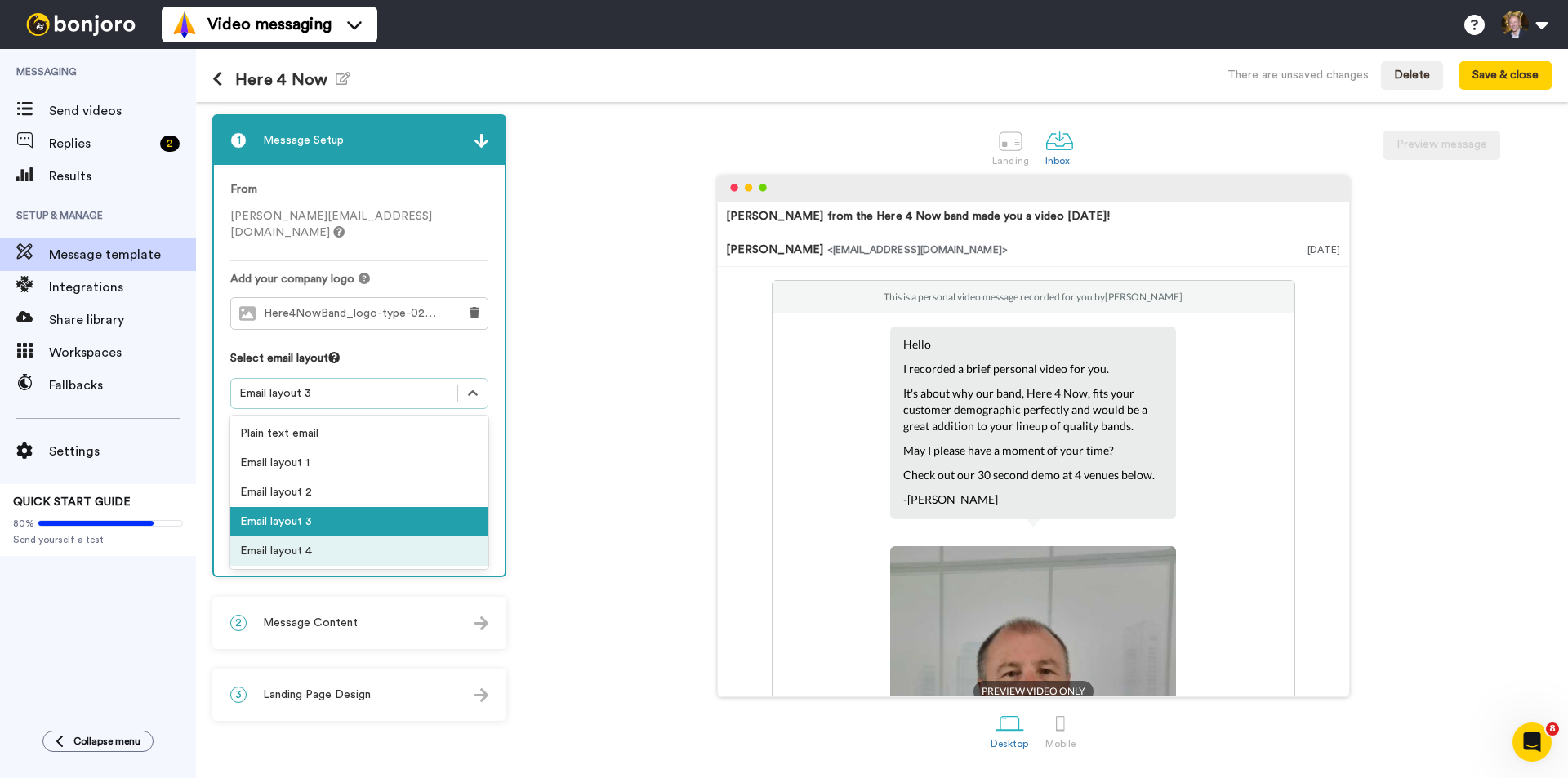
click at [427, 537] on div "Email layout 4" at bounding box center [360, 552] width 258 height 29
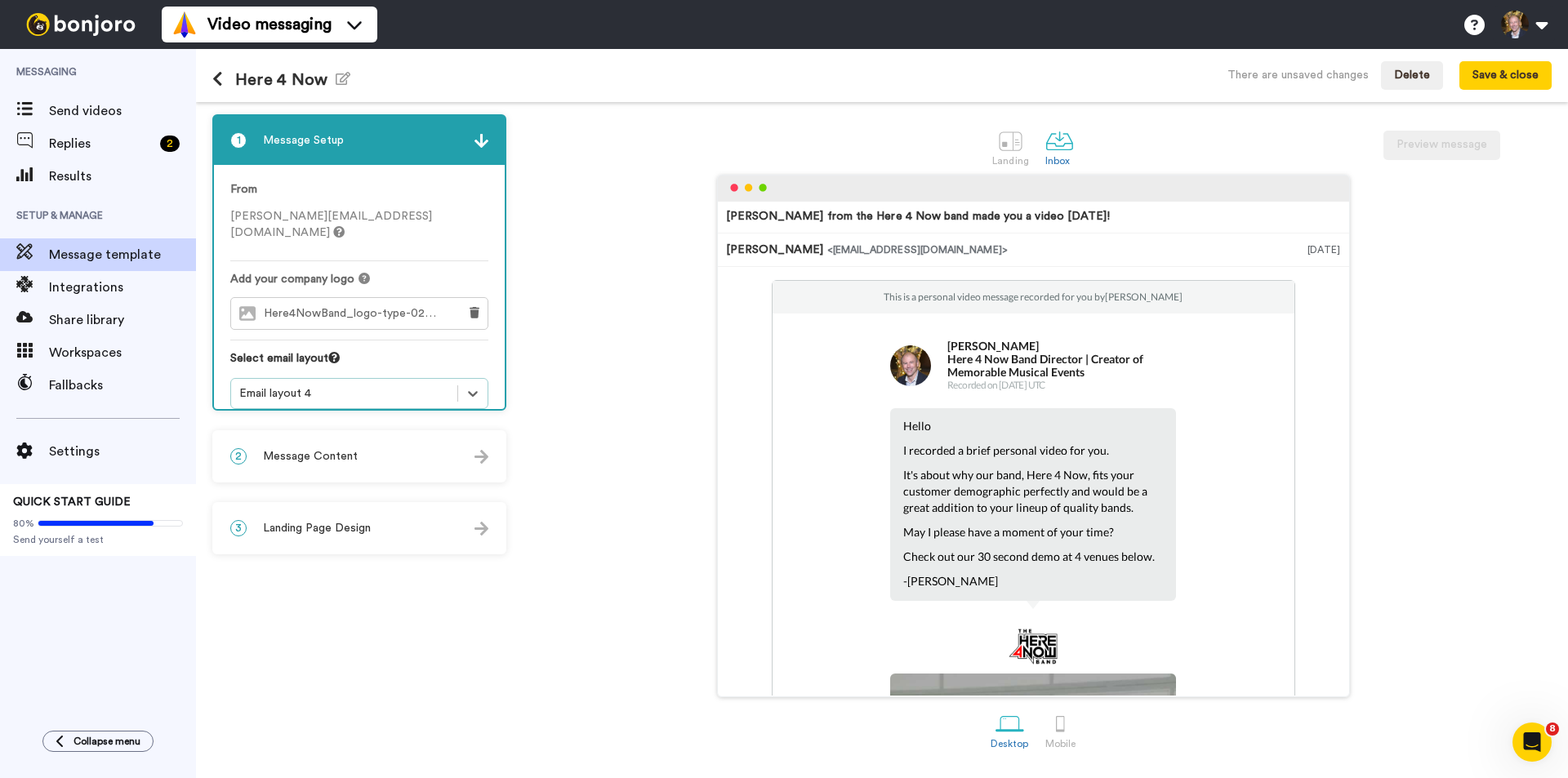
click at [413, 459] on div "2 Message Content" at bounding box center [360, 457] width 291 height 49
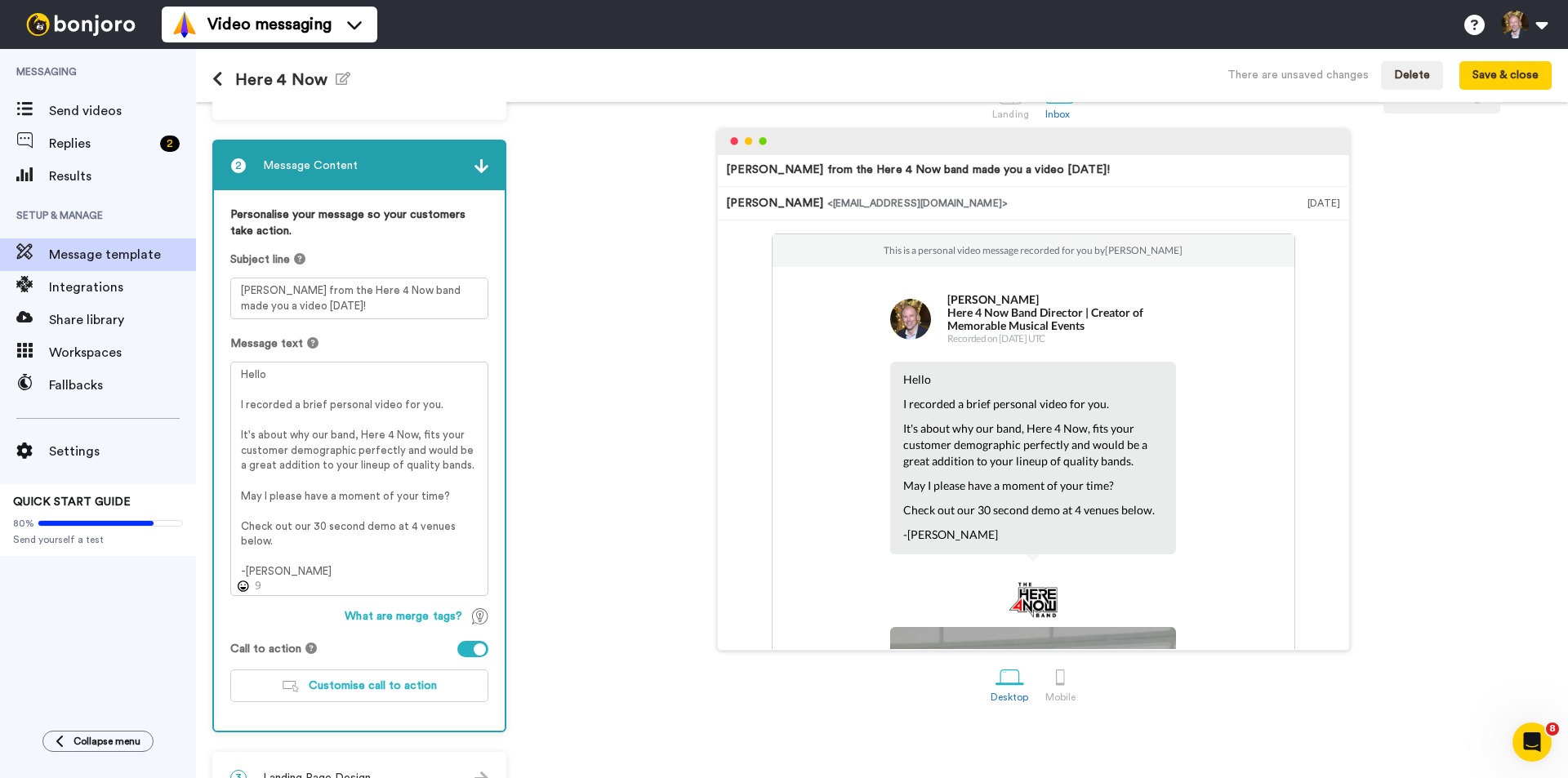
scroll to position [85, 0]
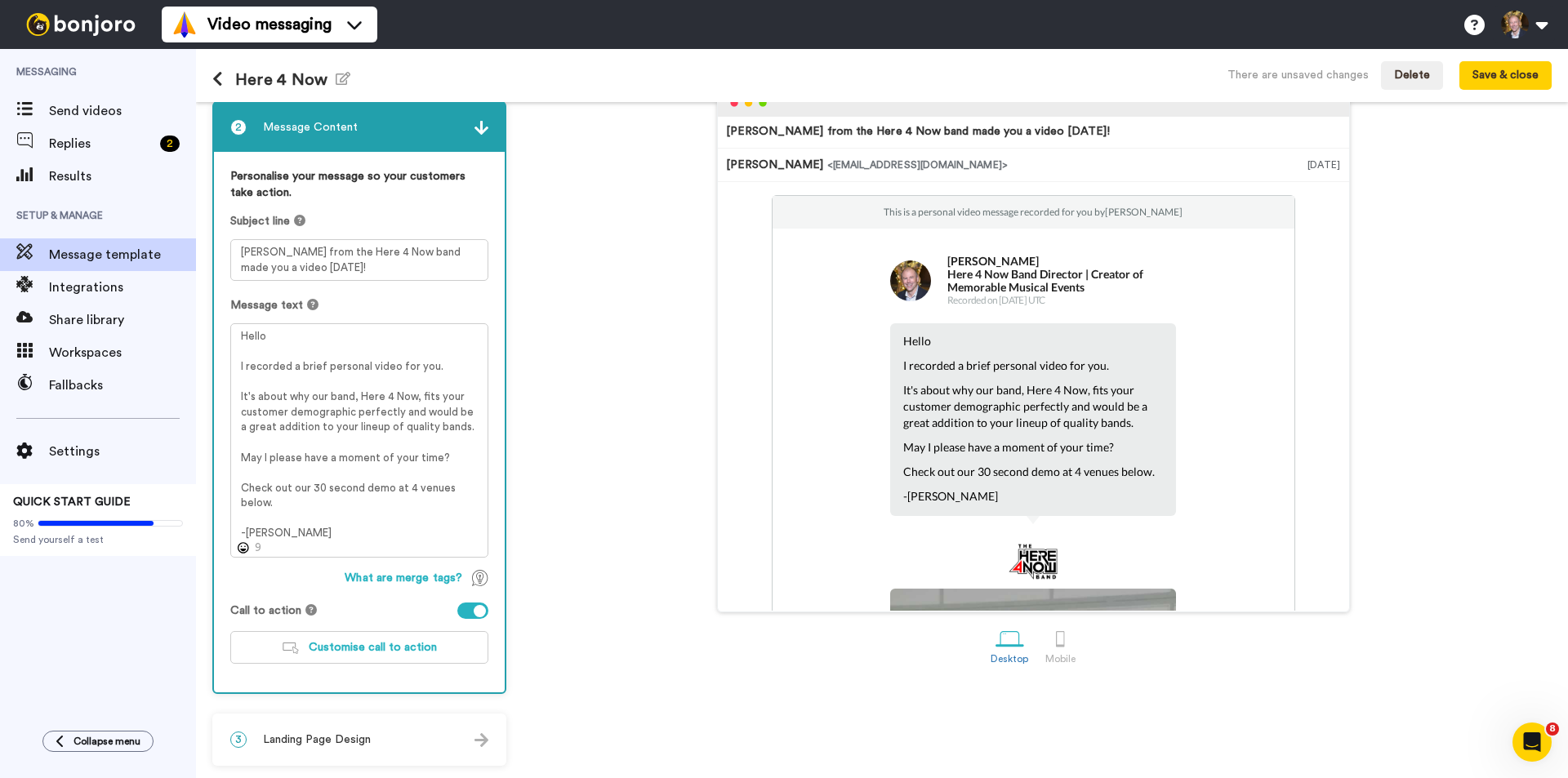
click at [482, 127] on img at bounding box center [481, 127] width 14 height 14
click at [449, 742] on div "3 Landing Page Design" at bounding box center [360, 740] width 291 height 49
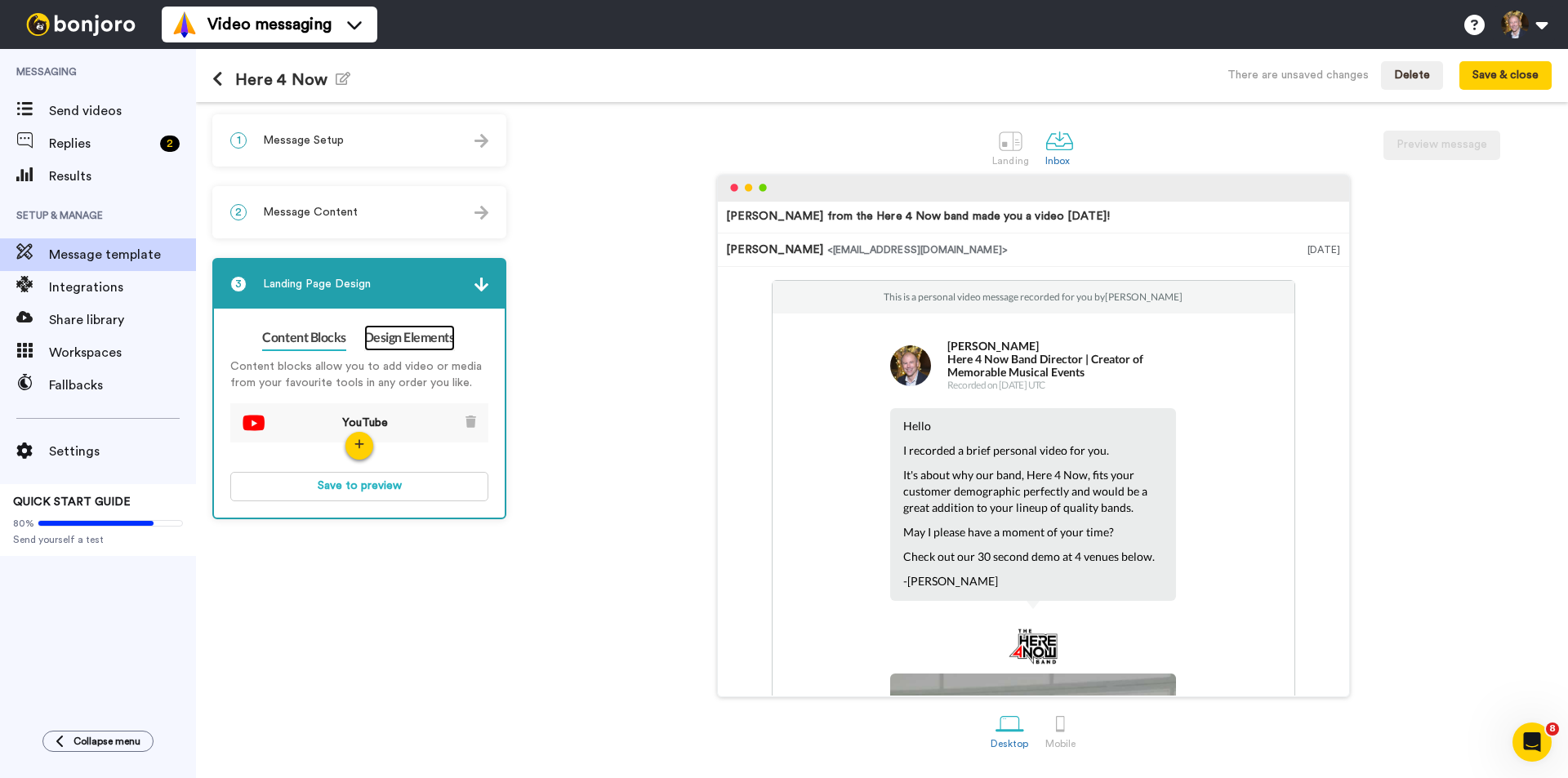
click at [412, 340] on link "Design Elements" at bounding box center [409, 338] width 91 height 26
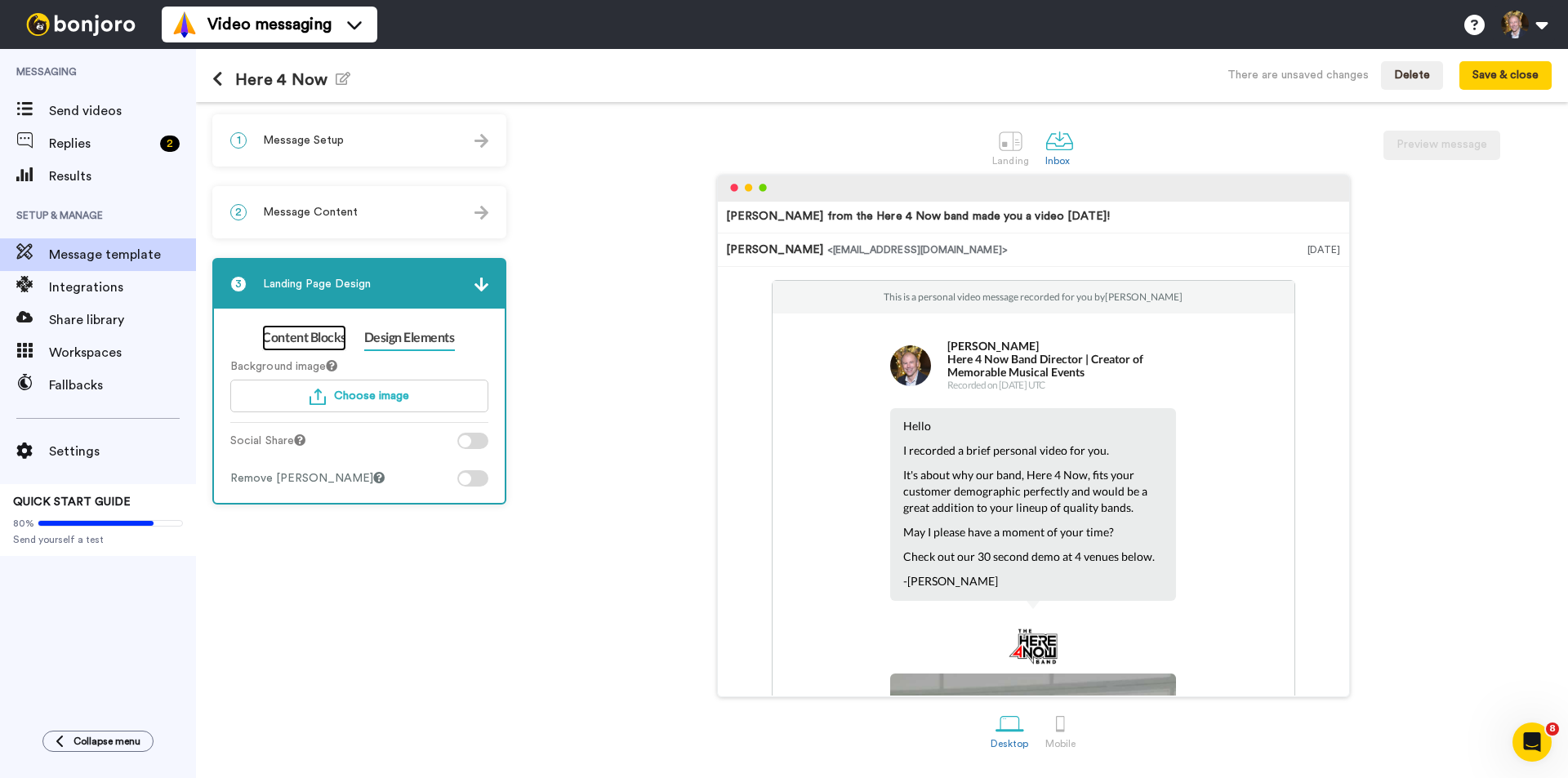
click at [287, 340] on link "Content Blocks" at bounding box center [304, 338] width 83 height 26
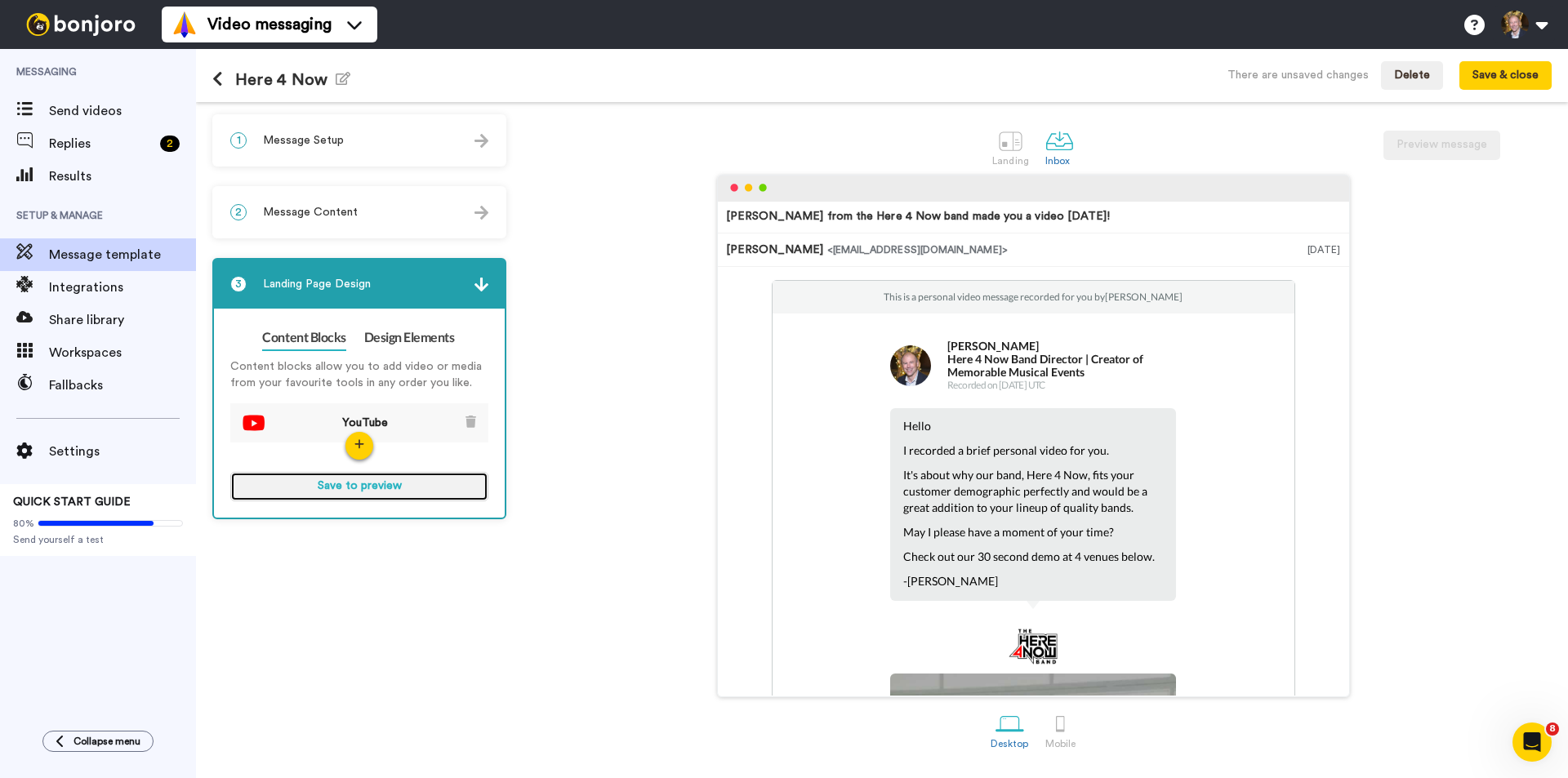
click at [346, 489] on button "Save to preview" at bounding box center [360, 487] width 258 height 29
click at [351, 485] on button "Preview" at bounding box center [360, 487] width 258 height 29
click at [301, 145] on span "Message Setup" at bounding box center [303, 141] width 81 height 16
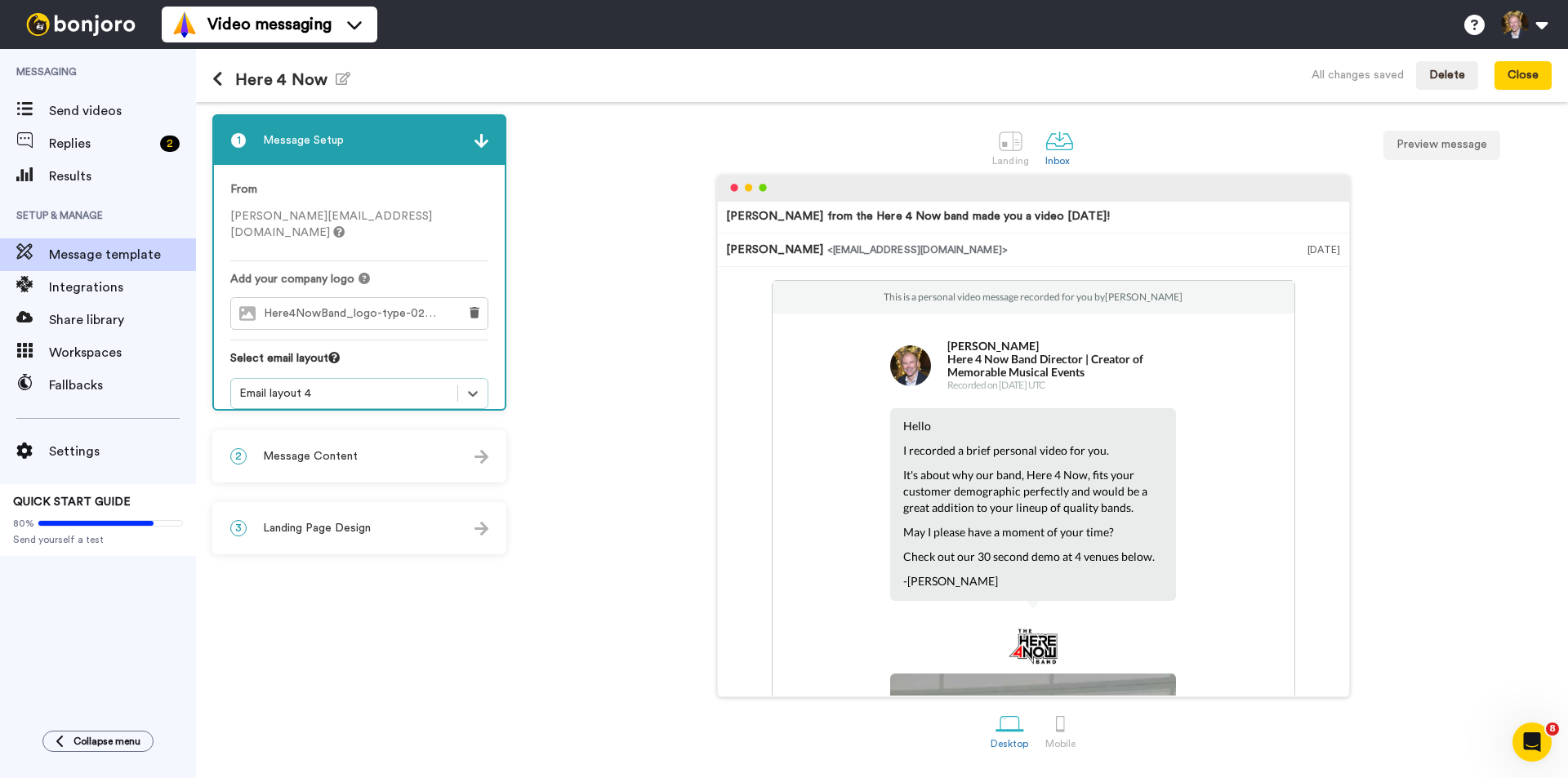
click at [480, 673] on div "1 Message Setup From paul@here4nowband.com Add your company logo Here4NowBand_l…" at bounding box center [364, 440] width 302 height 651
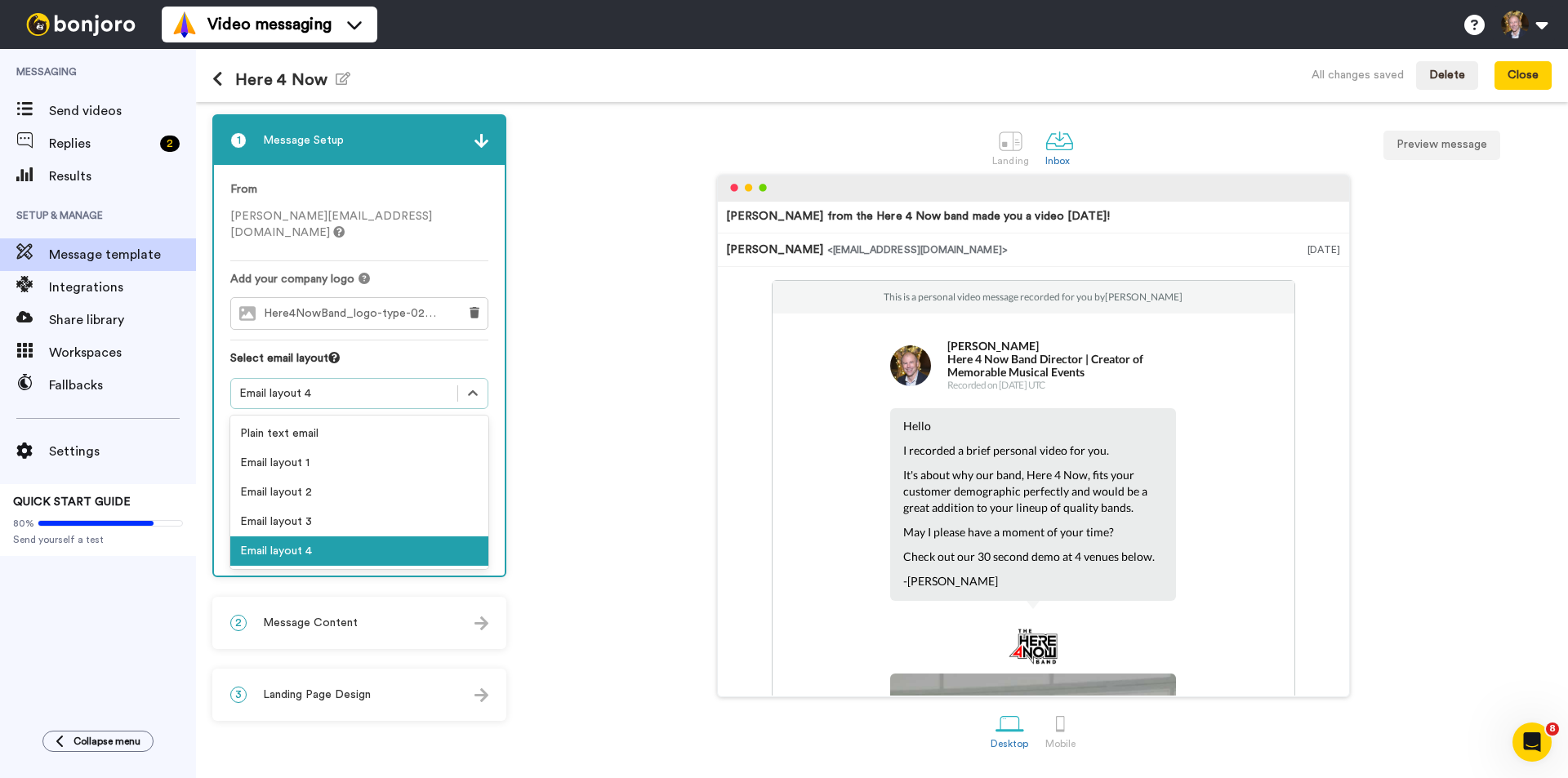
click at [398, 386] on div "Email layout 4" at bounding box center [344, 394] width 210 height 16
click at [343, 509] on div "Email layout 3" at bounding box center [360, 522] width 258 height 29
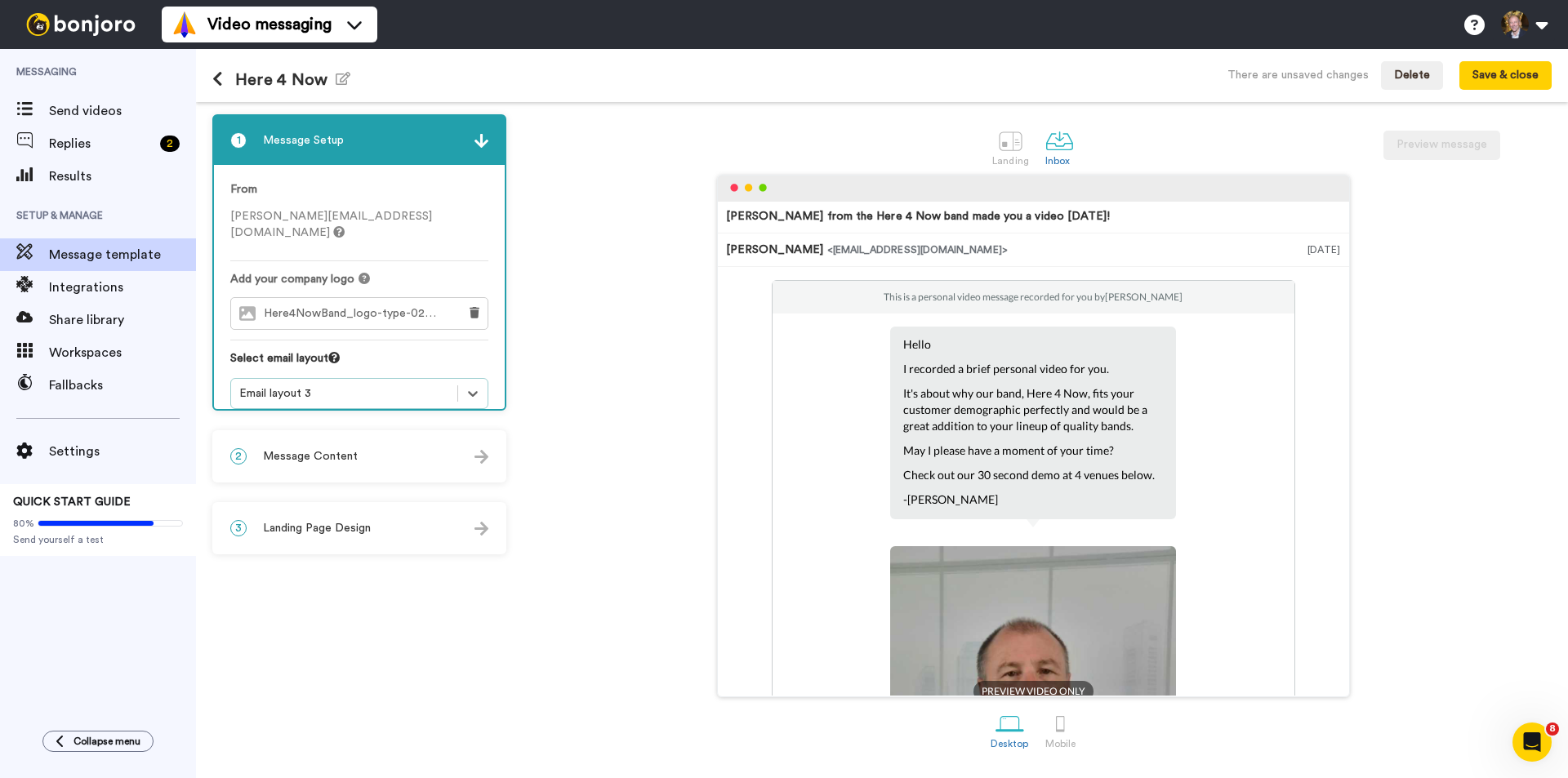
click at [388, 386] on div "Email layout 3" at bounding box center [344, 394] width 210 height 16
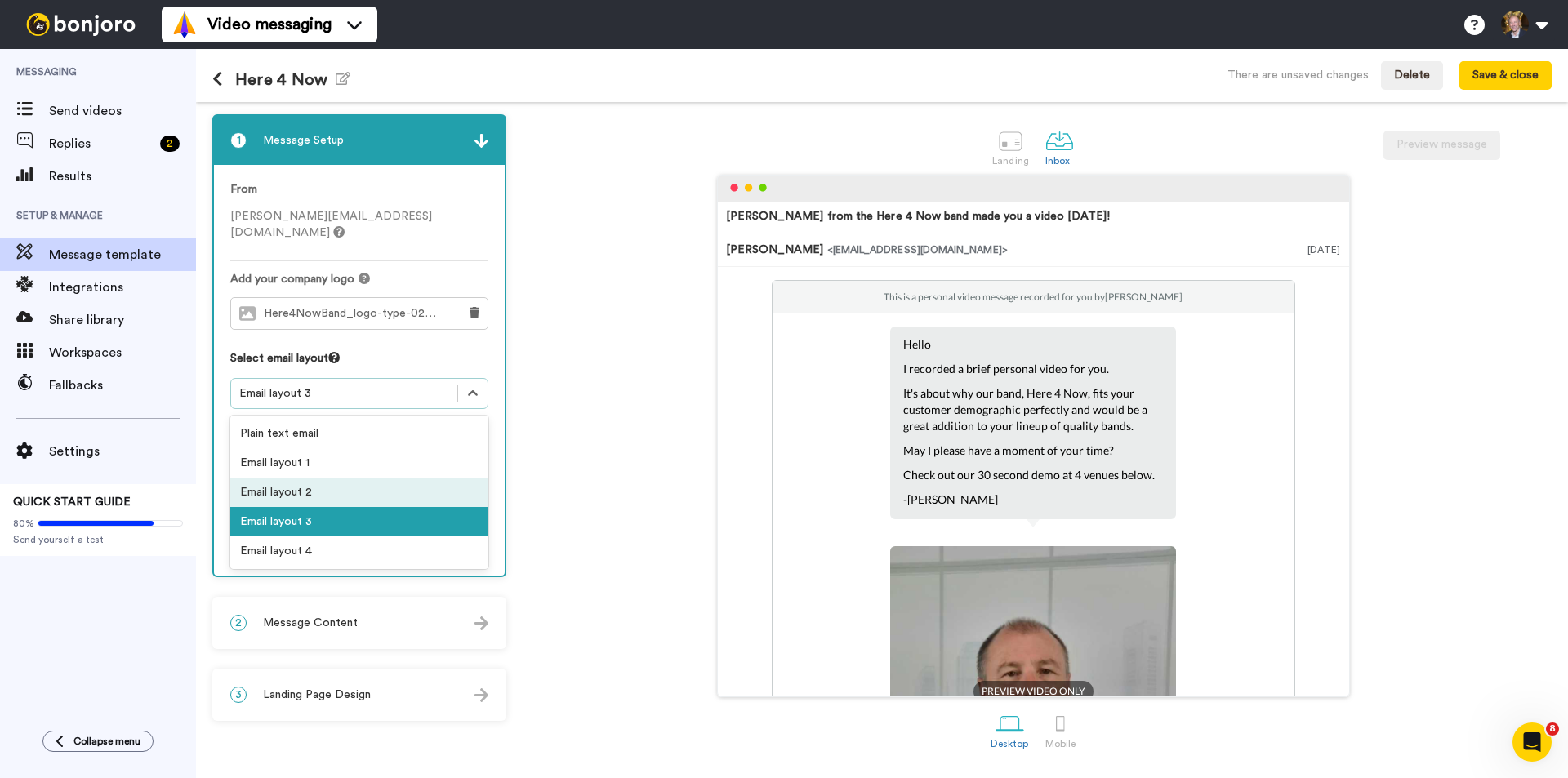
click at [359, 480] on div "Email layout 2" at bounding box center [360, 493] width 258 height 29
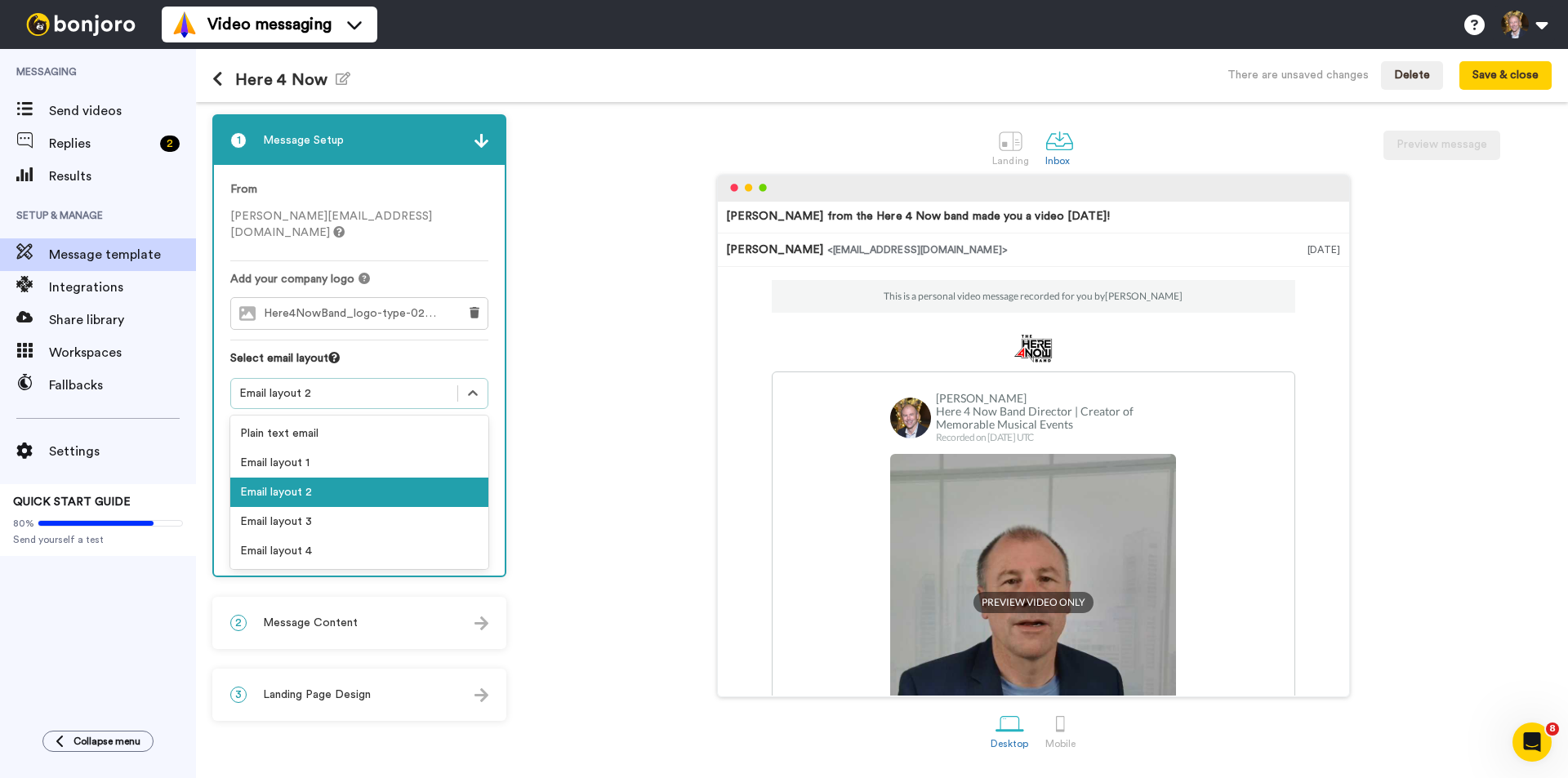
click at [387, 386] on div "Email layout 2" at bounding box center [344, 394] width 210 height 16
click at [381, 449] on div "Email layout 1" at bounding box center [360, 463] width 258 height 29
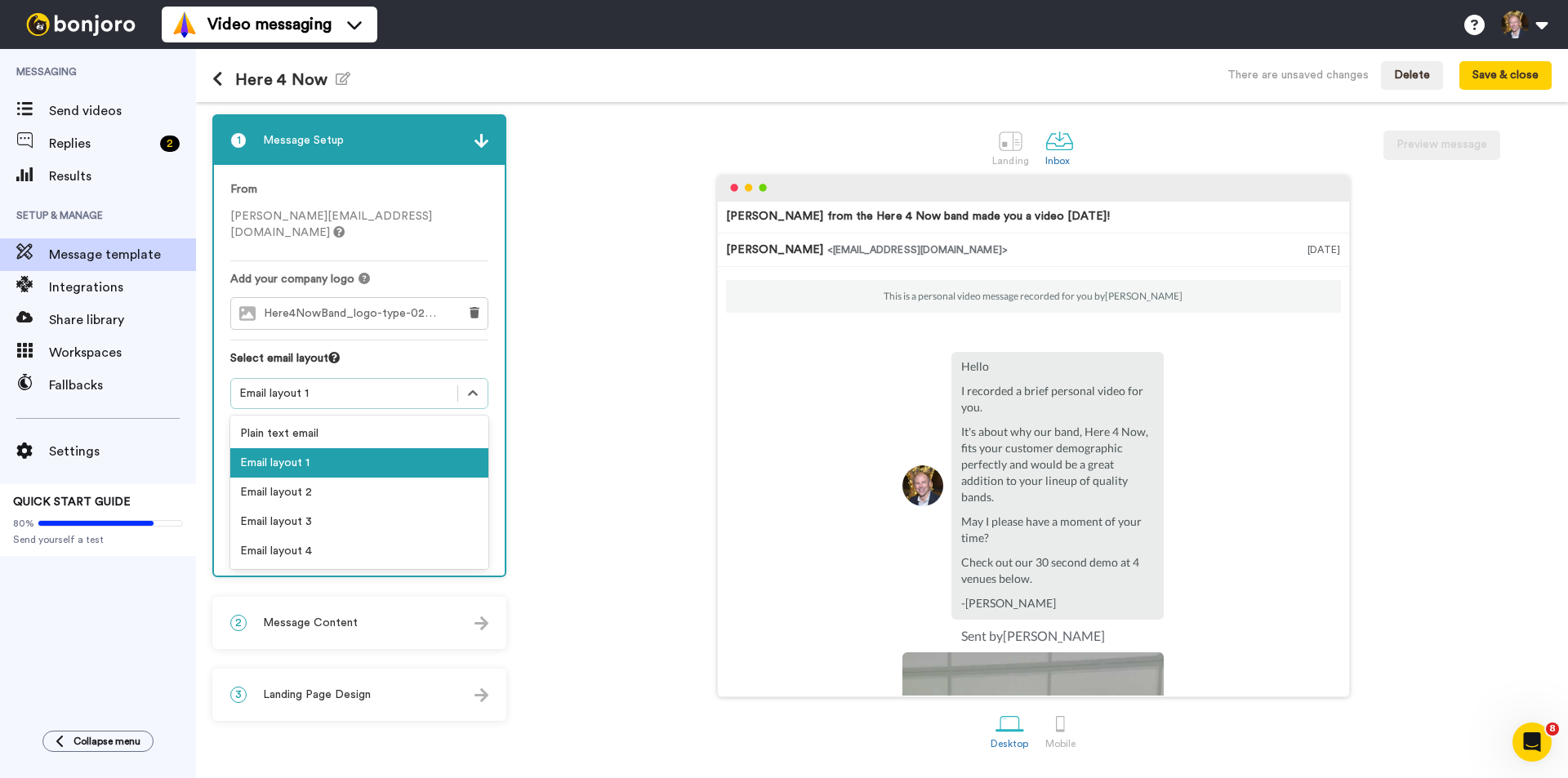
click at [380, 386] on div "Email layout 1" at bounding box center [344, 394] width 210 height 16
click at [364, 478] on div "Email layout 2" at bounding box center [360, 493] width 258 height 29
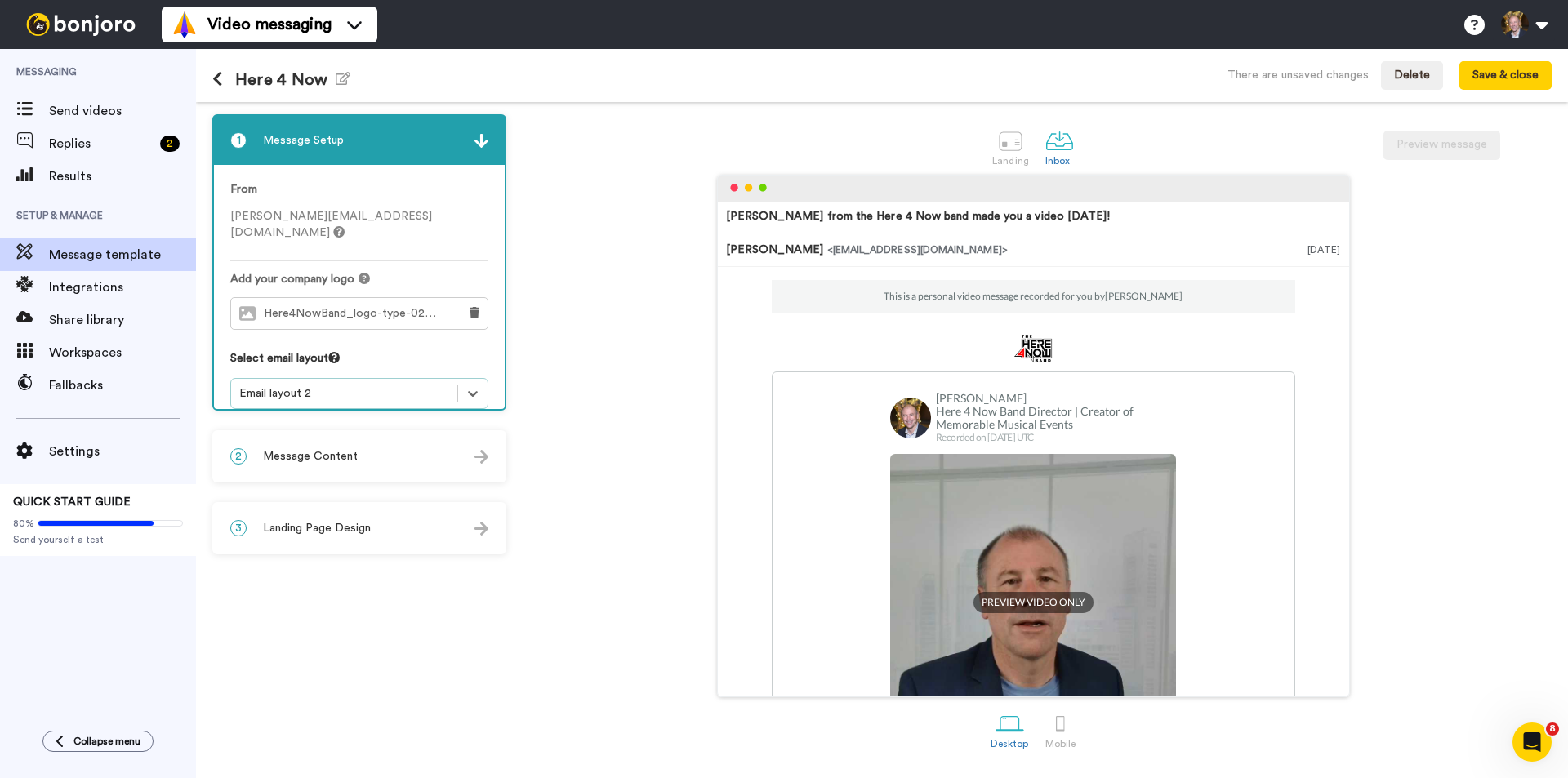
click at [377, 386] on div "Email layout 2" at bounding box center [344, 394] width 210 height 16
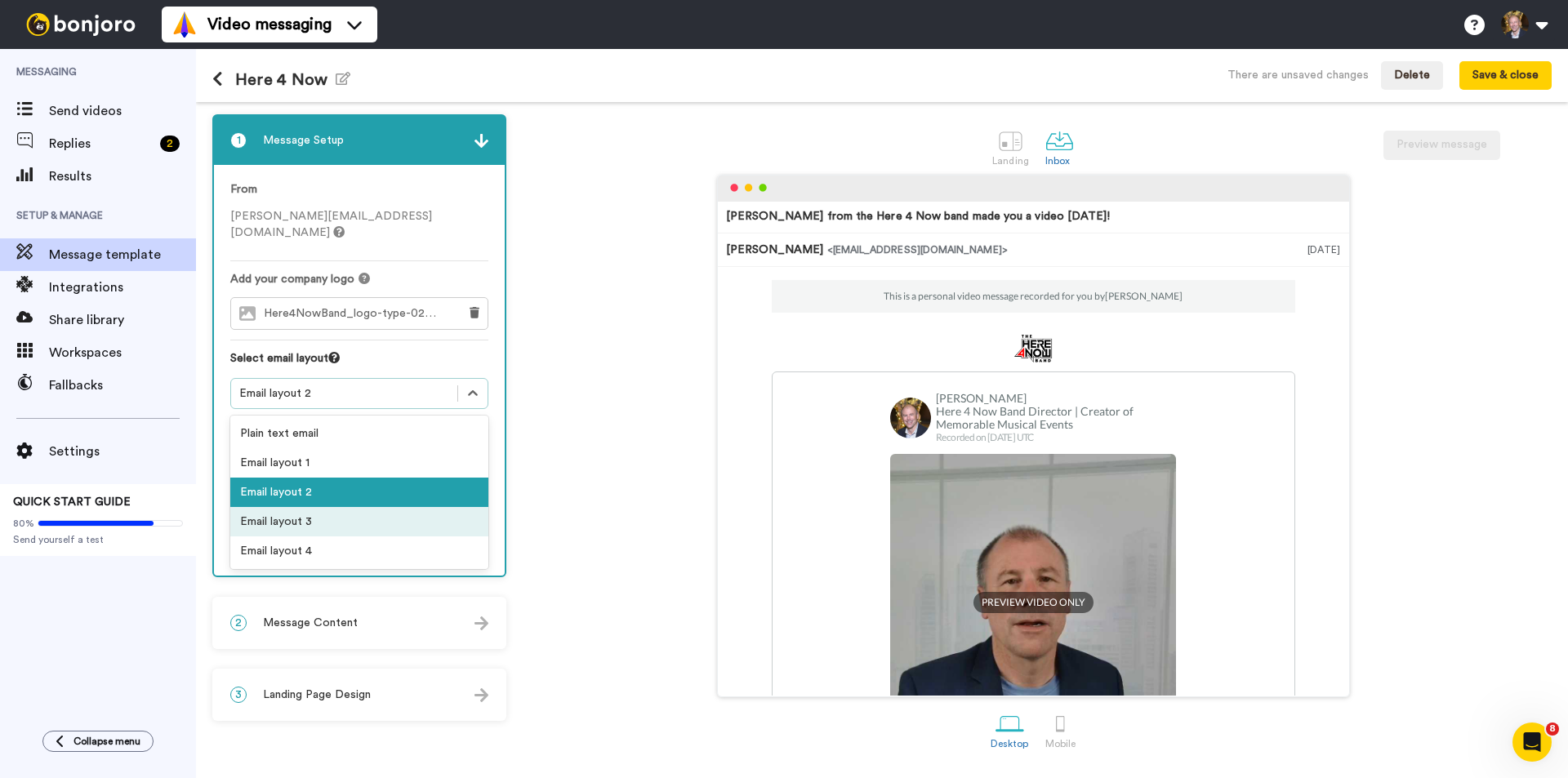
click at [377, 513] on div "Email layout 3" at bounding box center [360, 522] width 258 height 29
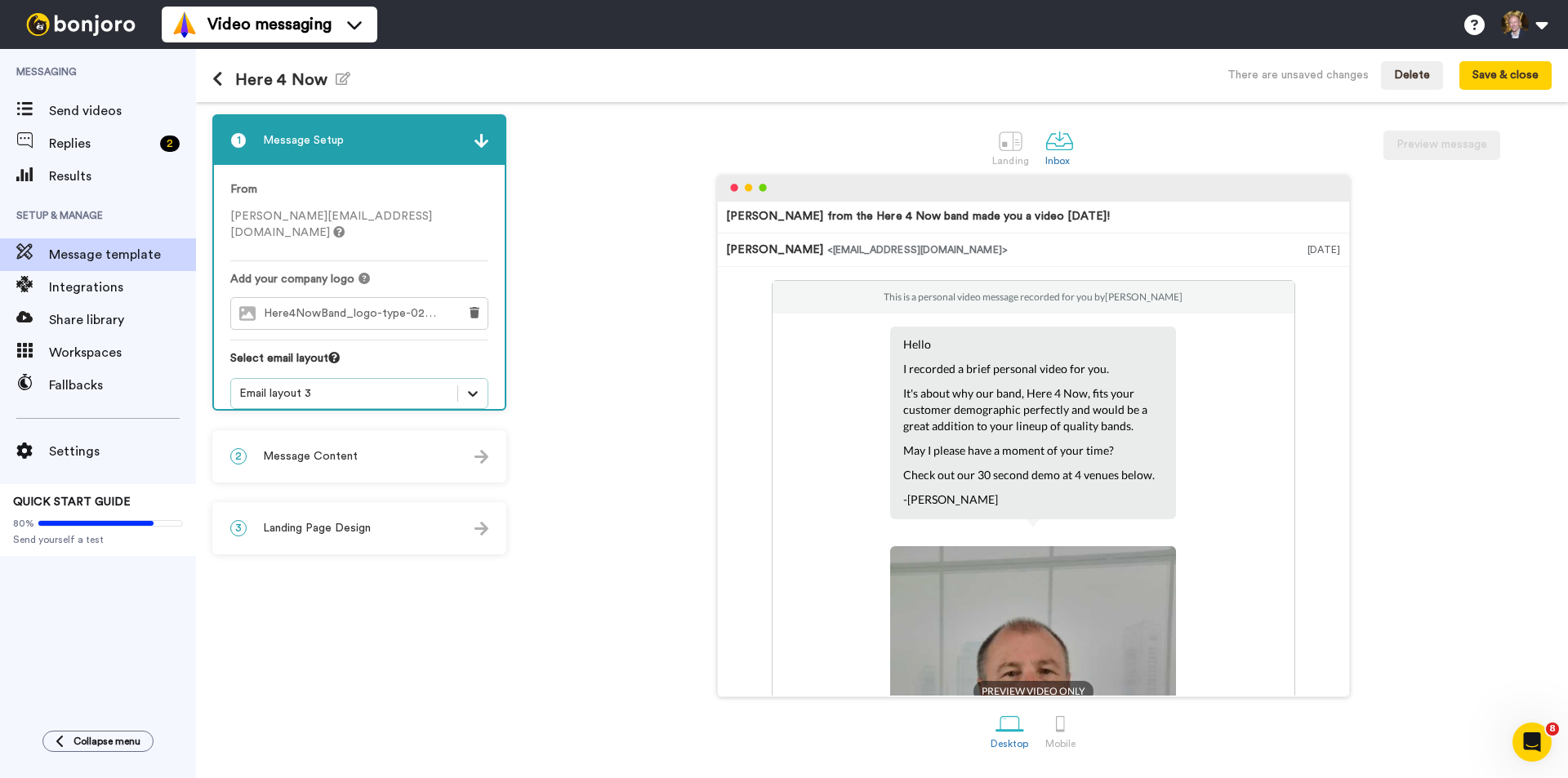
click at [473, 386] on icon at bounding box center [473, 394] width 16 height 16
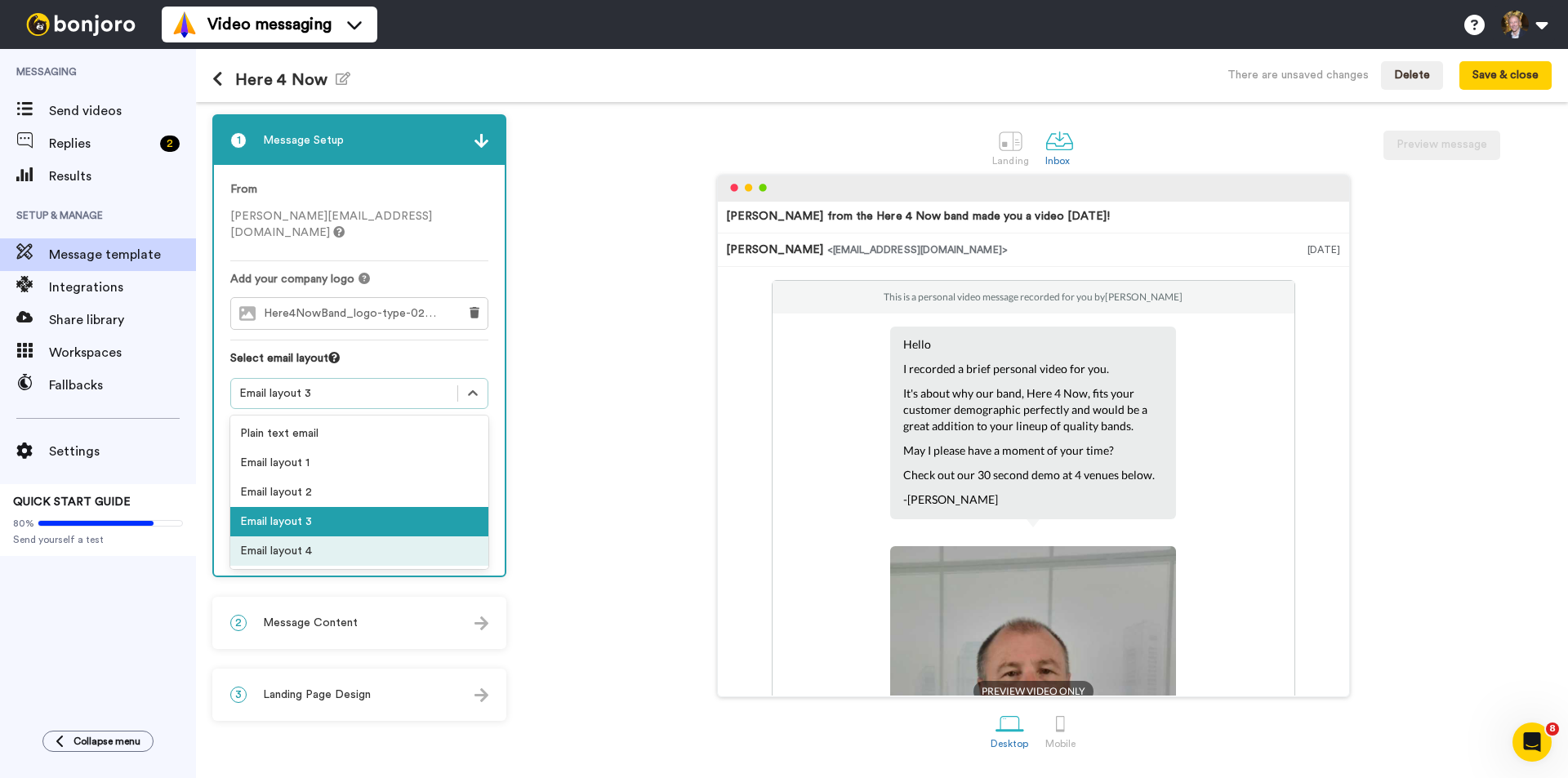
click at [394, 539] on div "Email layout 4" at bounding box center [360, 552] width 258 height 29
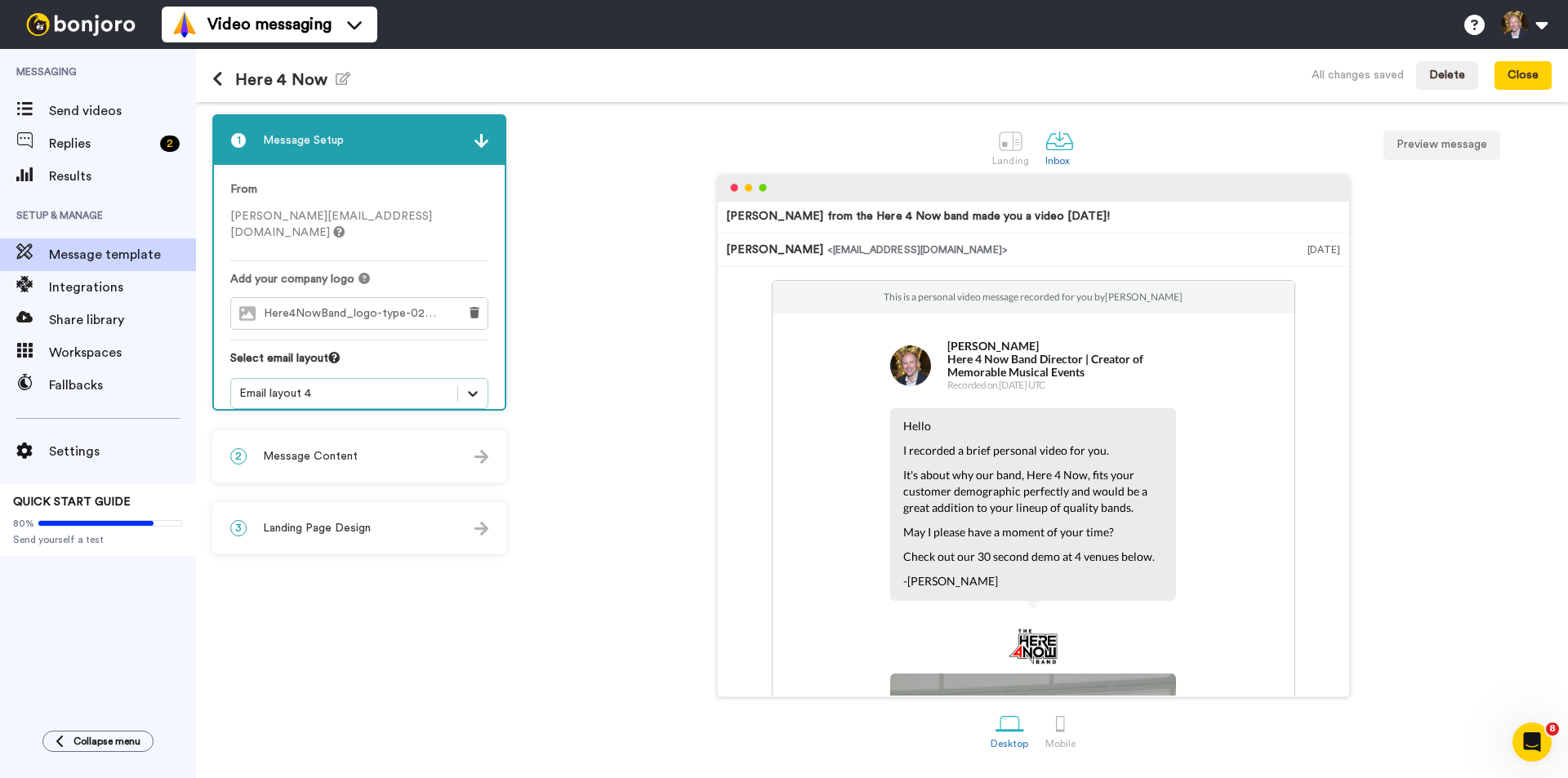
click at [472, 386] on icon at bounding box center [473, 394] width 16 height 16
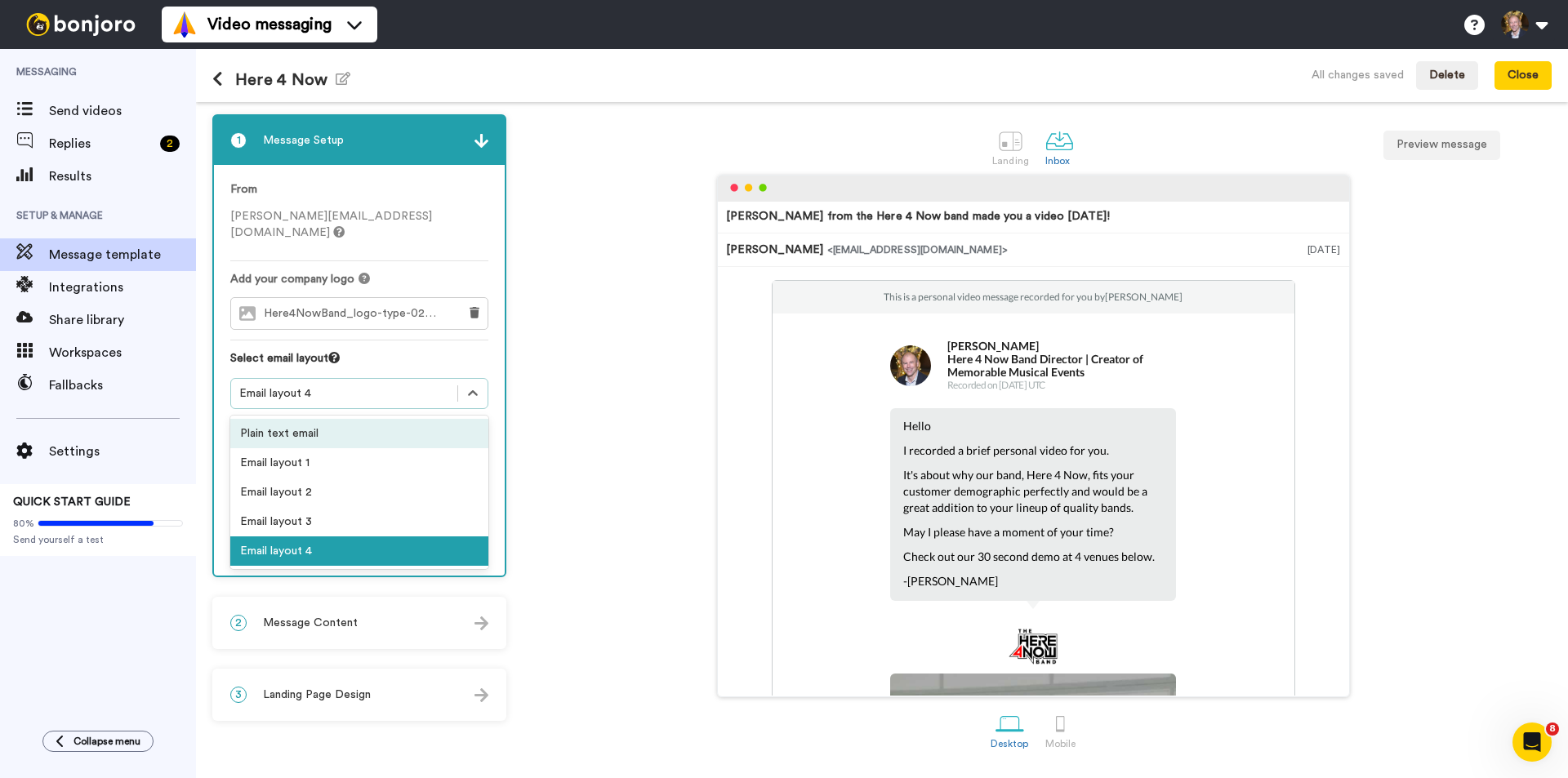
click at [428, 419] on div "Plain text email" at bounding box center [360, 434] width 258 height 29
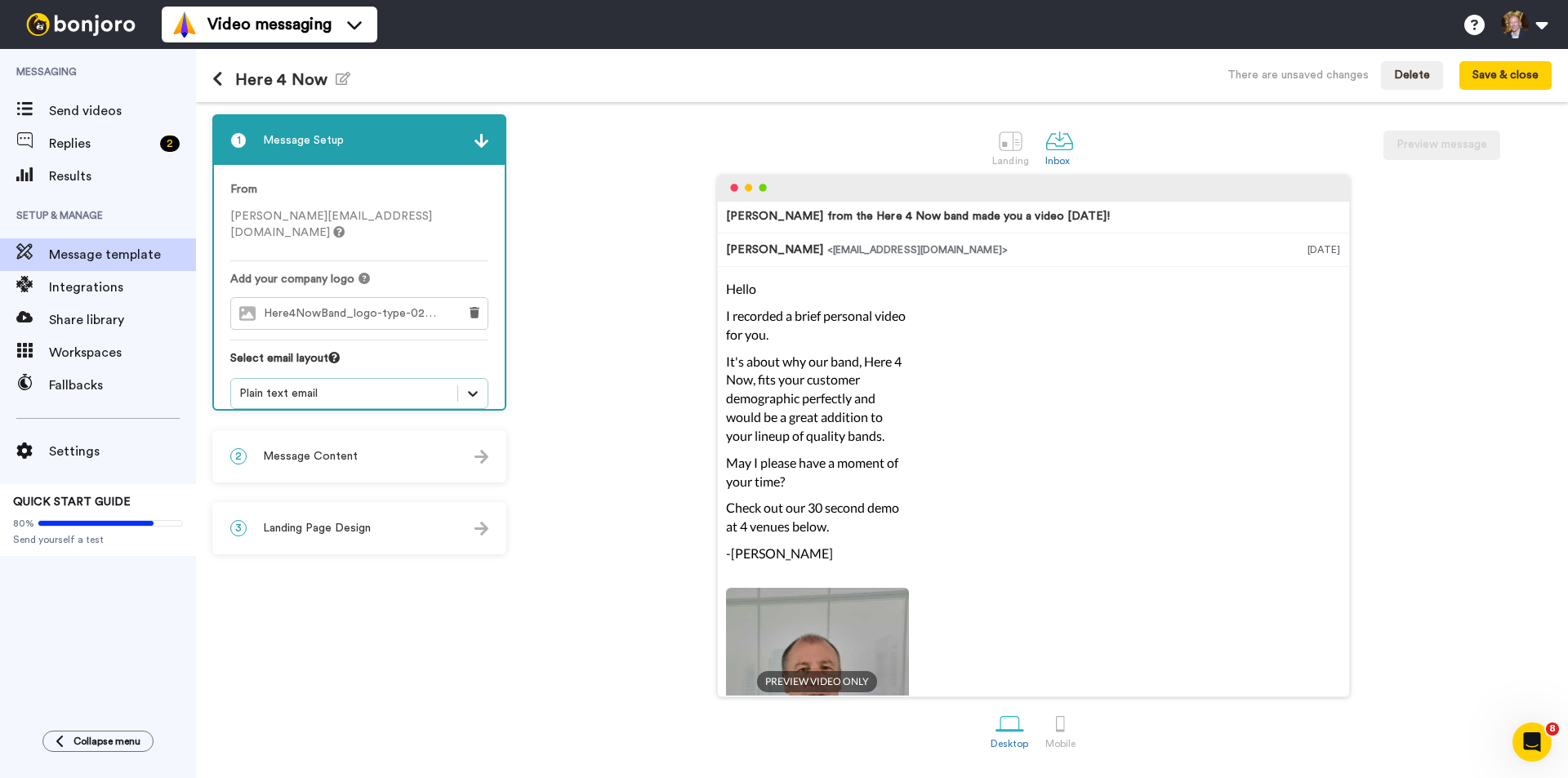
click at [476, 379] on div at bounding box center [473, 394] width 29 height 29
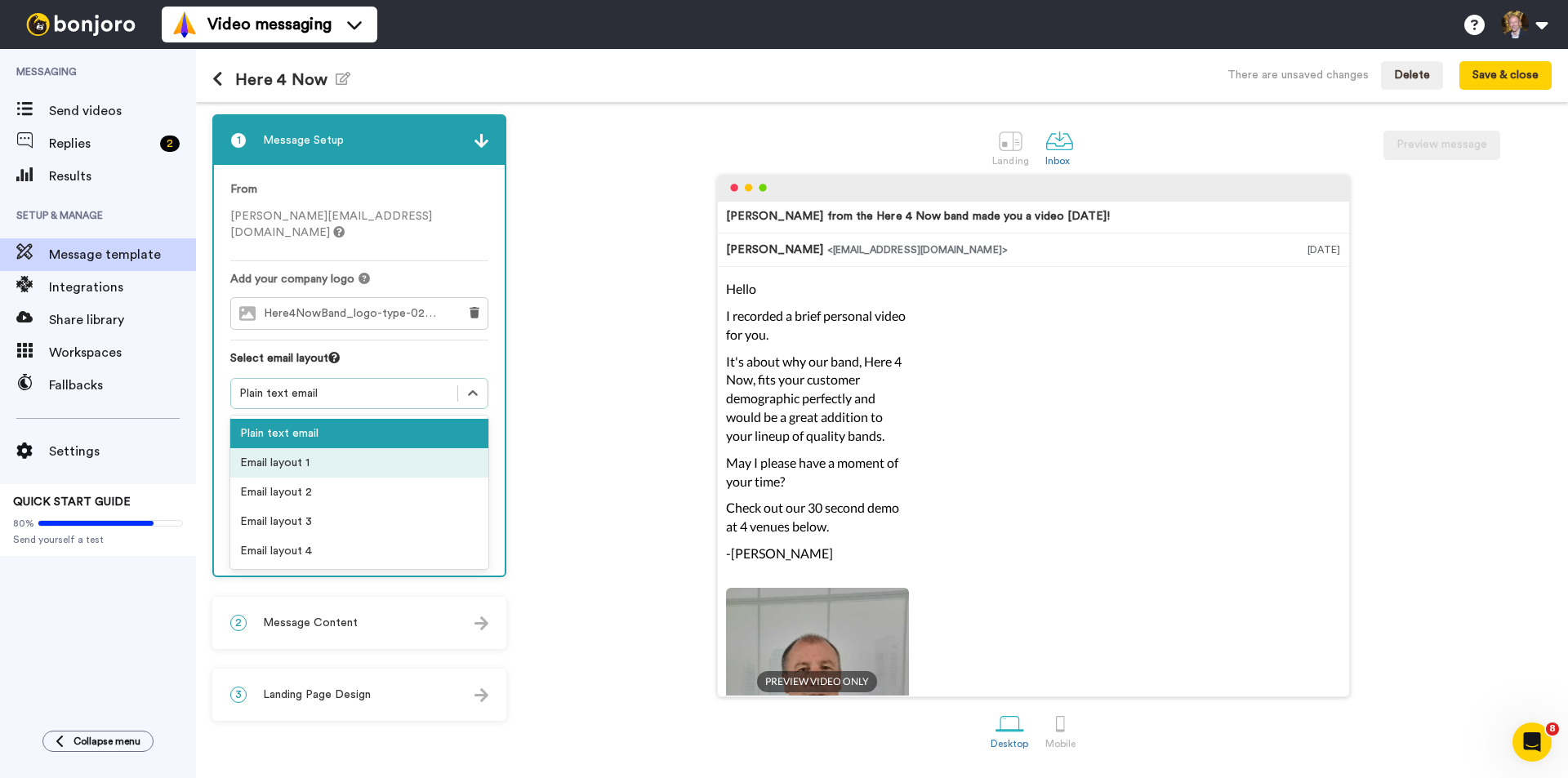
click at [413, 449] on div "Email layout 1" at bounding box center [360, 463] width 258 height 29
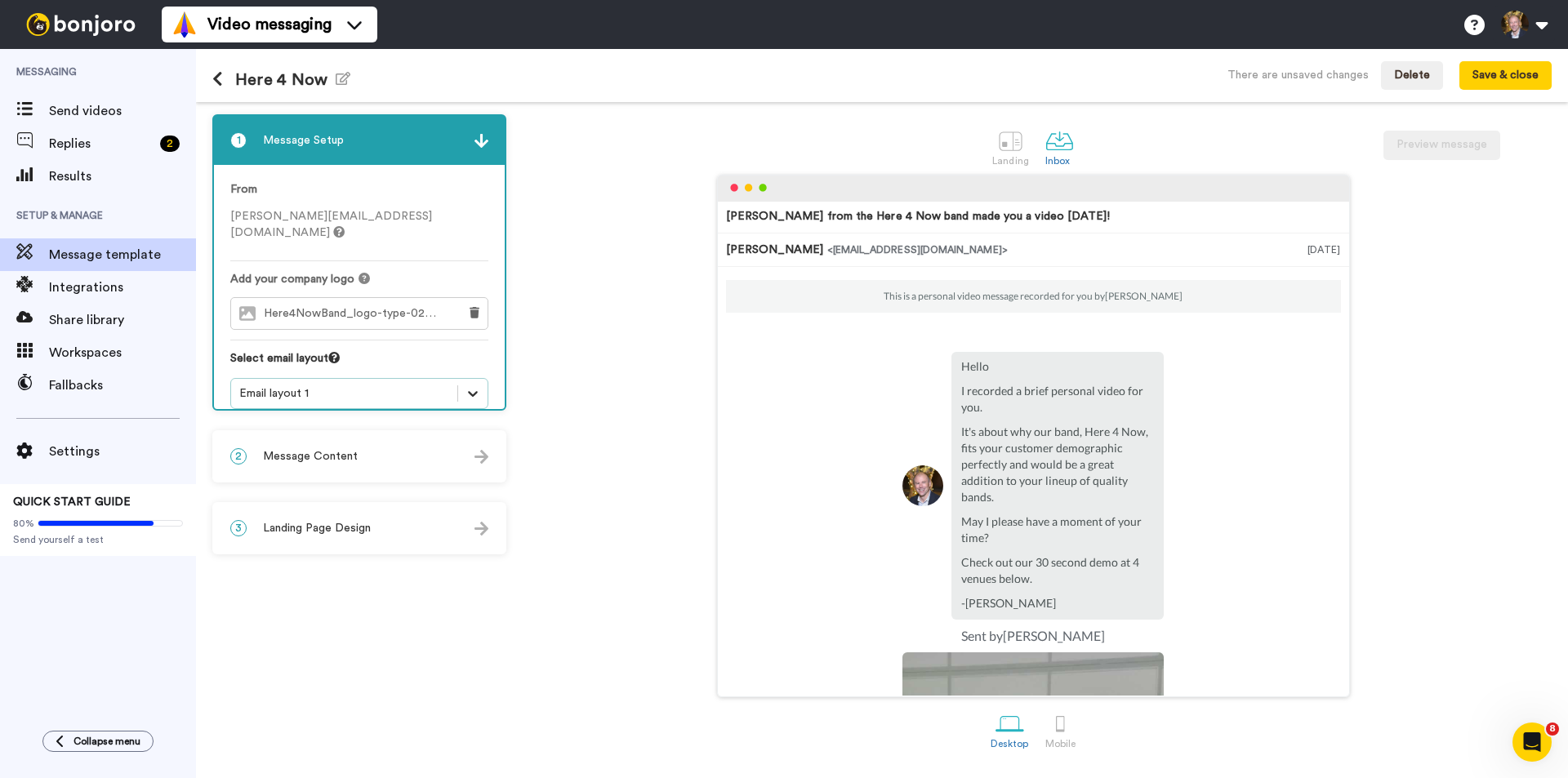
click at [477, 386] on icon at bounding box center [473, 394] width 16 height 16
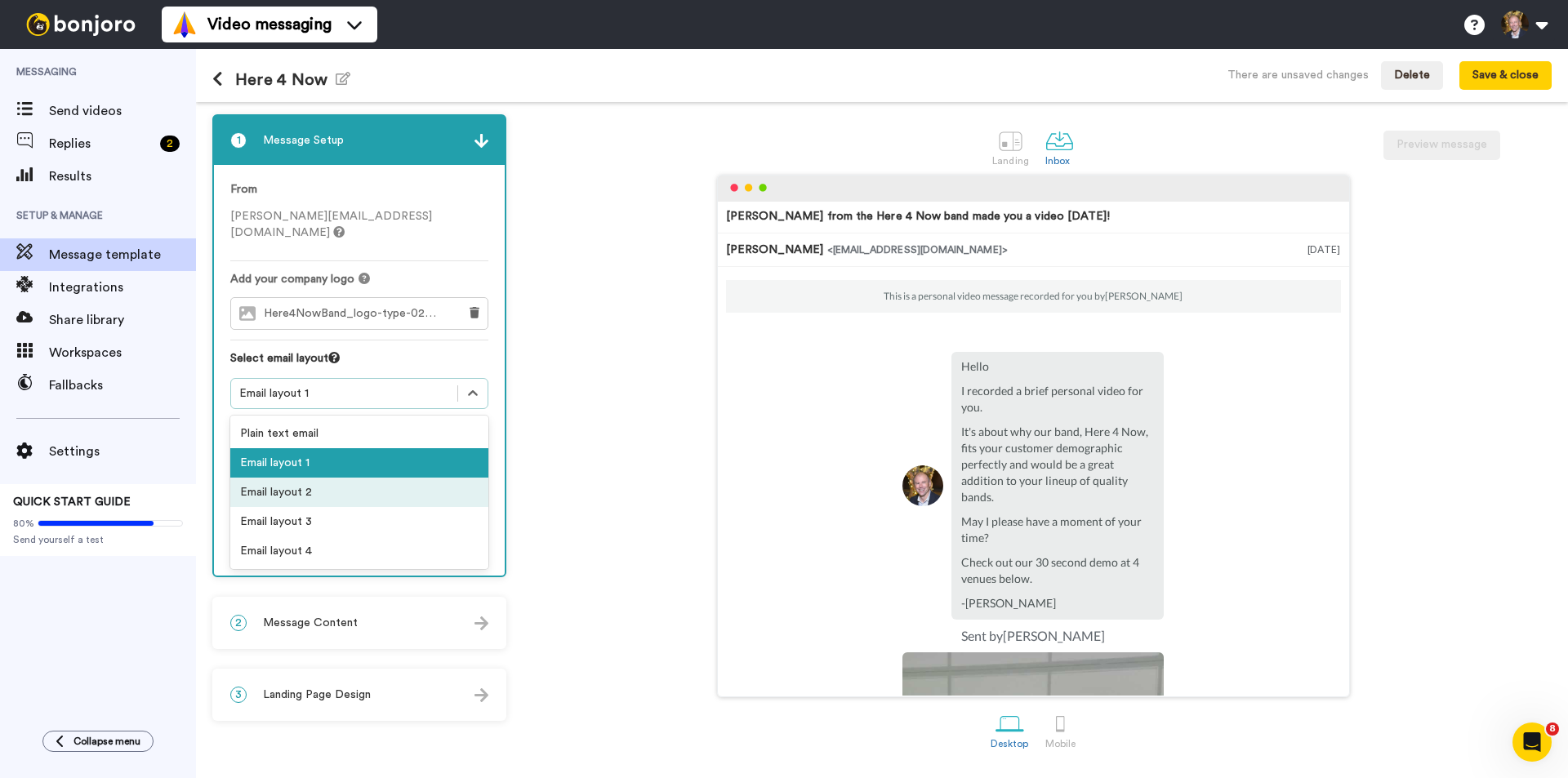
click at [422, 481] on div "Email layout 2" at bounding box center [360, 493] width 258 height 29
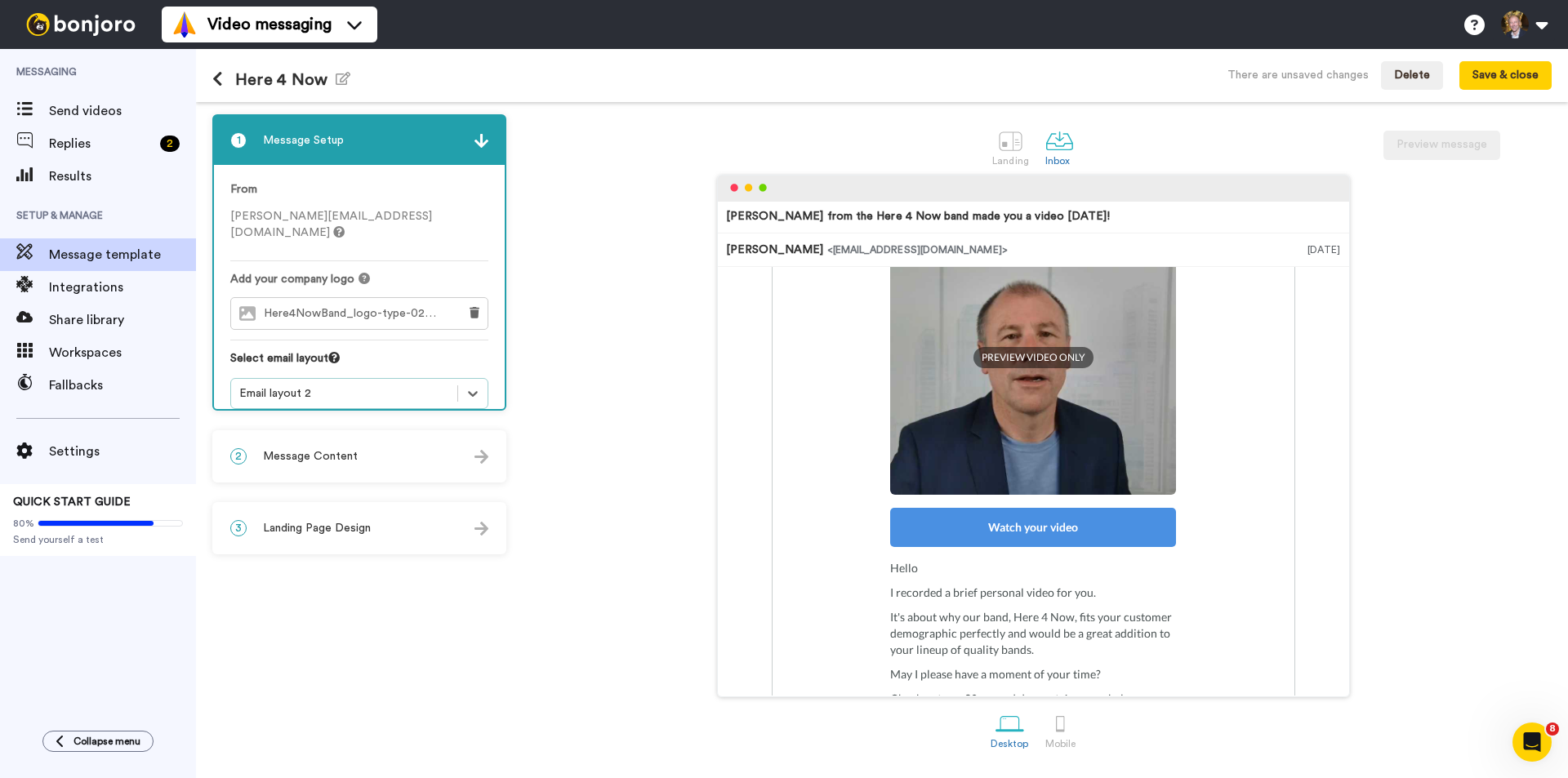
scroll to position [401, 0]
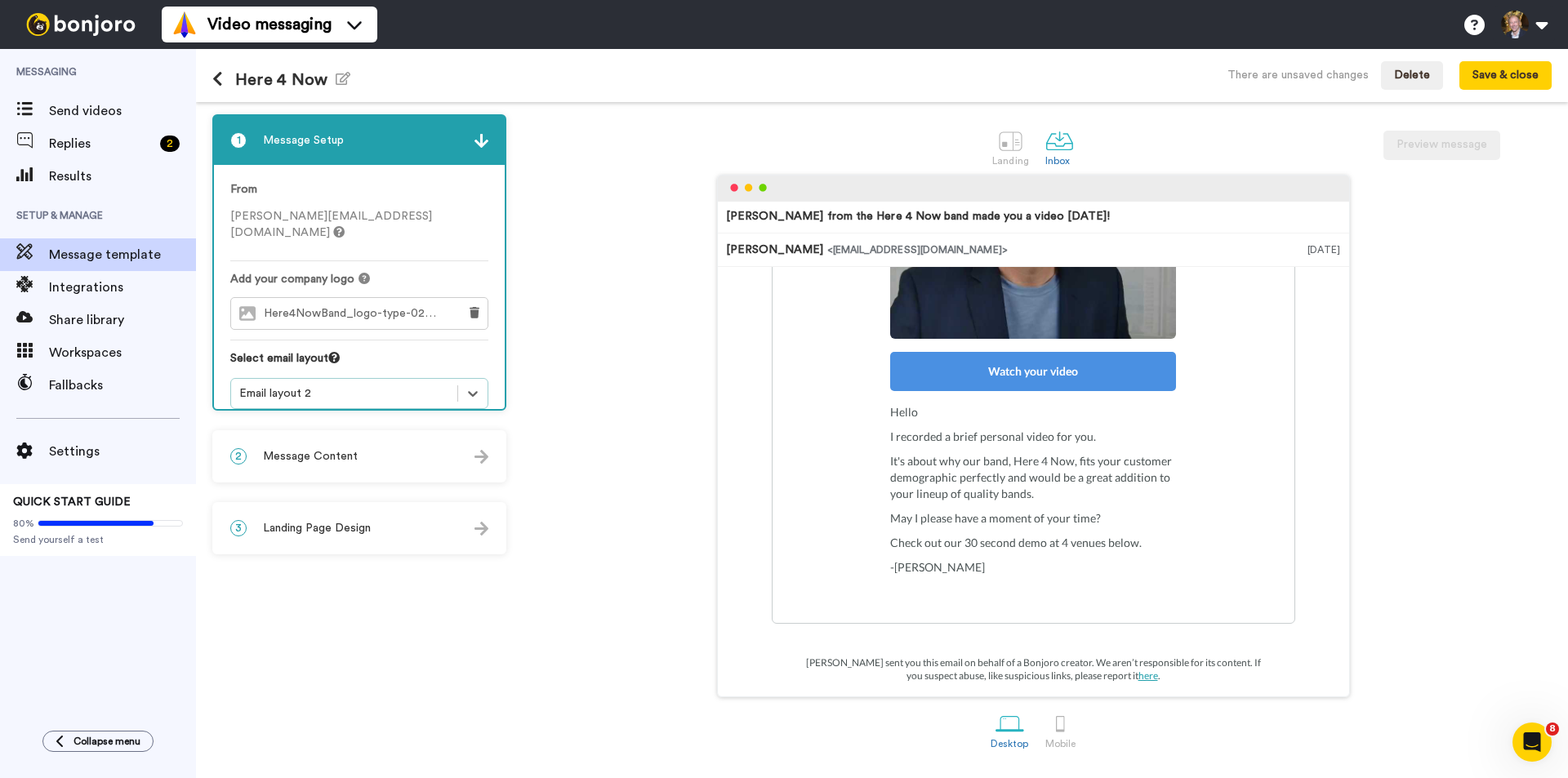
click at [355, 456] on div "2 Message Content" at bounding box center [360, 457] width 291 height 49
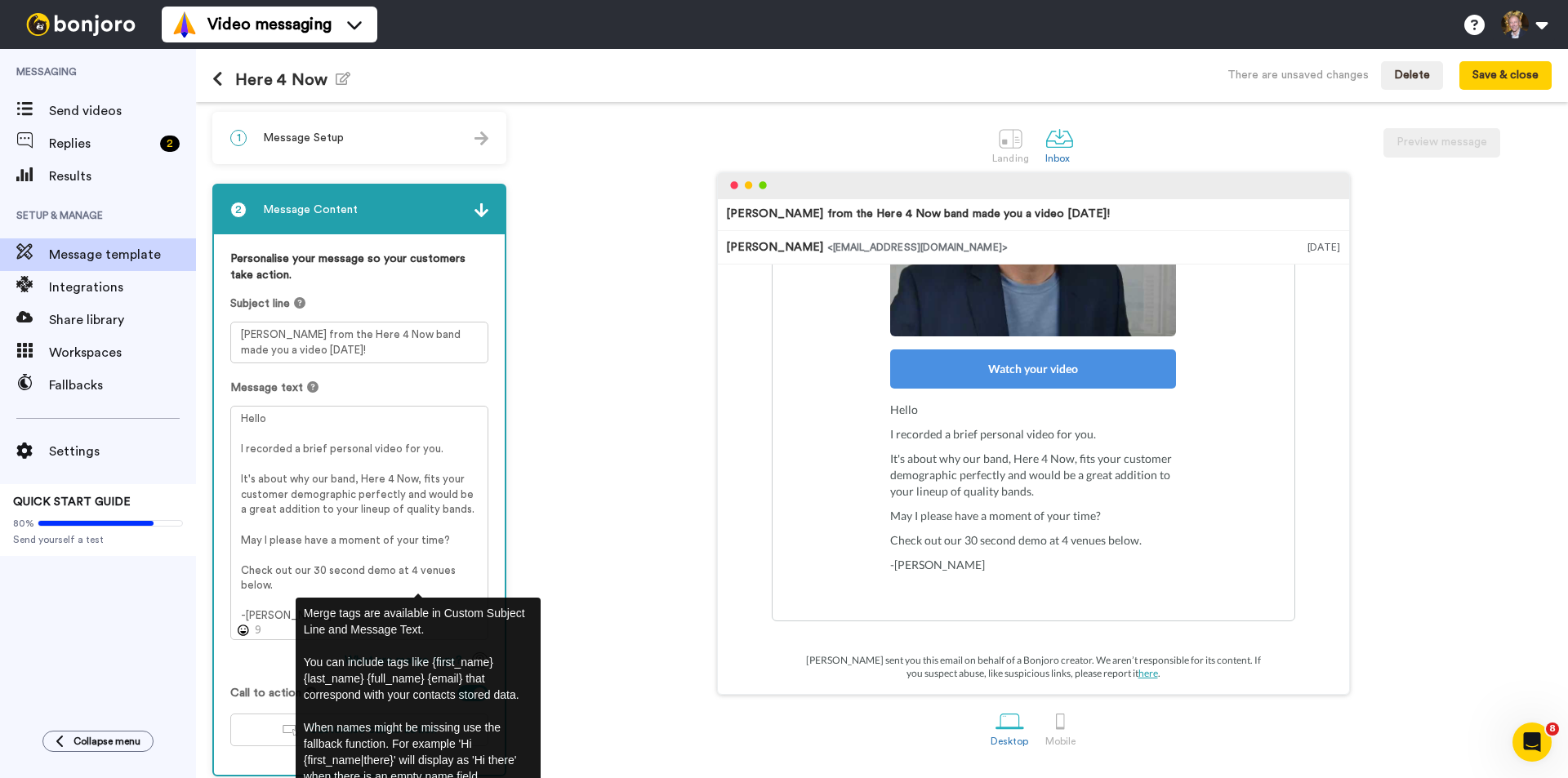
scroll to position [0, 0]
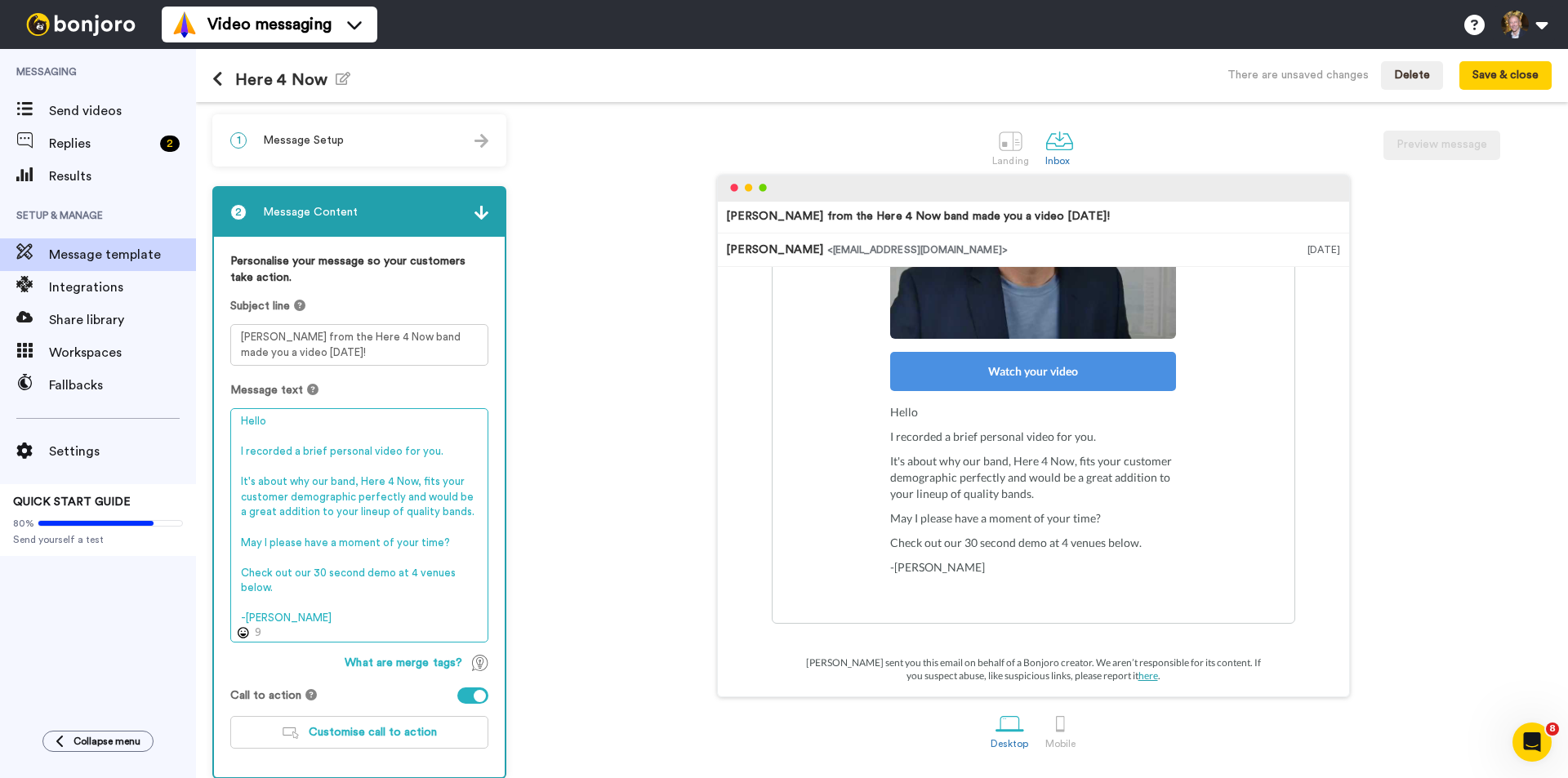
click at [296, 590] on textarea "Hello I recorded a brief personal video for you. It's about why our band, Here …" at bounding box center [360, 525] width 258 height 235
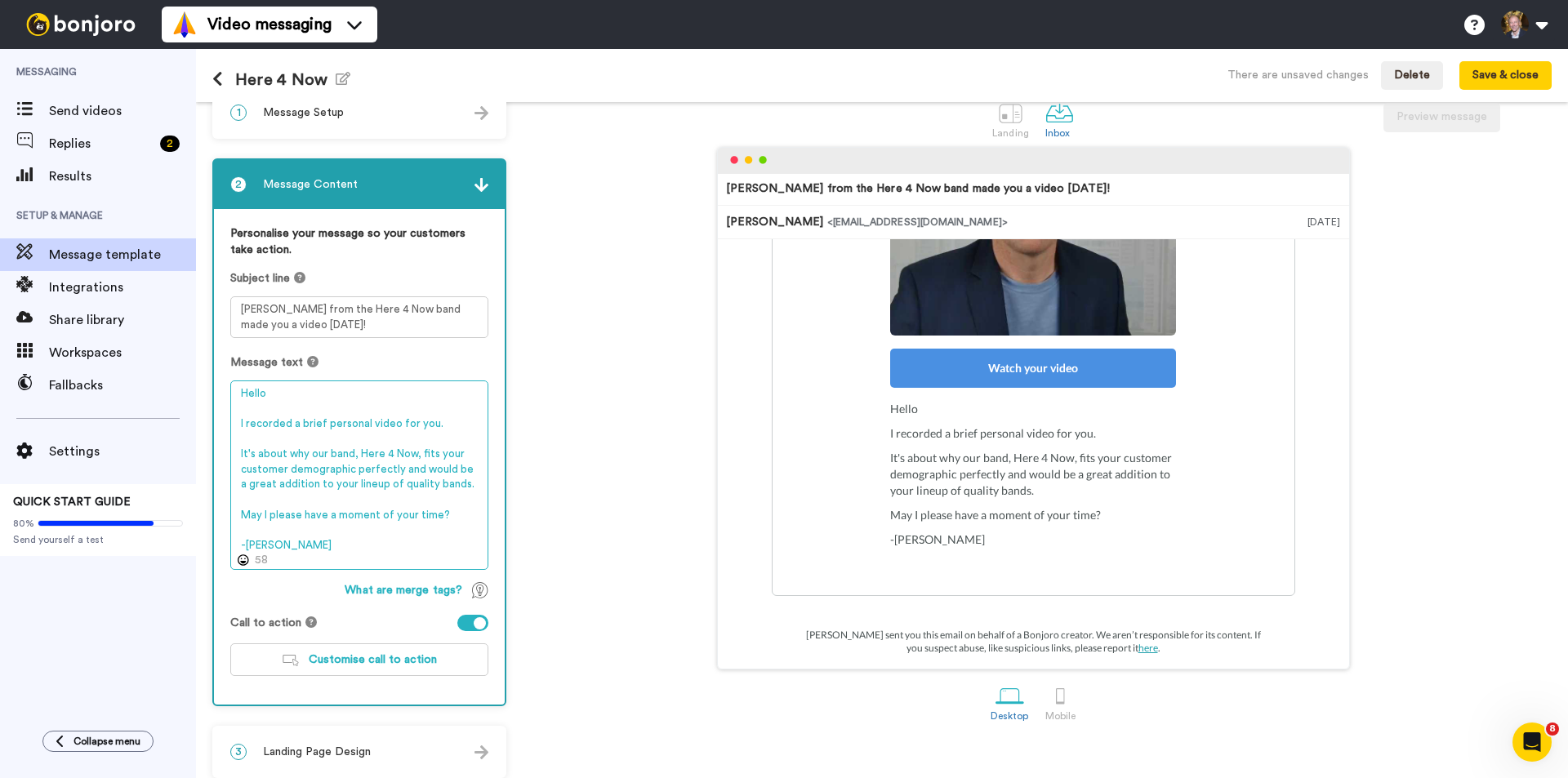
scroll to position [40, 0]
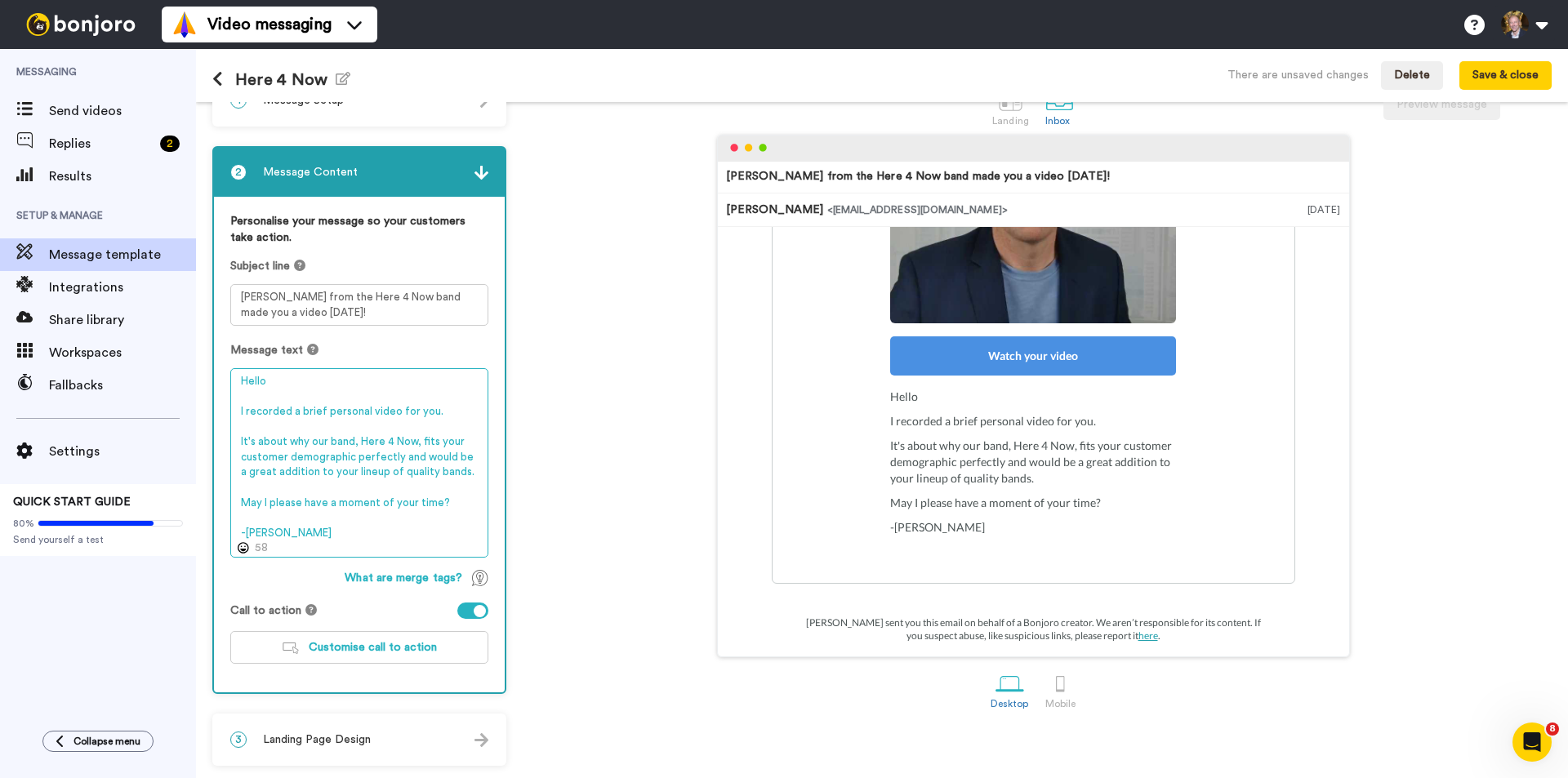
type textarea "Hello I recorded a brief personal video for you. It's about why our band, Here …"
click at [313, 739] on span "Landing Page Design" at bounding box center [317, 740] width 108 height 16
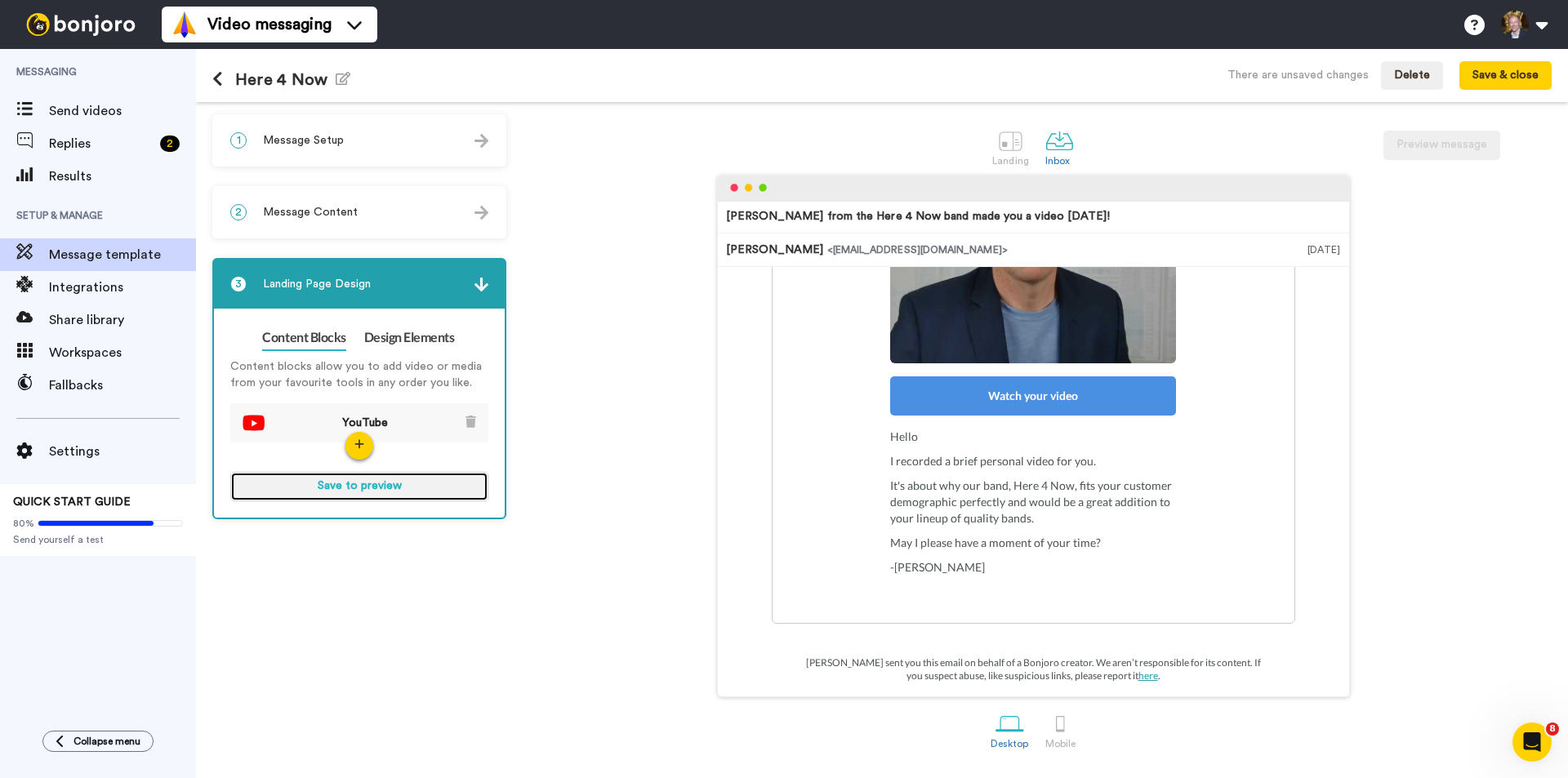
click at [394, 482] on button "Save to preview" at bounding box center [360, 487] width 258 height 29
click at [365, 490] on button "Preview" at bounding box center [360, 487] width 258 height 29
click at [342, 212] on span "Message Content" at bounding box center [310, 212] width 95 height 16
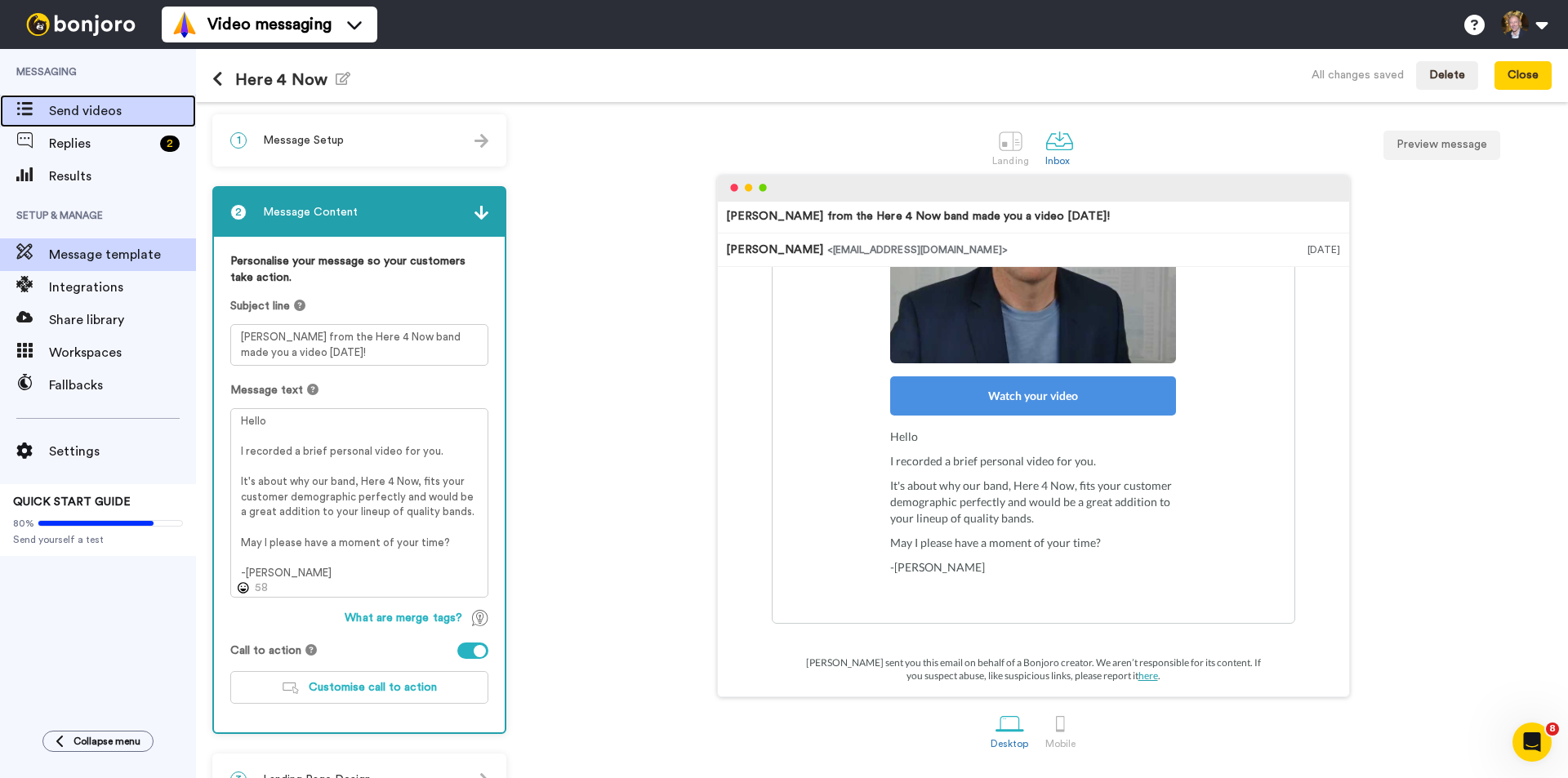
click at [92, 107] on span "Send videos" at bounding box center [123, 111] width 147 height 20
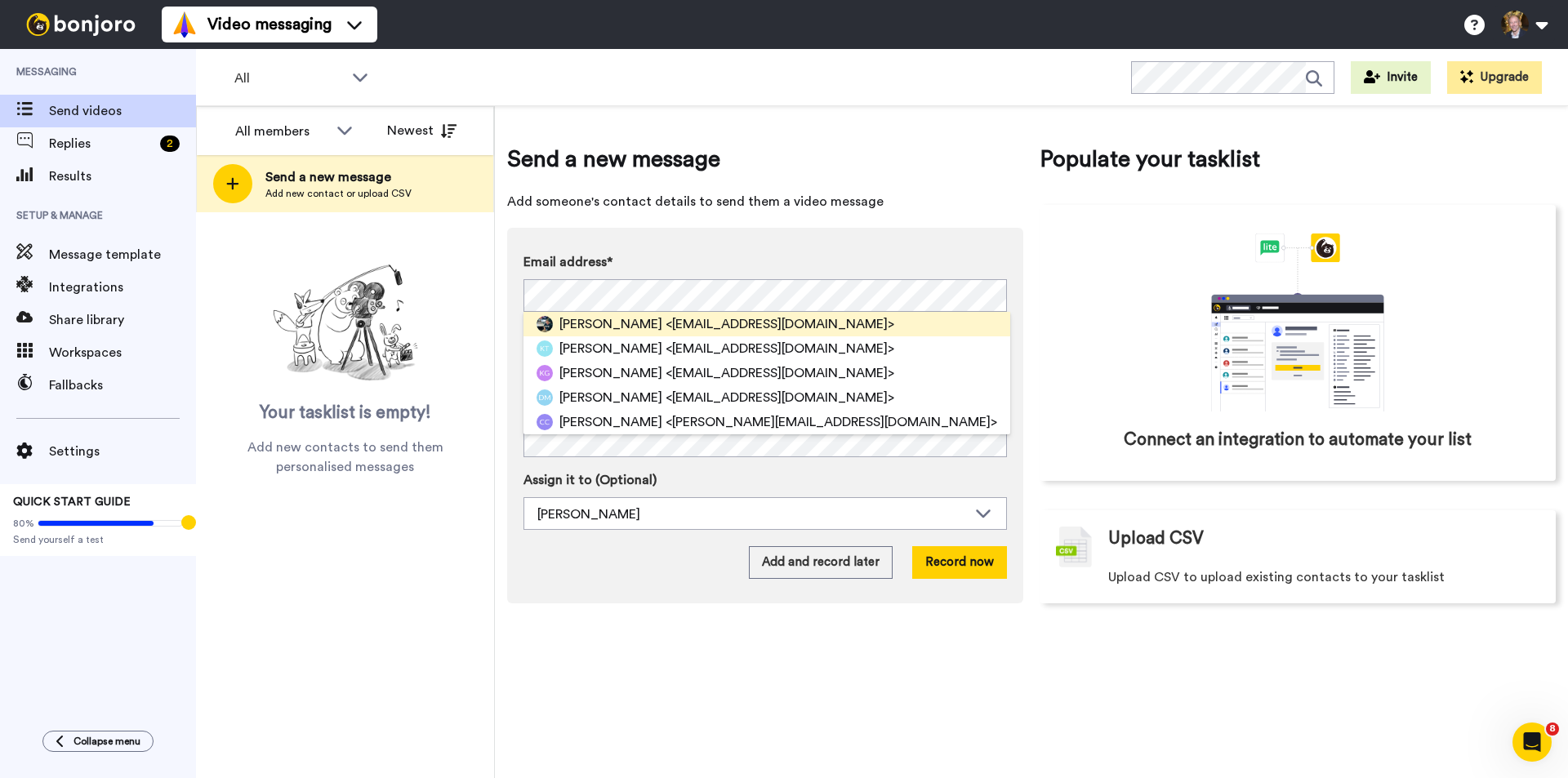
click at [721, 323] on span "<nelsonorng@dslextreme.com>" at bounding box center [780, 324] width 229 height 20
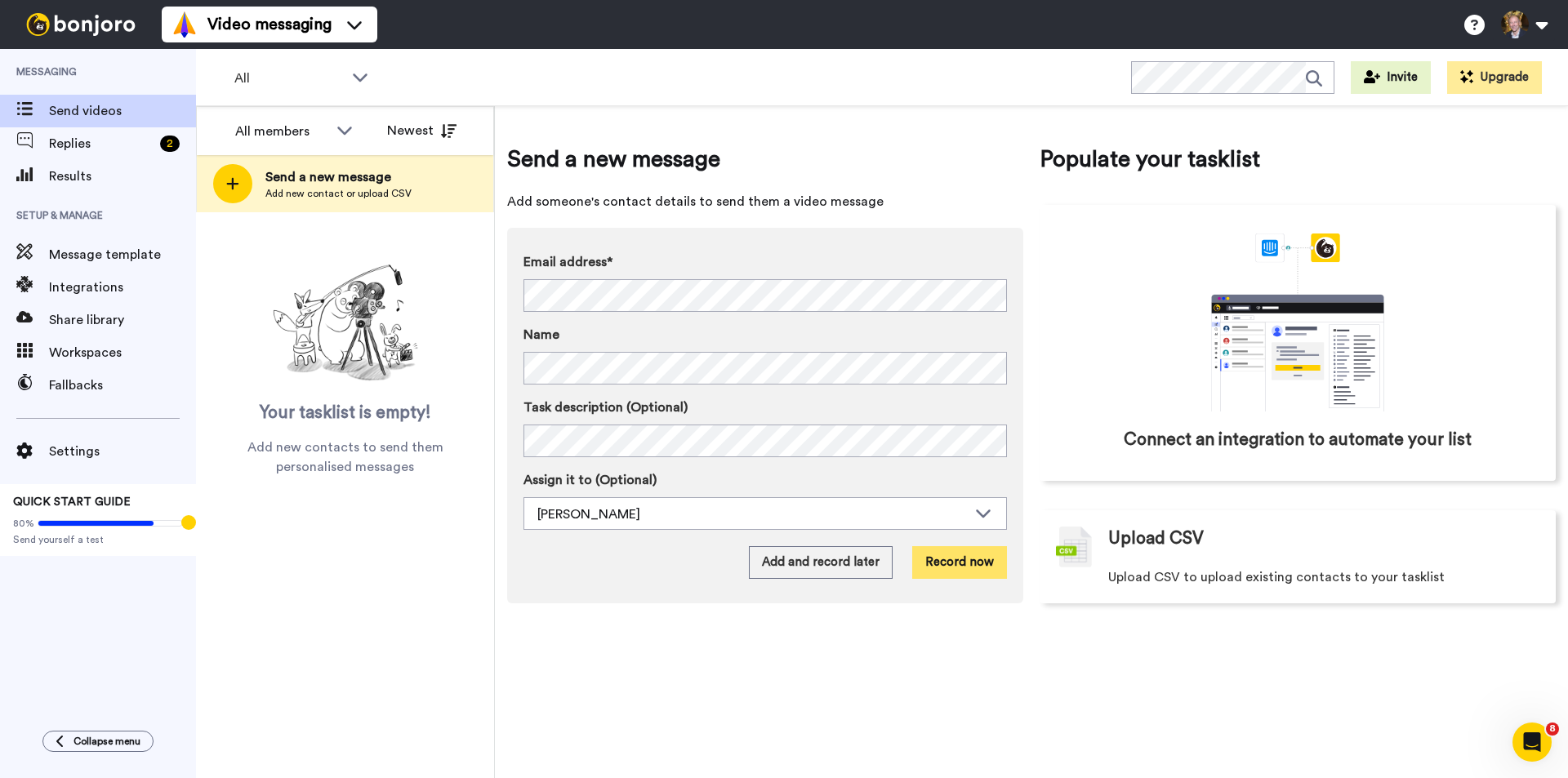
click at [967, 559] on button "Record now" at bounding box center [959, 562] width 95 height 33
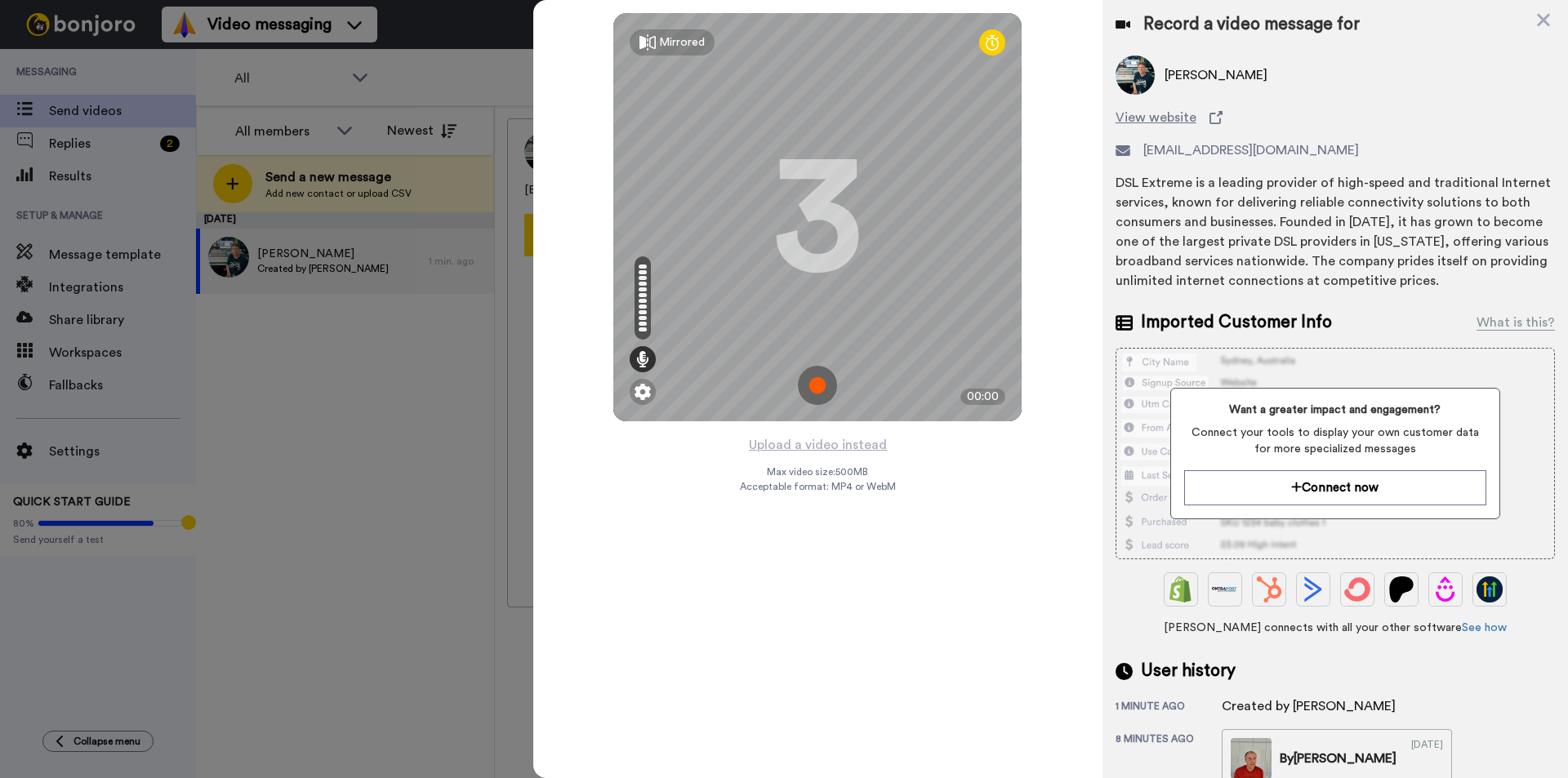
click at [816, 390] on img at bounding box center [817, 386] width 39 height 39
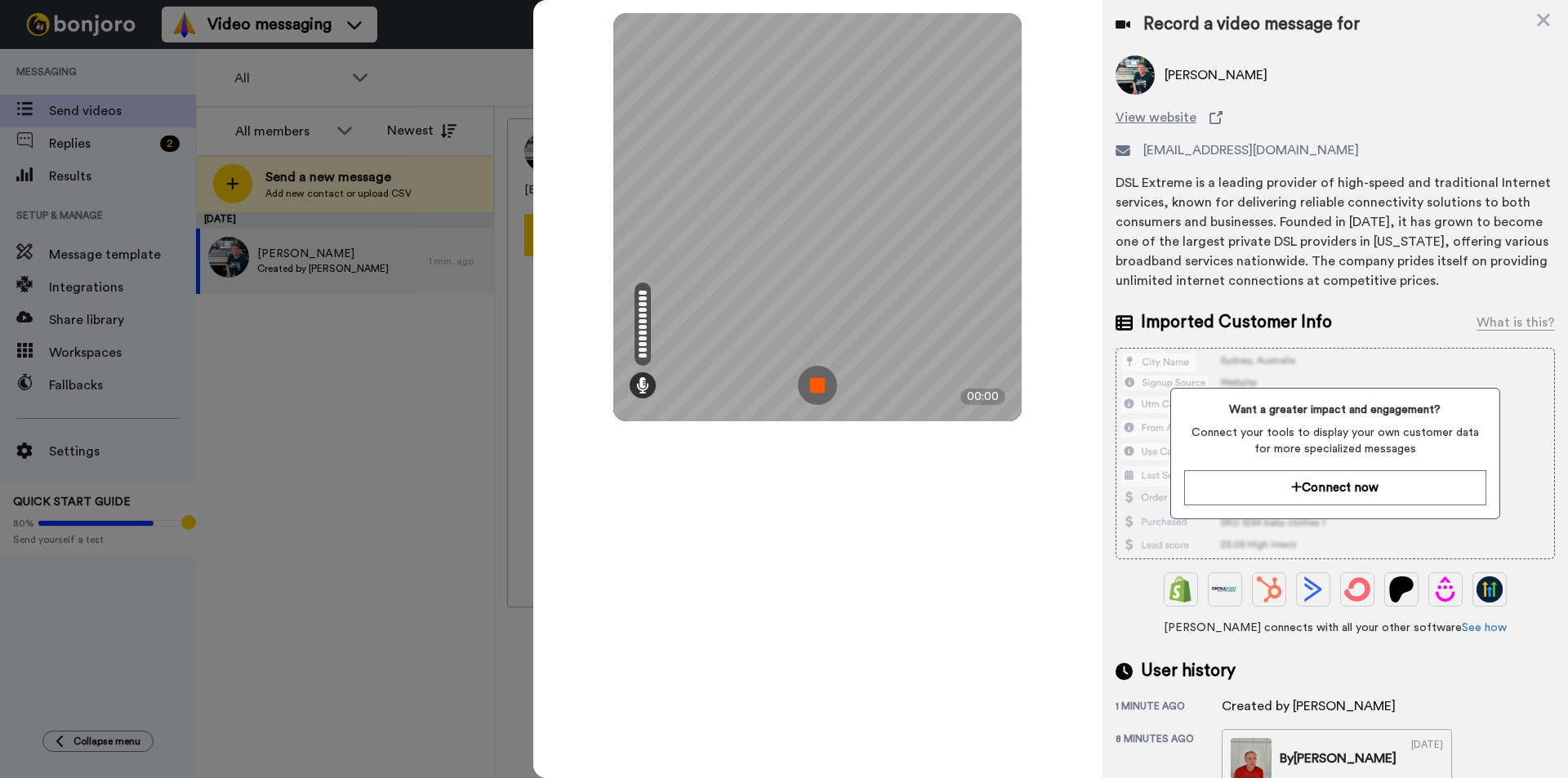
click at [817, 390] on img at bounding box center [817, 386] width 39 height 39
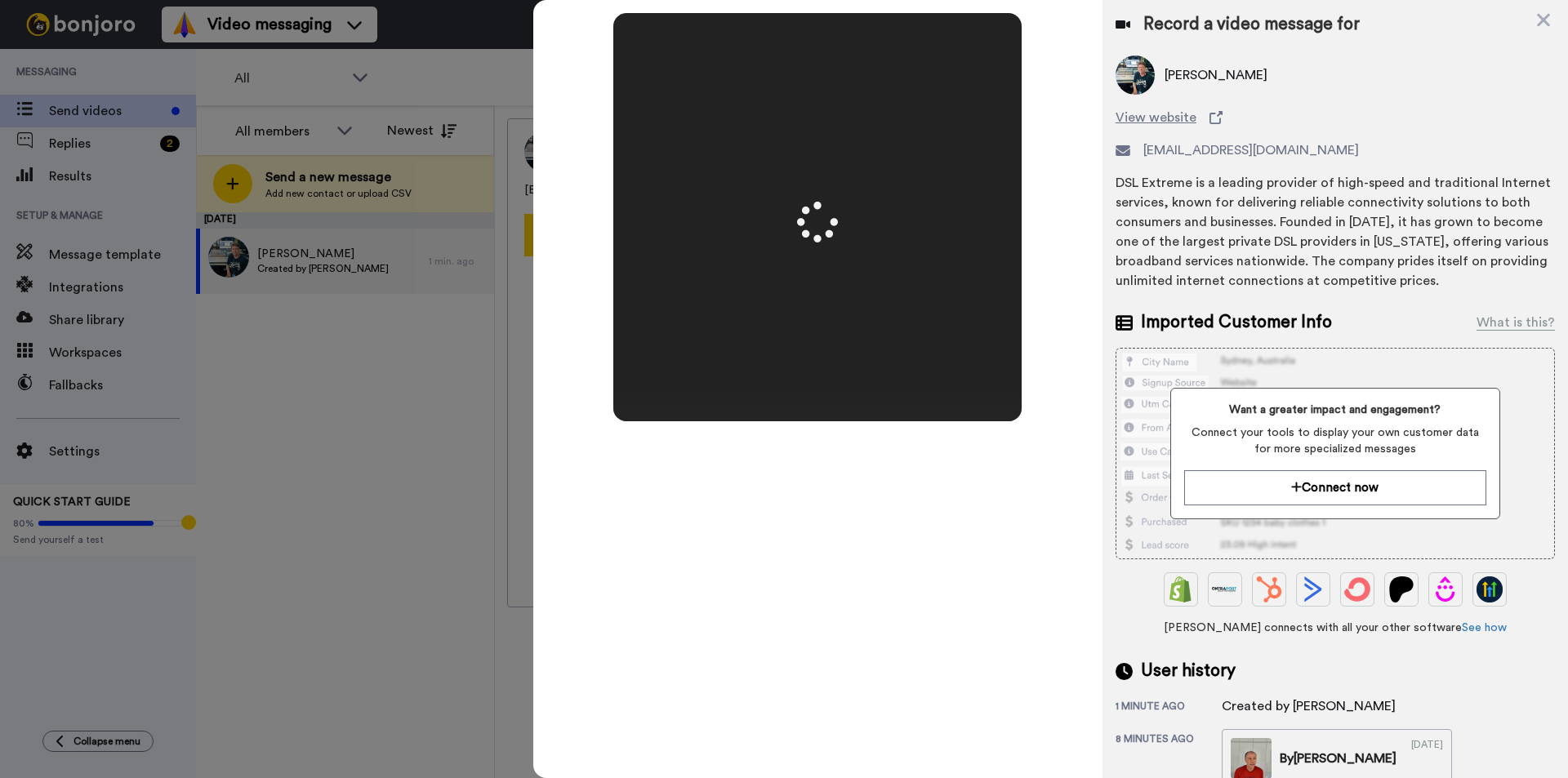
click at [929, 568] on div "Mirrored Redo 3 00:00" at bounding box center [818, 389] width 569 height 778
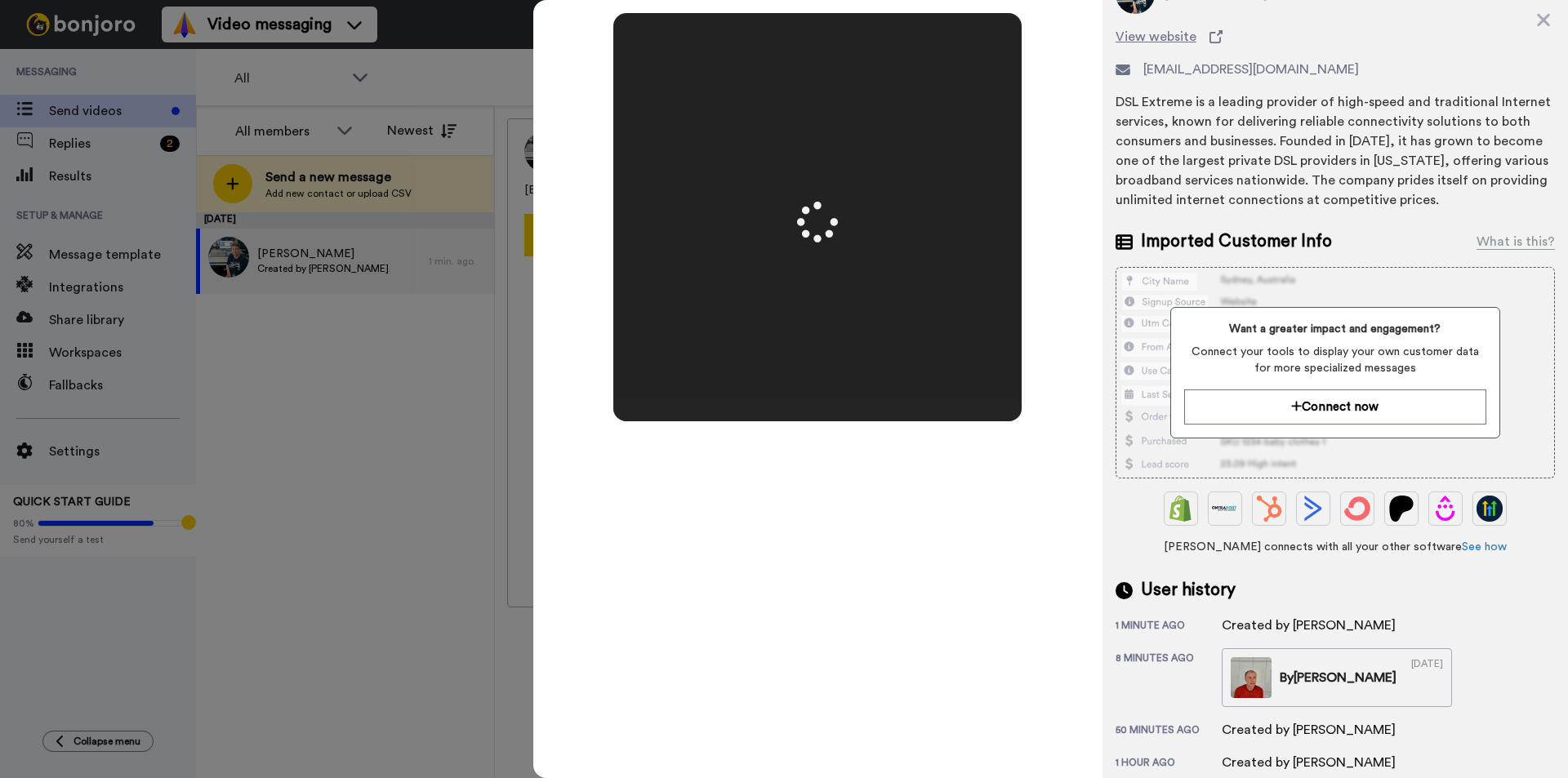
scroll to position [184, 0]
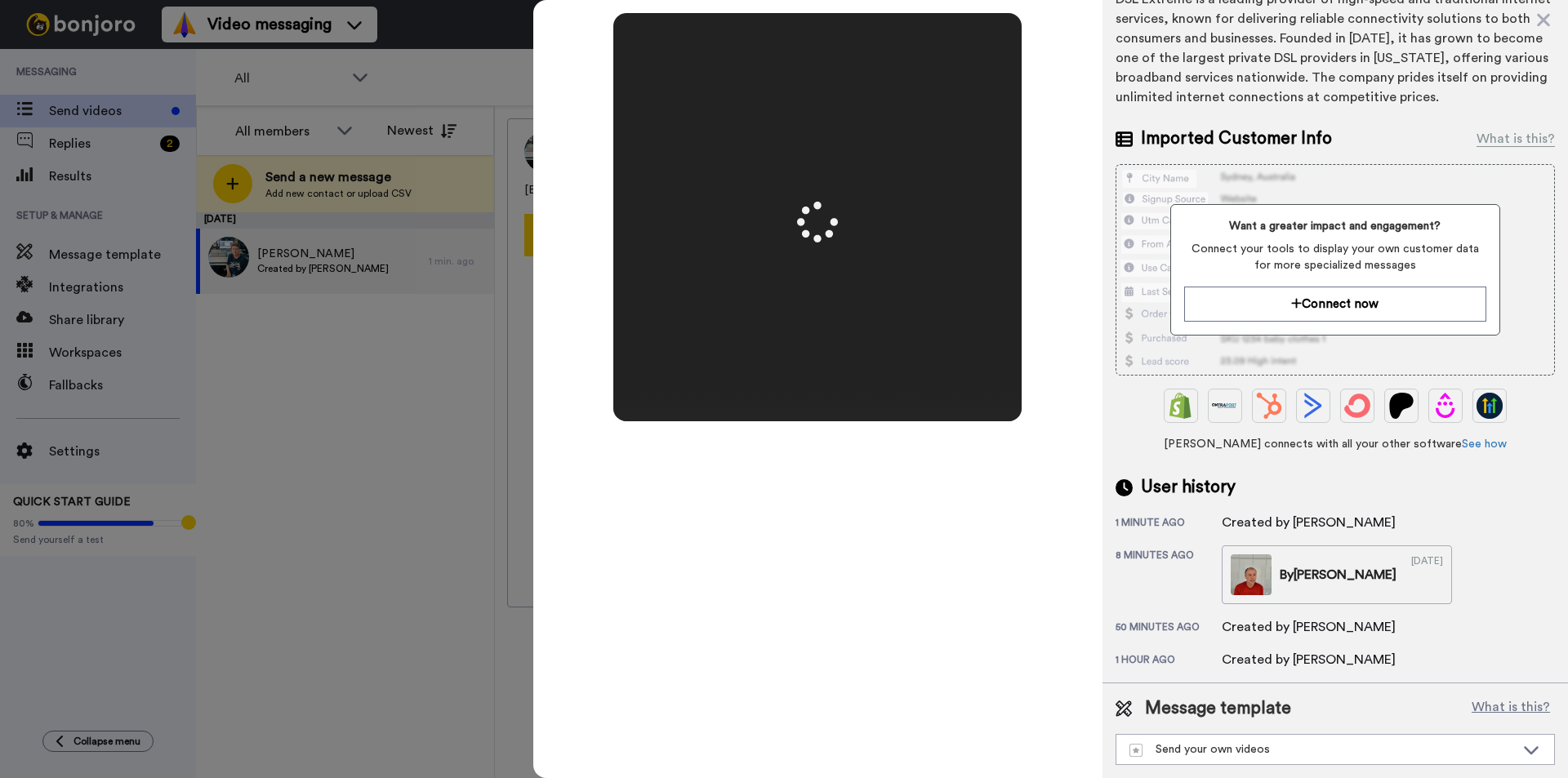
click at [948, 550] on div "Mirrored Redo 3 00:00" at bounding box center [818, 389] width 569 height 778
click at [954, 545] on div "Mirrored Redo 3 00:00" at bounding box center [818, 389] width 569 height 778
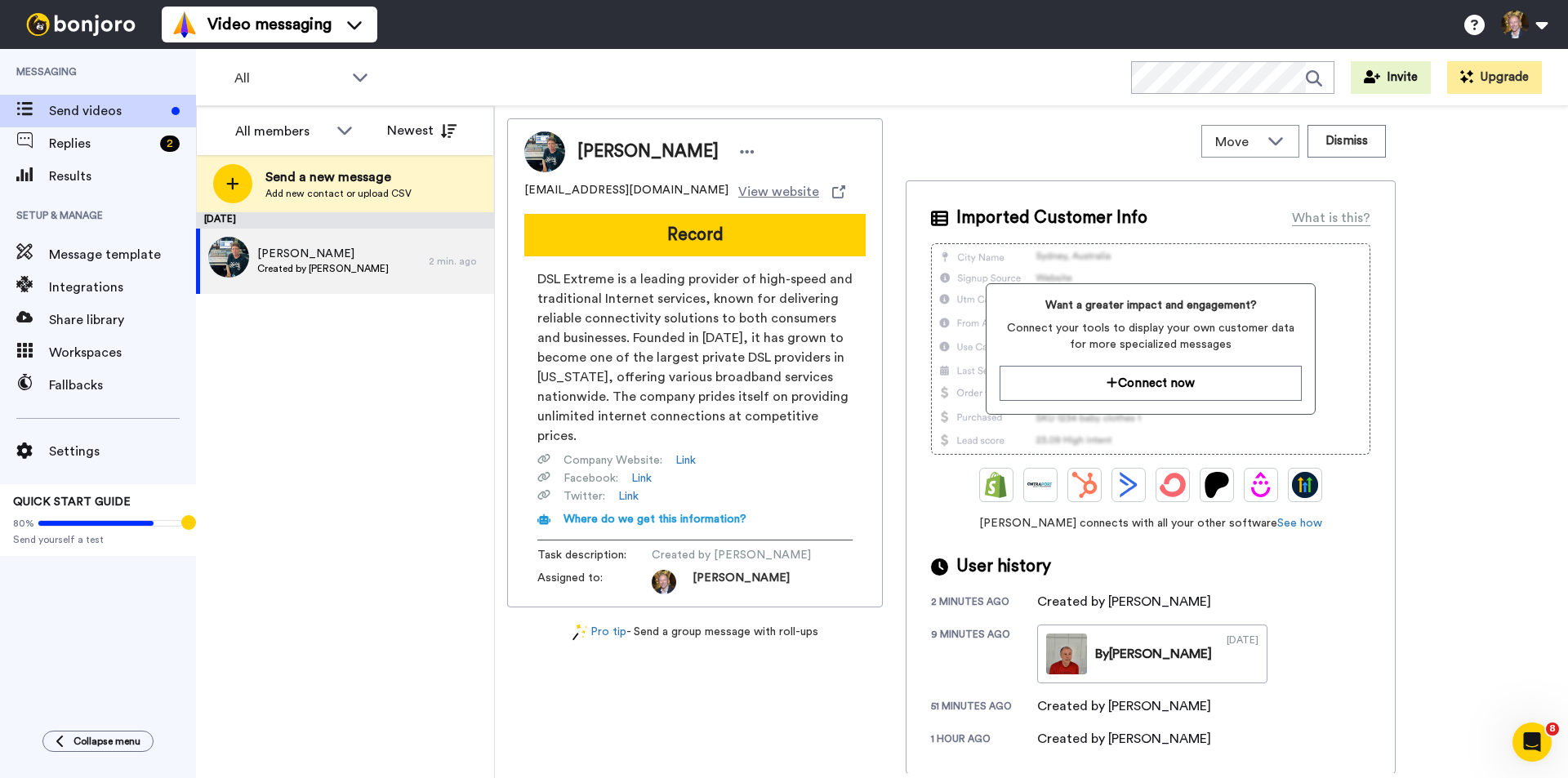
click at [714, 239] on button "Record" at bounding box center [695, 235] width 342 height 42
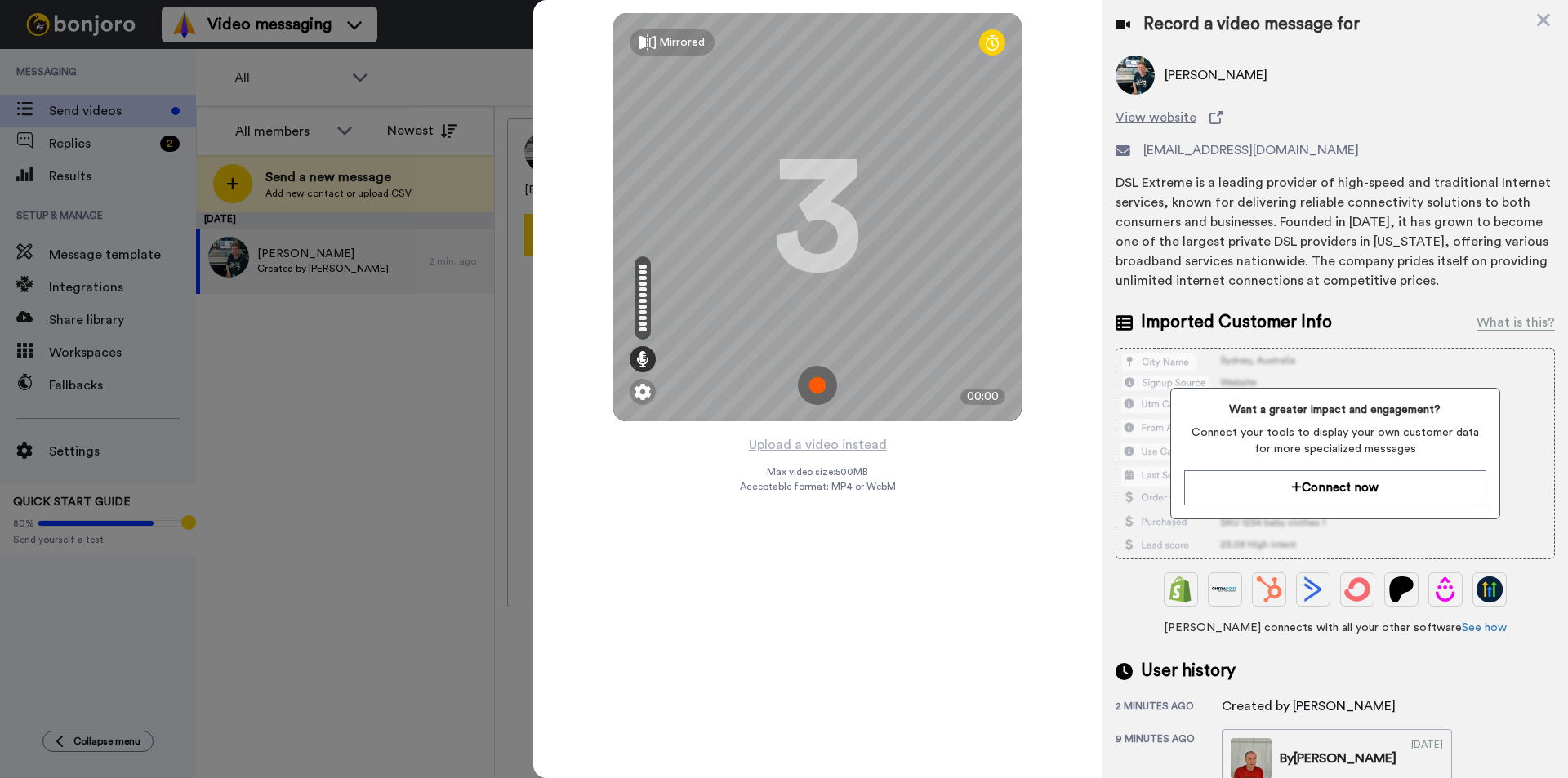
click at [812, 386] on img at bounding box center [817, 386] width 39 height 39
click at [812, 386] on div "Mirrored Redo 1 00:00" at bounding box center [817, 217] width 409 height 409
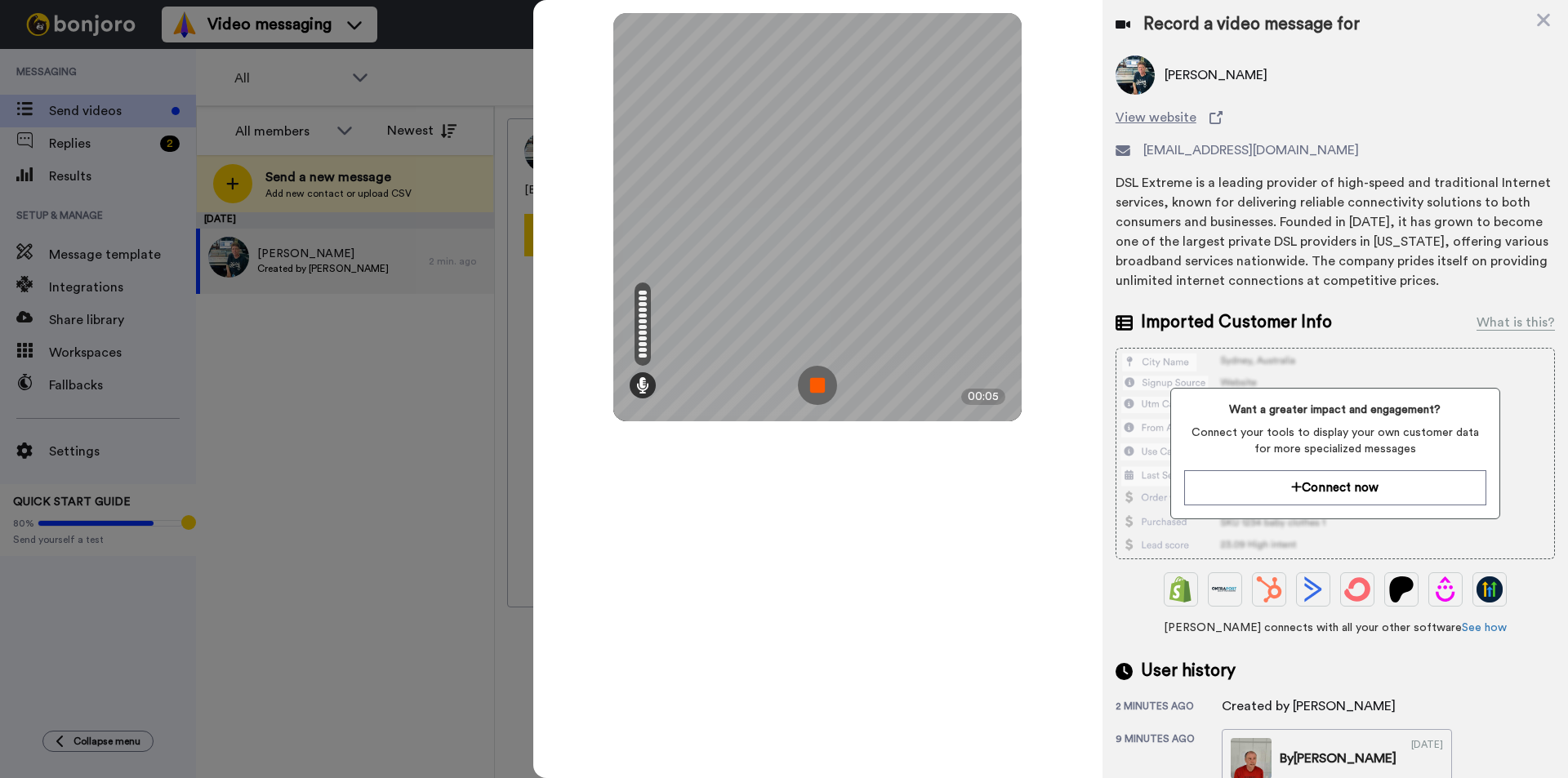
click at [812, 386] on img at bounding box center [817, 386] width 39 height 39
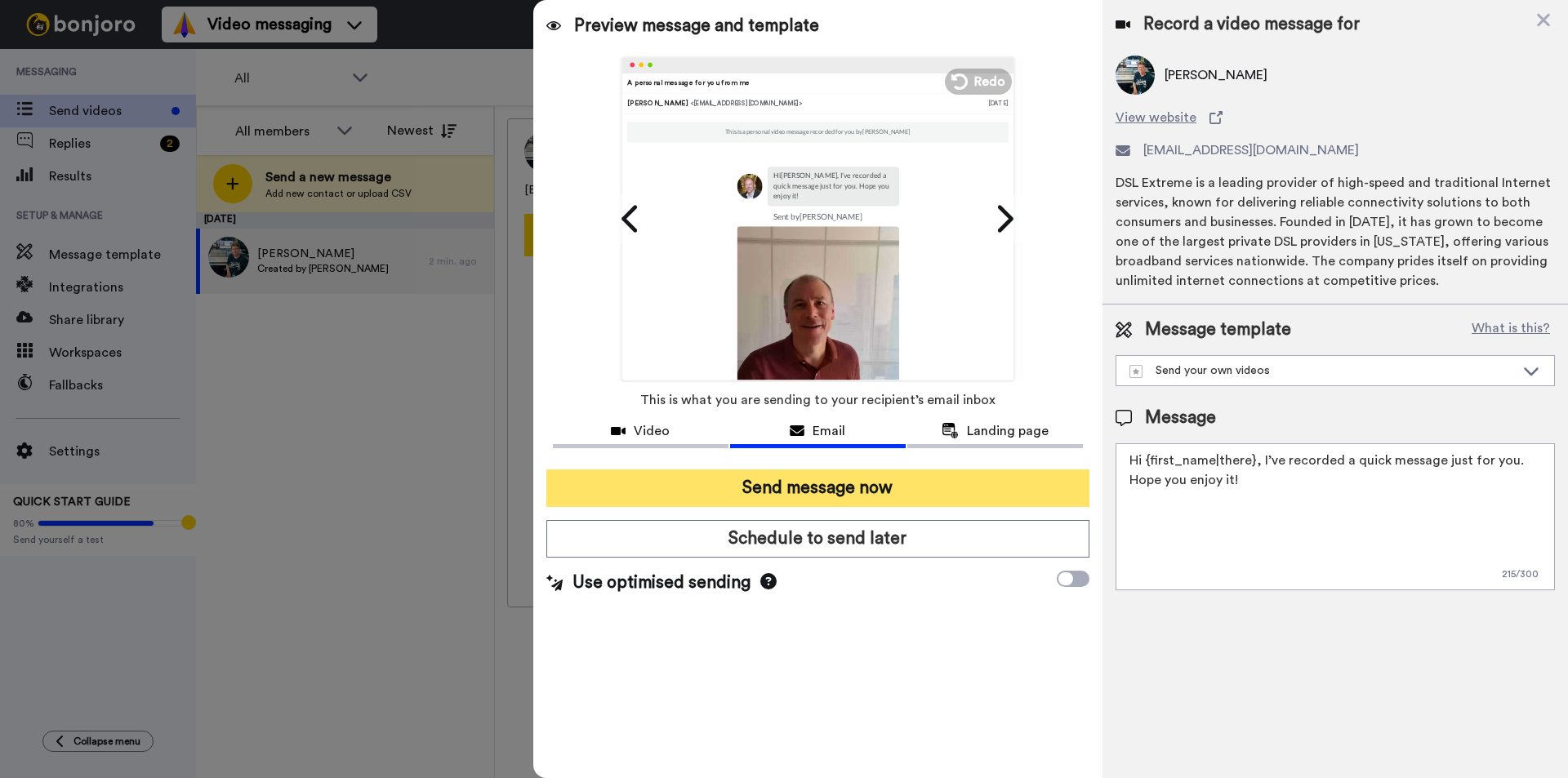
click at [825, 488] on button "Send message now" at bounding box center [817, 489] width 543 height 38
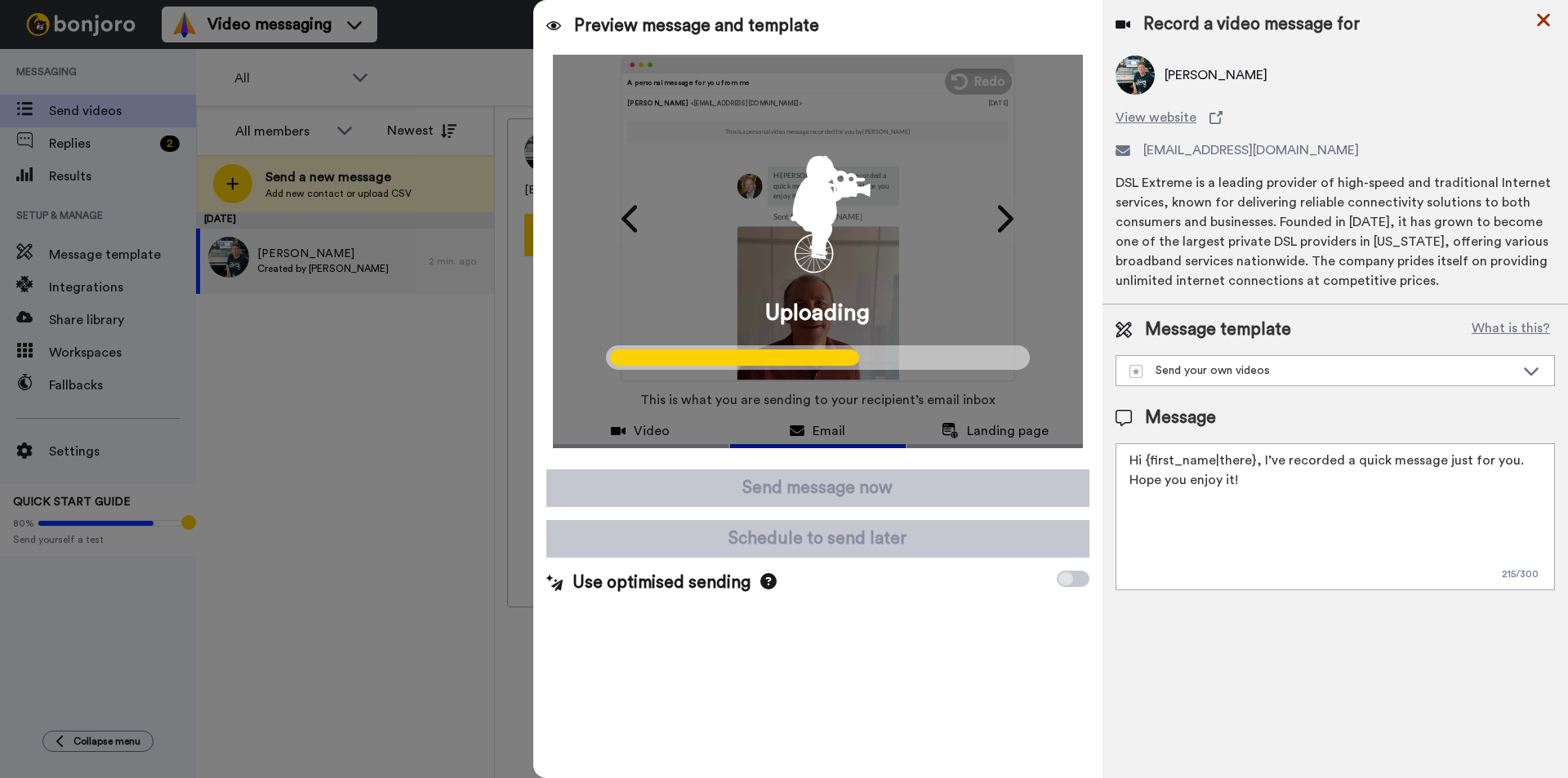
click at [1546, 22] on icon at bounding box center [1543, 20] width 13 height 13
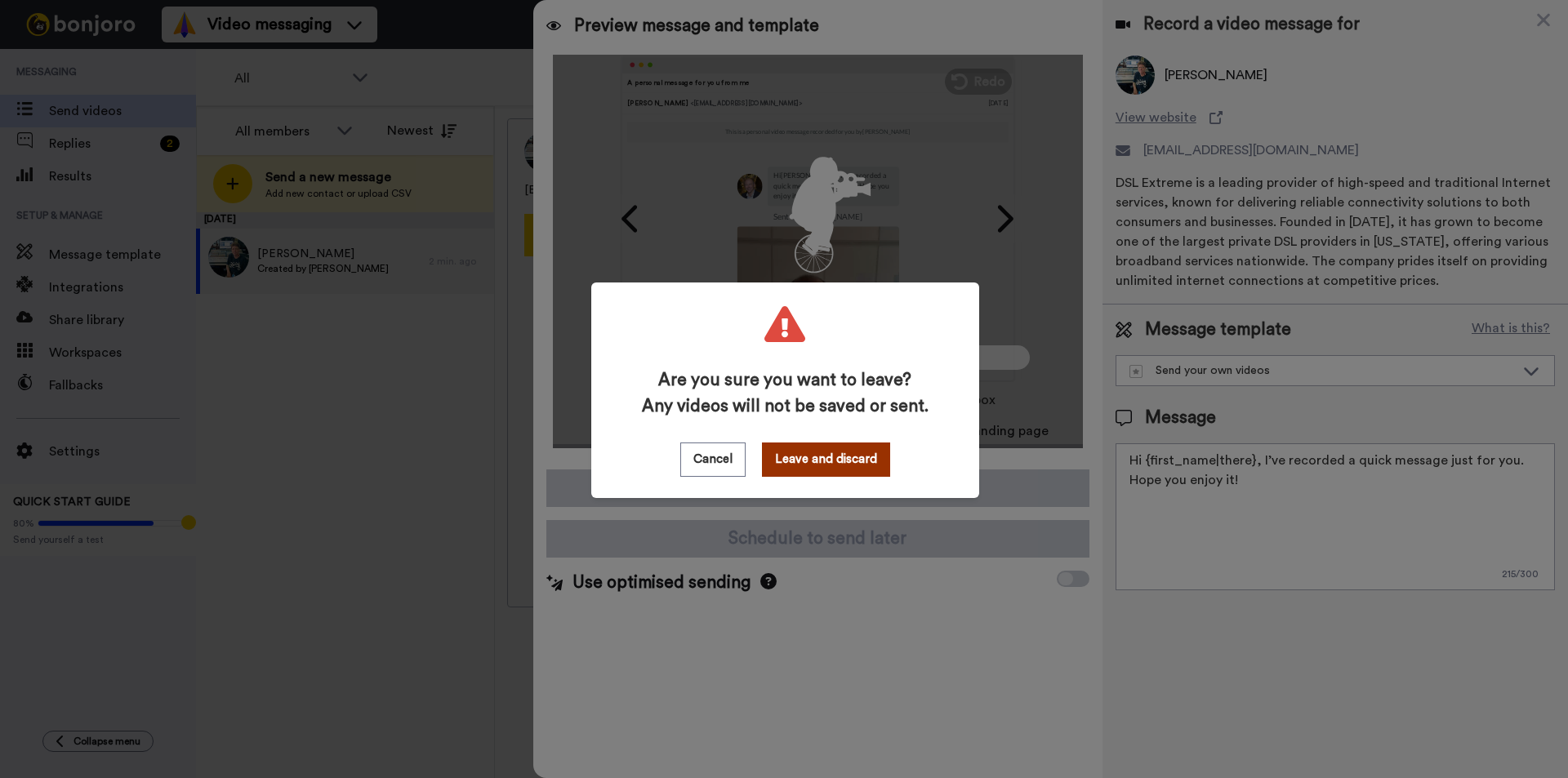
click at [839, 463] on button "Leave and discard" at bounding box center [825, 460] width 128 height 34
